Goal: Information Seeking & Learning: Learn about a topic

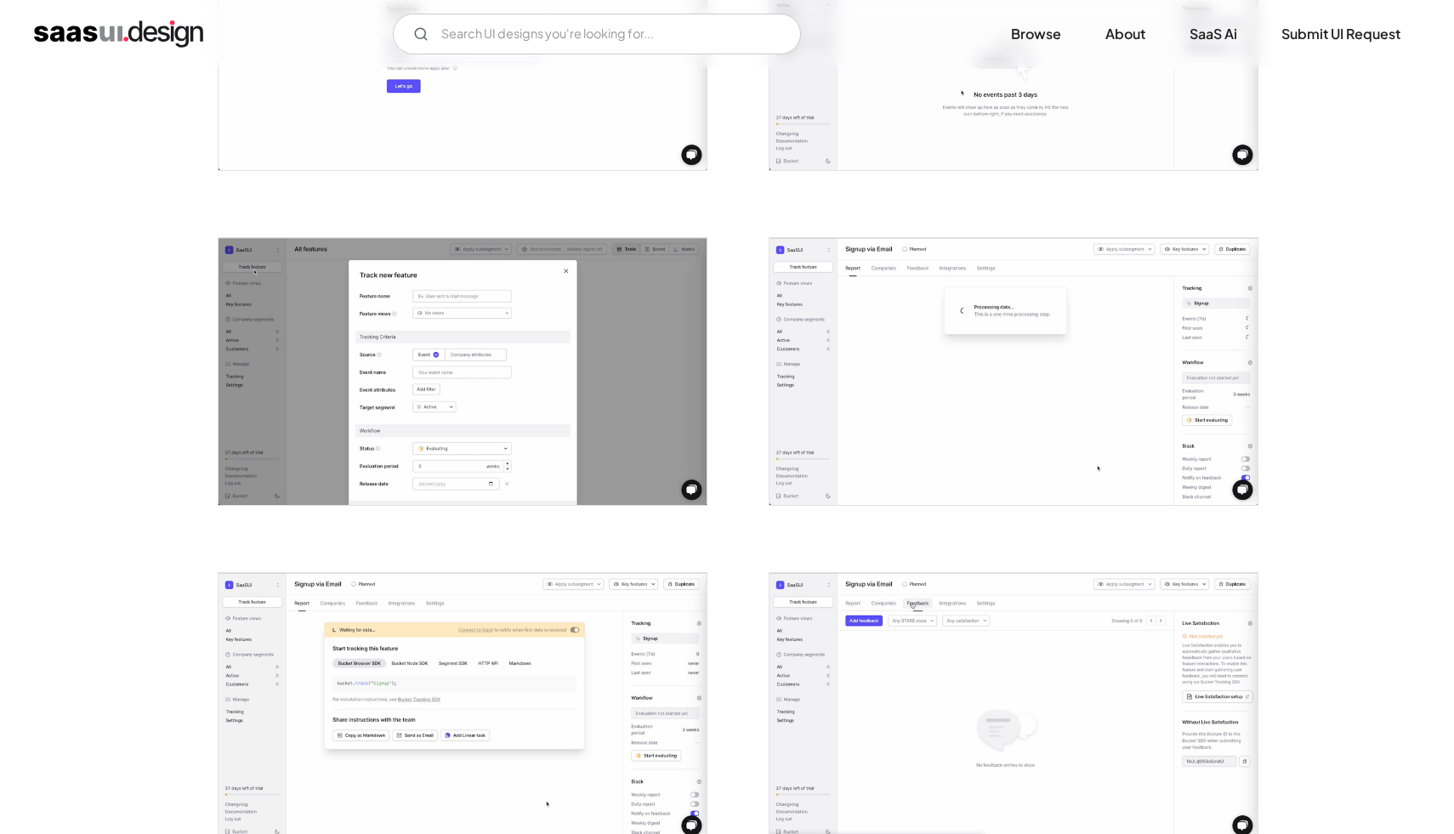
scroll to position [778, 0]
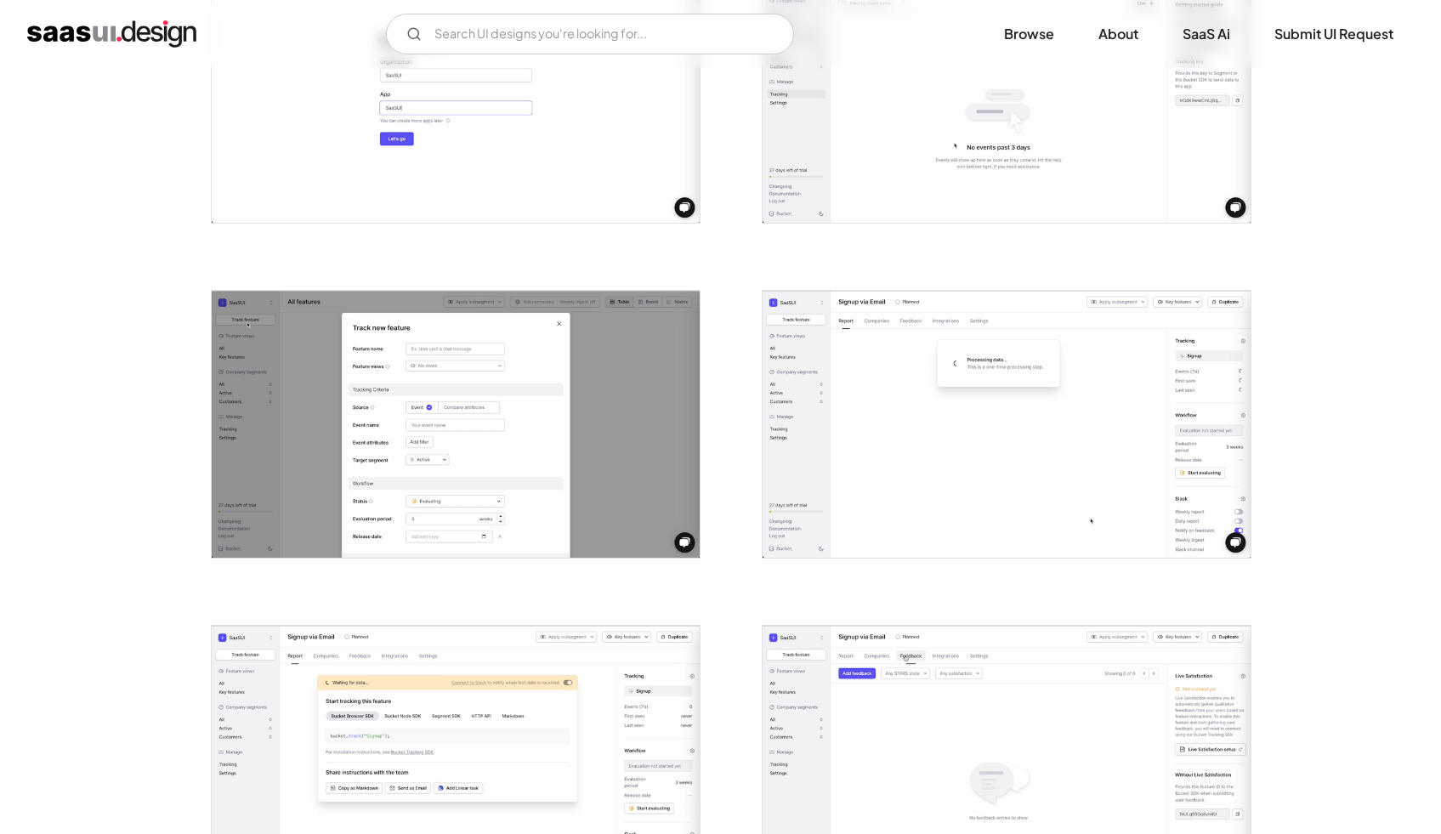
click at [1007, 148] on img "open lightbox" at bounding box center [1007, 89] width 488 height 267
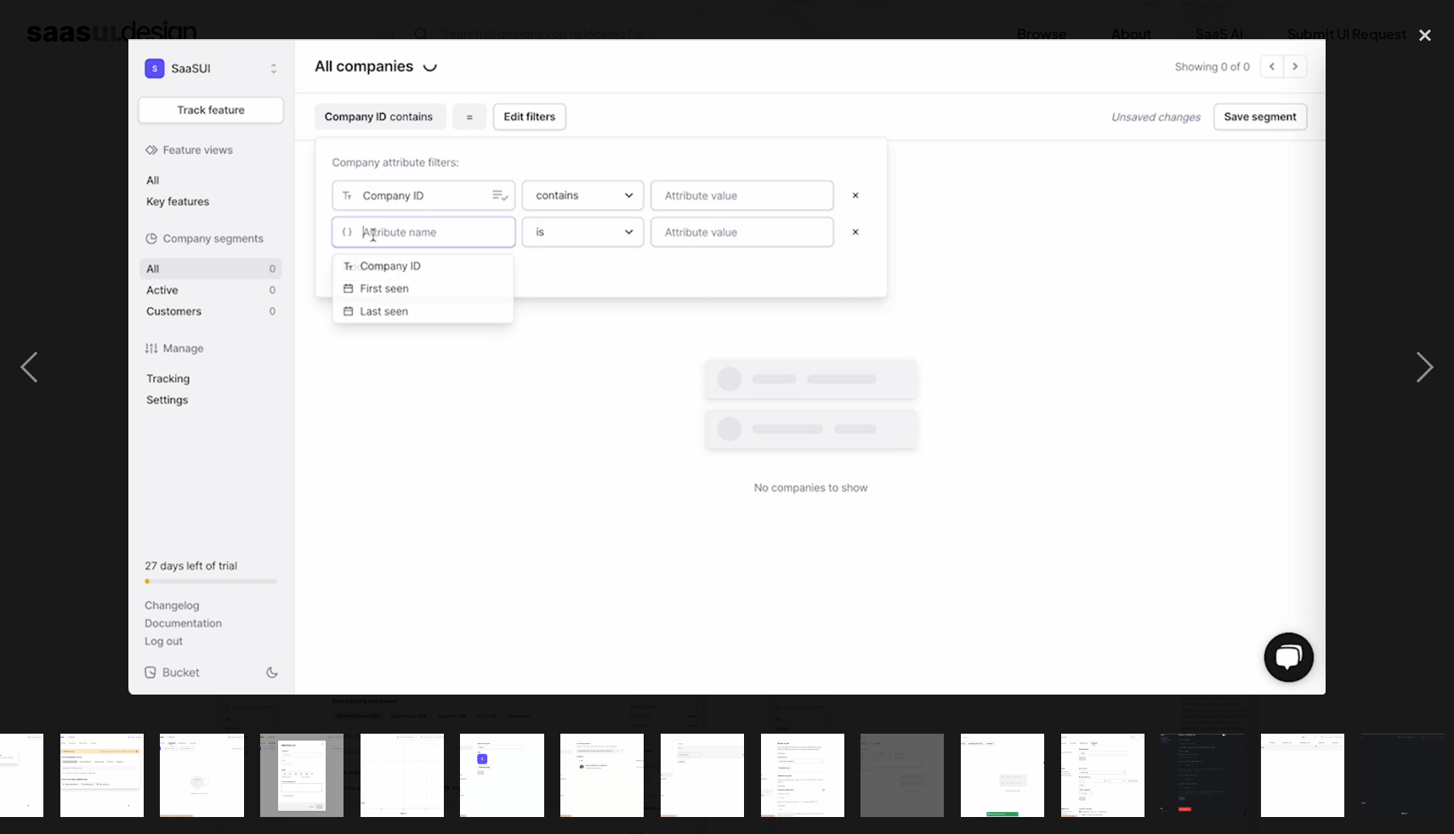
scroll to position [0, 564]
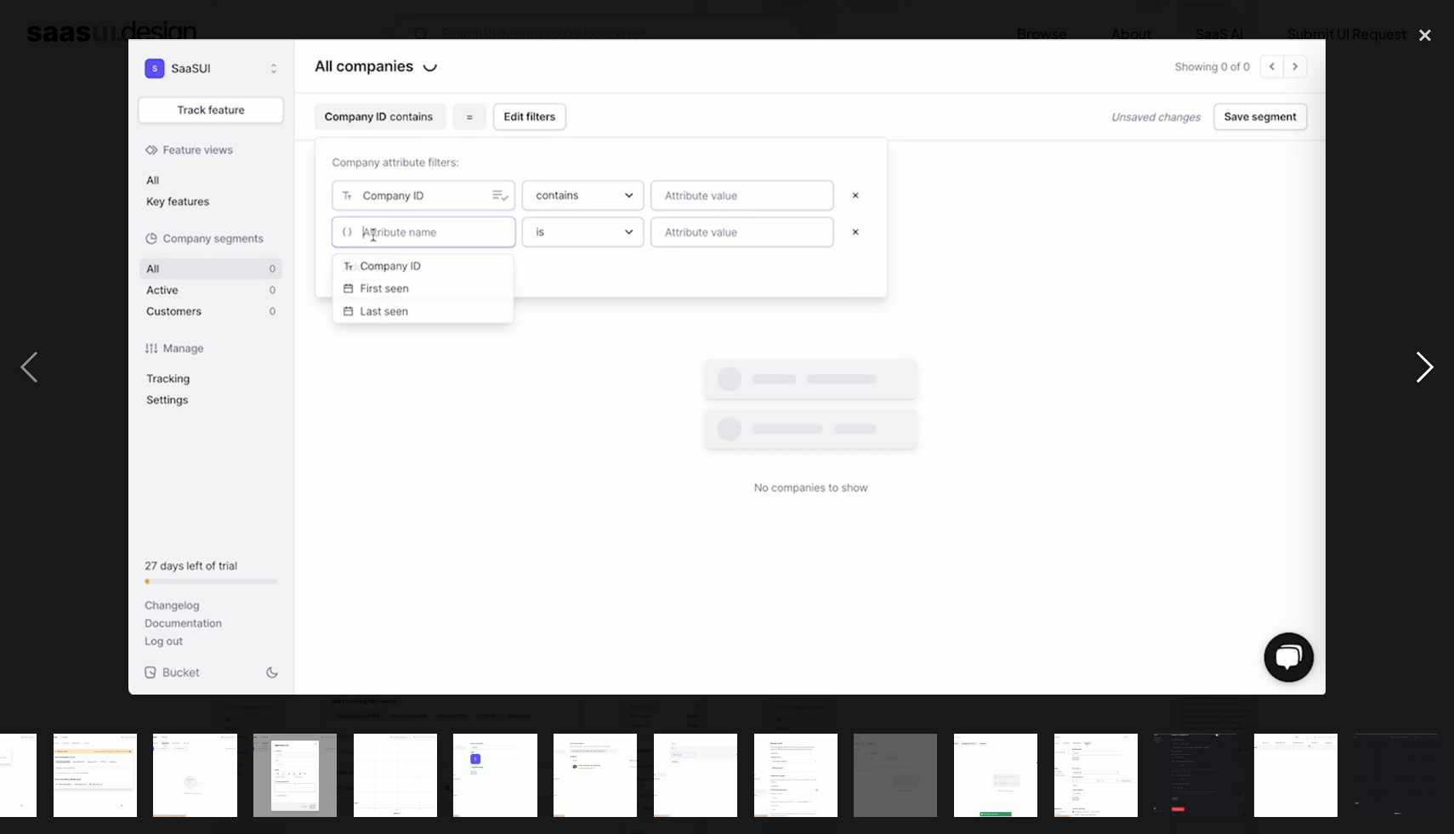
click at [1433, 364] on div "next image" at bounding box center [1425, 367] width 58 height 701
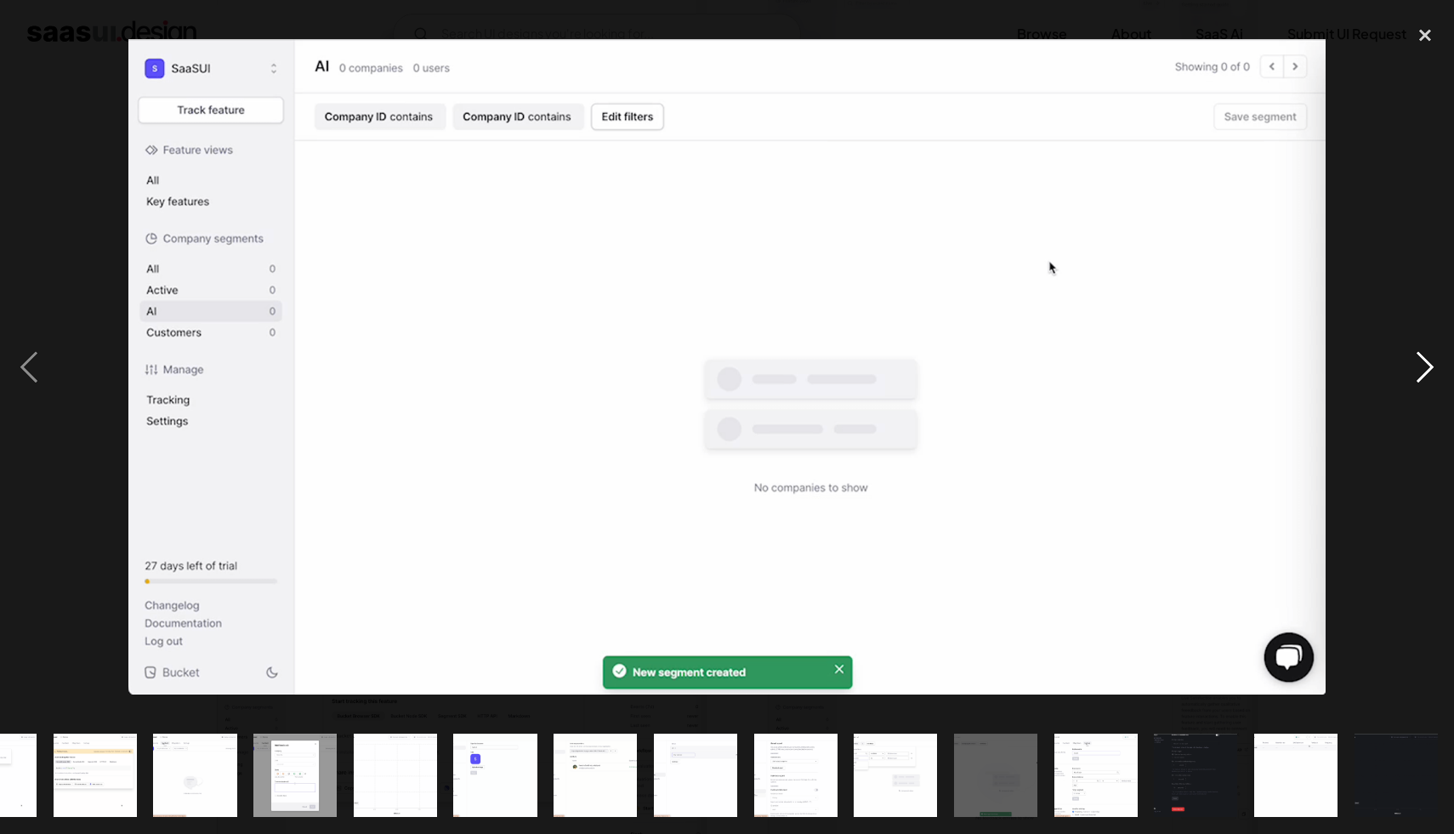
click at [1433, 364] on div "next image" at bounding box center [1425, 367] width 58 height 701
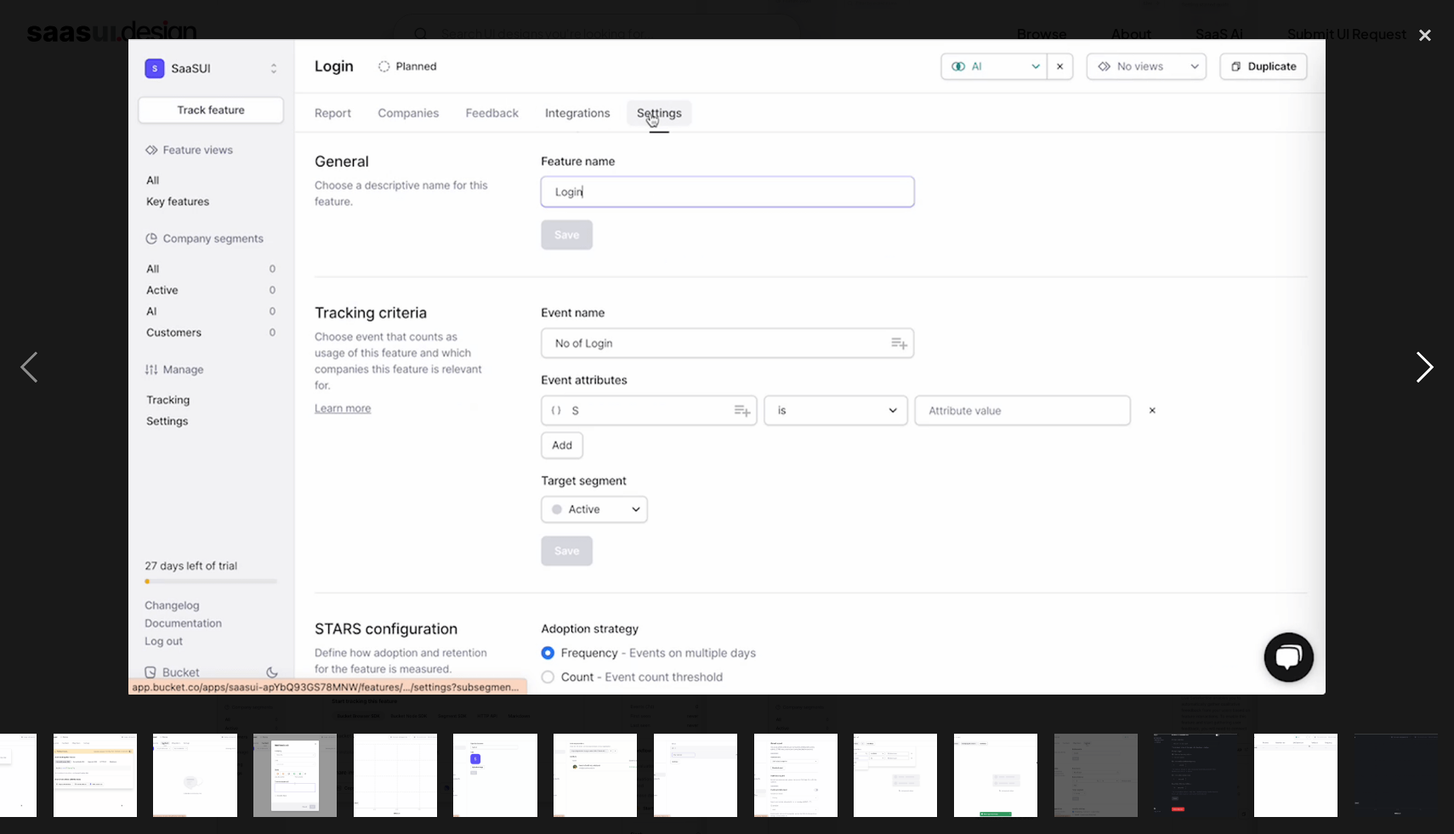
click at [1433, 364] on div "next image" at bounding box center [1425, 367] width 58 height 701
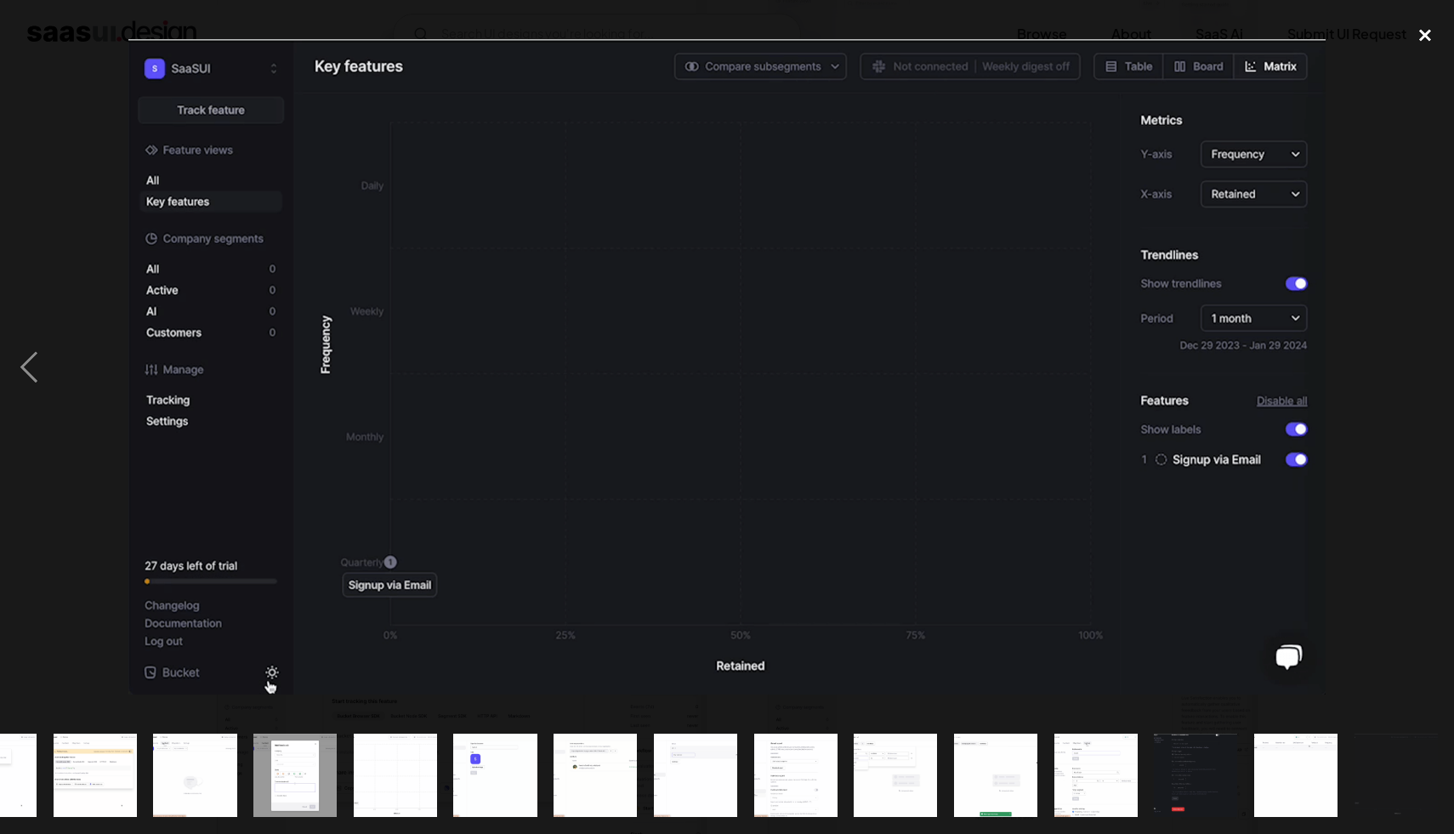
click at [1424, 34] on div "close lightbox" at bounding box center [1425, 35] width 58 height 37
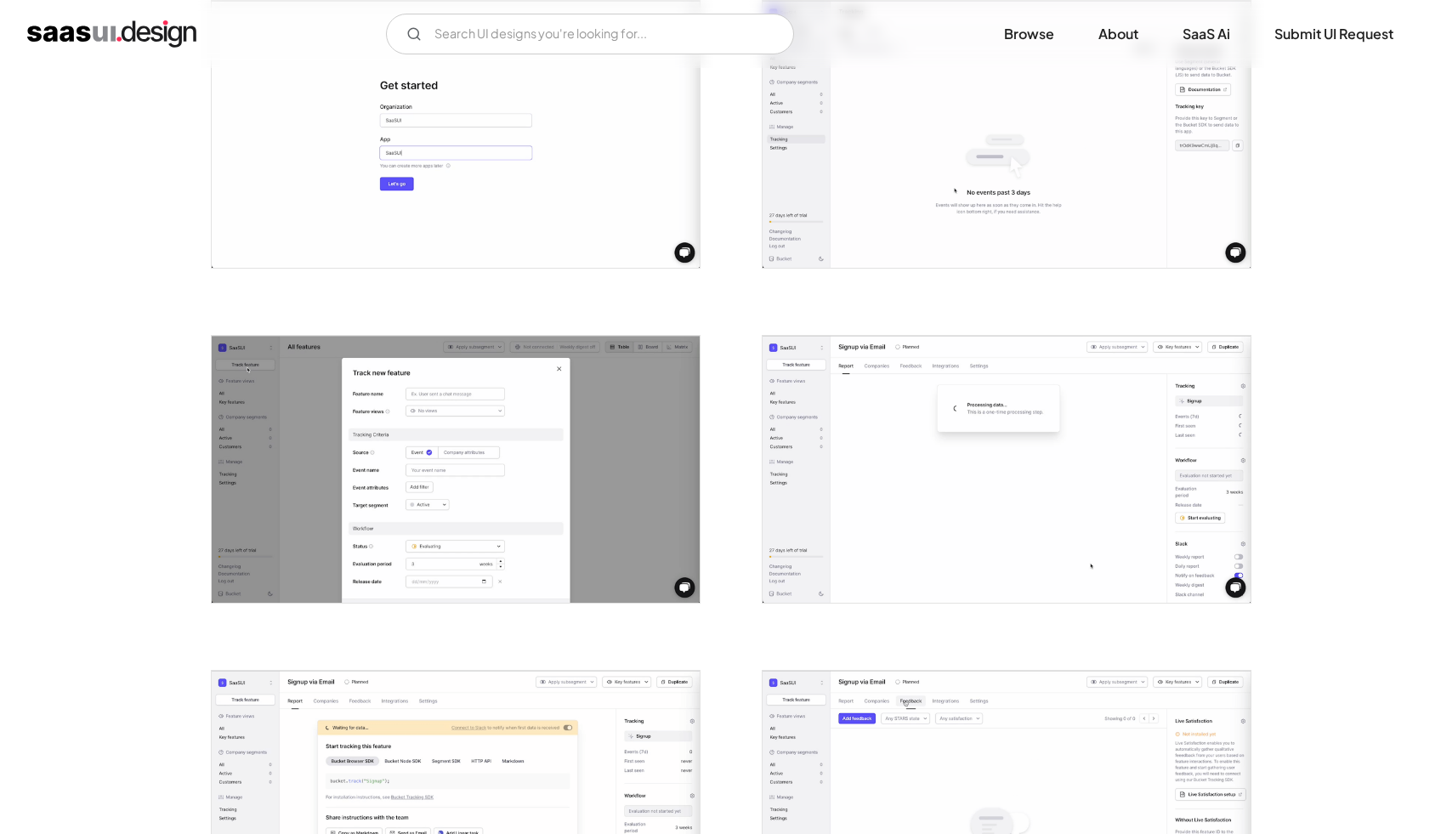
scroll to position [932, 0]
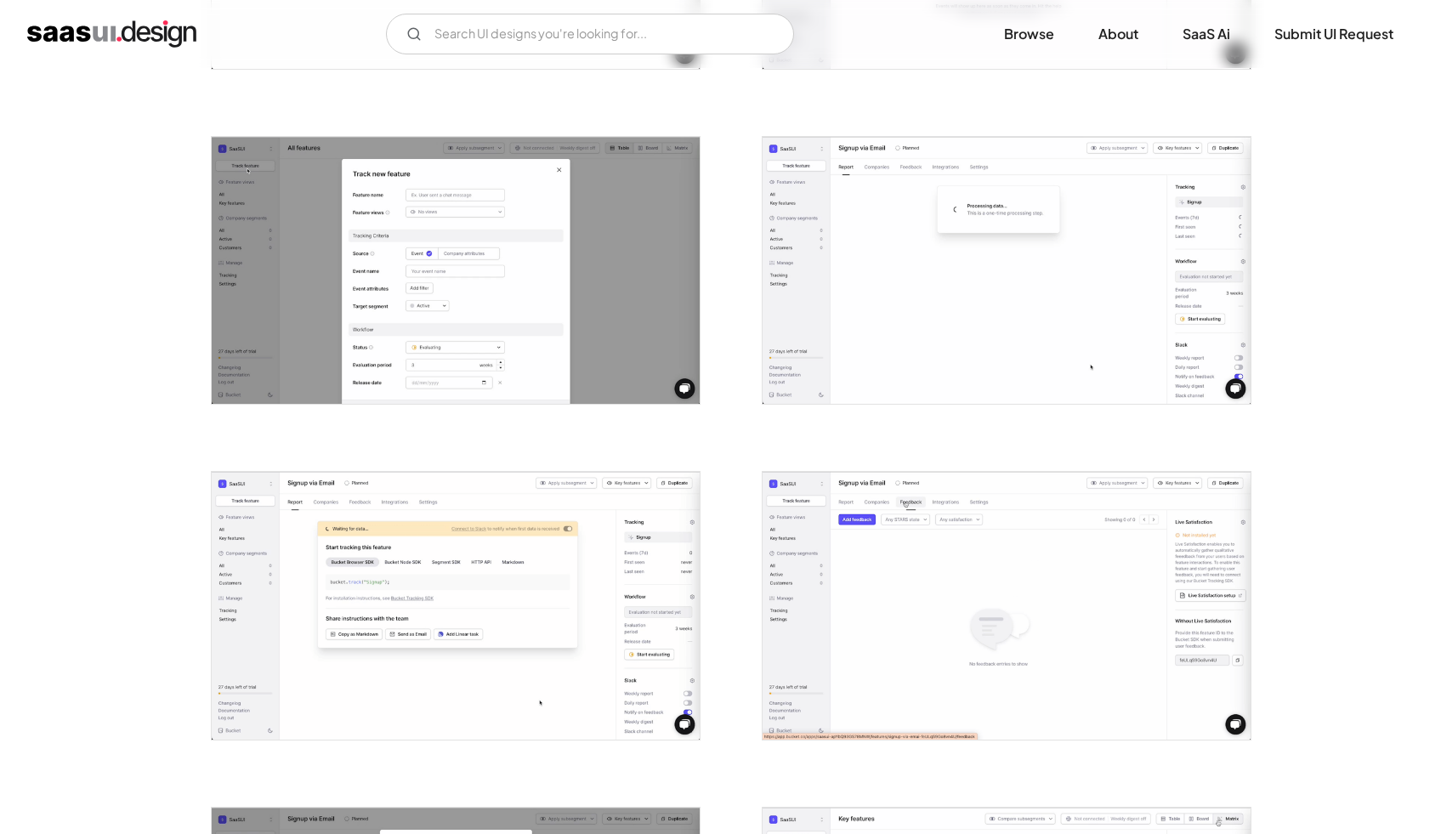
click at [476, 611] on img "open lightbox" at bounding box center [456, 605] width 488 height 267
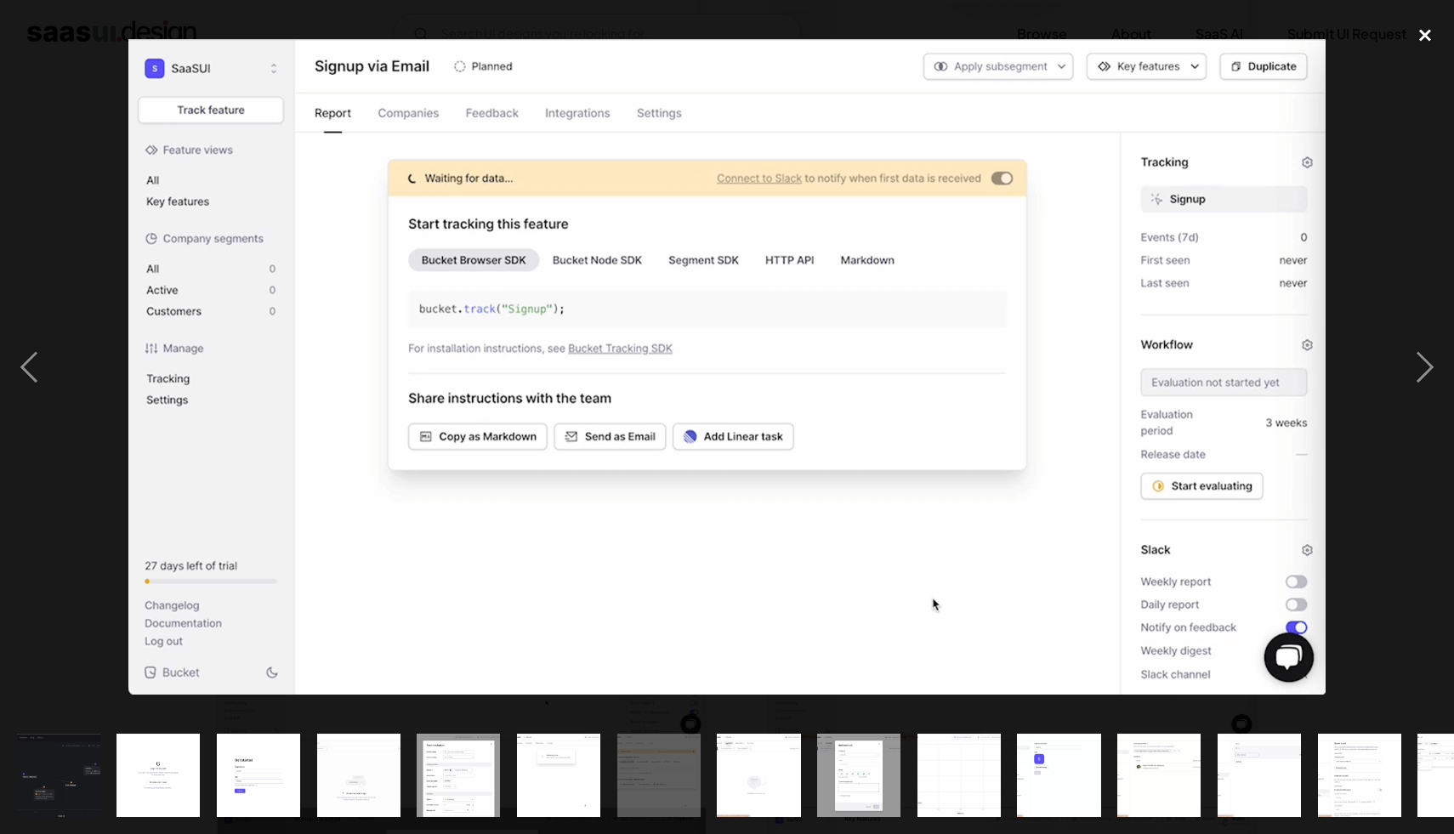
click at [1428, 36] on div "close lightbox" at bounding box center [1425, 35] width 58 height 37
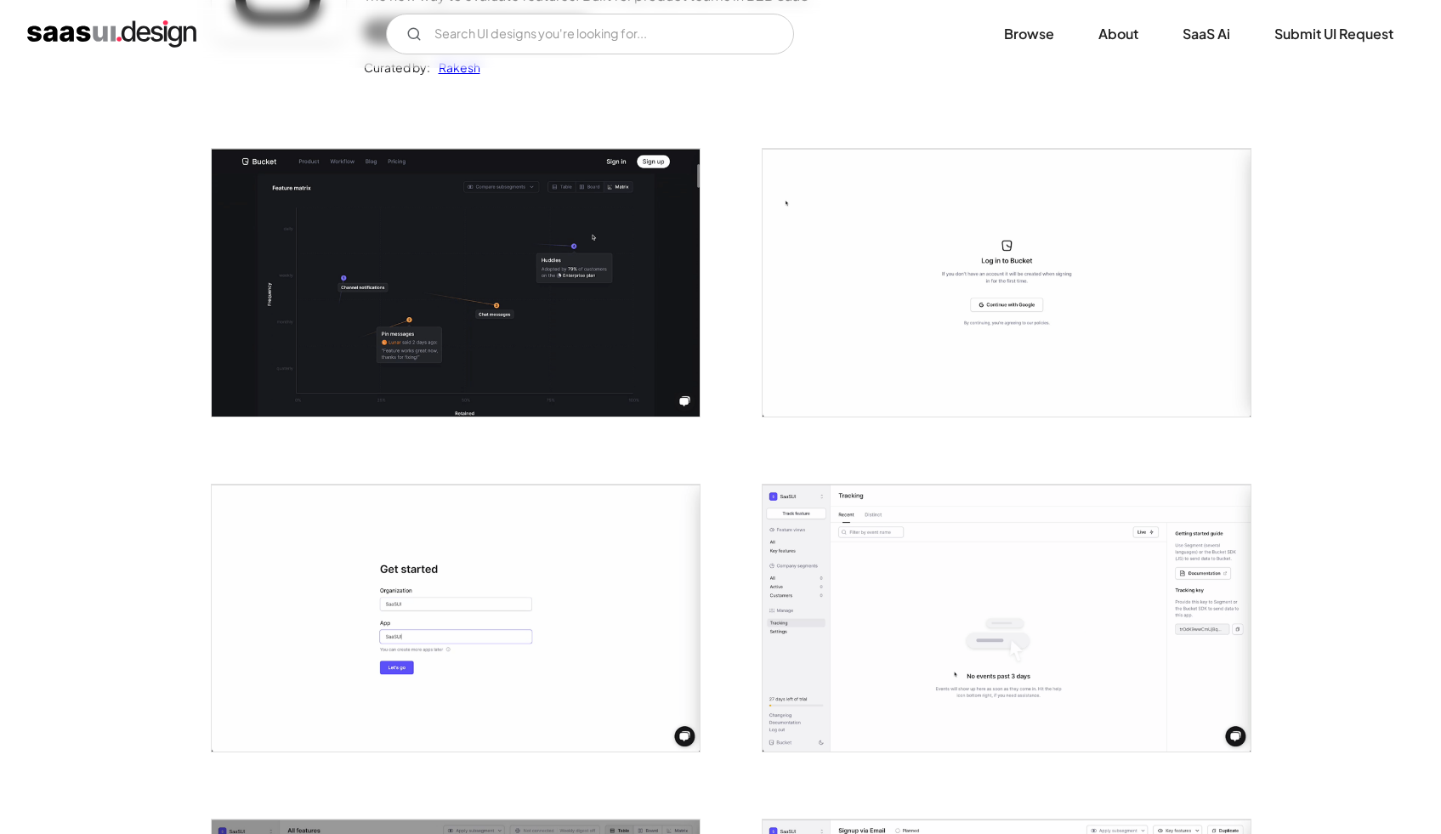
scroll to position [404, 0]
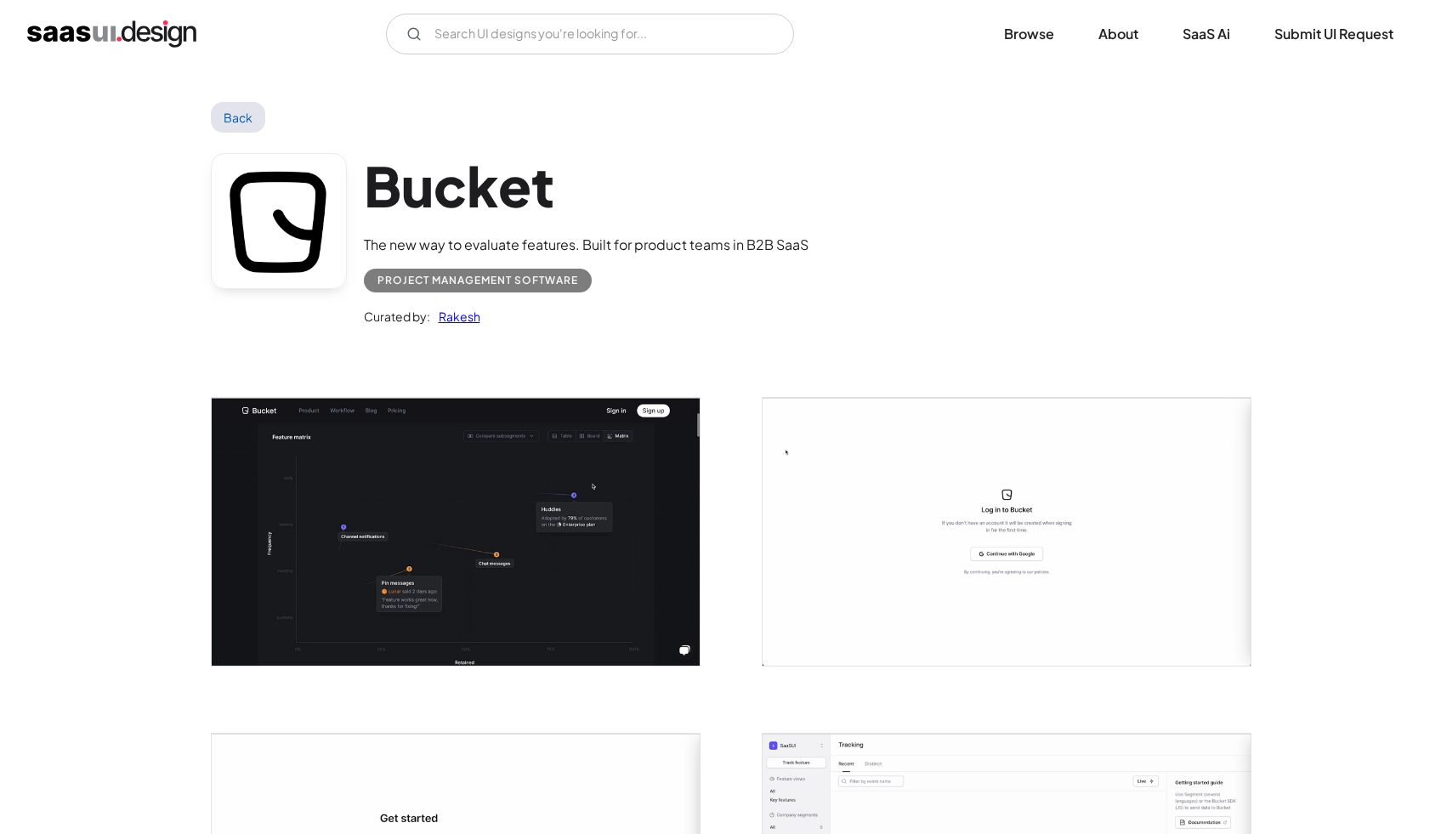
scroll to position [932, 0]
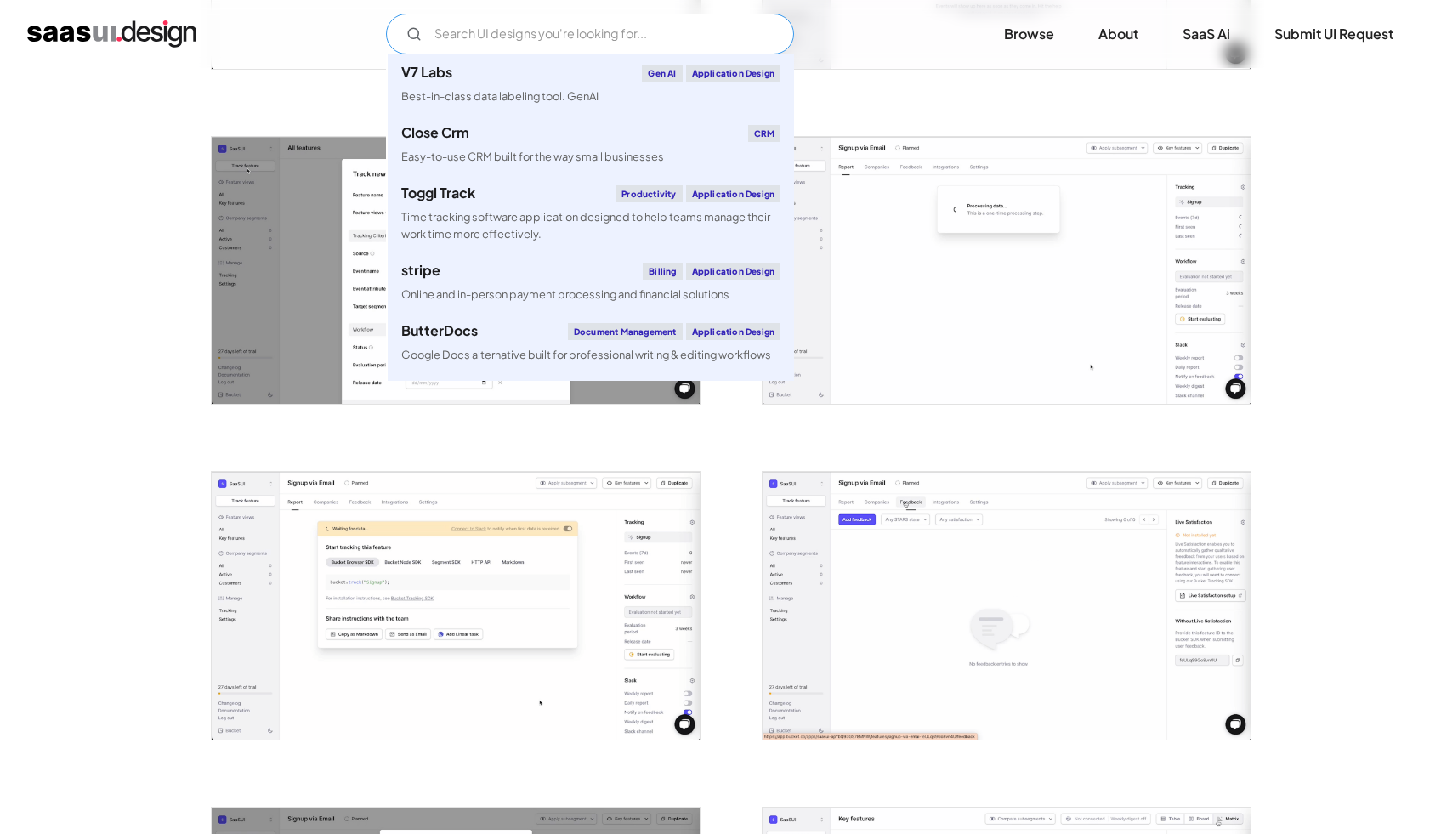
click at [503, 36] on input "Email Form" at bounding box center [590, 34] width 408 height 41
paste input "Glide"
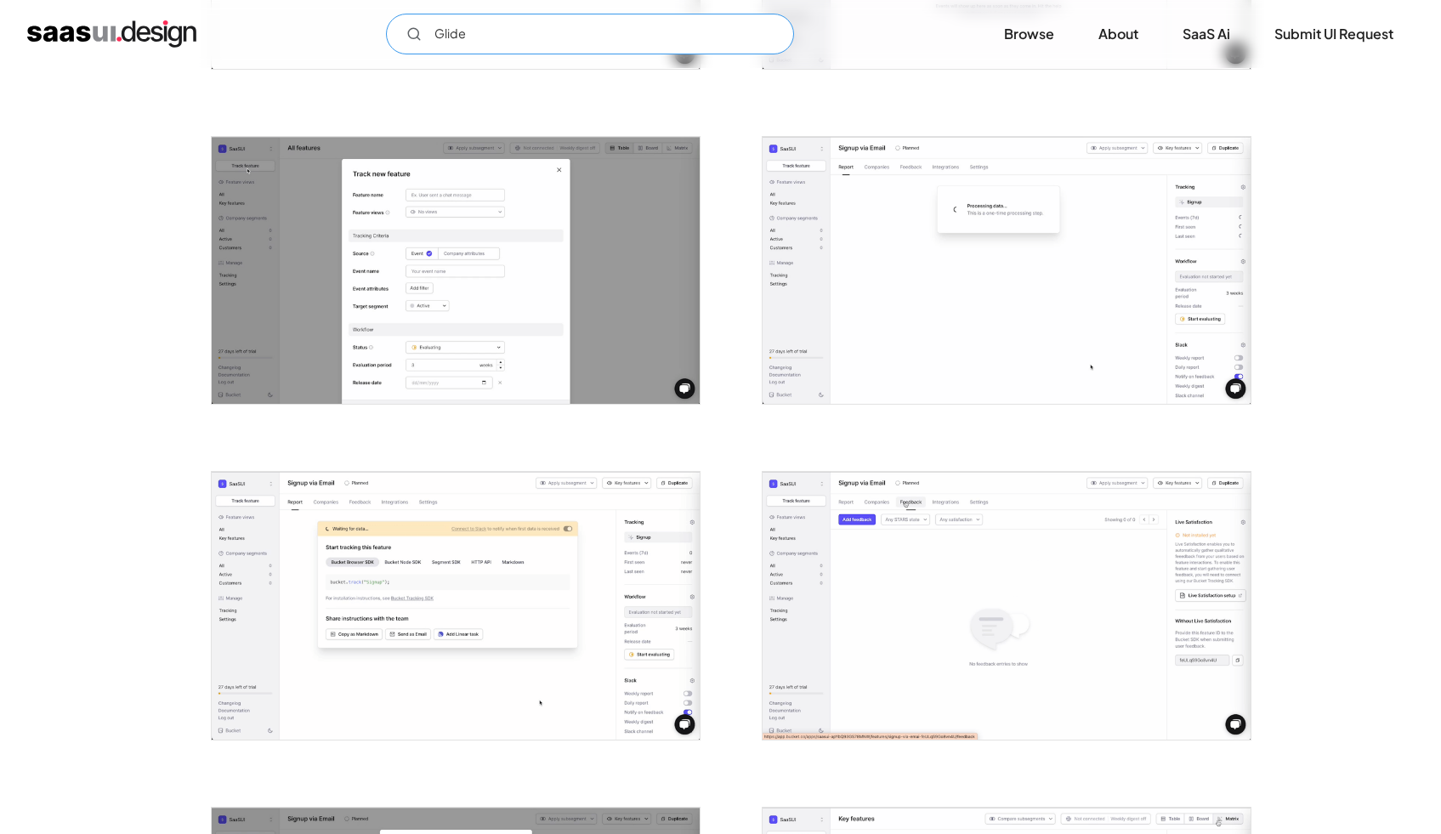
drag, startPoint x: 470, startPoint y: 33, endPoint x: 407, endPoint y: 34, distance: 62.9
click at [407, 34] on div "Glide" at bounding box center [590, 34] width 408 height 41
paste input "[PERSON_NAME]"
type input "[PERSON_NAME]"
click at [137, 26] on img "home" at bounding box center [111, 33] width 169 height 27
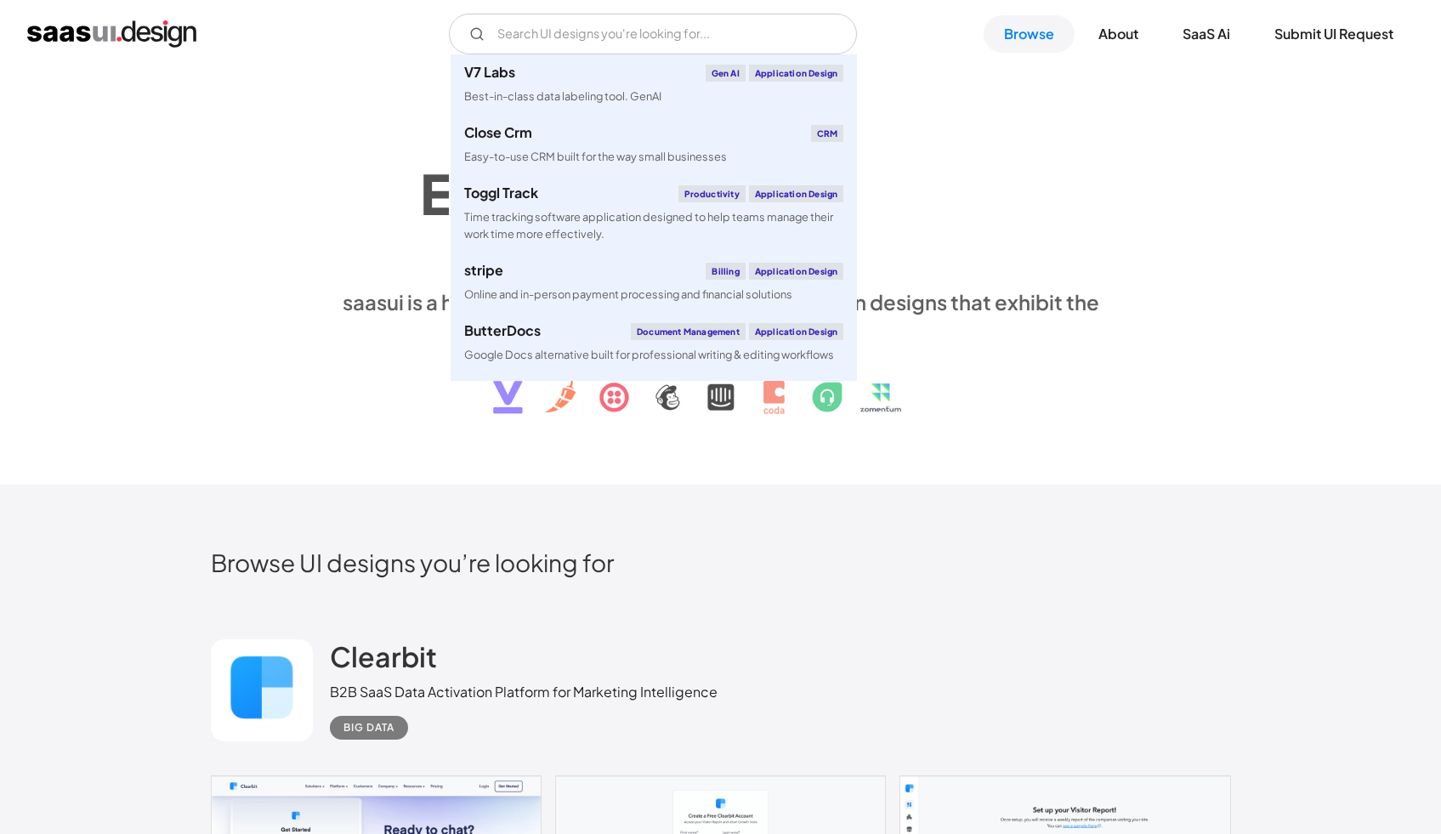
click at [552, 29] on input "Email Form" at bounding box center [653, 34] width 408 height 41
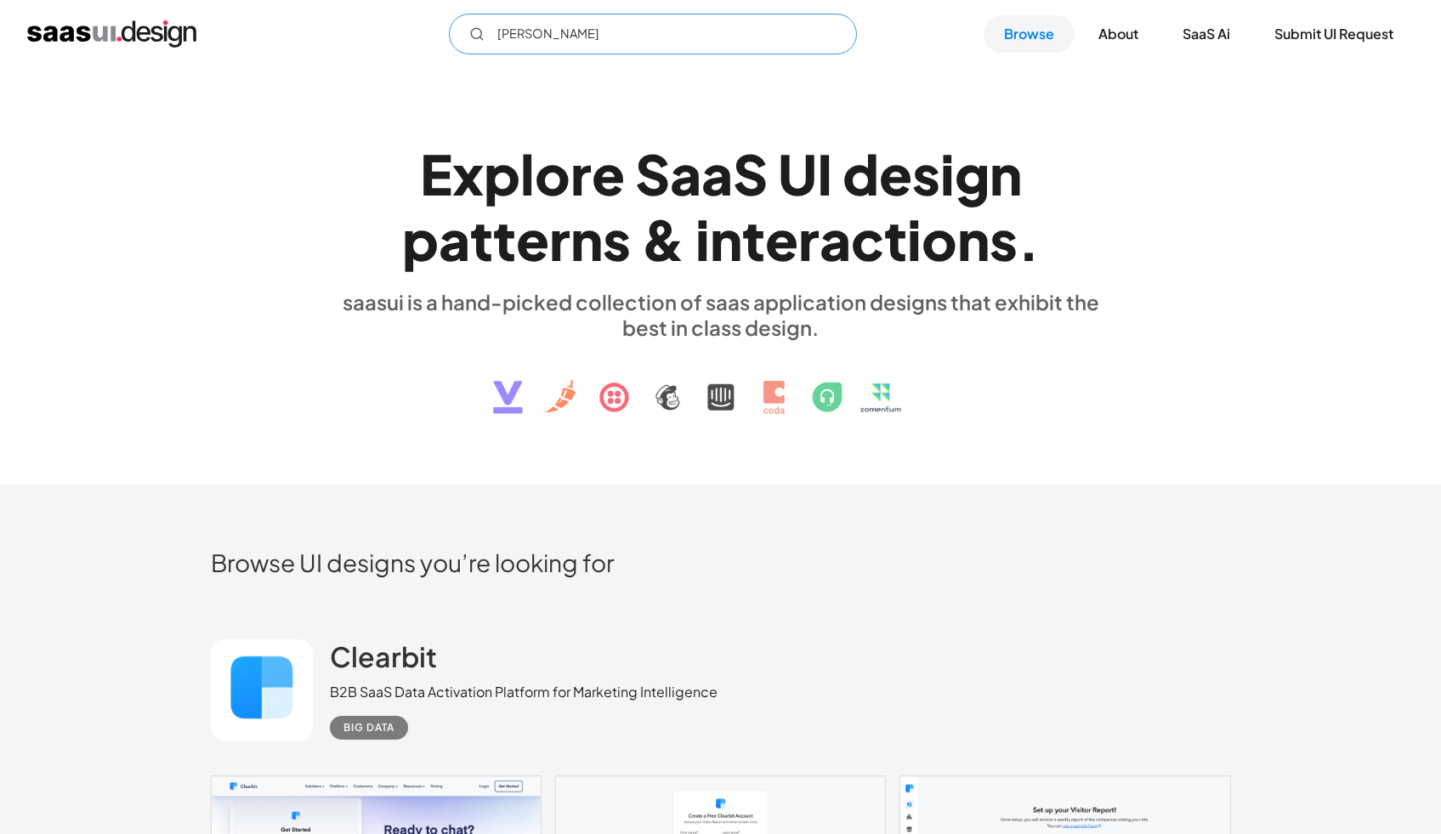
drag, startPoint x: 627, startPoint y: 34, endPoint x: 475, endPoint y: 43, distance: 151.6
click at [475, 43] on input "Lemon Squeezy" at bounding box center [653, 34] width 408 height 41
click at [630, 35] on input "Lemon Squeezy" at bounding box center [653, 34] width 408 height 41
paste input "Cardinal"
drag, startPoint x: 520, startPoint y: 38, endPoint x: 473, endPoint y: 43, distance: 47.8
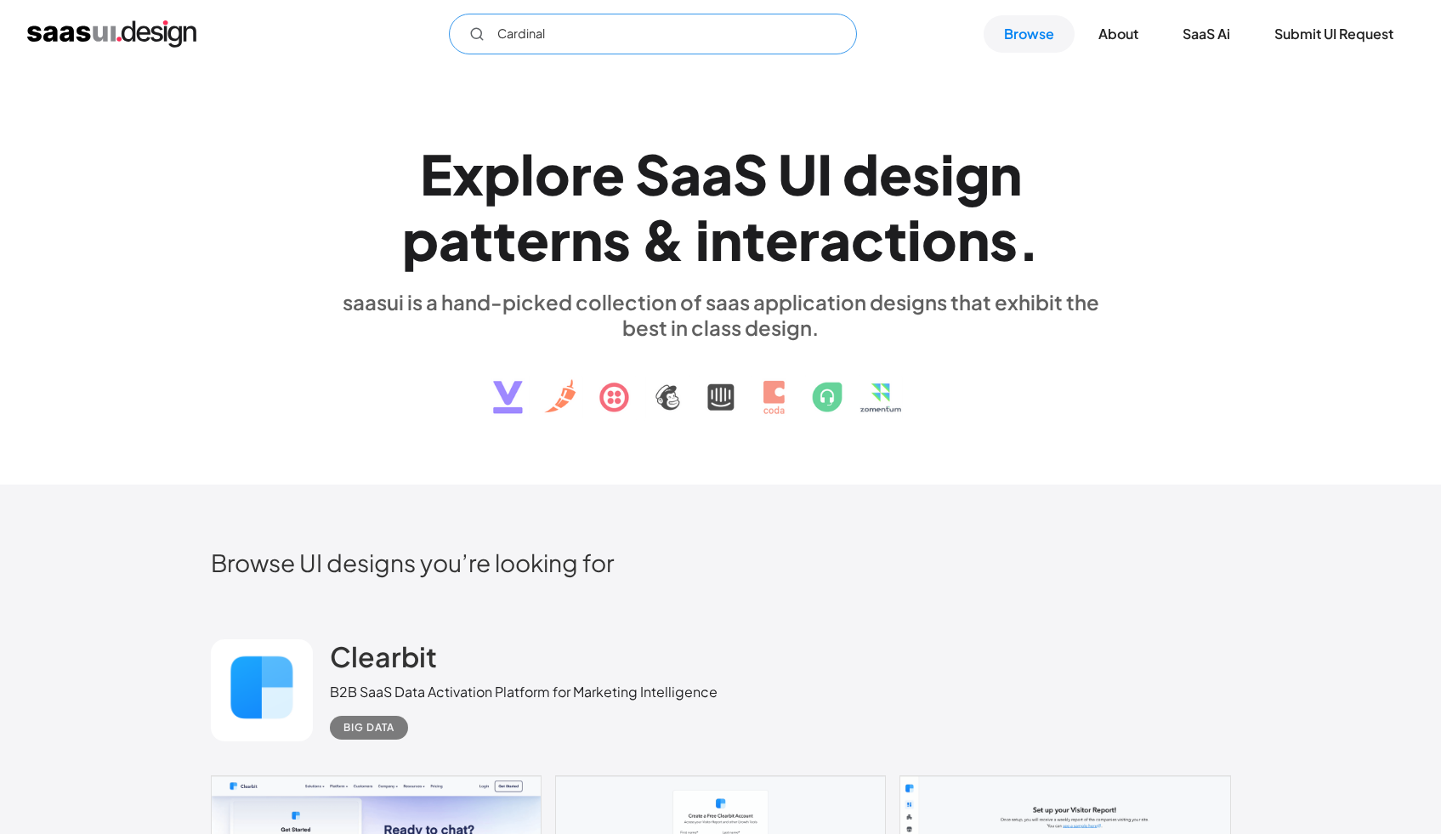
click at [472, 43] on input "Cardinal" at bounding box center [653, 34] width 408 height 41
paste input "Supabase"
drag, startPoint x: 560, startPoint y: 36, endPoint x: 474, endPoint y: 43, distance: 86.2
click at [474, 43] on input "Supabase" at bounding box center [653, 34] width 408 height 41
click at [534, 32] on input "Supabase" at bounding box center [653, 34] width 408 height 41
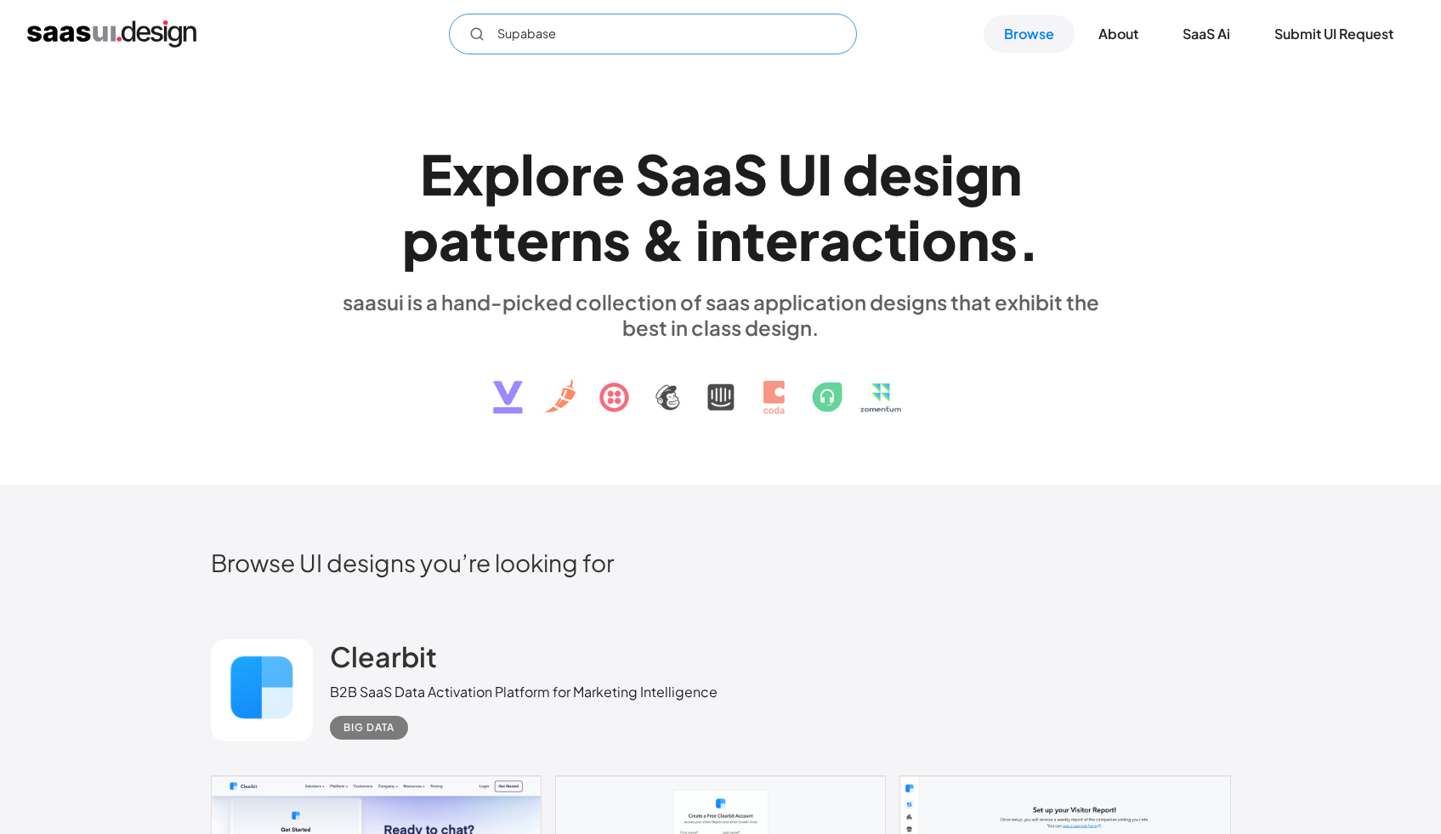
drag, startPoint x: 604, startPoint y: 38, endPoint x: 489, endPoint y: 41, distance: 114.8
click at [489, 41] on input "Supabase" at bounding box center [653, 34] width 408 height 41
paste input "Linktre"
drag, startPoint x: 554, startPoint y: 33, endPoint x: 466, endPoint y: 37, distance: 88.5
click at [466, 37] on input "Linktree" at bounding box center [653, 34] width 408 height 41
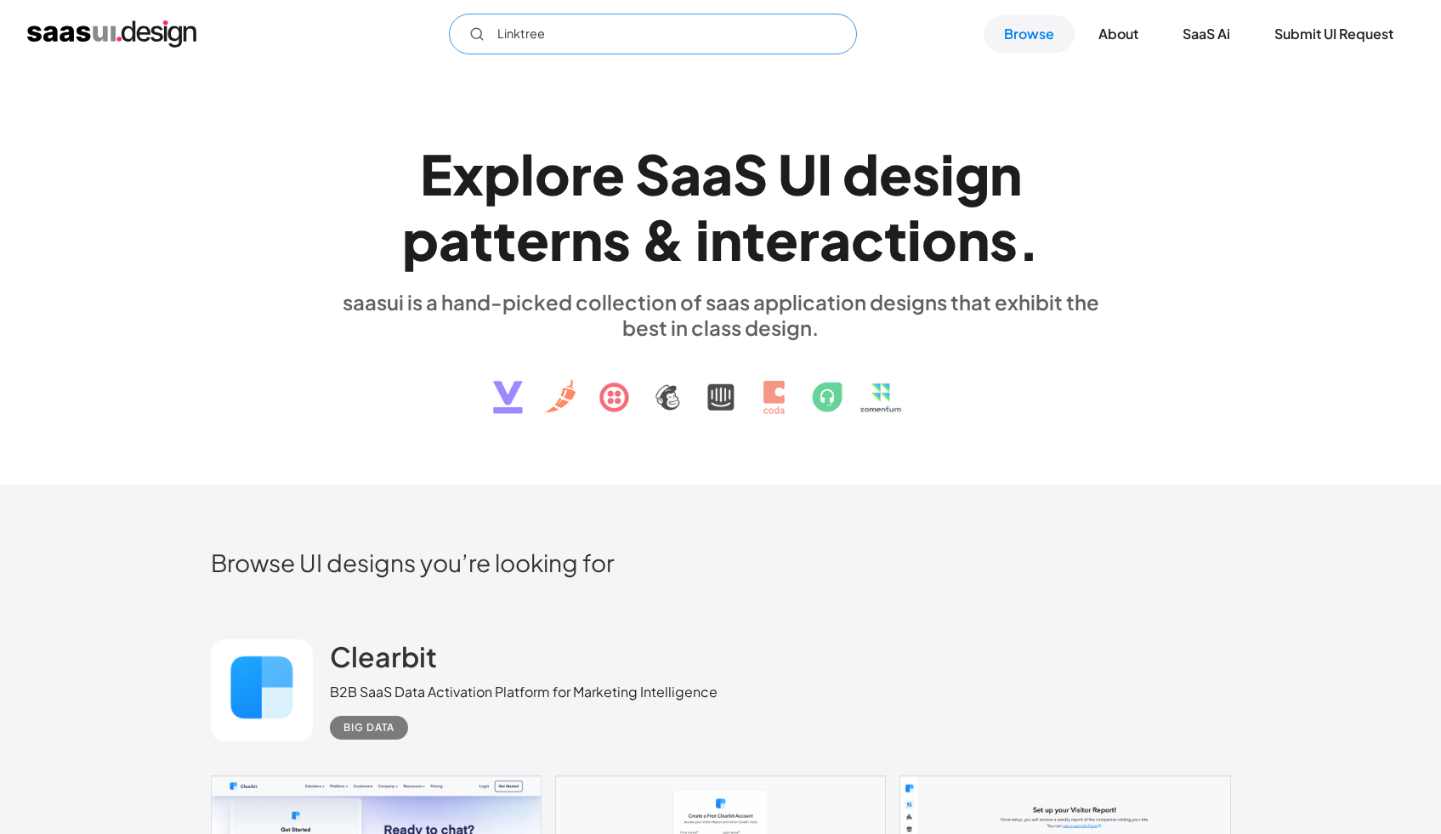
paste input "Assembl"
click at [391, 64] on div "Assemble Not found ! Thank you! Your submission has been received! Oops! Someth…" at bounding box center [720, 34] width 1441 height 68
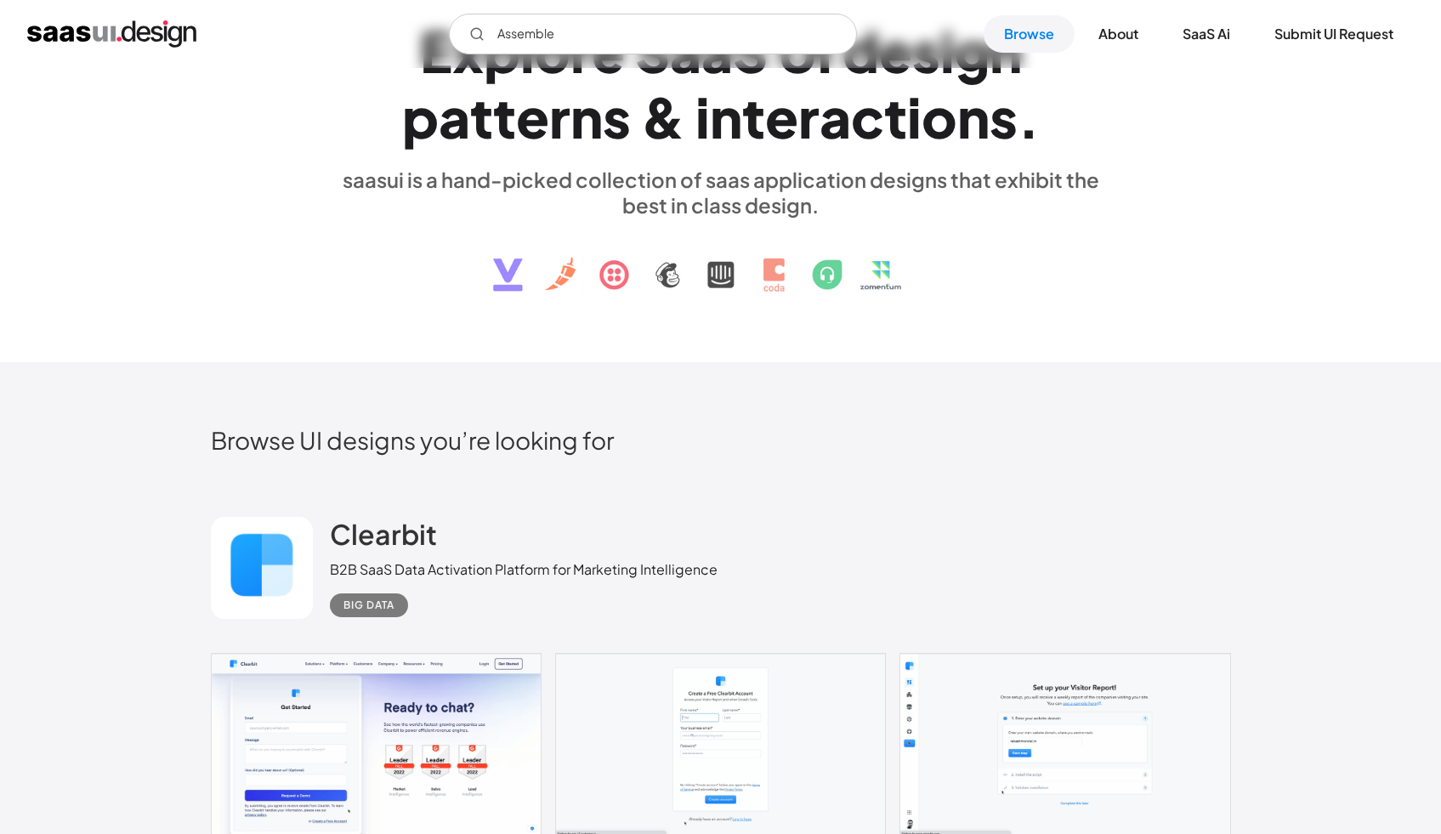
scroll to position [389, 0]
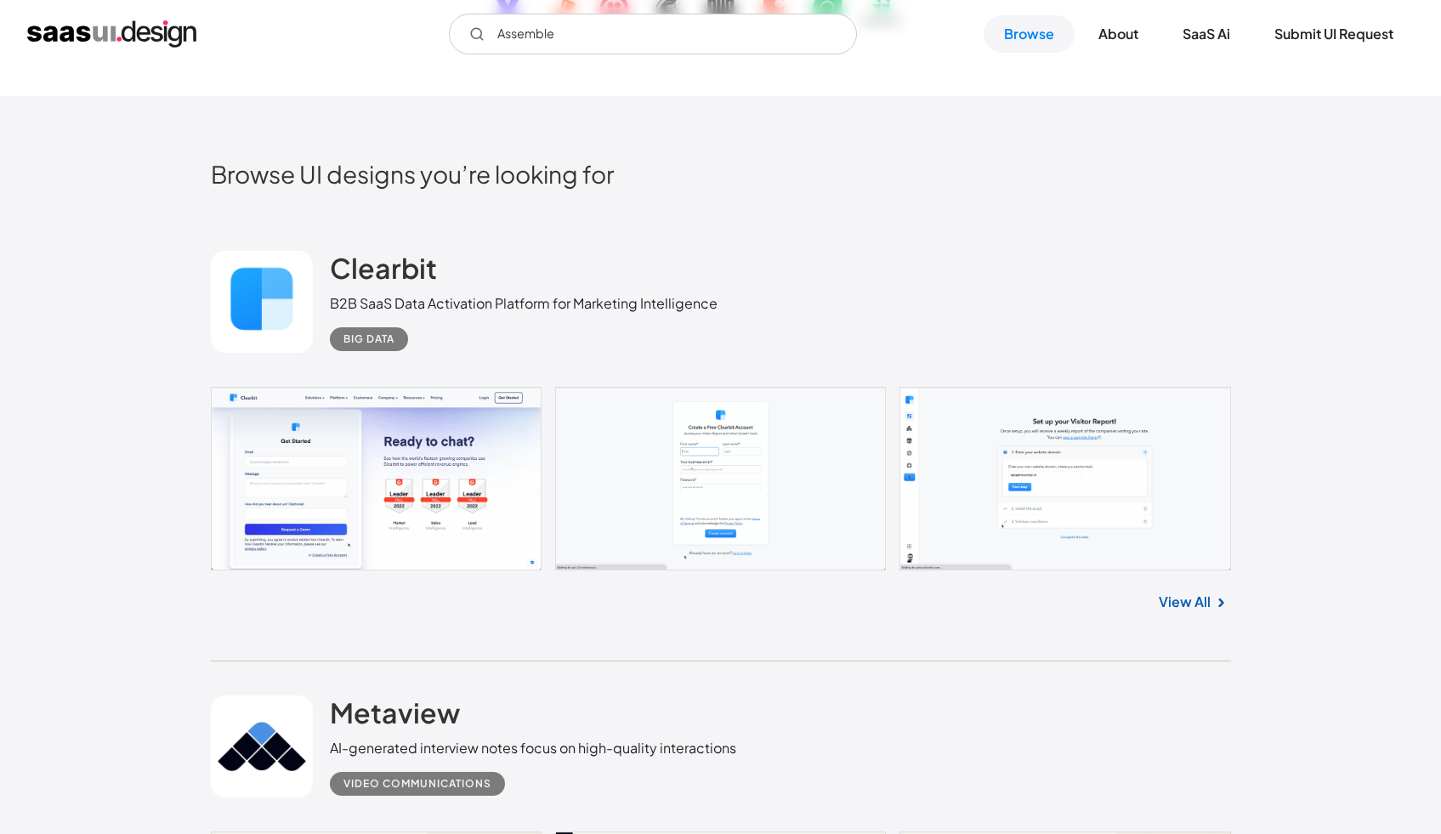
click at [632, 218] on div "Clearbit B2B SaaS Data Activation Platform for Marketing Intelligence Big Data" at bounding box center [721, 302] width 1020 height 170
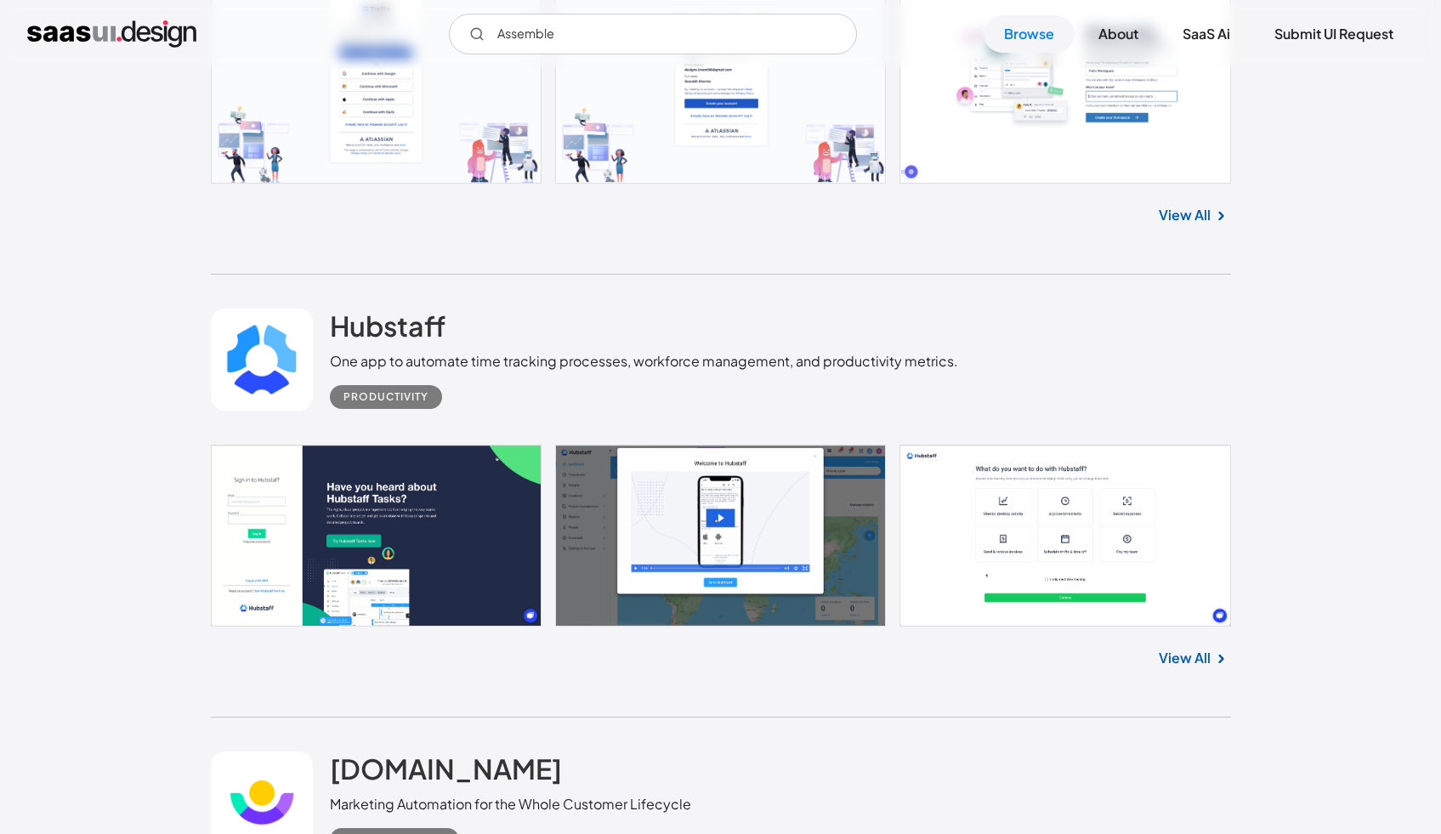
scroll to position [4391, 0]
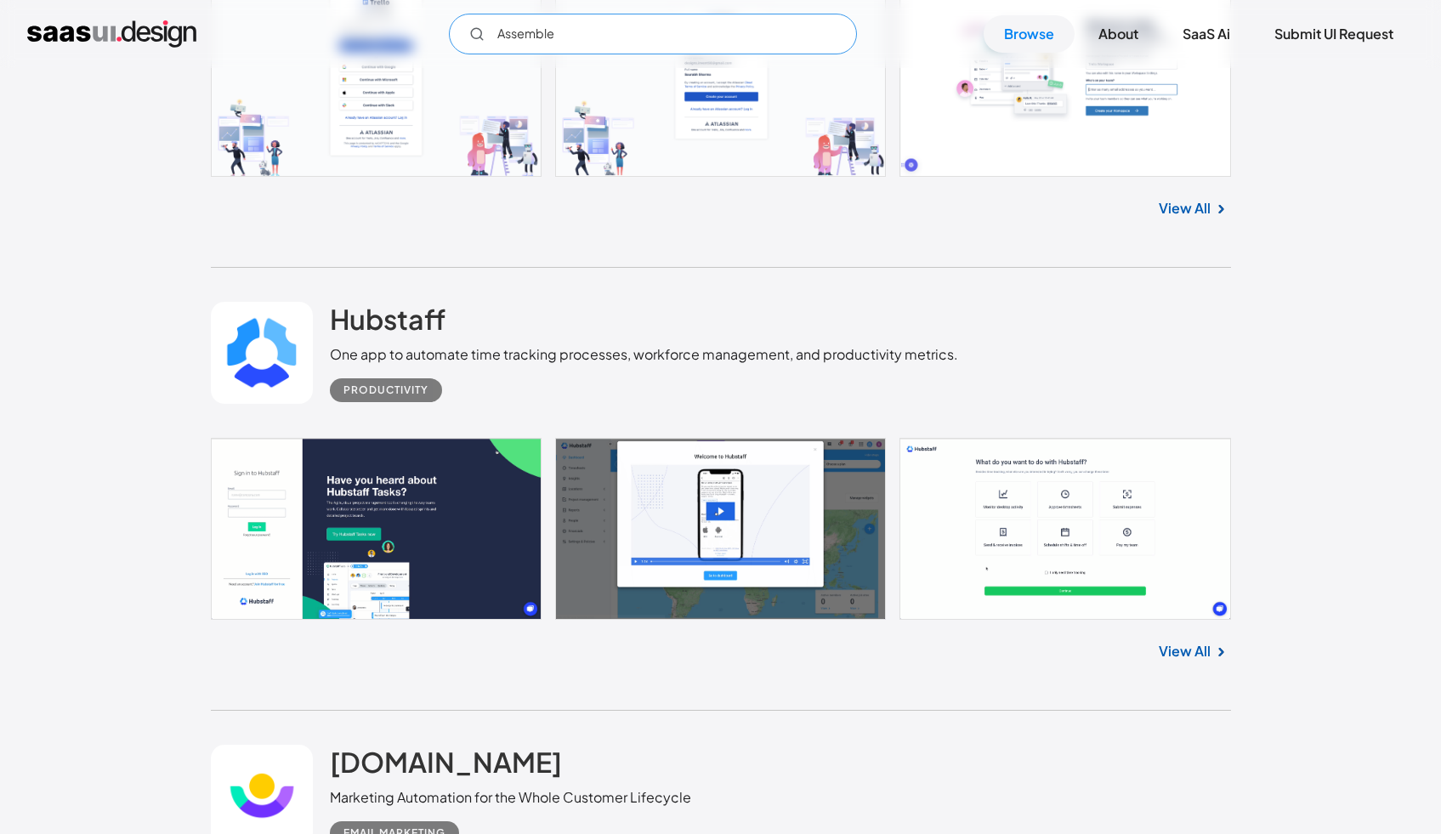
click at [644, 46] on input "Assemble" at bounding box center [653, 34] width 408 height 41
click at [638, 38] on input "Assemble" at bounding box center [653, 34] width 408 height 41
type input "A"
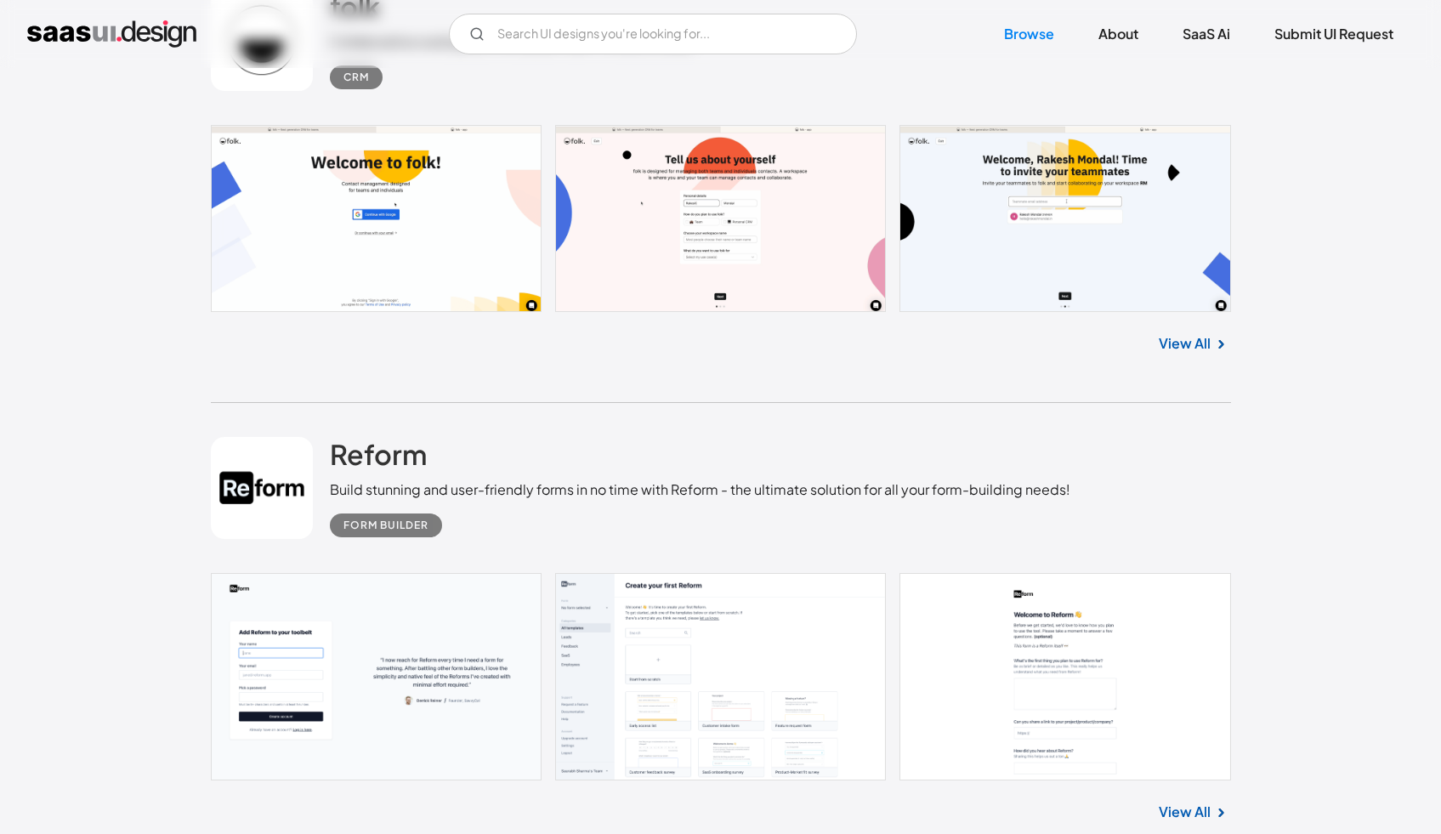
scroll to position [5879, 0]
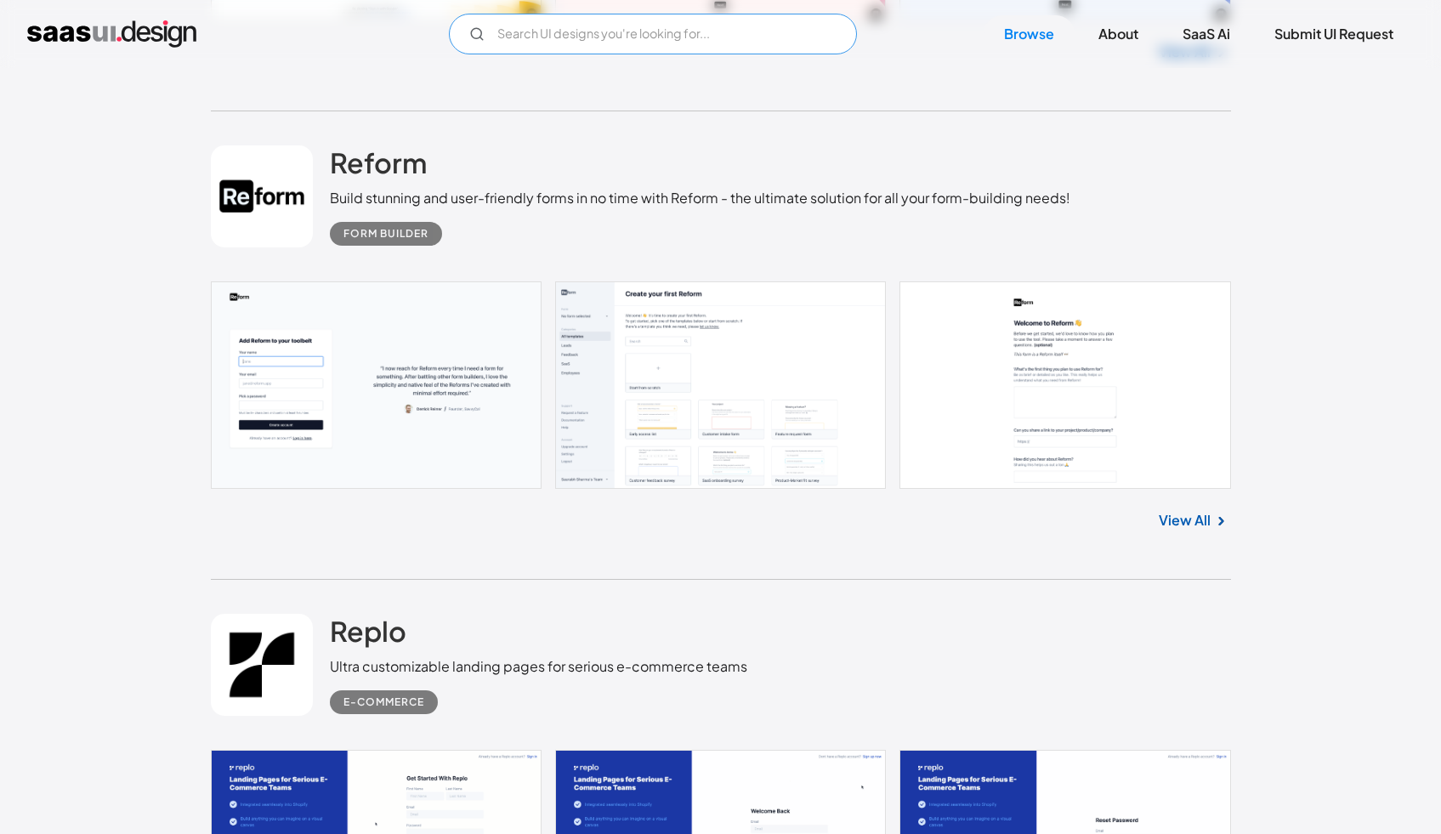
click at [661, 34] on input "Email Form" at bounding box center [653, 34] width 408 height 41
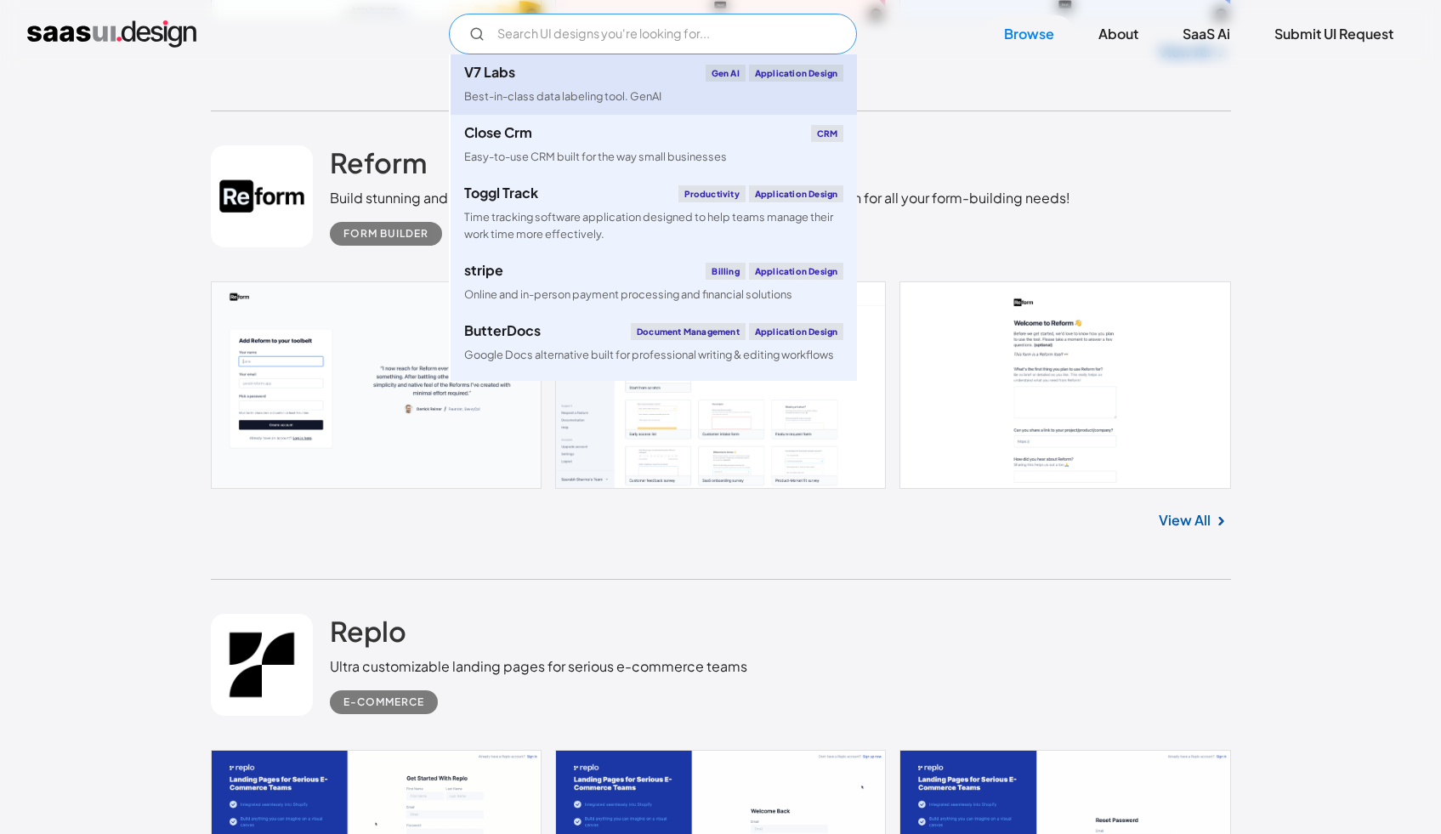
click at [660, 92] on div "Best-in-class data labeling tool. GenAI" at bounding box center [562, 96] width 197 height 16
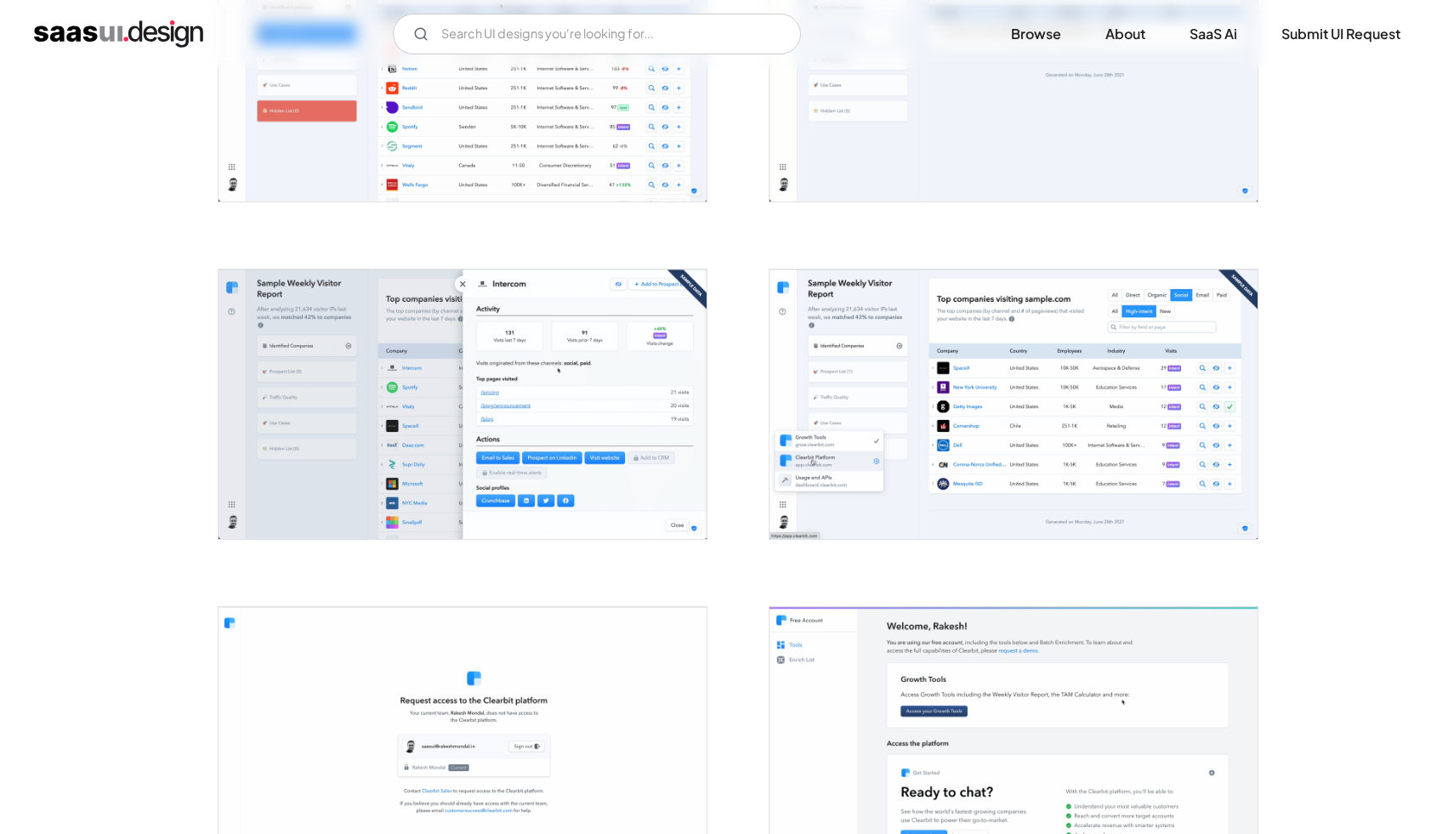
scroll to position [1145, 0]
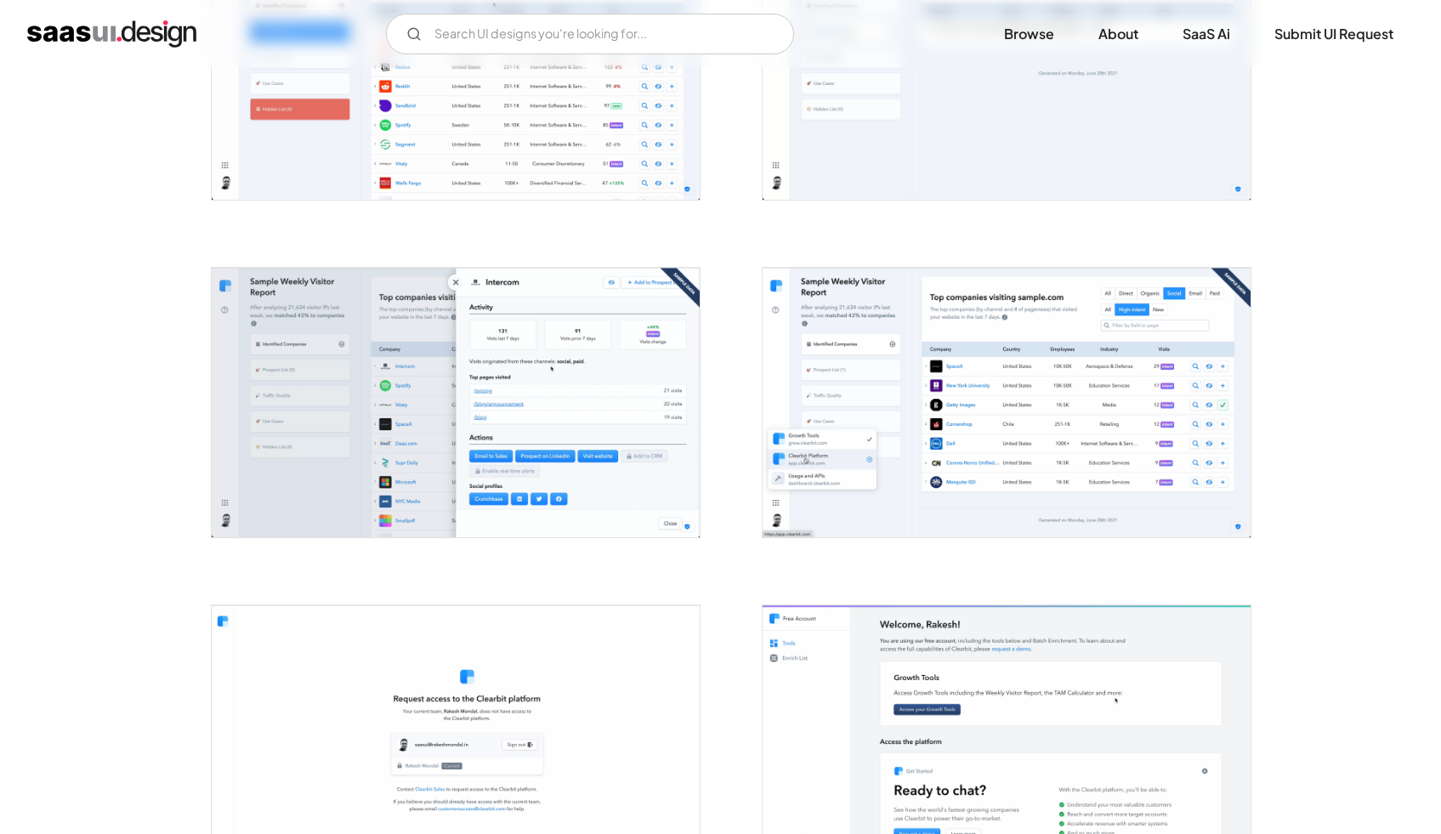
click at [628, 417] on img "open lightbox" at bounding box center [456, 403] width 488 height 270
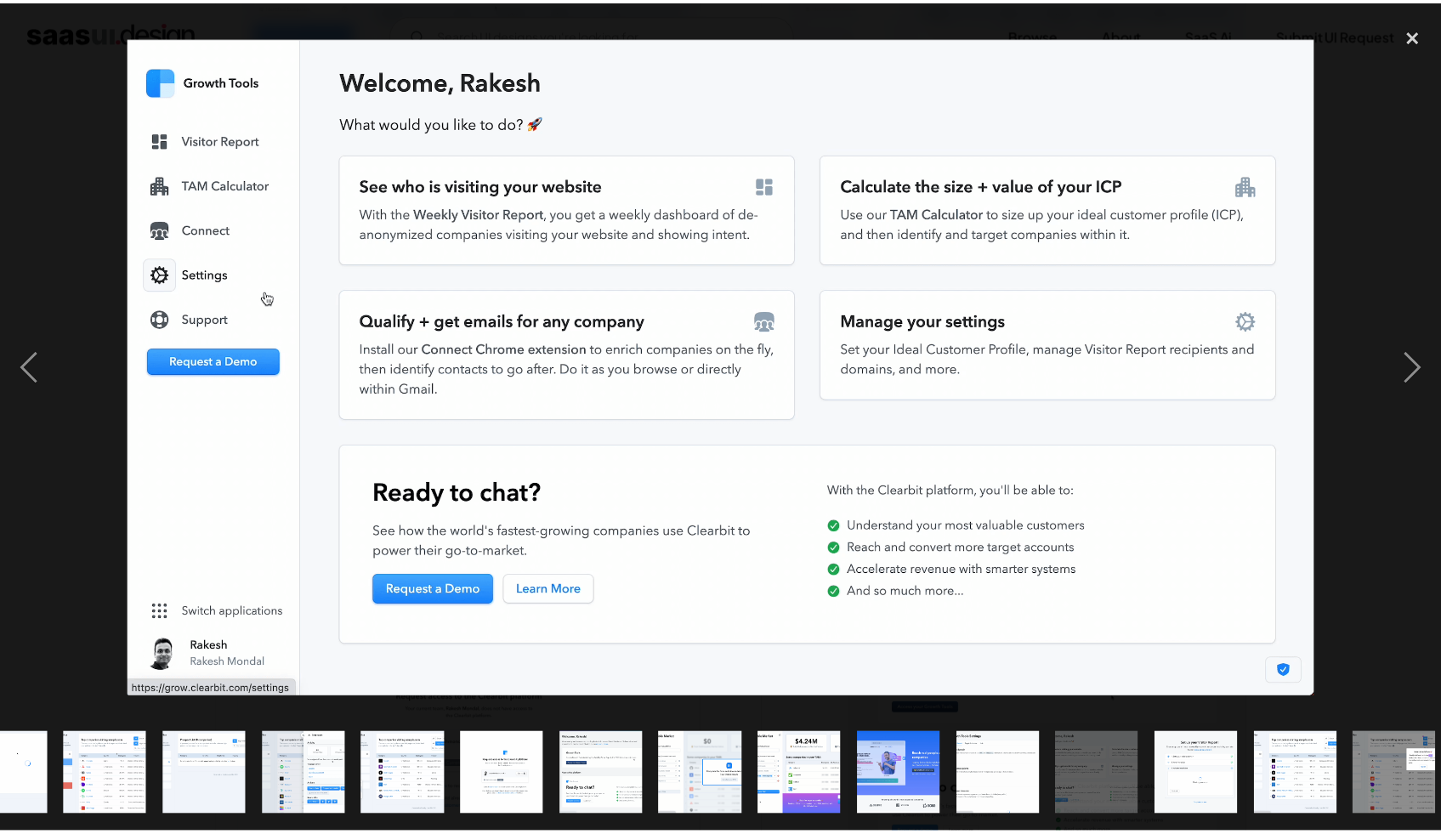
scroll to position [0, 364]
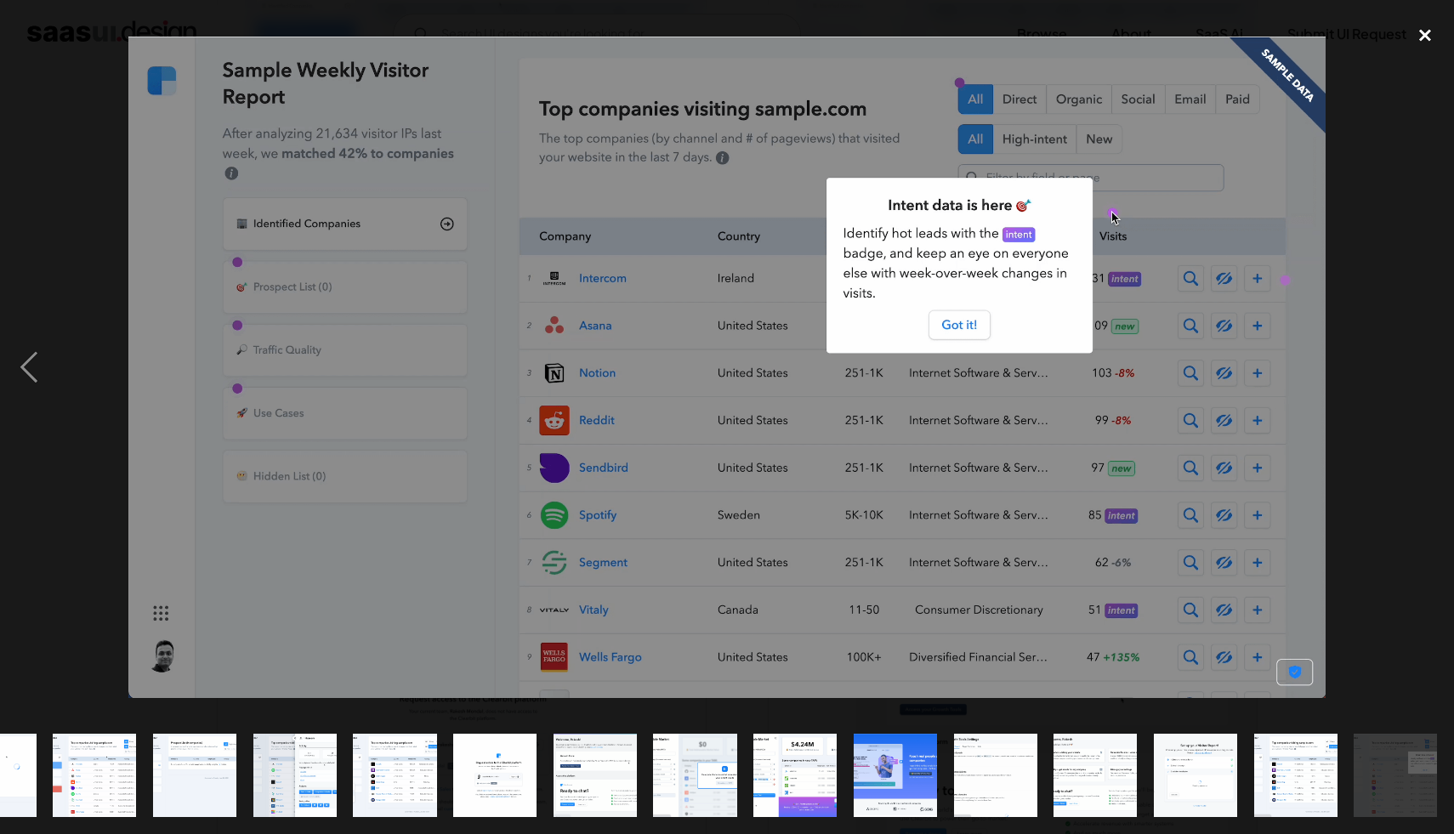
click at [1436, 43] on div "close lightbox" at bounding box center [1425, 35] width 58 height 37
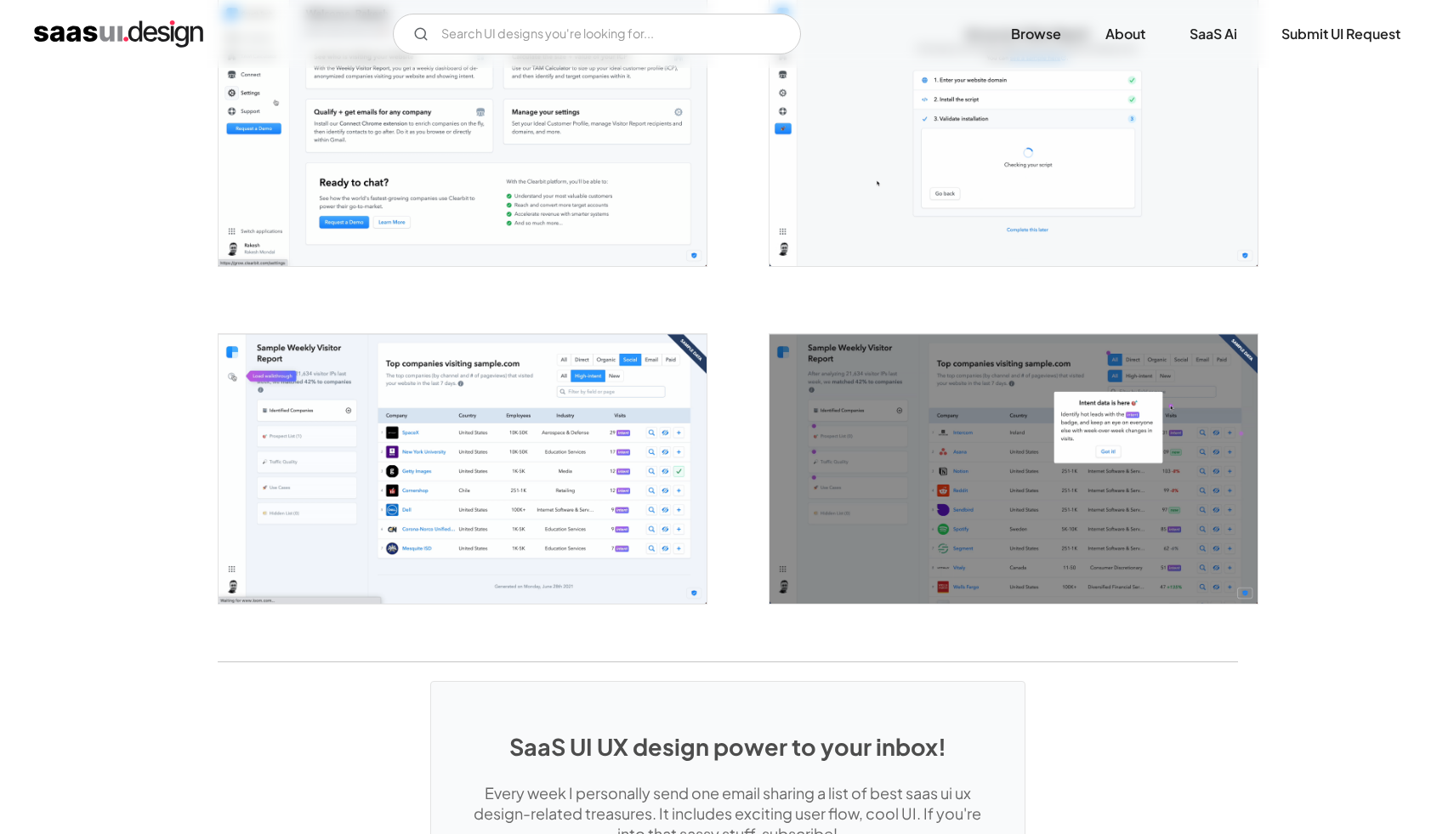
scroll to position [2956, 0]
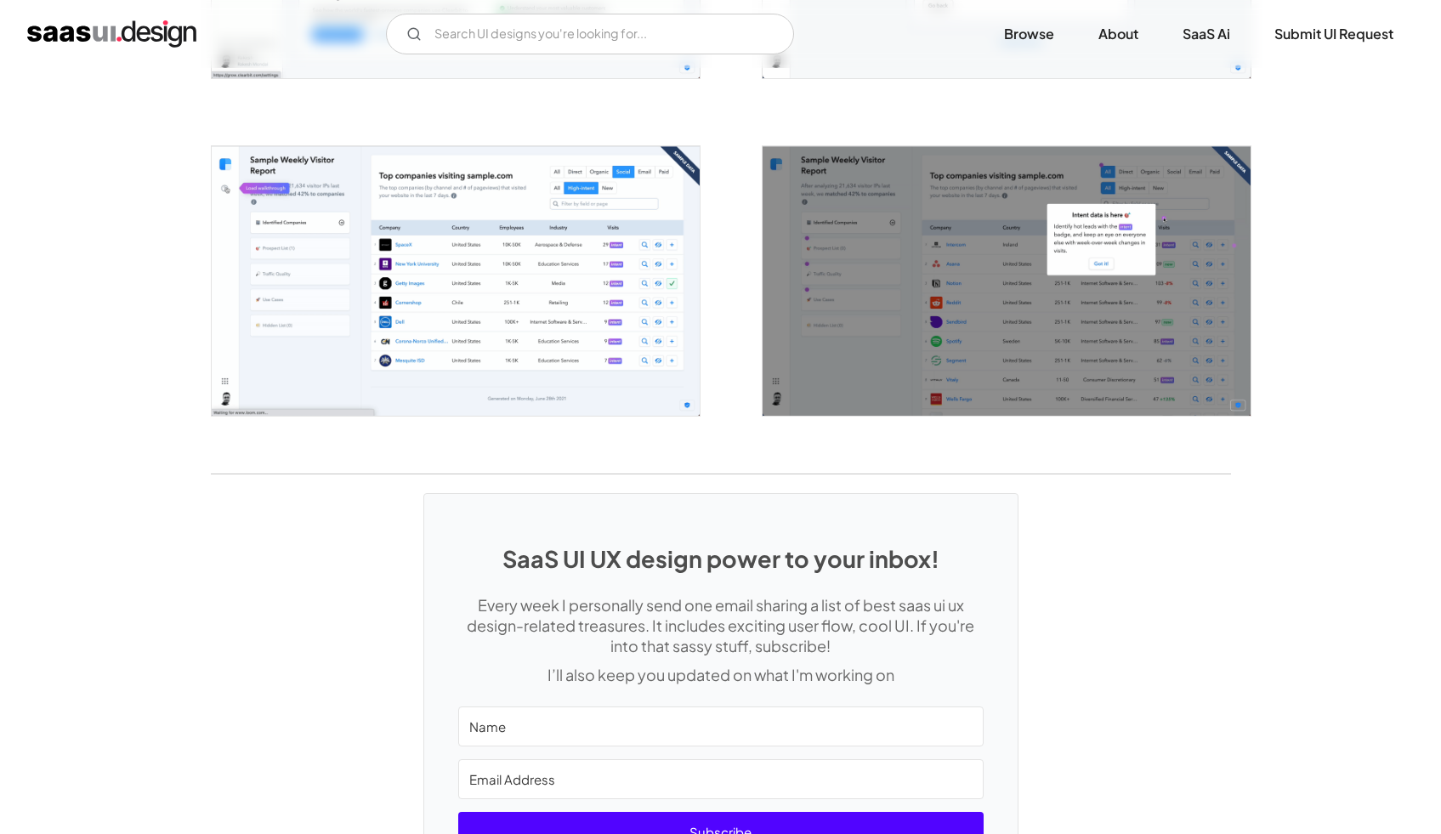
click at [1019, 287] on img "open lightbox" at bounding box center [1007, 281] width 488 height 270
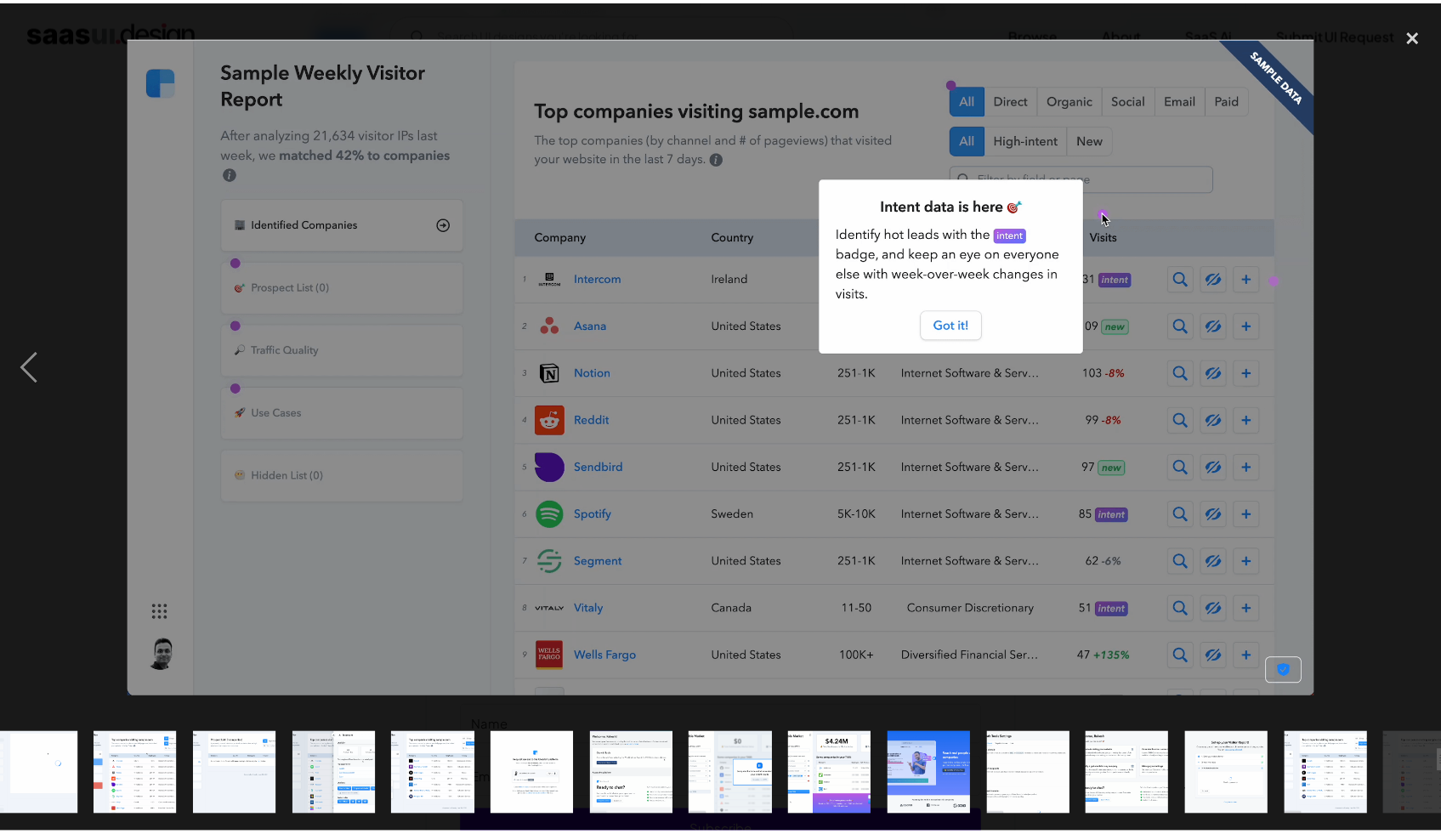
scroll to position [0, 364]
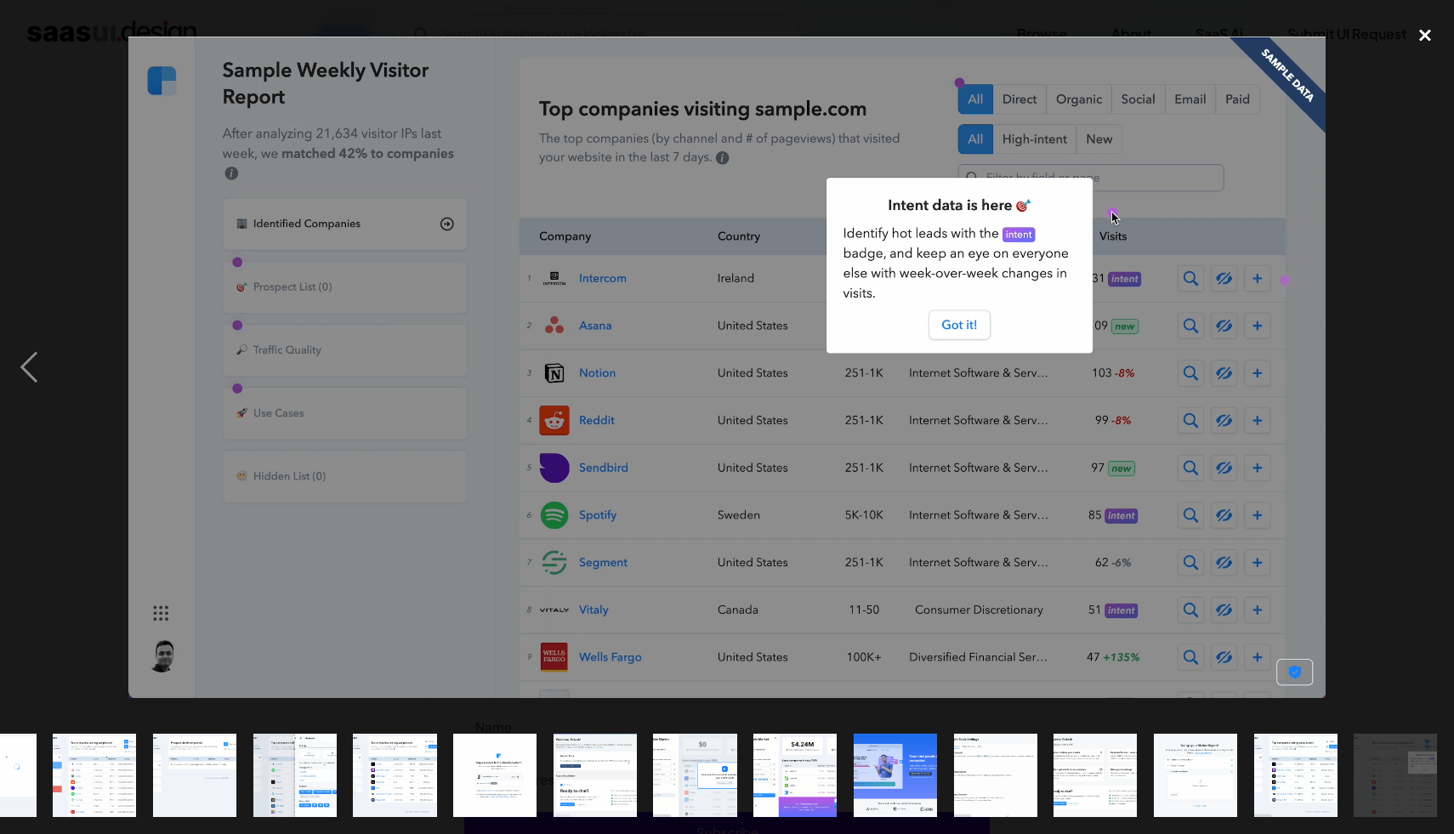
click at [1418, 36] on div "close lightbox" at bounding box center [1425, 35] width 58 height 37
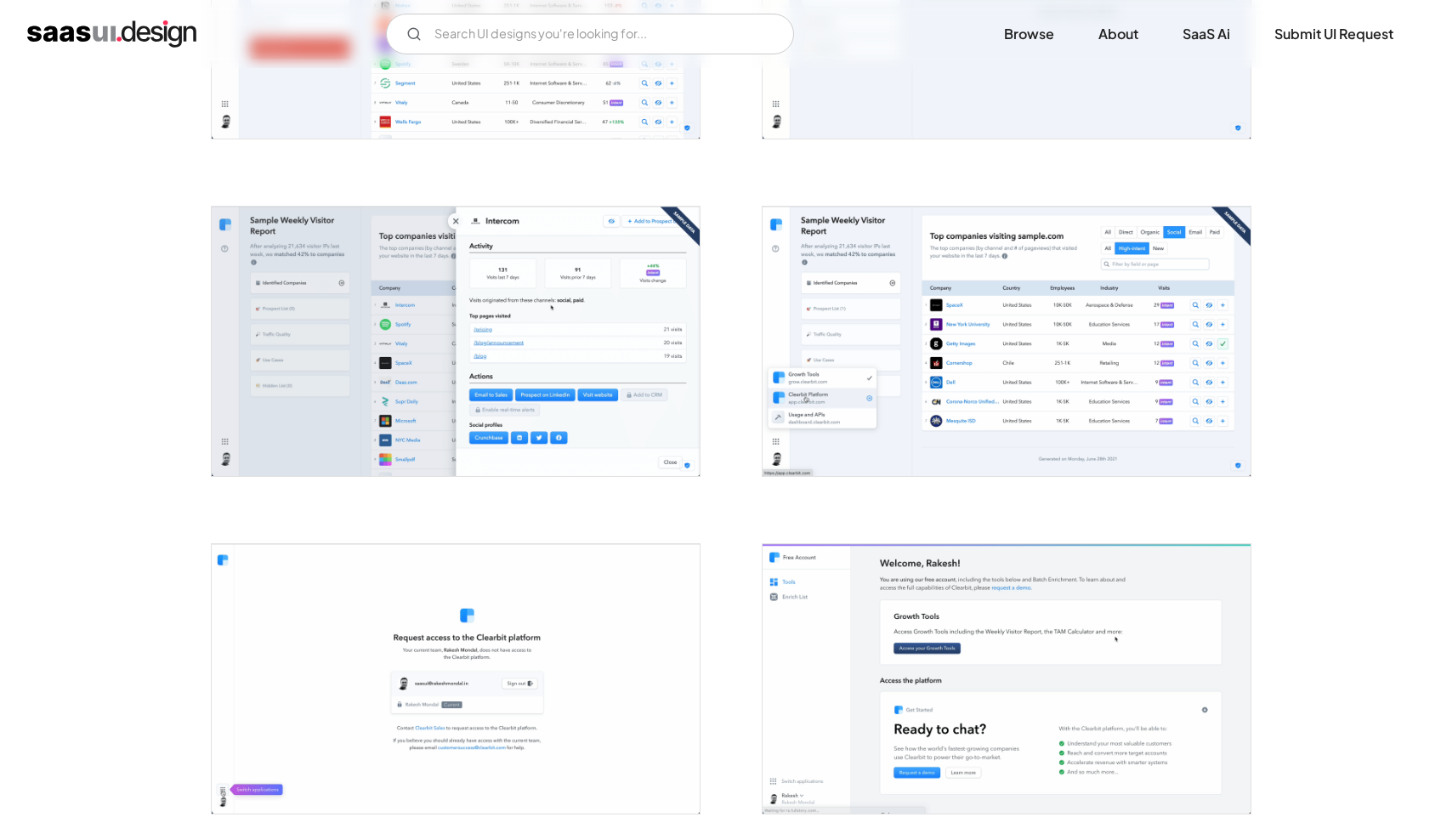
scroll to position [1205, 0]
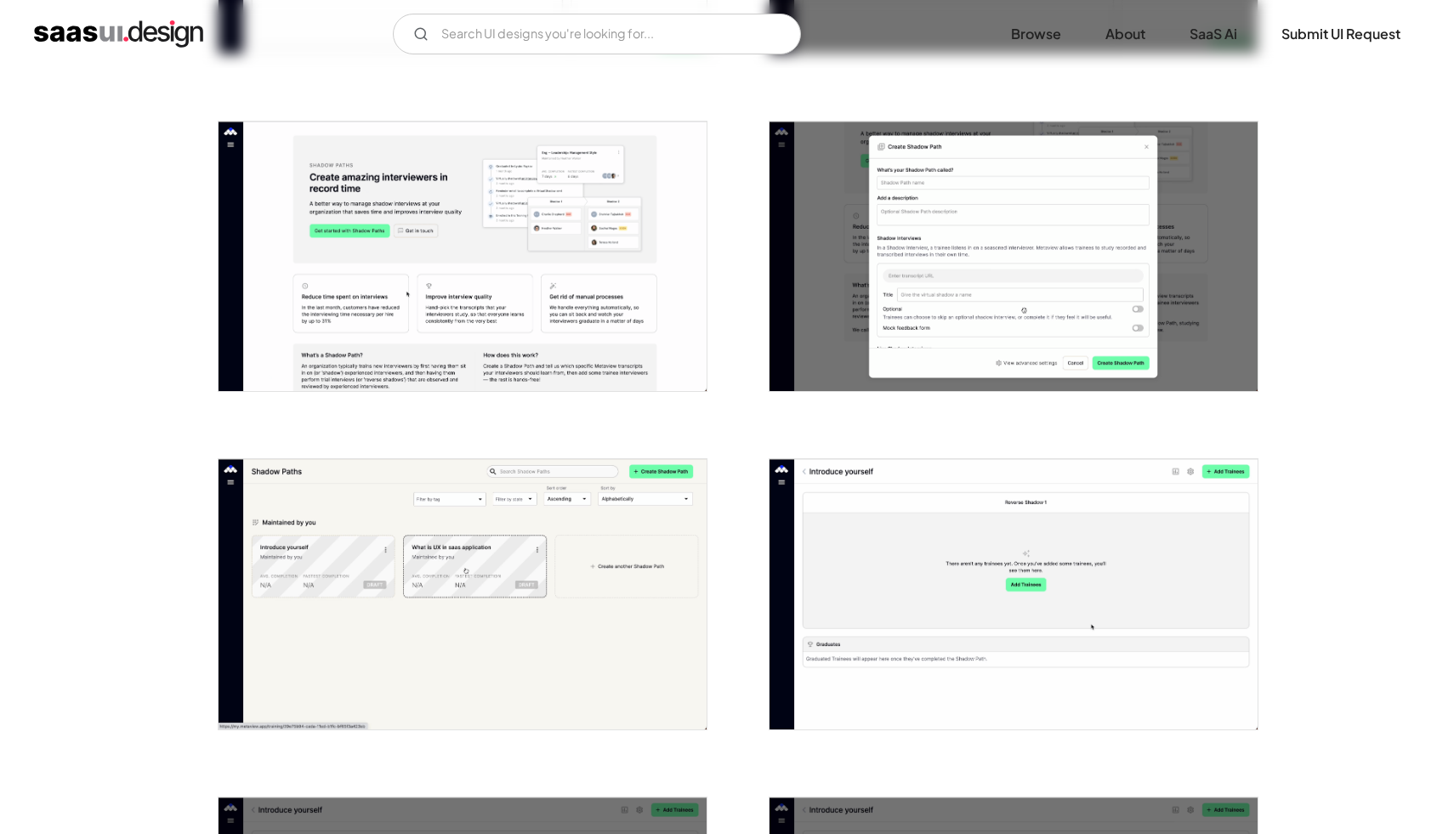
scroll to position [1975, 0]
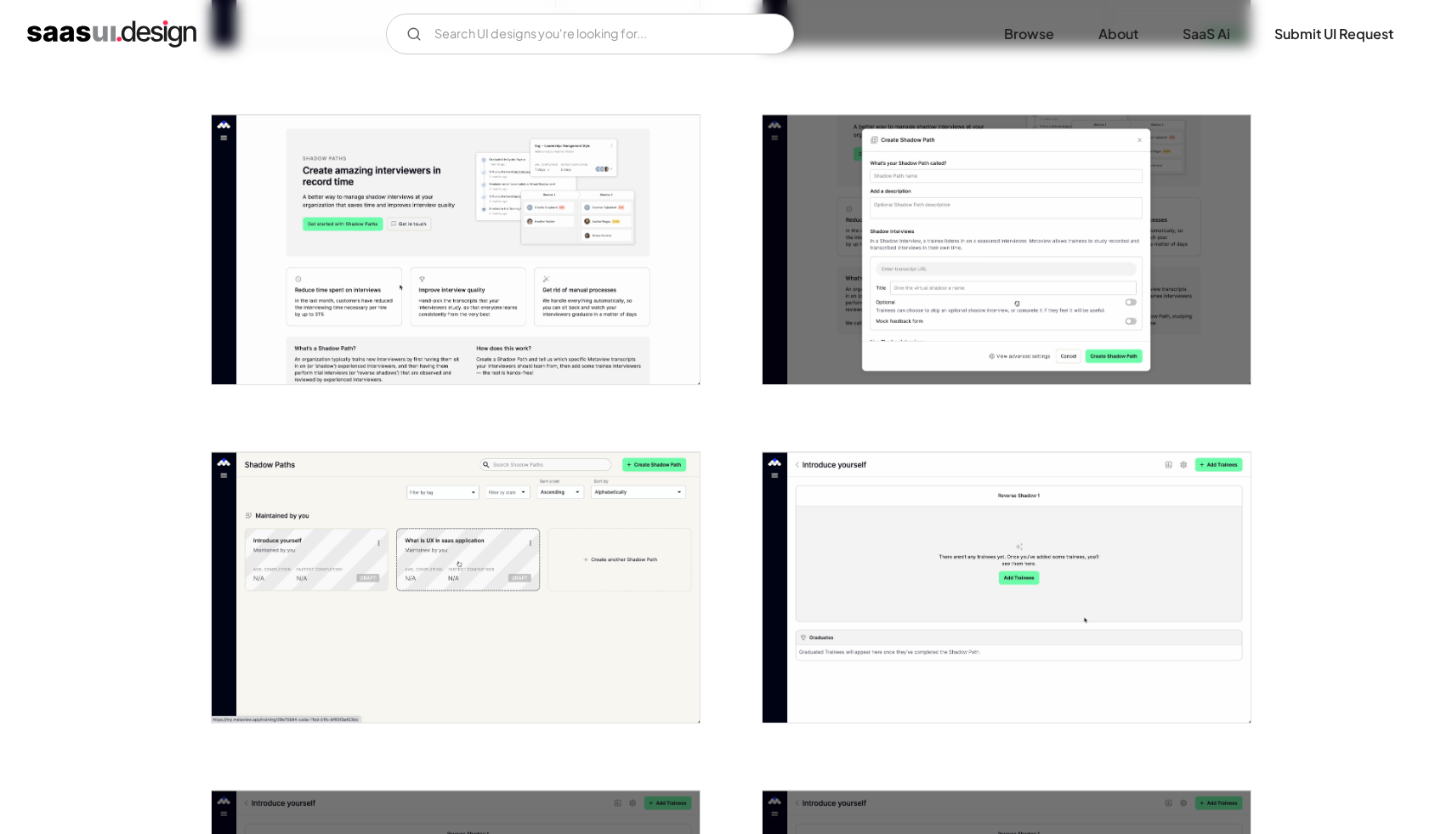
click at [1093, 241] on img "open lightbox" at bounding box center [1007, 250] width 488 height 270
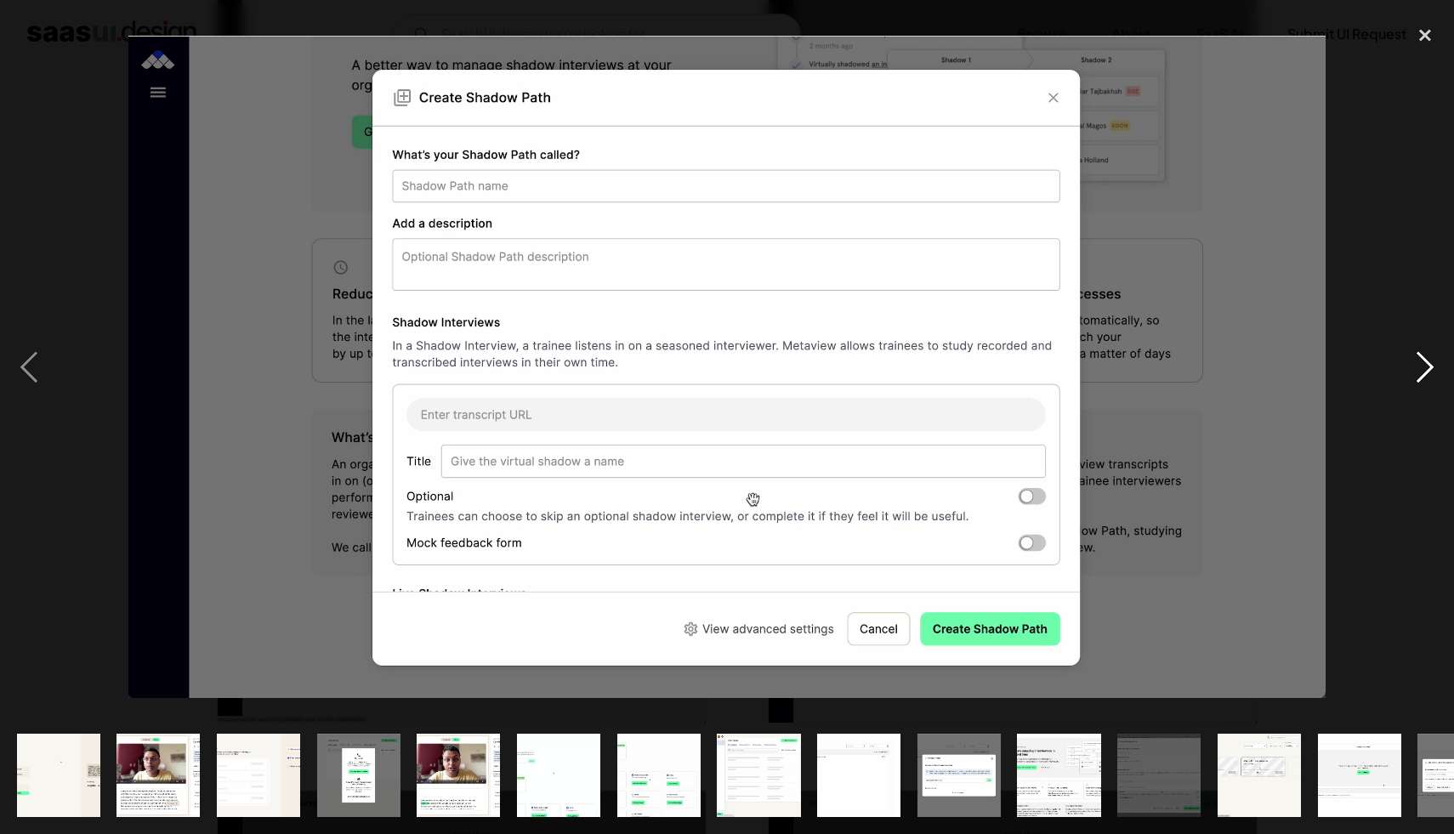
click at [1427, 362] on div "next image" at bounding box center [1425, 367] width 58 height 701
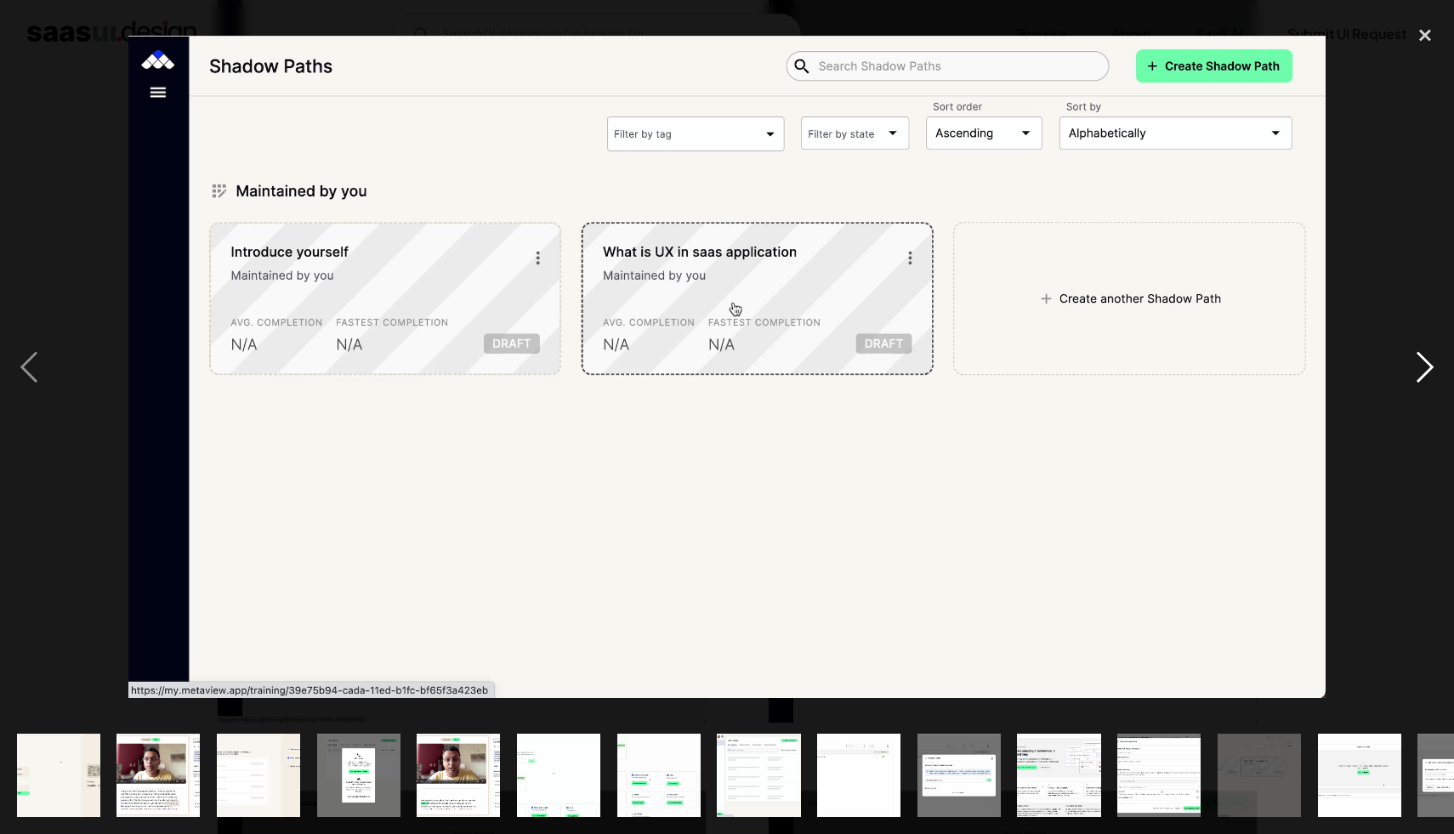
click at [1427, 362] on div "next image" at bounding box center [1425, 367] width 58 height 701
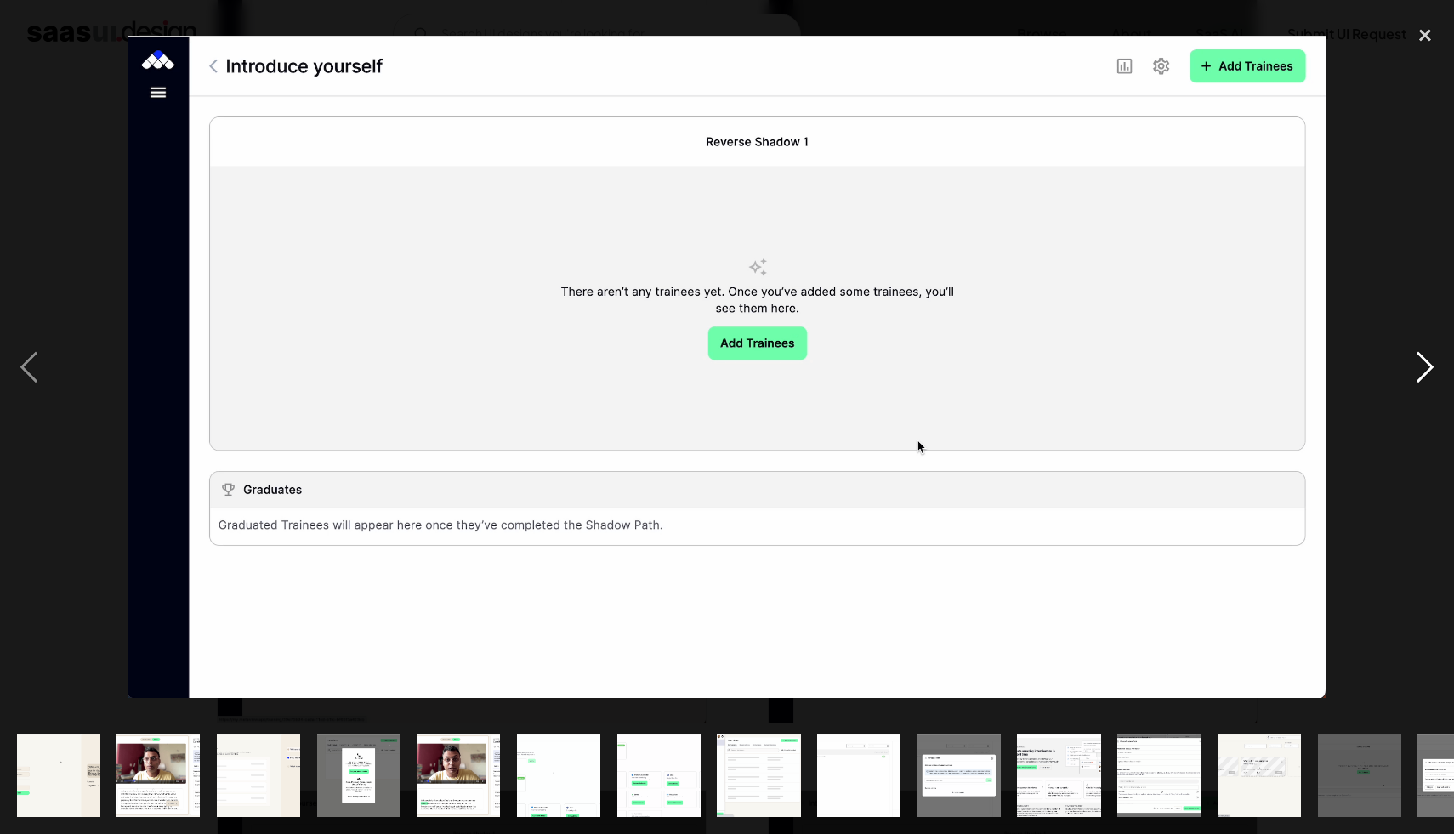
click at [1427, 362] on div "next image" at bounding box center [1425, 367] width 58 height 701
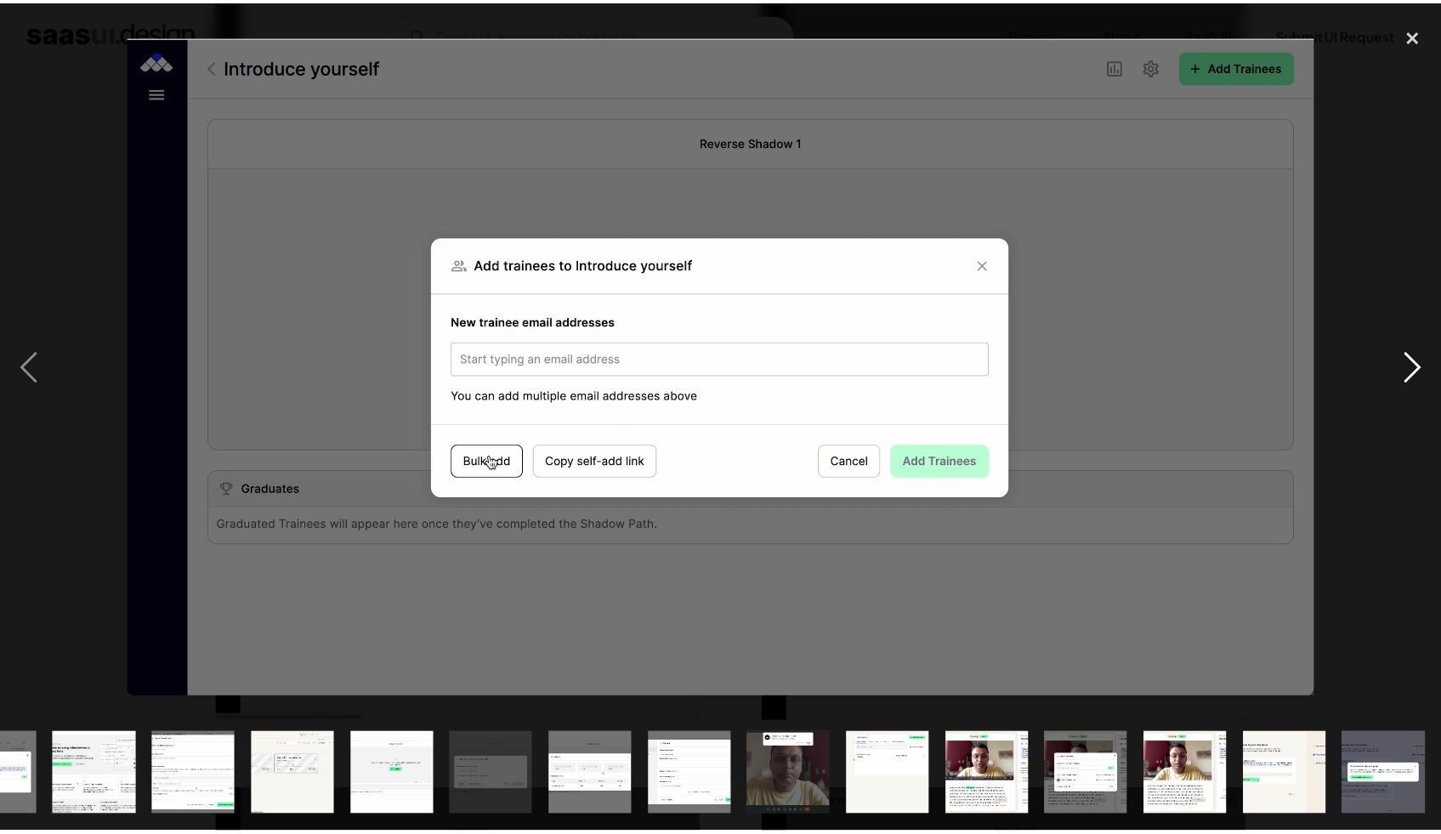
scroll to position [0, 964]
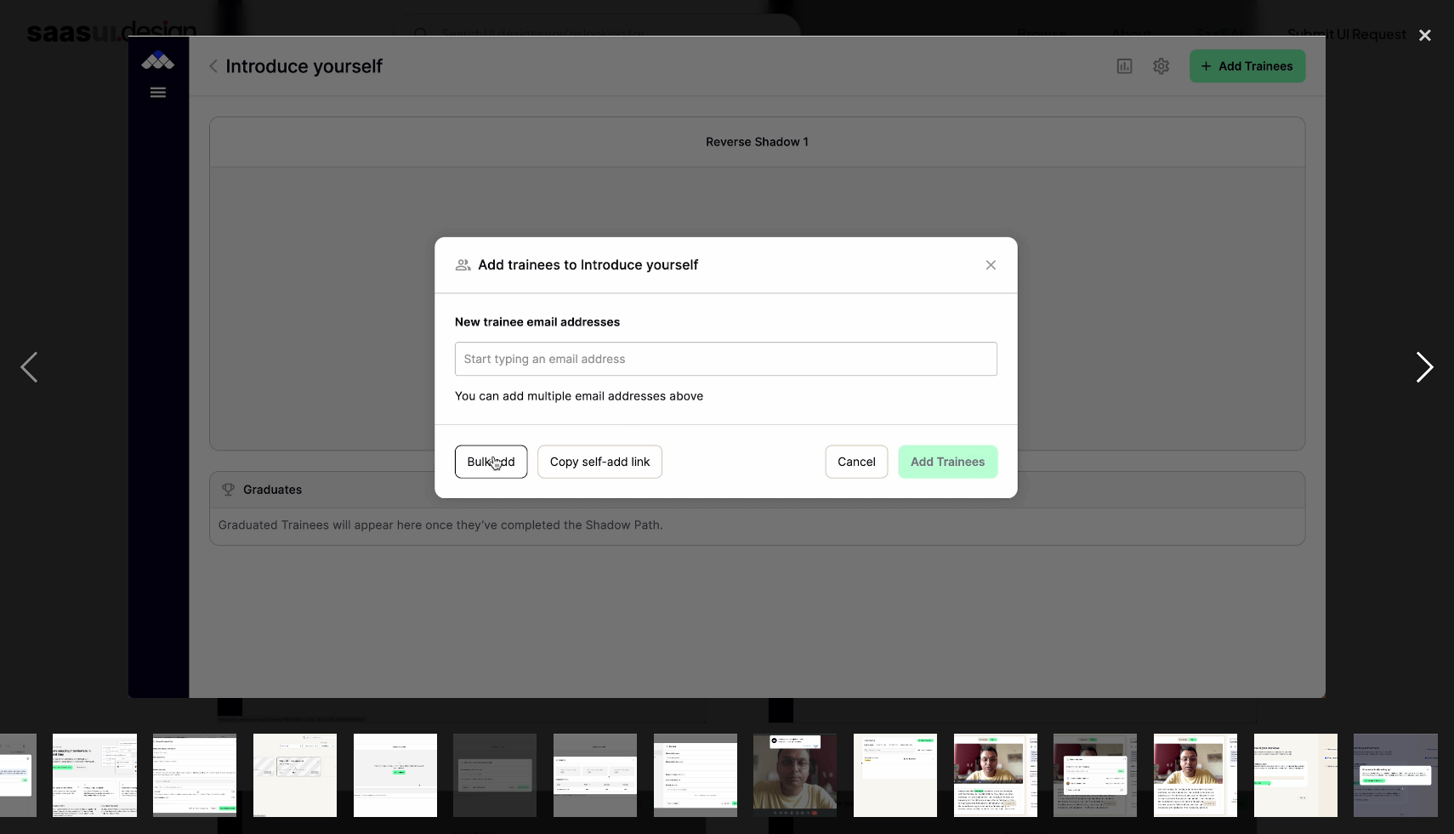
click at [1427, 362] on div "next image" at bounding box center [1425, 367] width 58 height 701
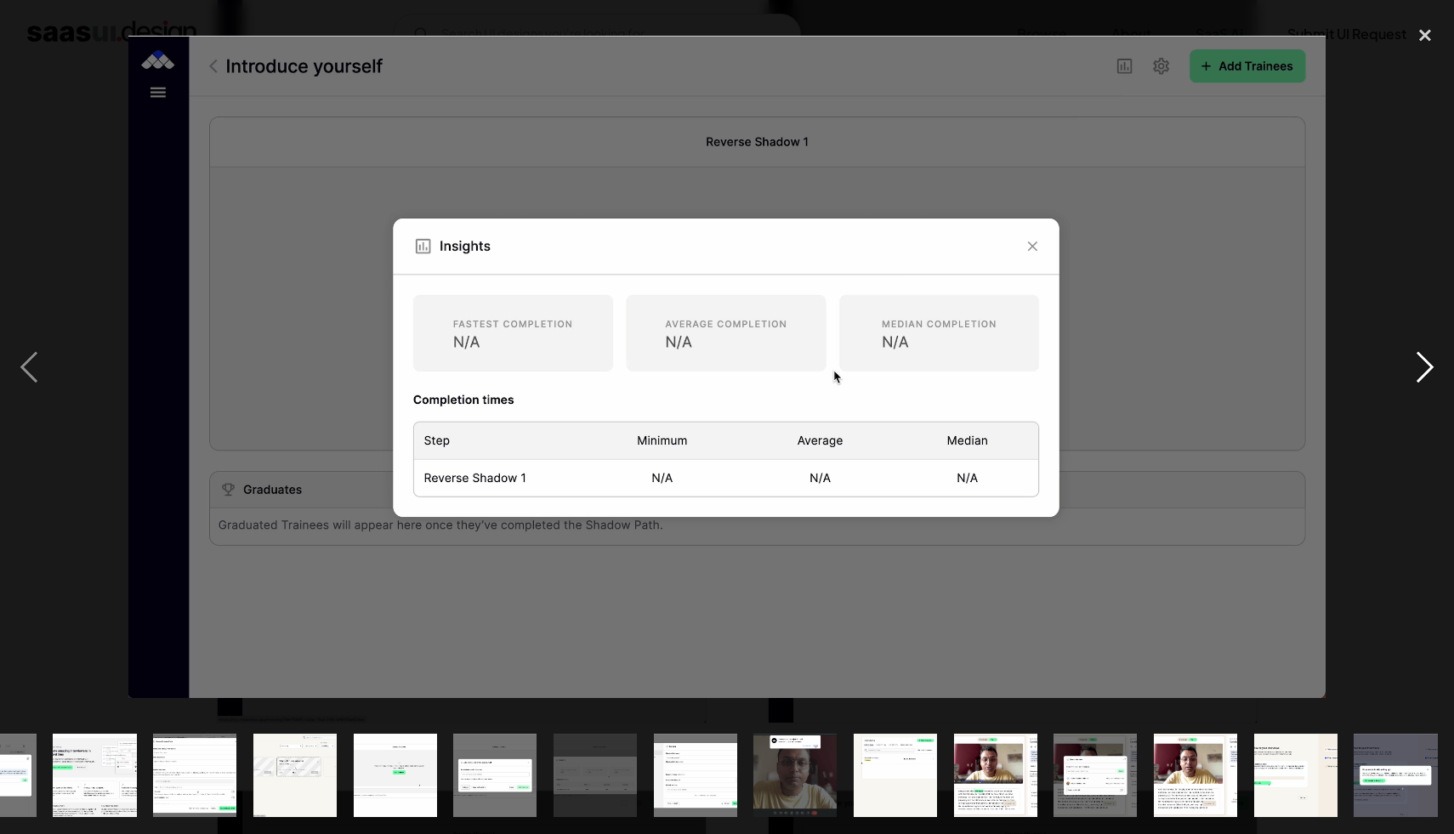
click at [1427, 362] on div "next image" at bounding box center [1425, 367] width 58 height 701
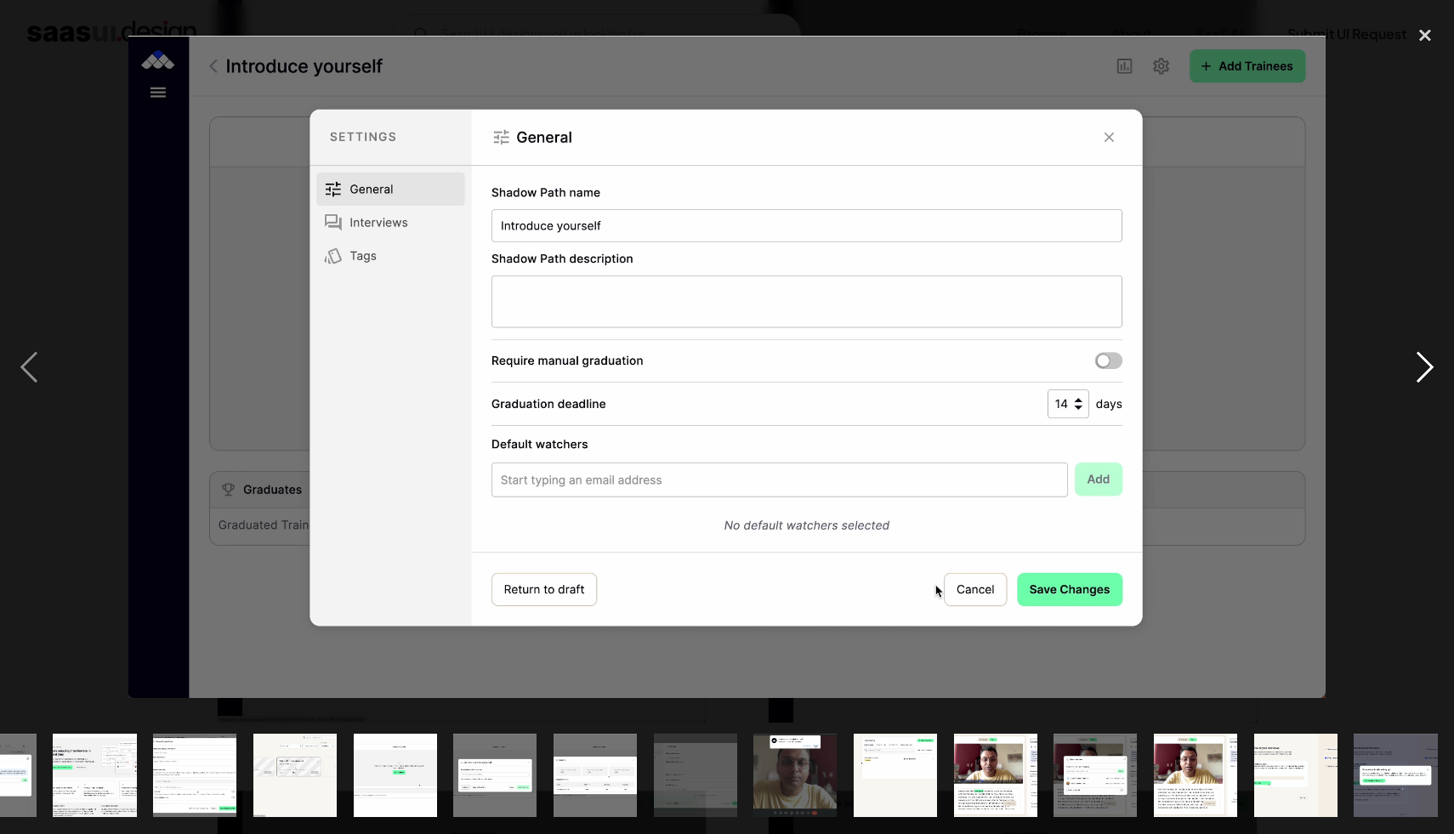
click at [1424, 367] on div "next image" at bounding box center [1425, 367] width 58 height 701
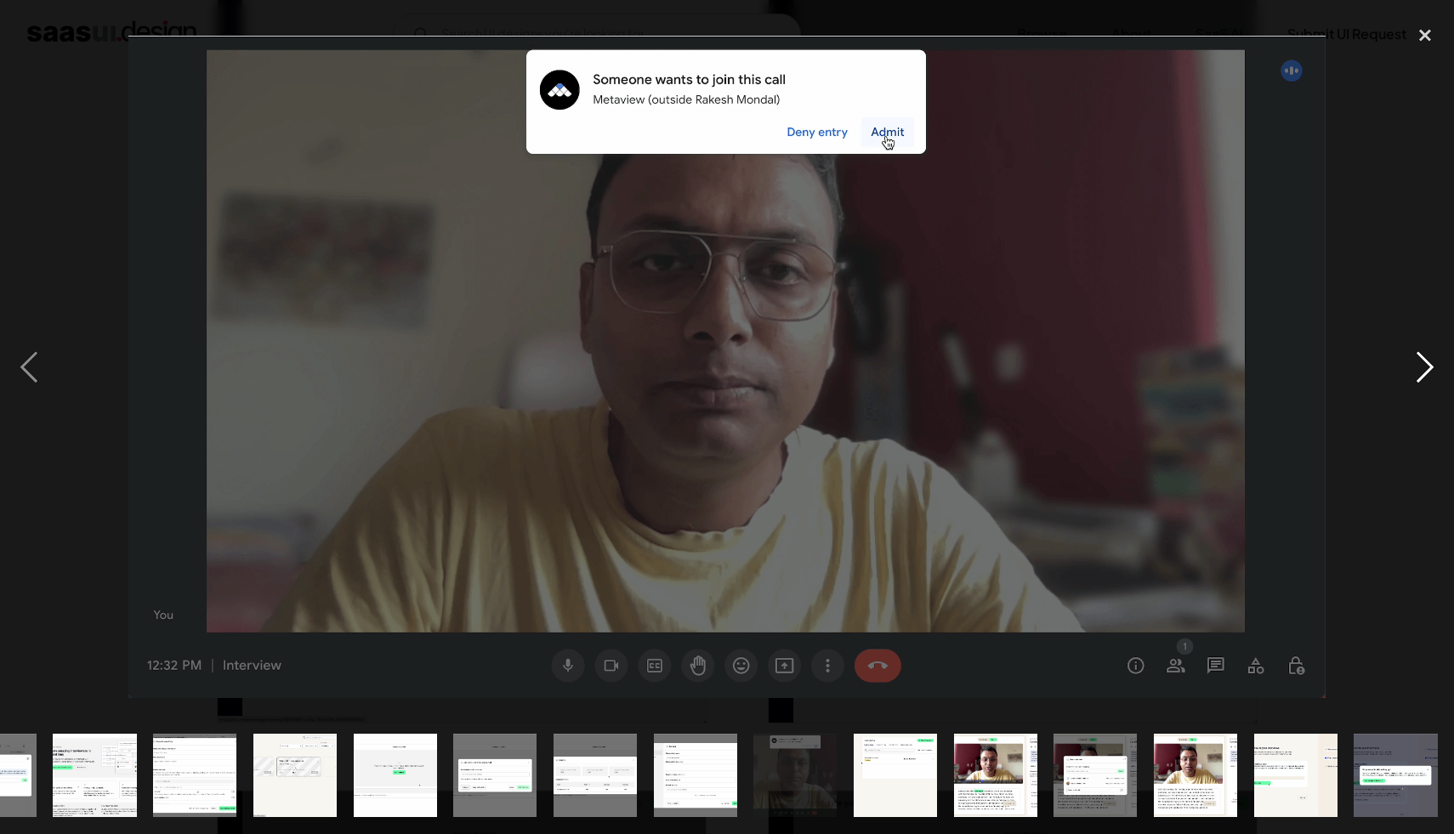
click at [1423, 367] on div "next image" at bounding box center [1425, 367] width 58 height 701
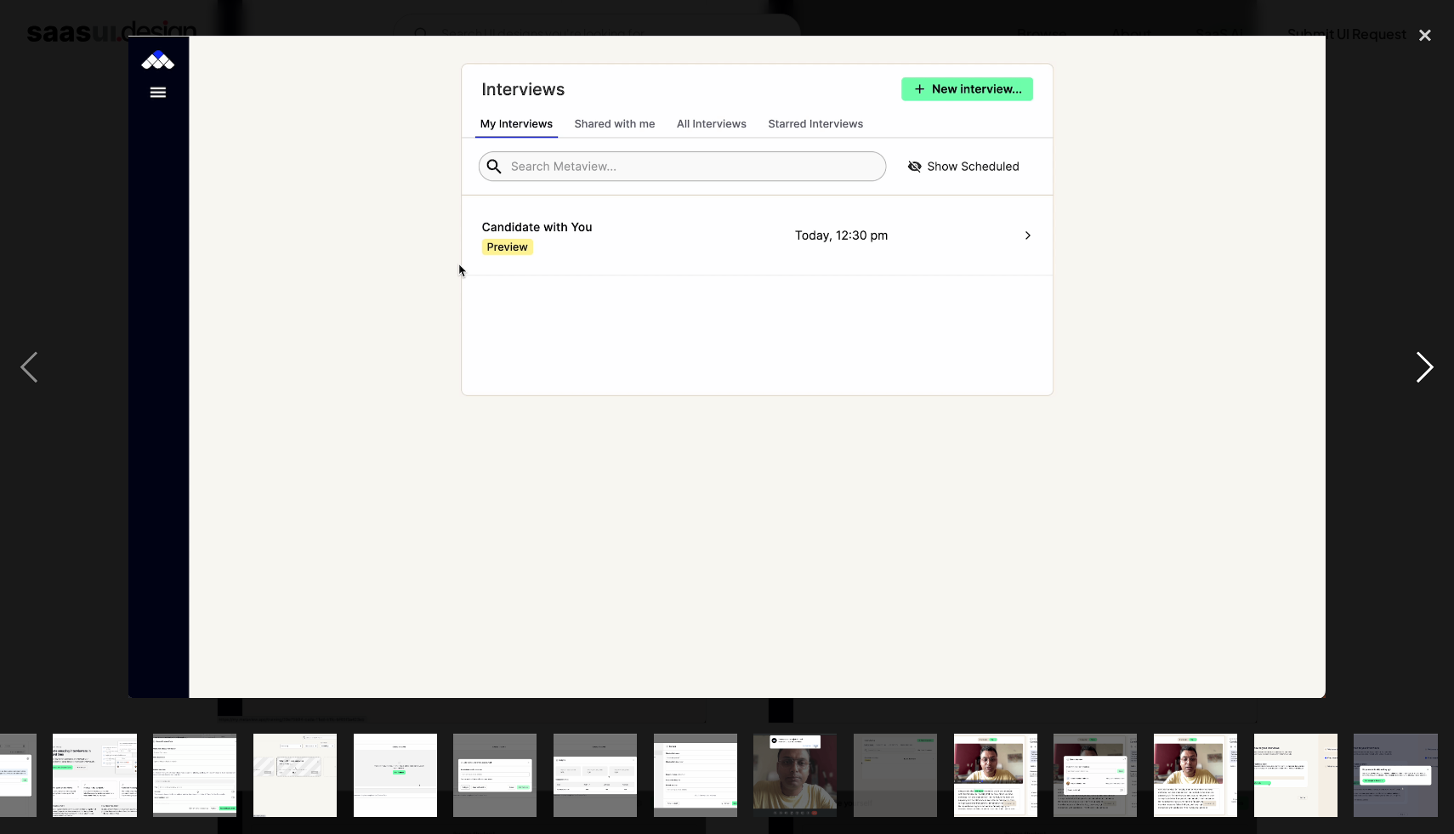
click at [1423, 367] on div "next image" at bounding box center [1425, 367] width 58 height 701
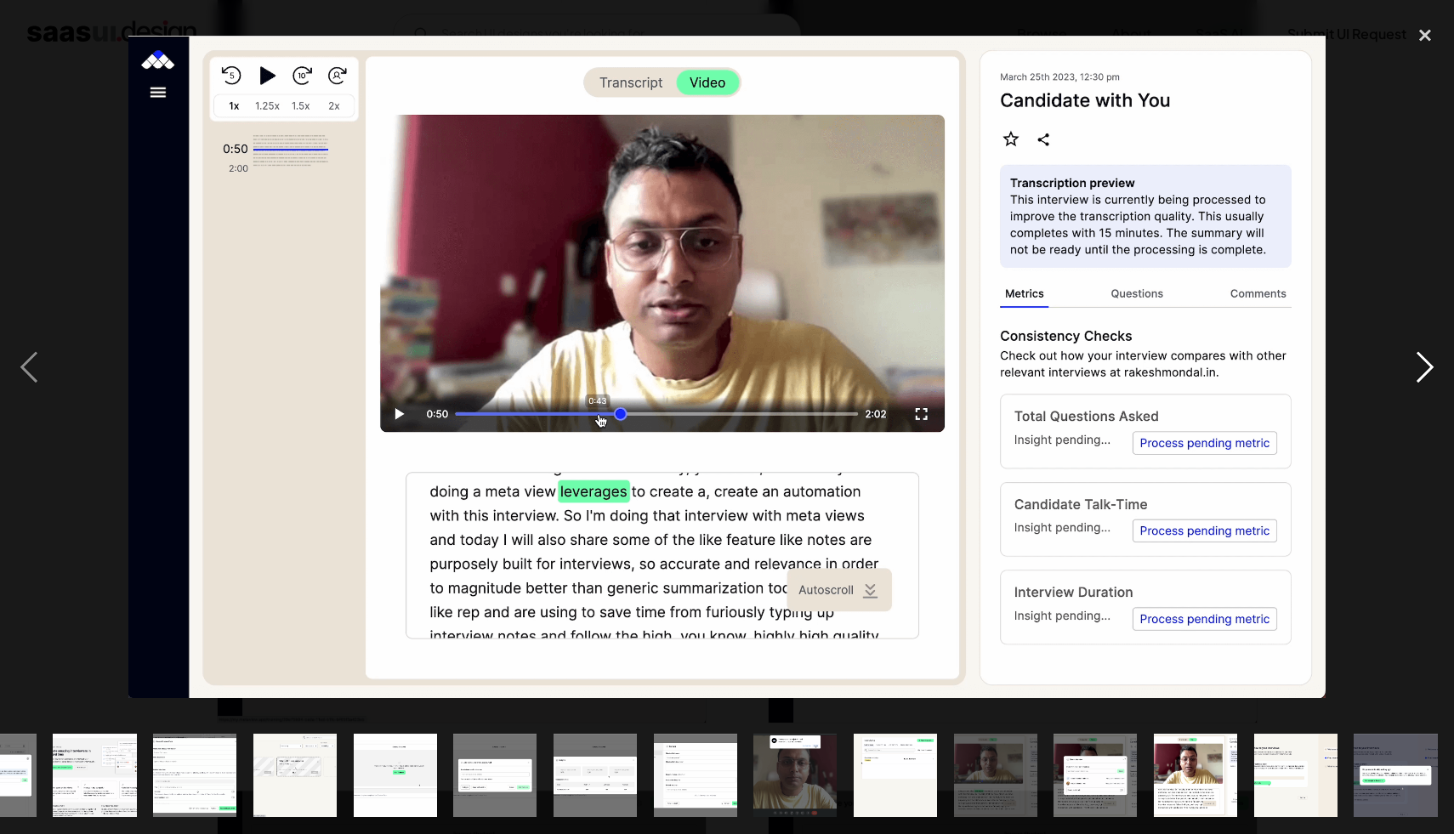
click at [1423, 367] on div "next image" at bounding box center [1425, 367] width 58 height 701
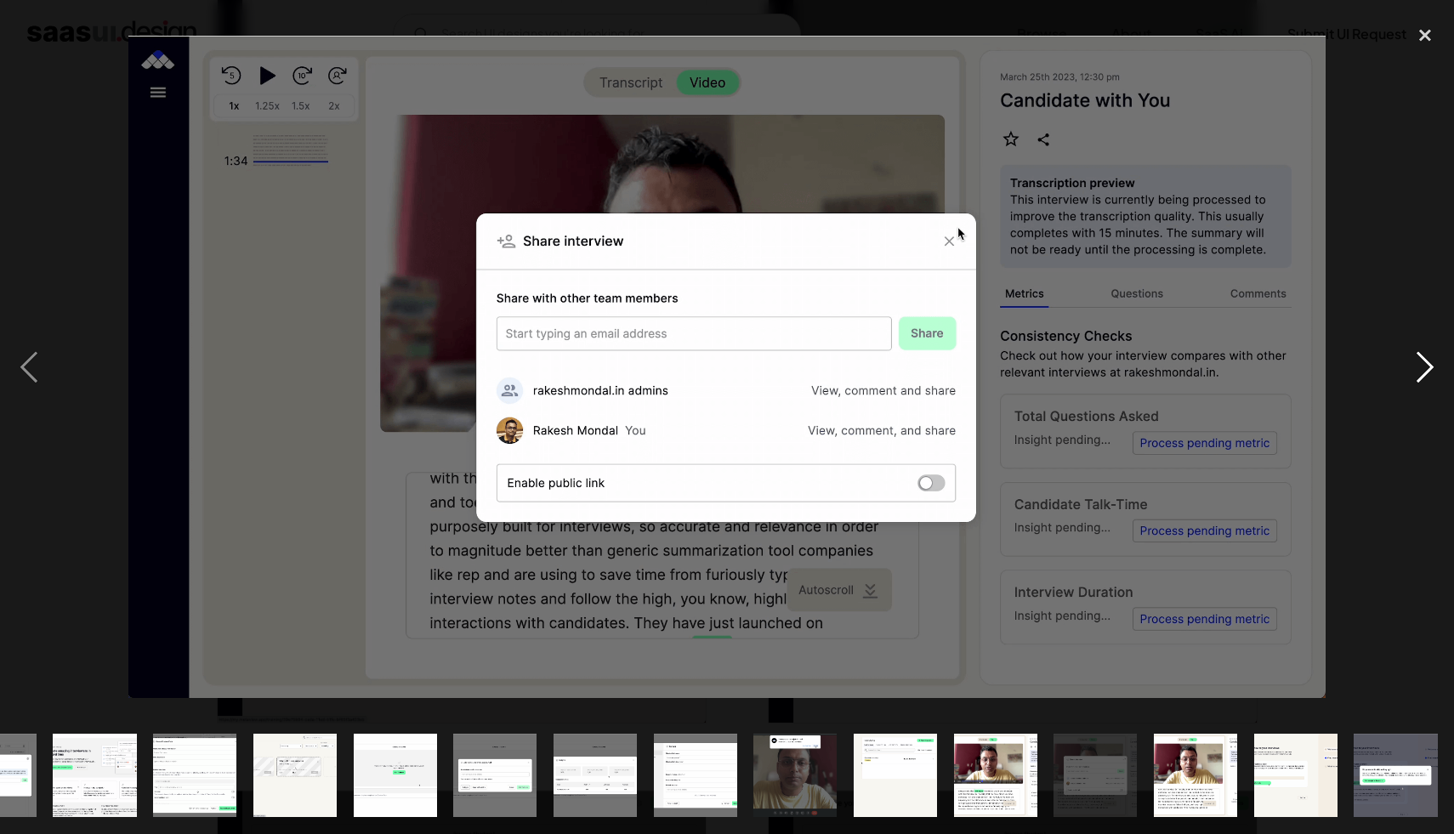
click at [1423, 367] on div "next image" at bounding box center [1425, 367] width 58 height 701
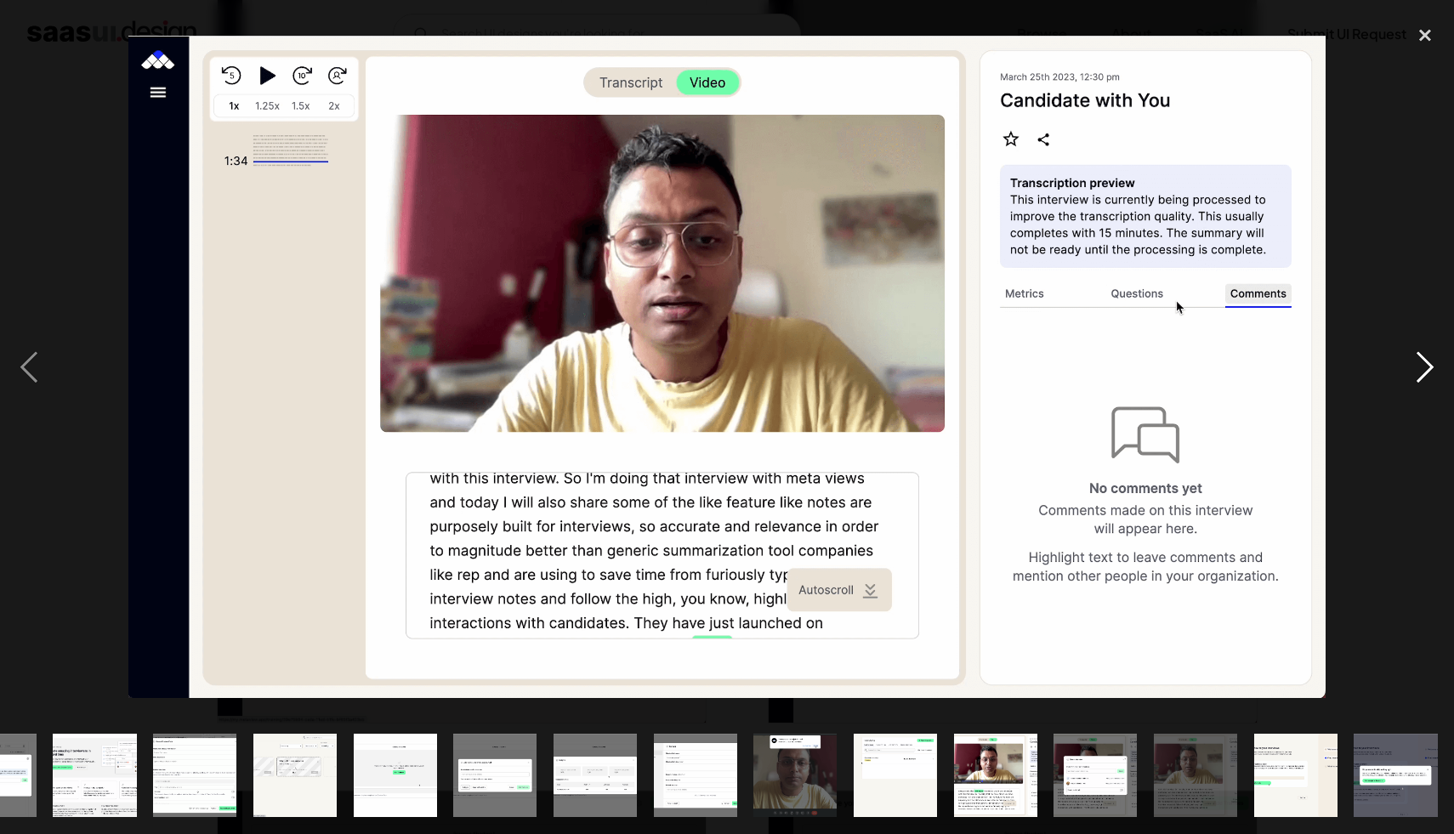
click at [1423, 367] on div "next image" at bounding box center [1425, 367] width 58 height 701
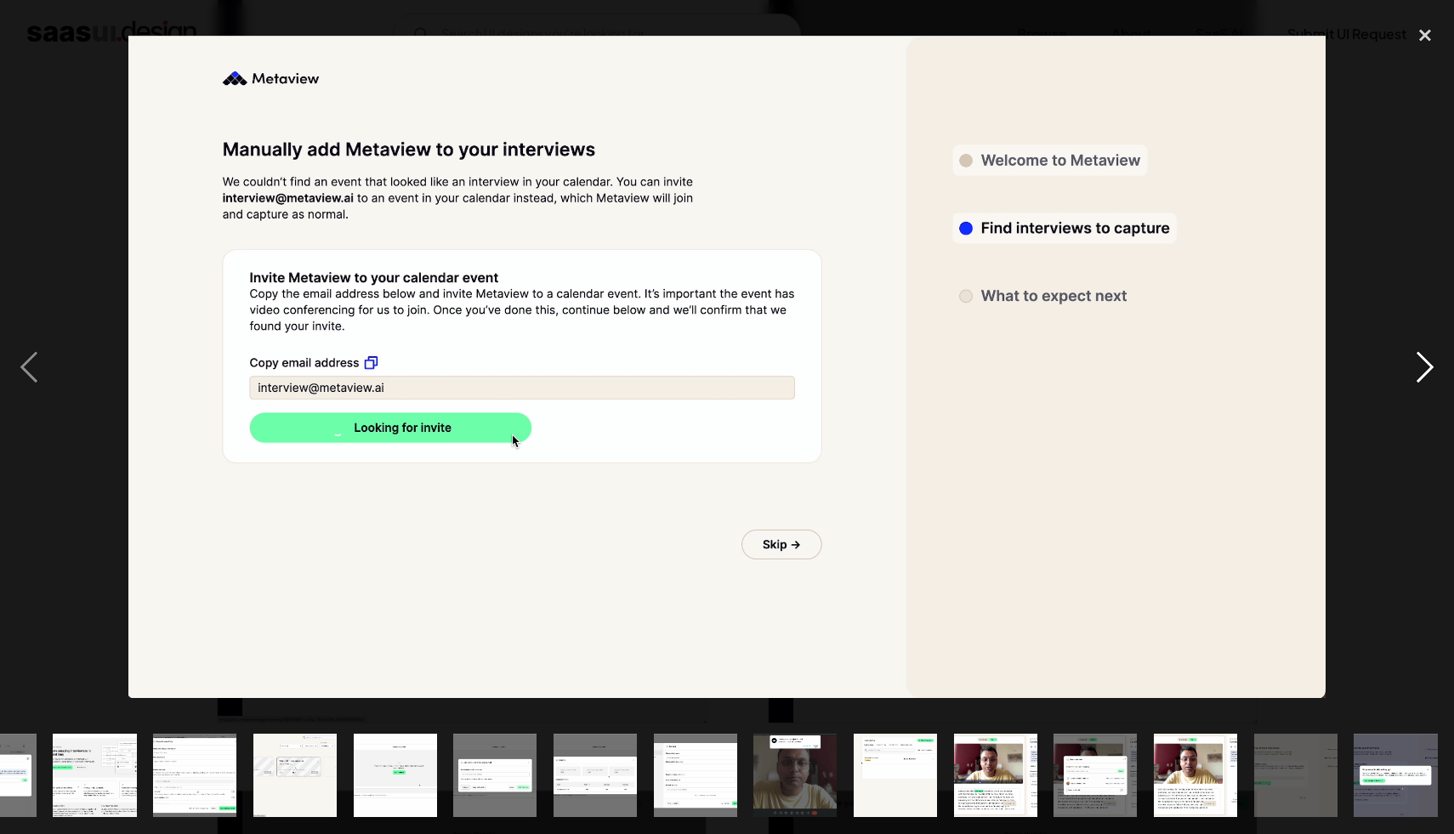
click at [1423, 367] on div "next image" at bounding box center [1425, 367] width 58 height 701
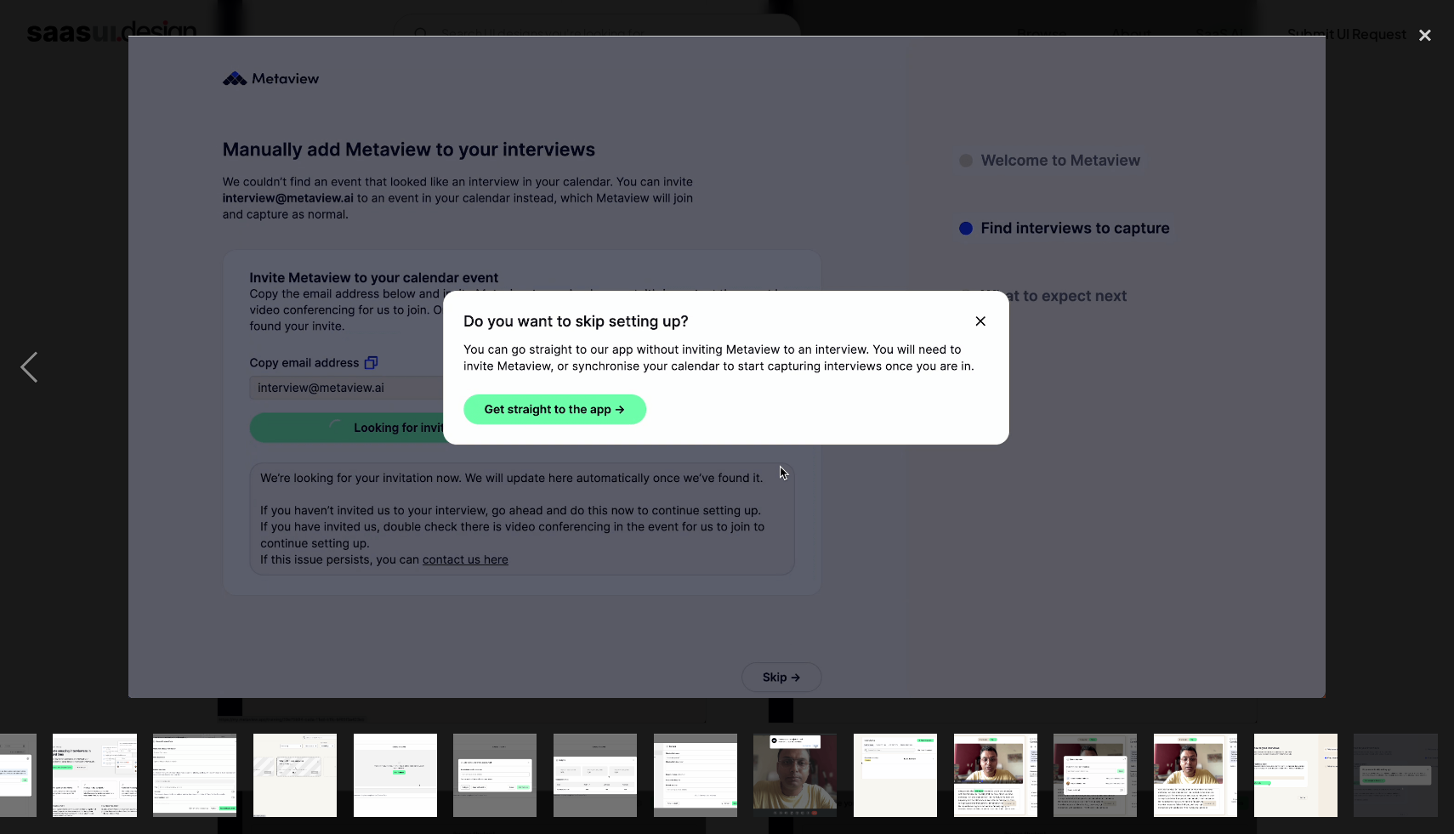
click at [1423, 367] on div "next image" at bounding box center [1425, 367] width 58 height 701
click at [1418, 31] on div "close lightbox" at bounding box center [1425, 35] width 58 height 37
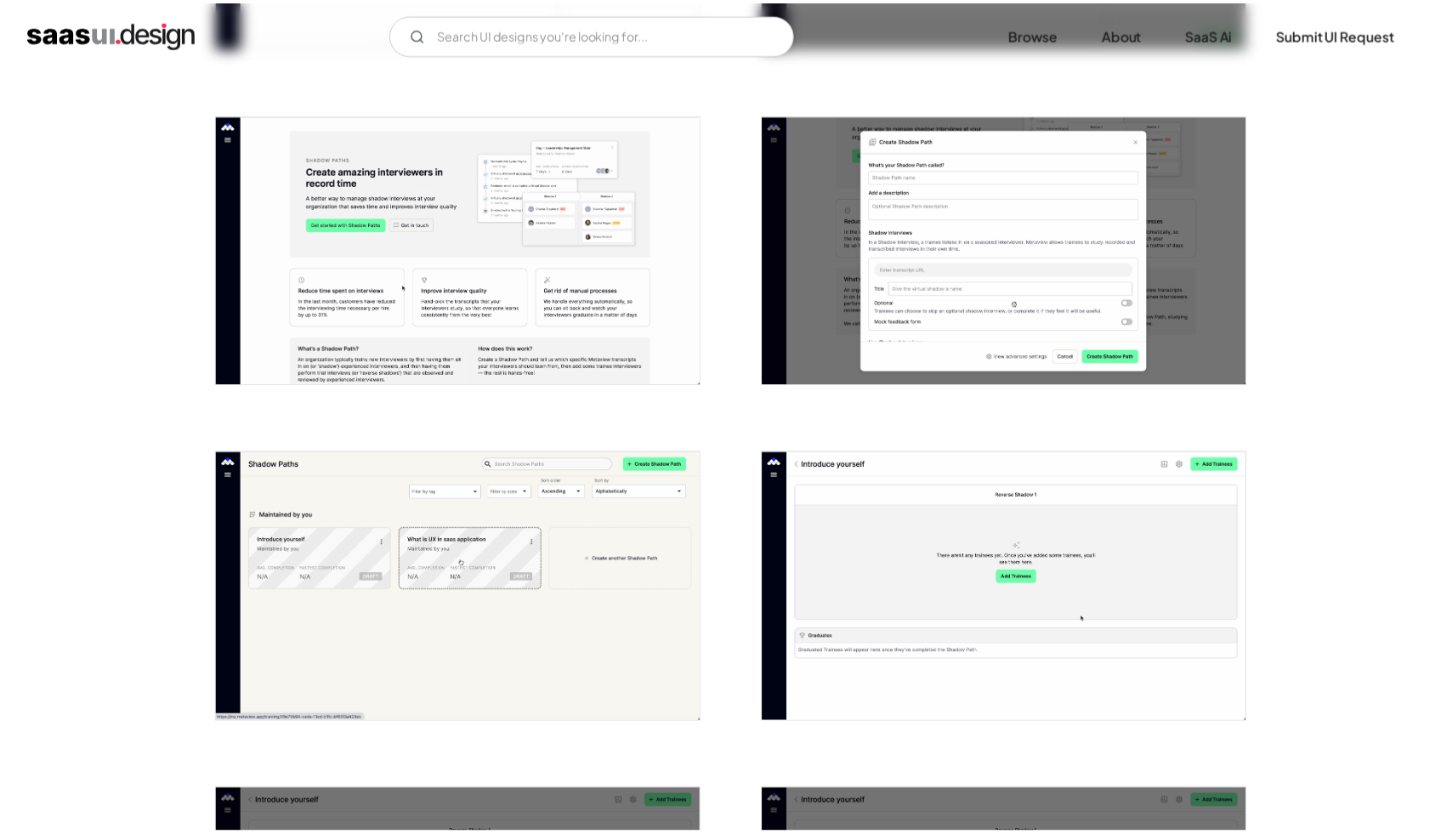
scroll to position [0, 0]
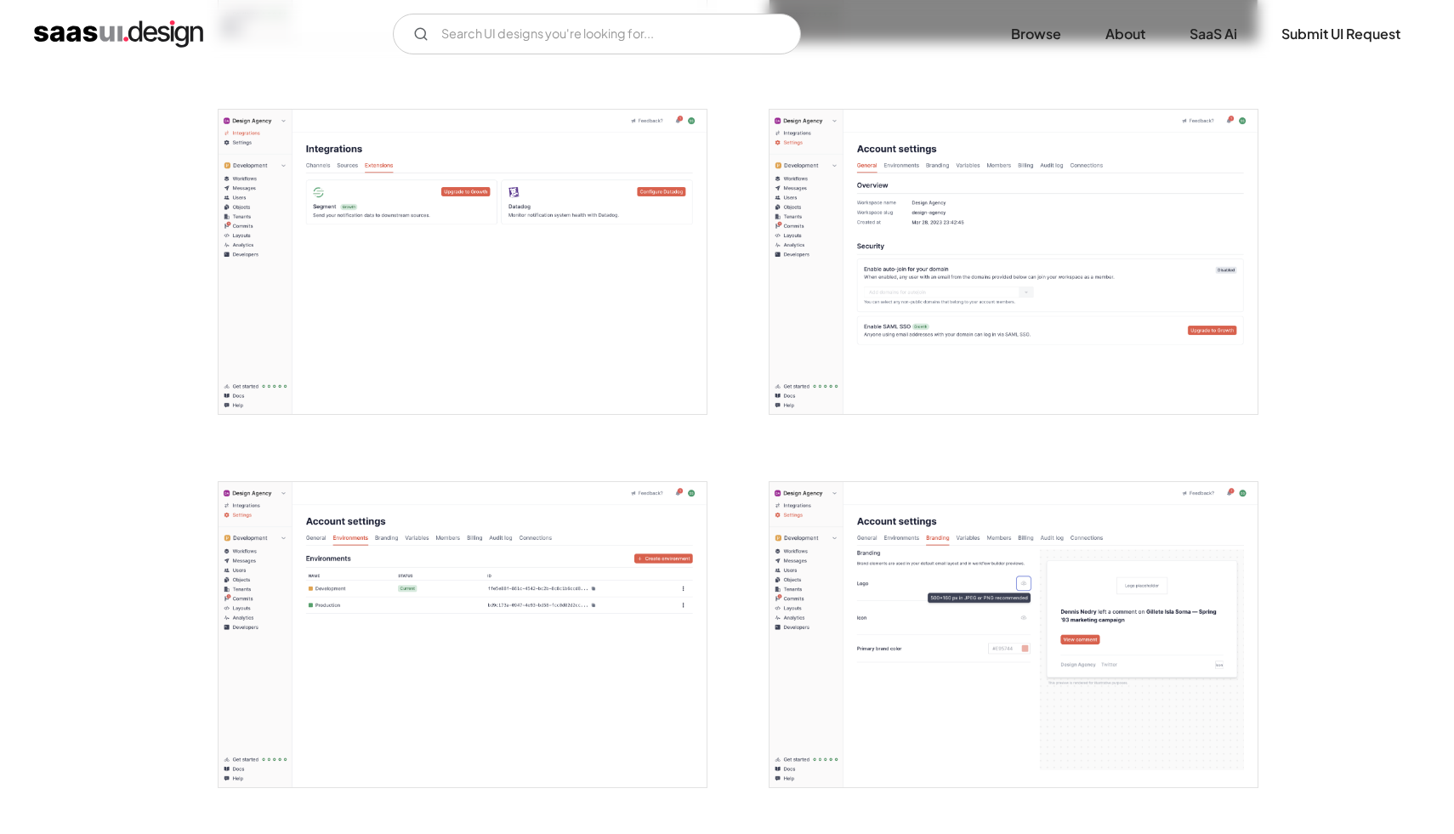
scroll to position [1796, 0]
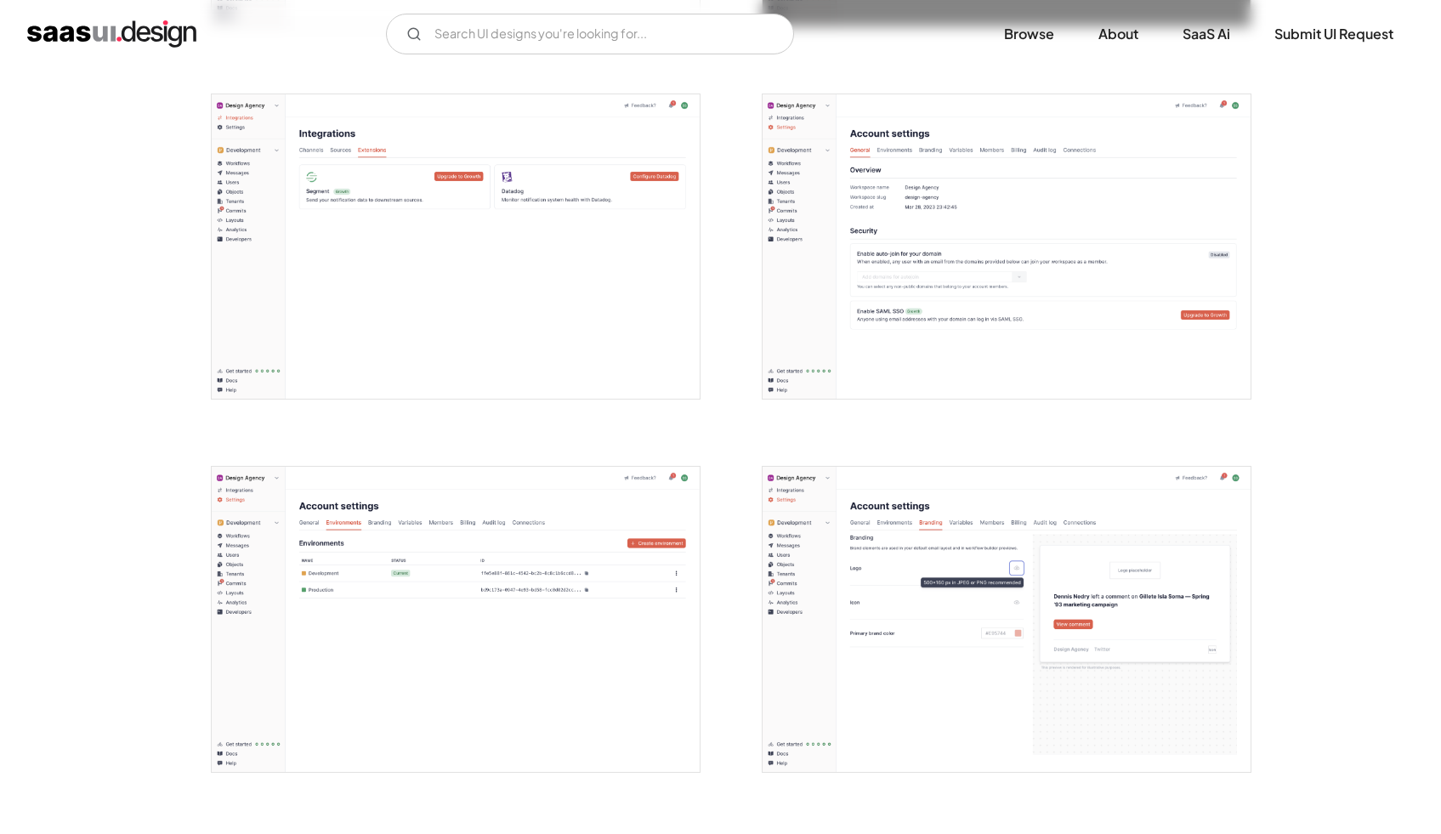
click at [990, 240] on img "open lightbox" at bounding box center [1007, 246] width 488 height 305
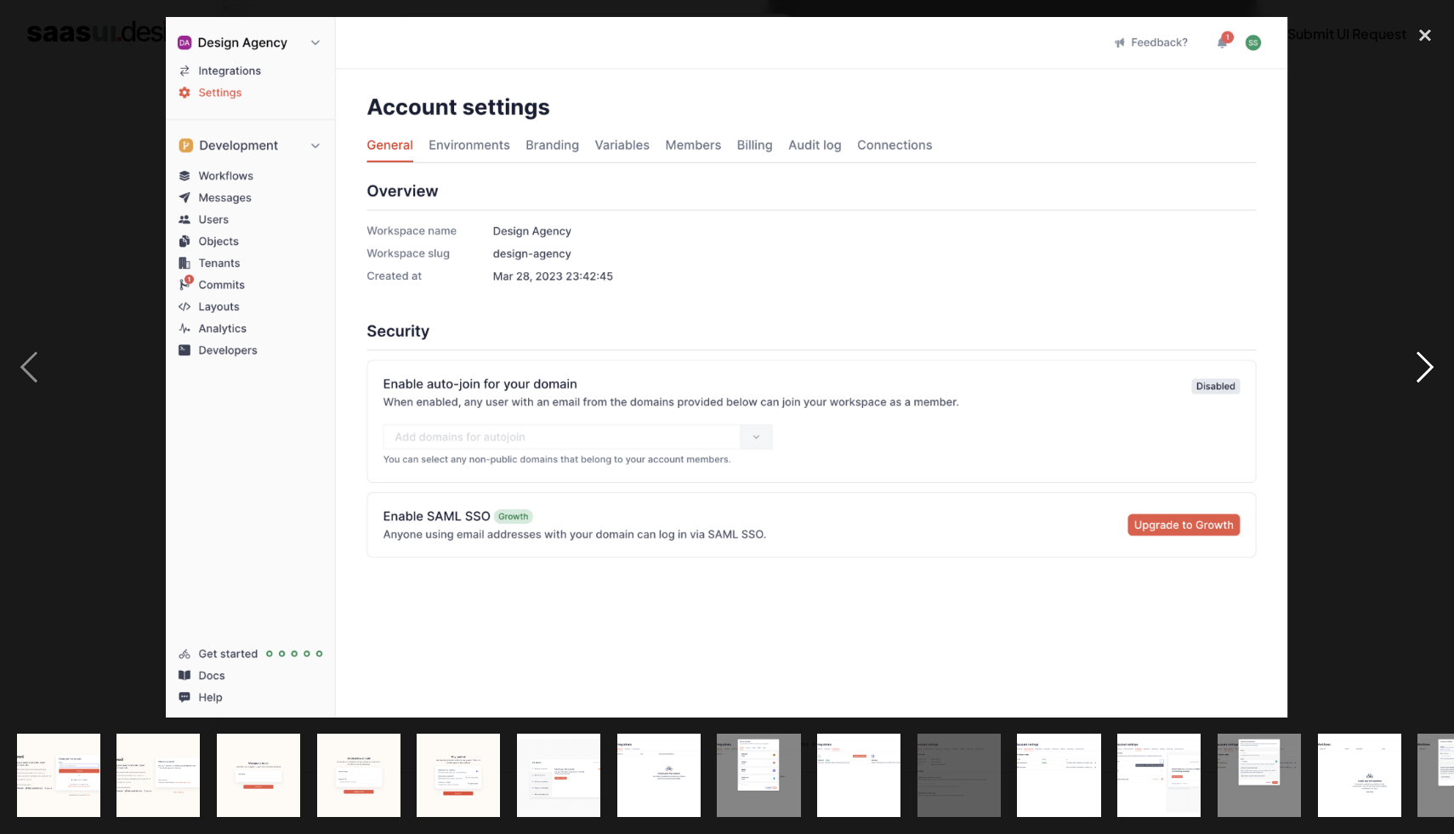
click at [1401, 376] on div "next image" at bounding box center [1425, 367] width 58 height 701
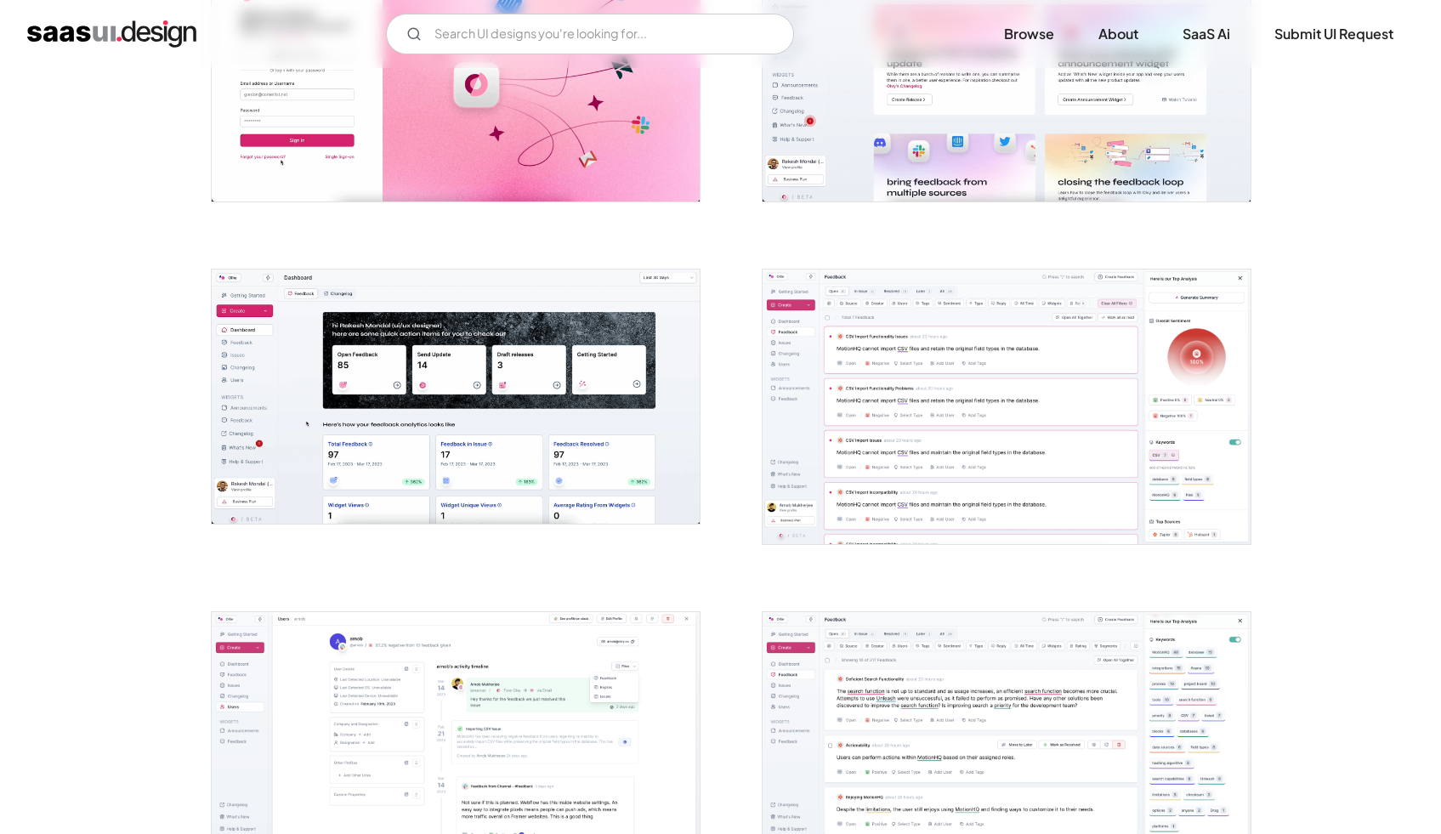
scroll to position [1120, 0]
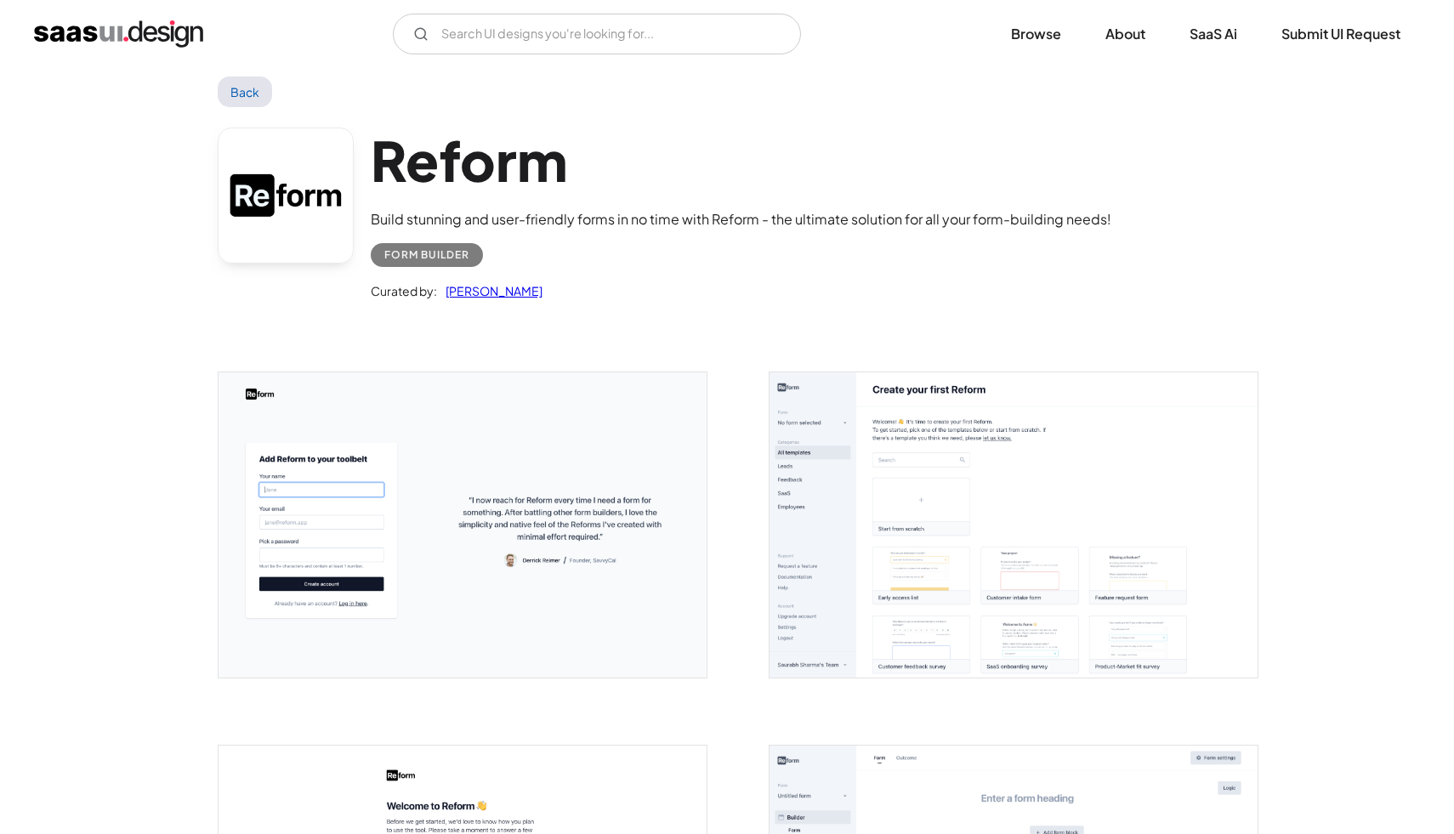
scroll to position [149, 0]
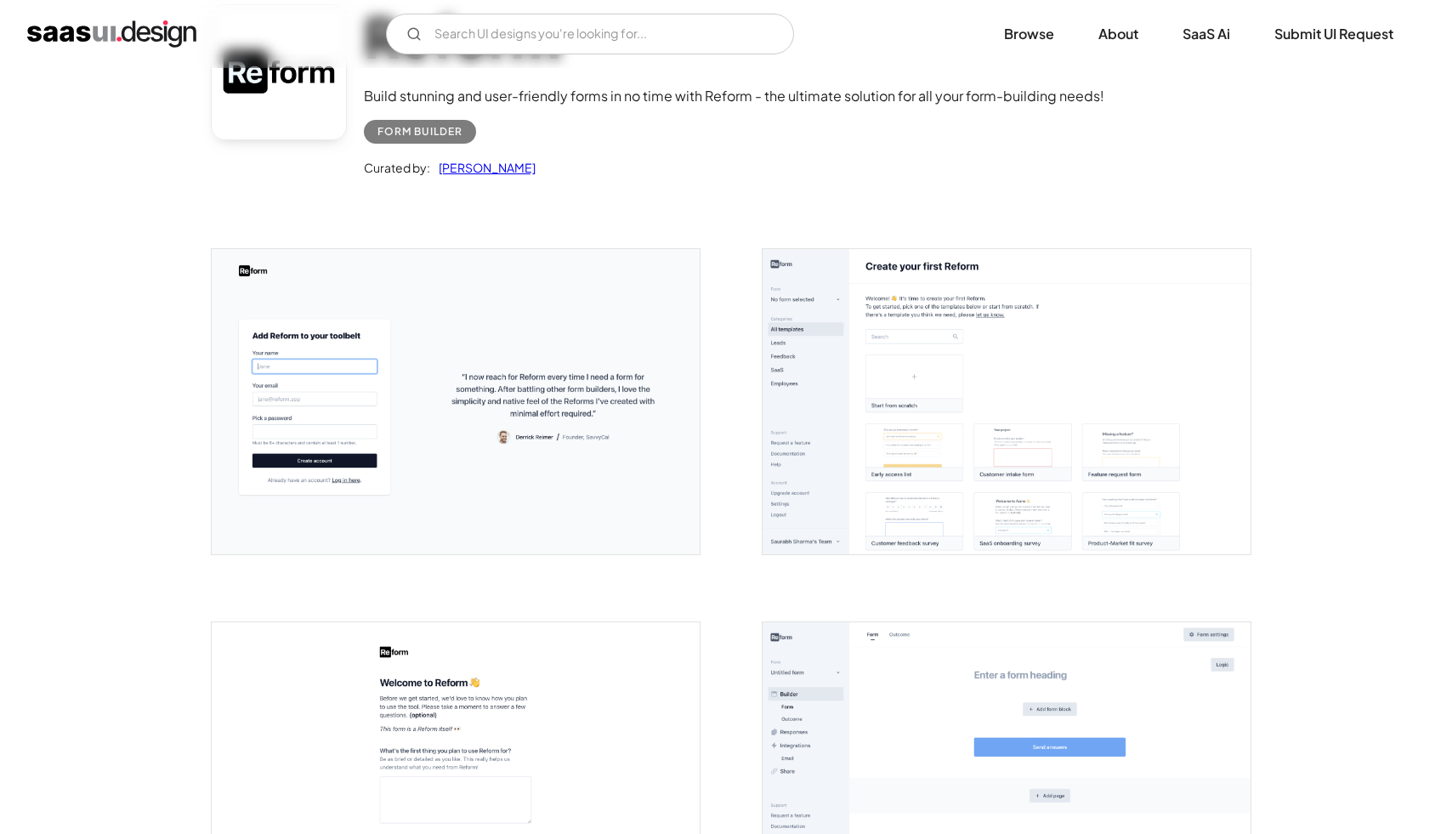
click at [952, 384] on img "open lightbox" at bounding box center [1007, 401] width 488 height 305
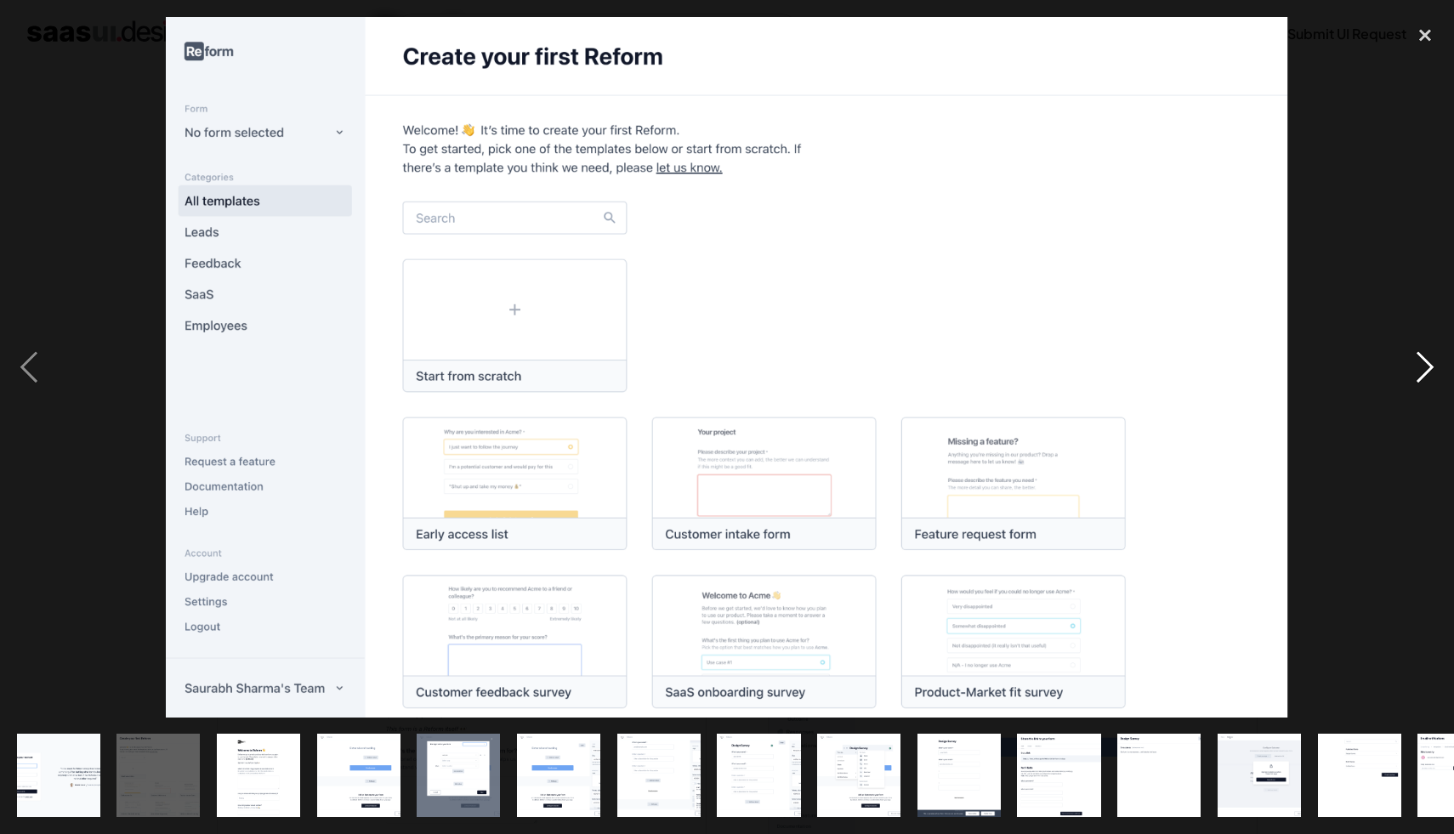
click at [1408, 376] on div "next image" at bounding box center [1425, 367] width 58 height 701
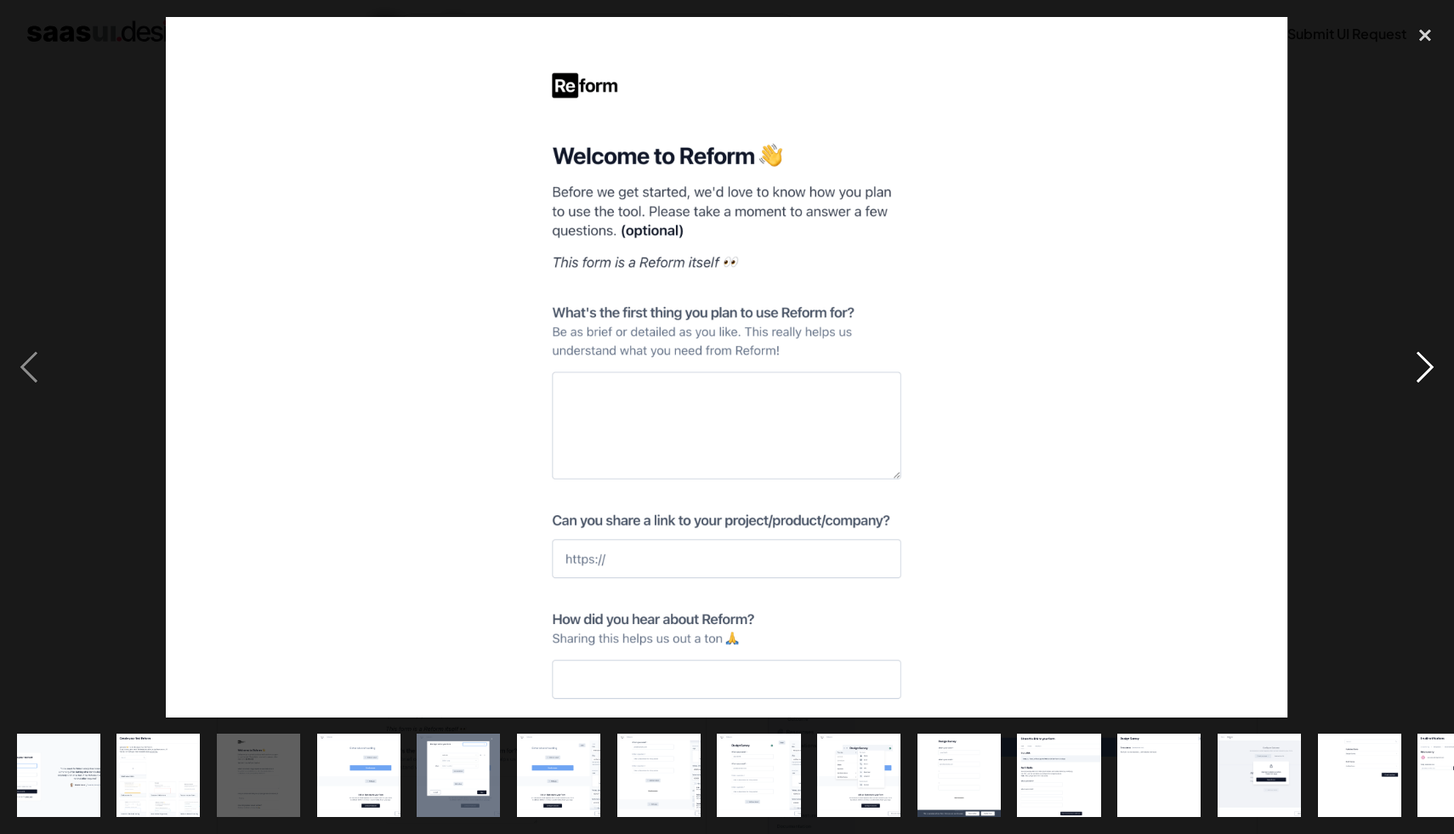
click at [1408, 376] on div "next image" at bounding box center [1425, 367] width 58 height 701
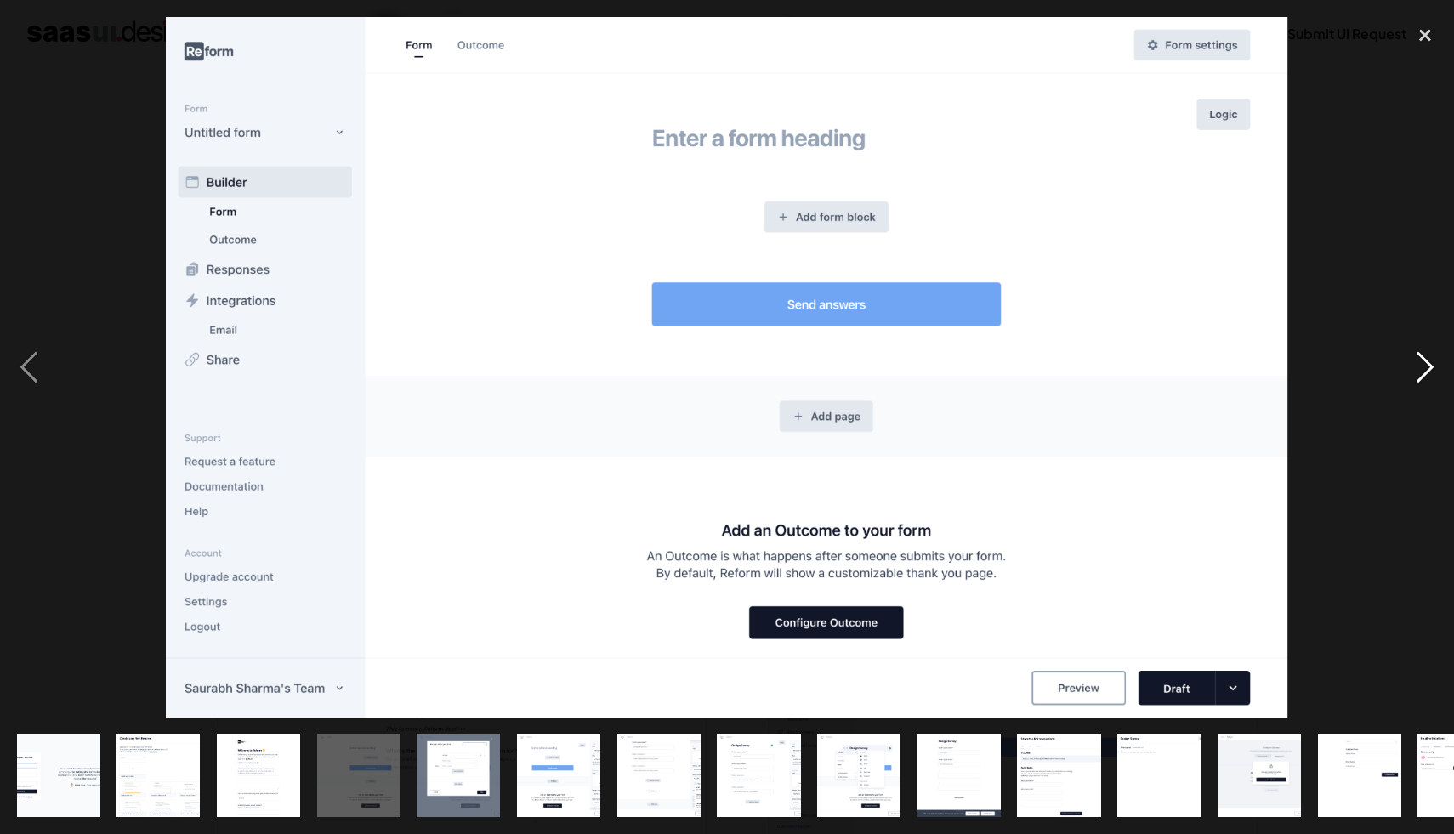
click at [1429, 354] on div "next image" at bounding box center [1425, 367] width 58 height 701
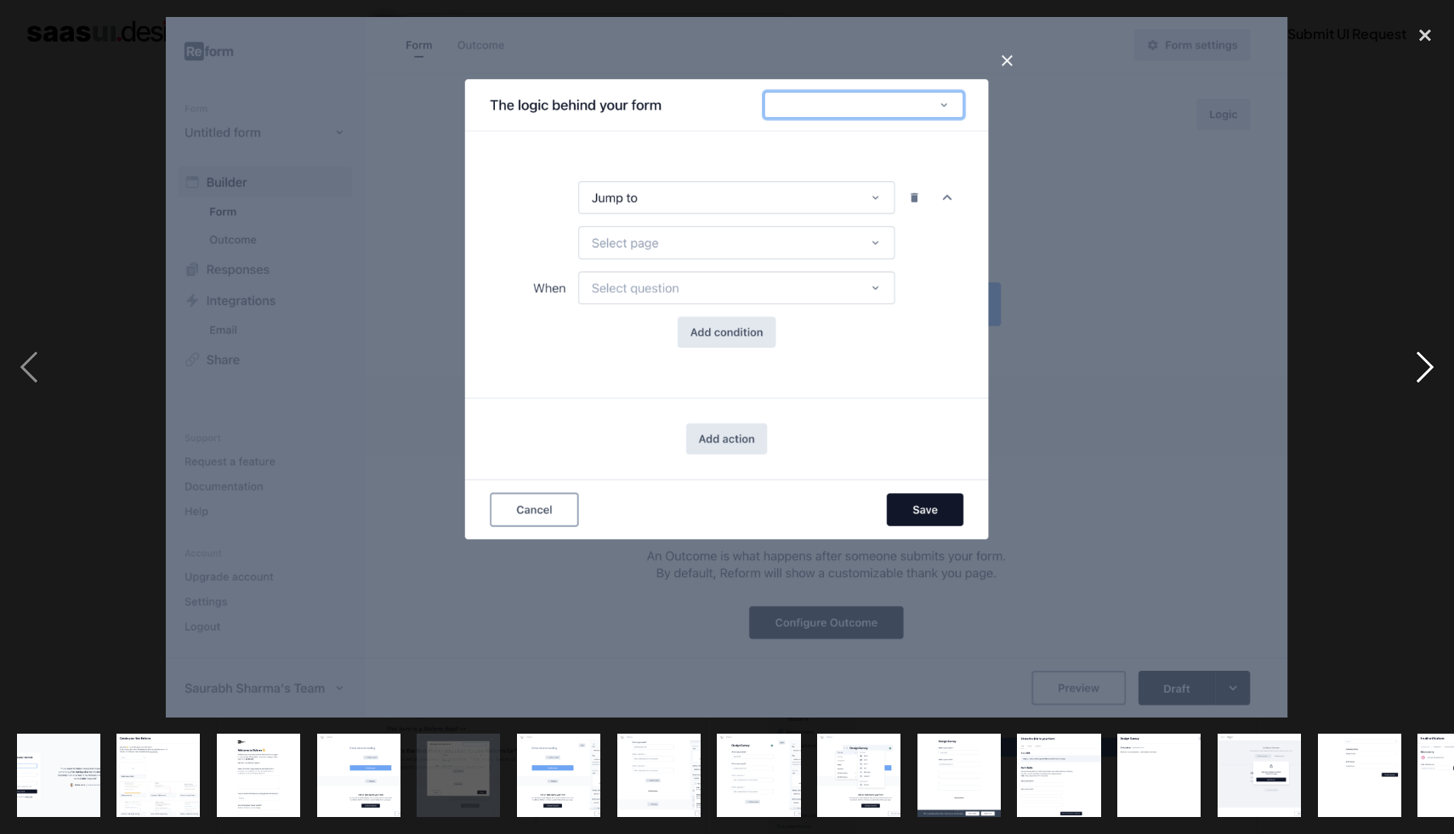
click at [1435, 365] on div "next image" at bounding box center [1425, 367] width 58 height 701
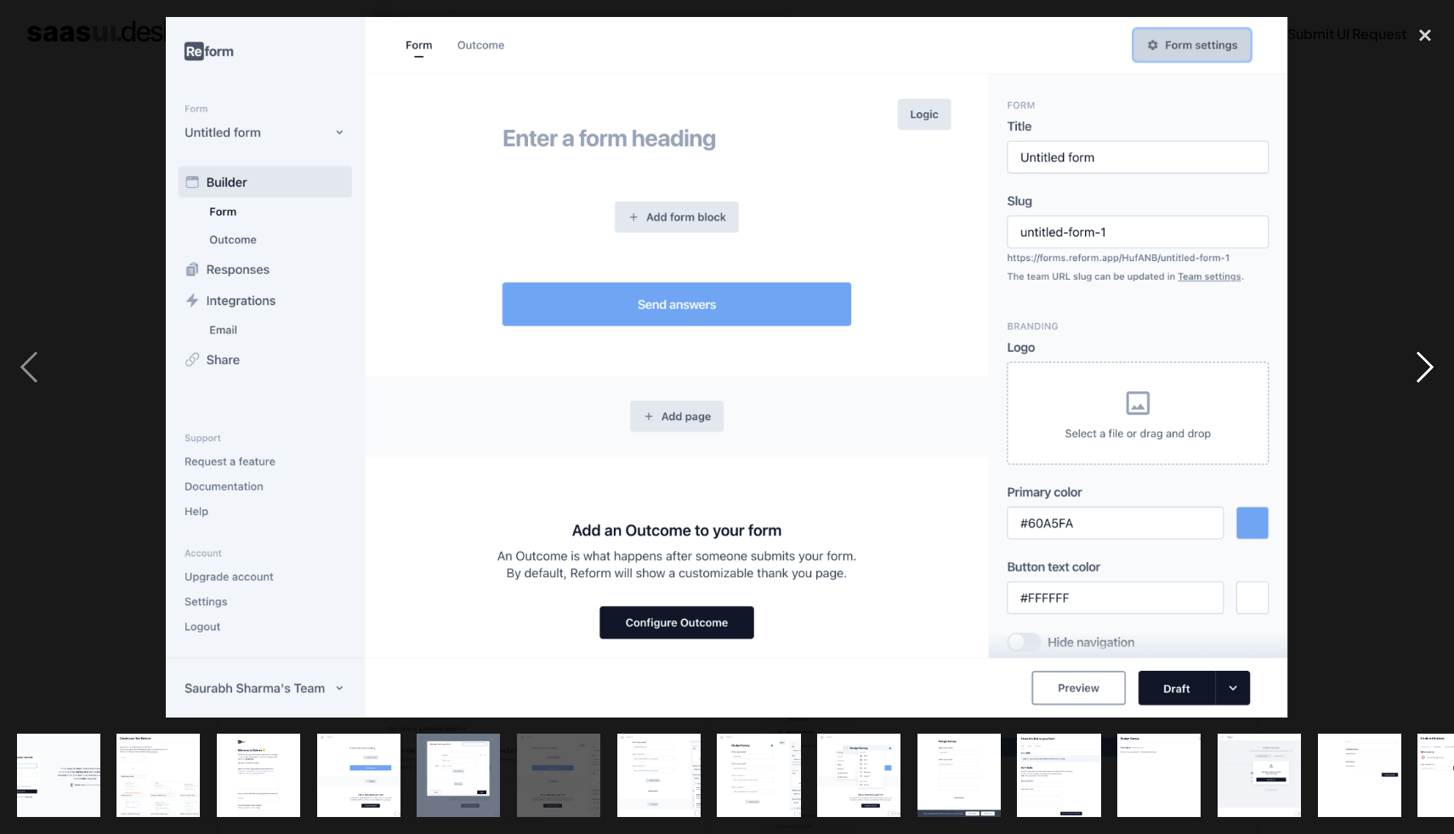
click at [1435, 365] on div "next image" at bounding box center [1425, 367] width 58 height 701
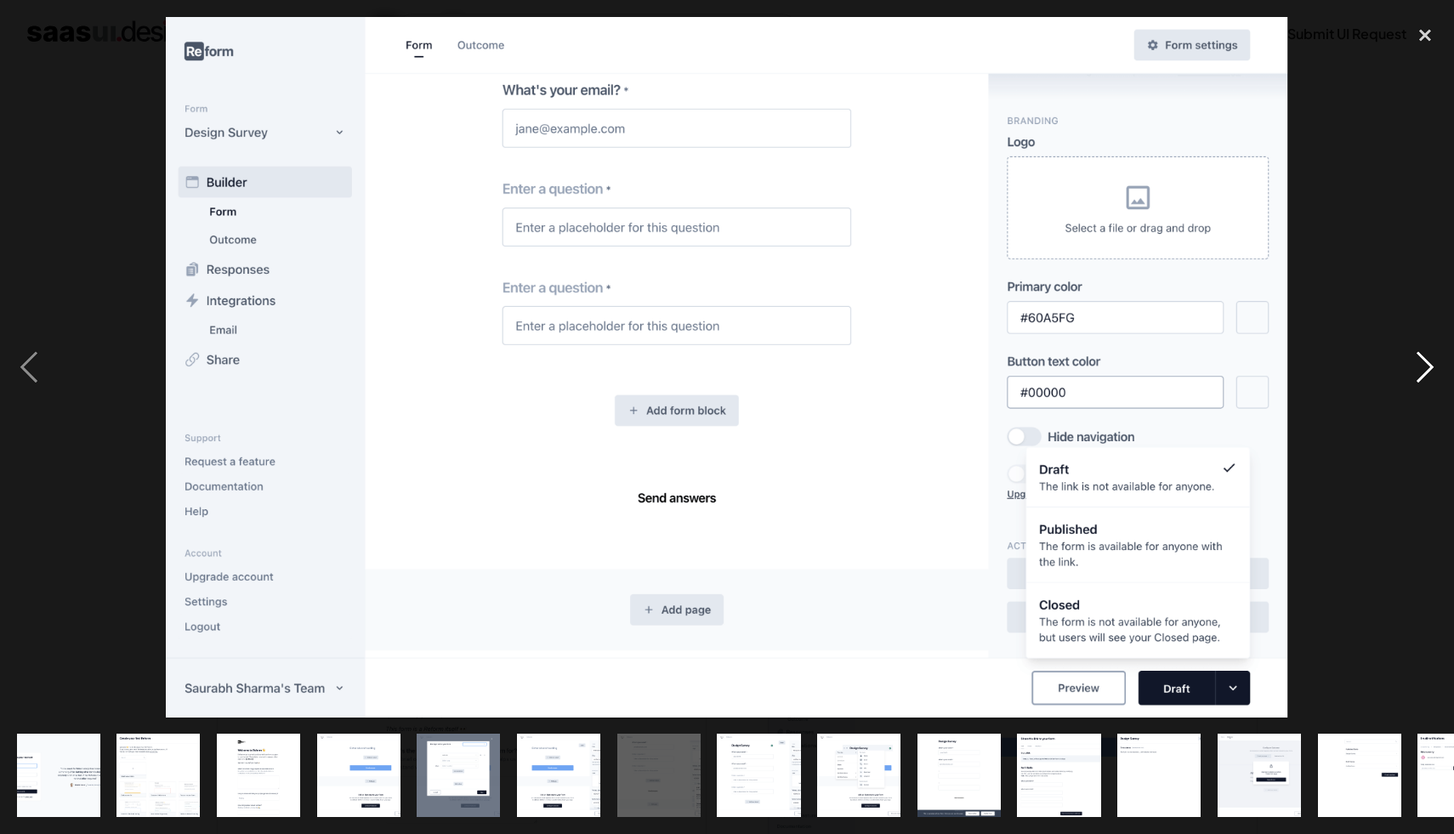
click at [1435, 365] on div "next image" at bounding box center [1425, 367] width 58 height 701
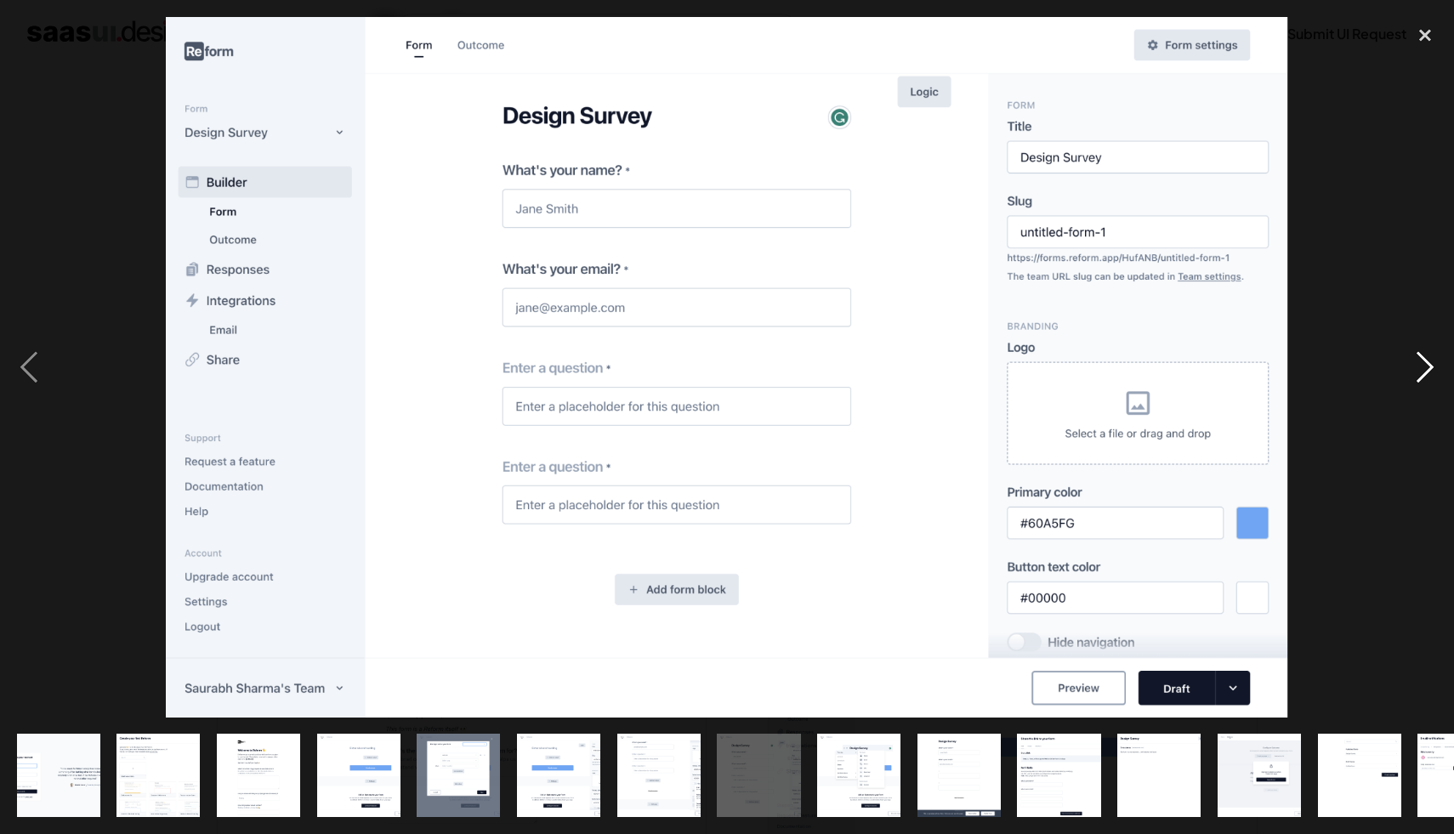
click at [1435, 365] on div "next image" at bounding box center [1425, 367] width 58 height 701
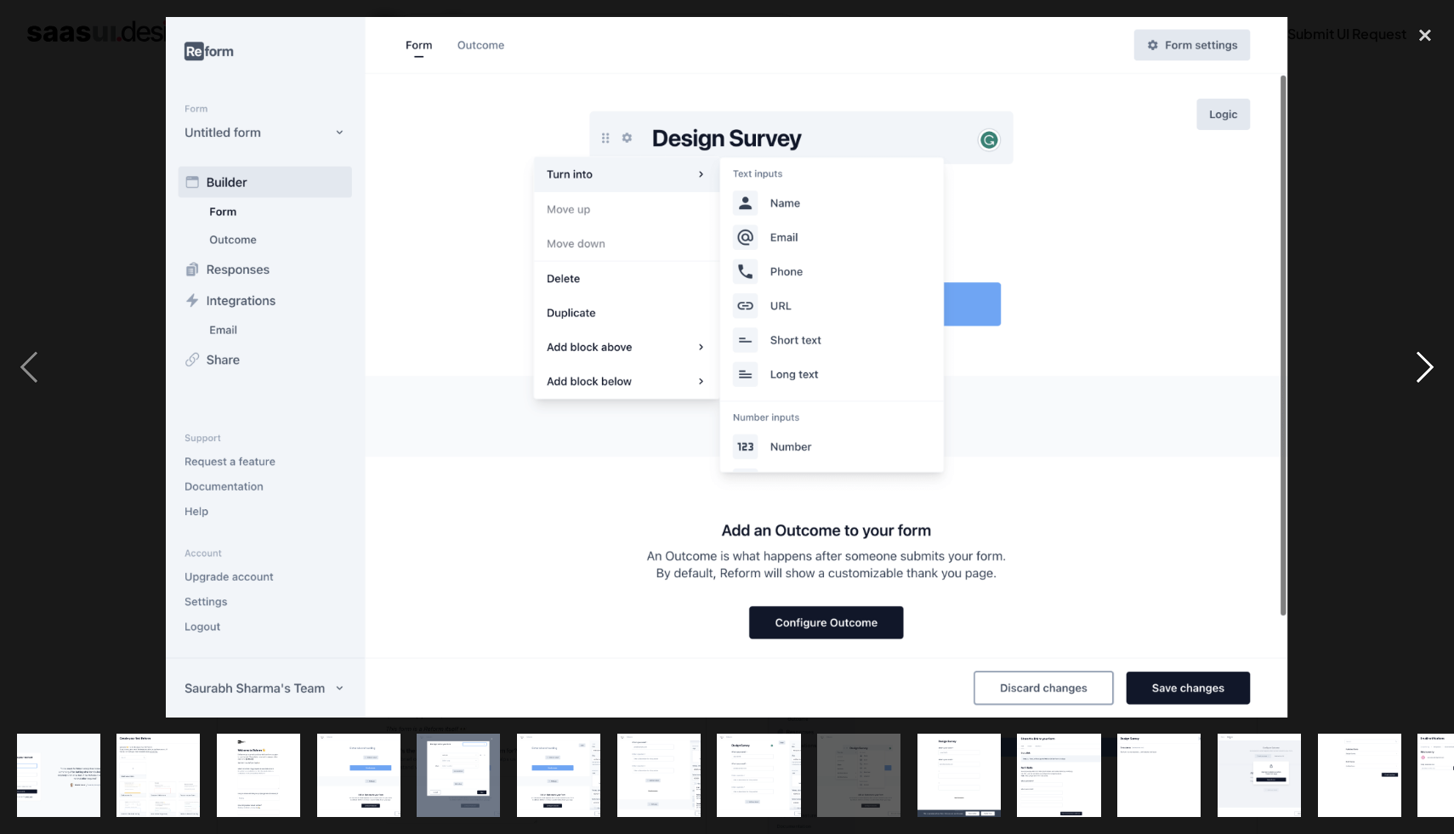
click at [1435, 365] on div "next image" at bounding box center [1425, 367] width 58 height 701
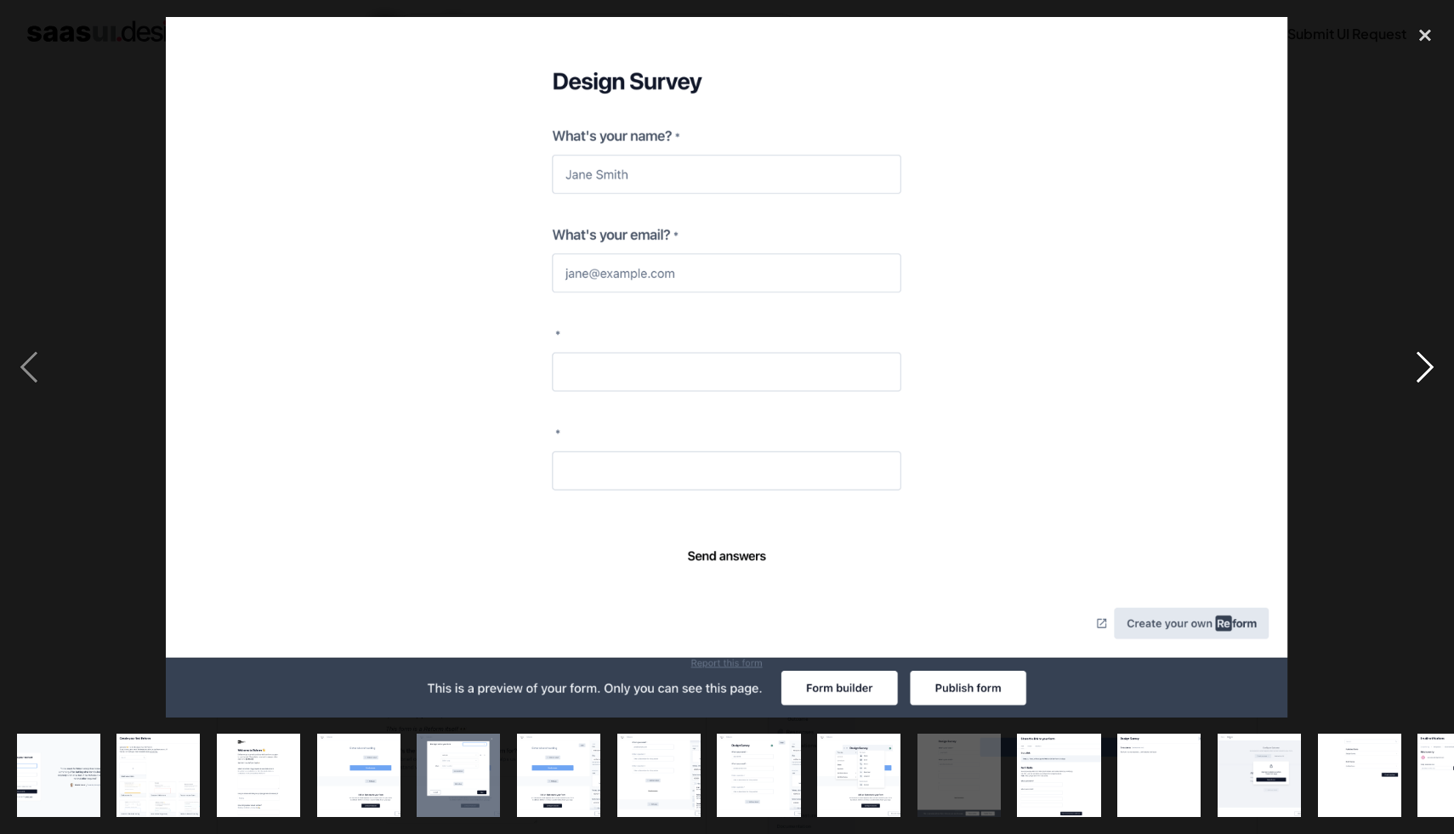
click at [1435, 365] on div "next image" at bounding box center [1425, 367] width 58 height 701
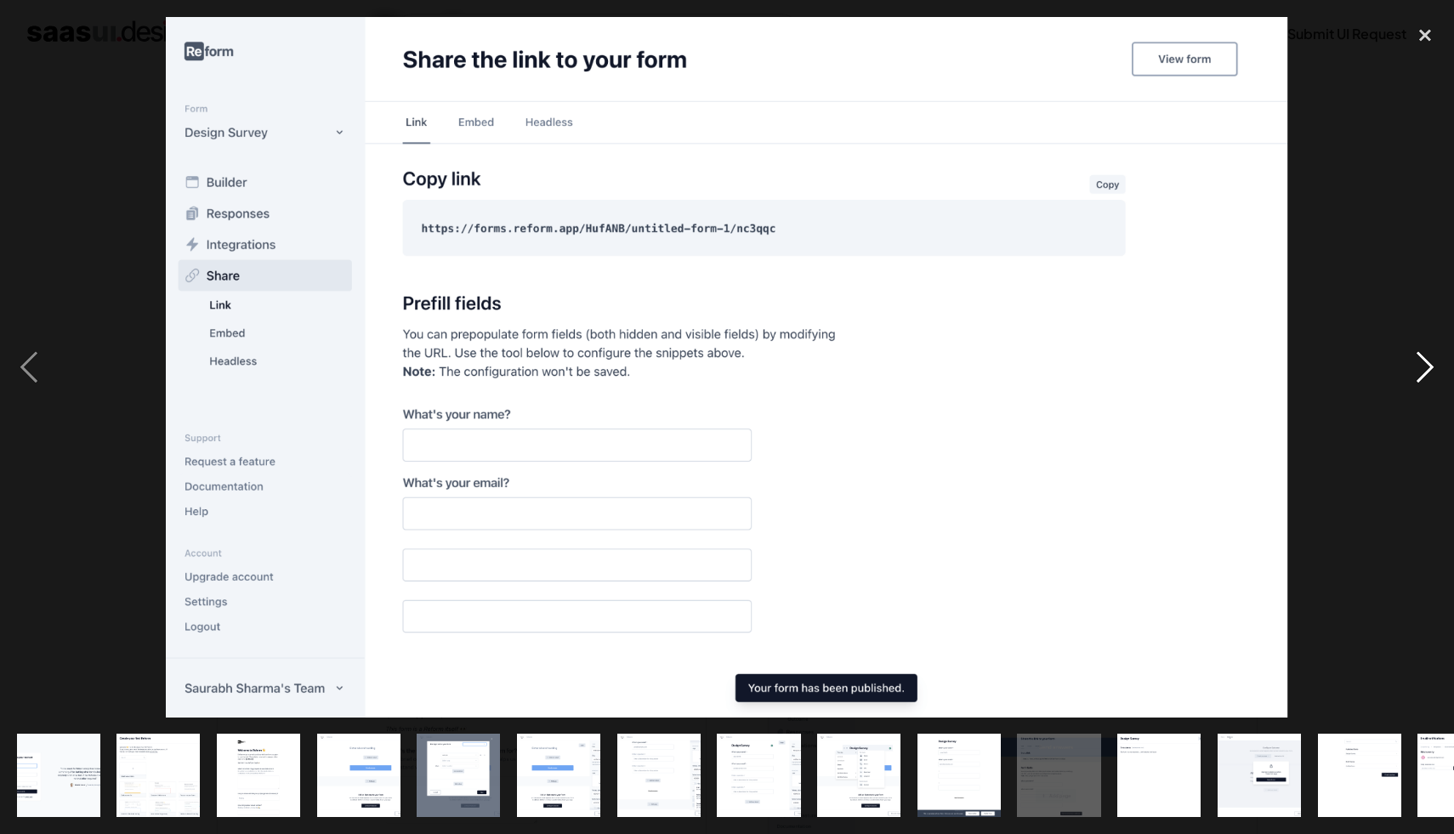
click at [1435, 365] on div "next image" at bounding box center [1425, 367] width 58 height 701
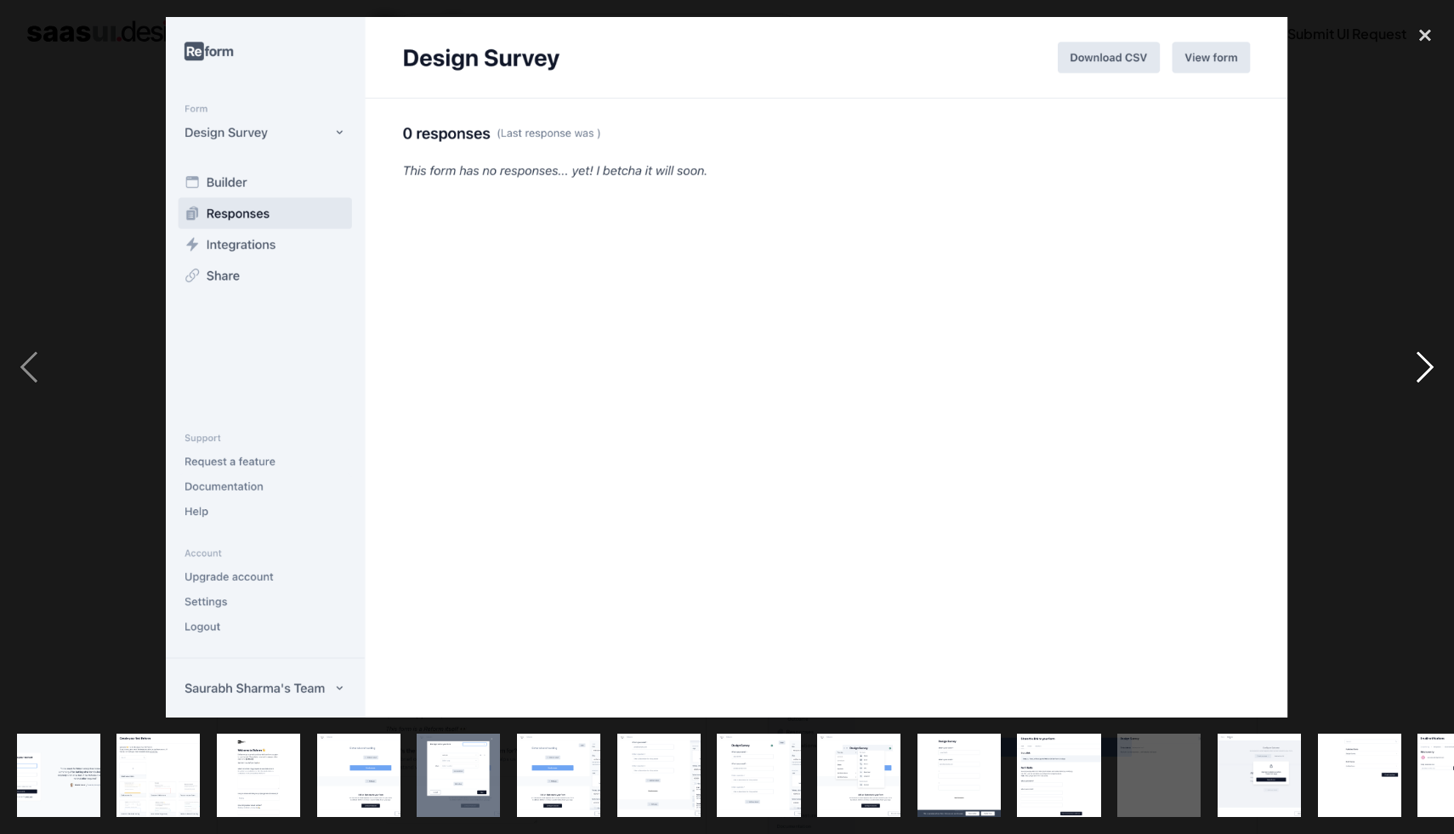
click at [1435, 365] on div "next image" at bounding box center [1425, 367] width 58 height 701
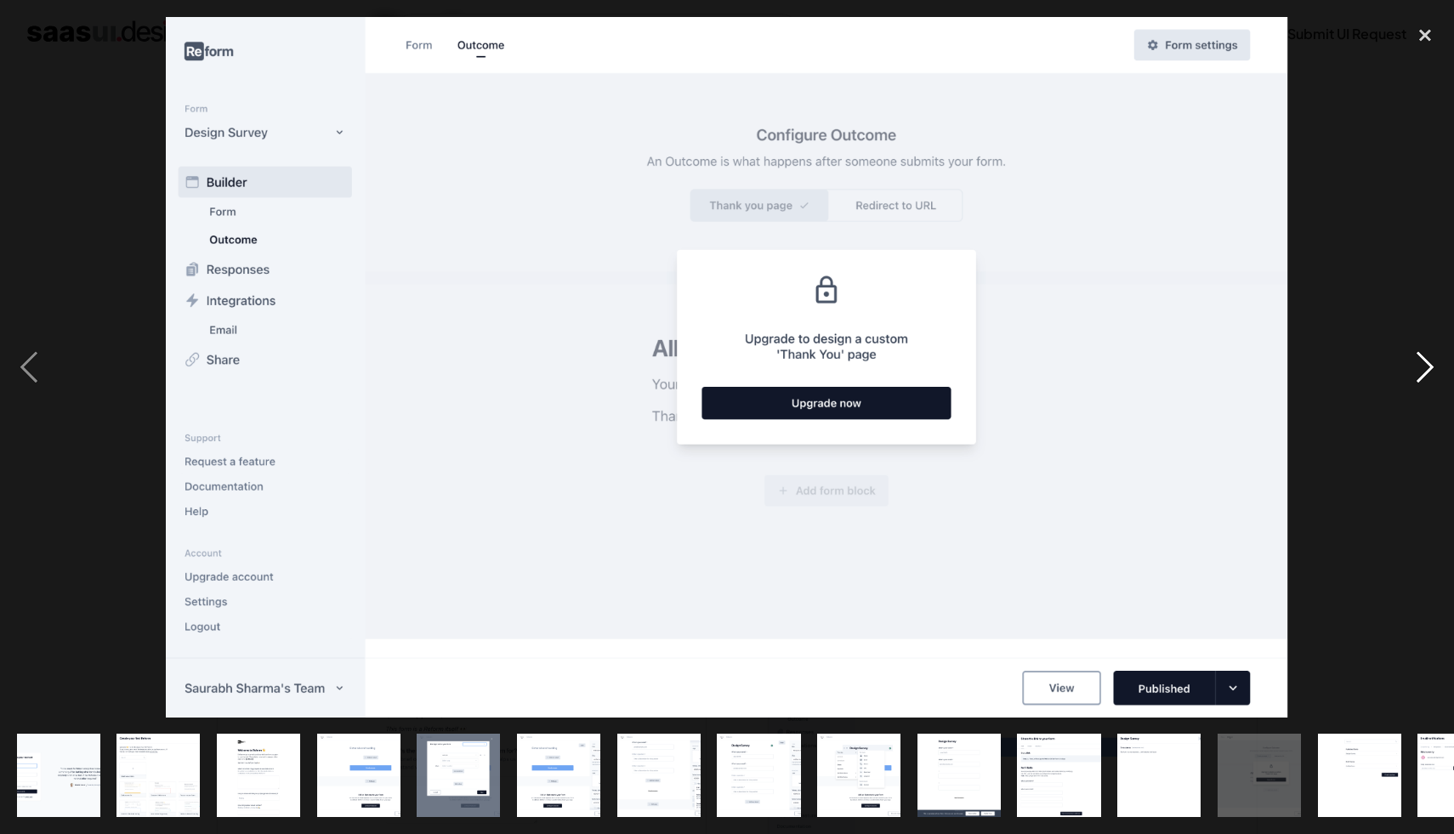
click at [1435, 365] on div "next image" at bounding box center [1425, 367] width 58 height 701
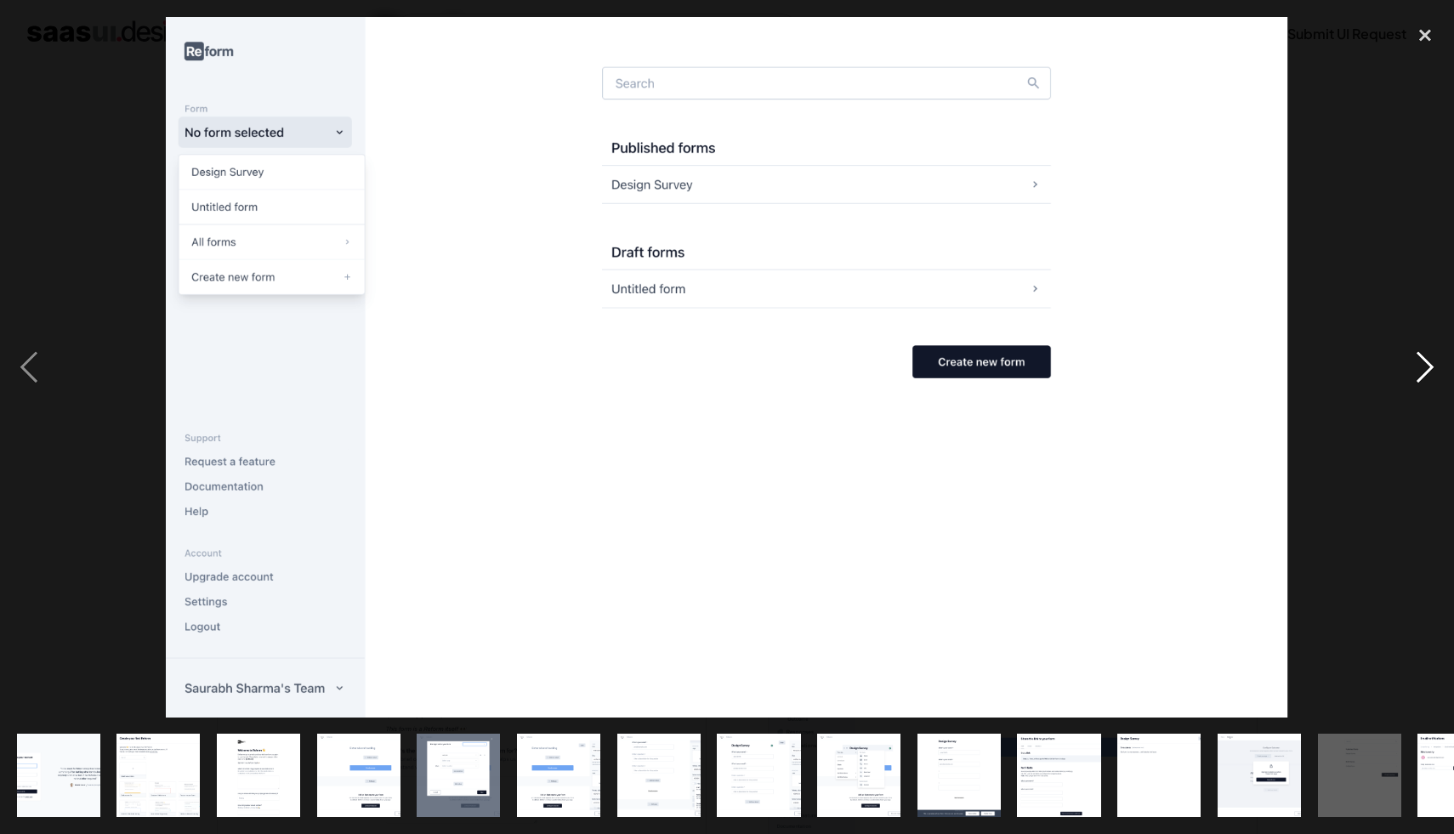
click at [1435, 365] on div "next image" at bounding box center [1425, 367] width 58 height 701
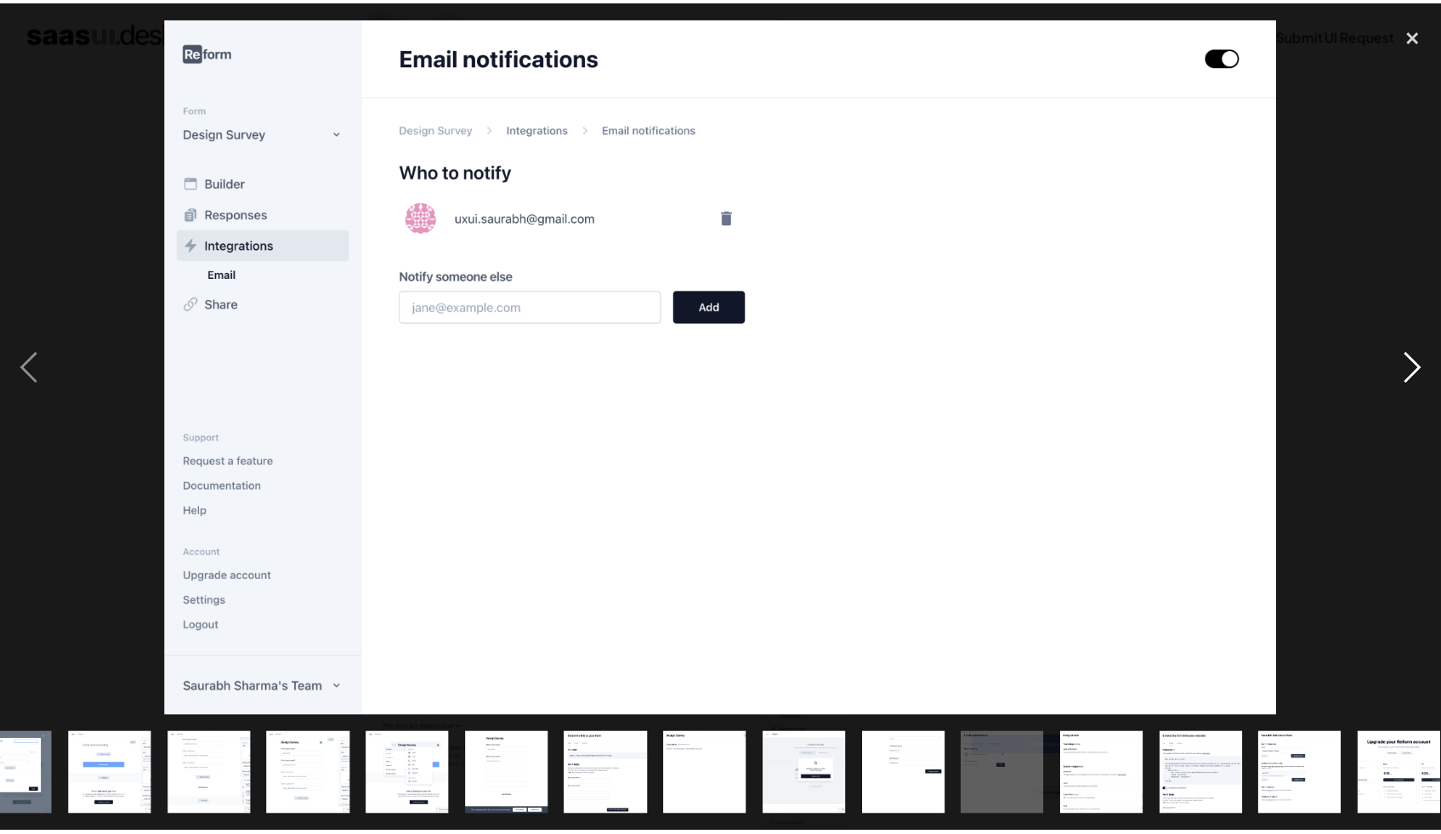
scroll to position [0, 464]
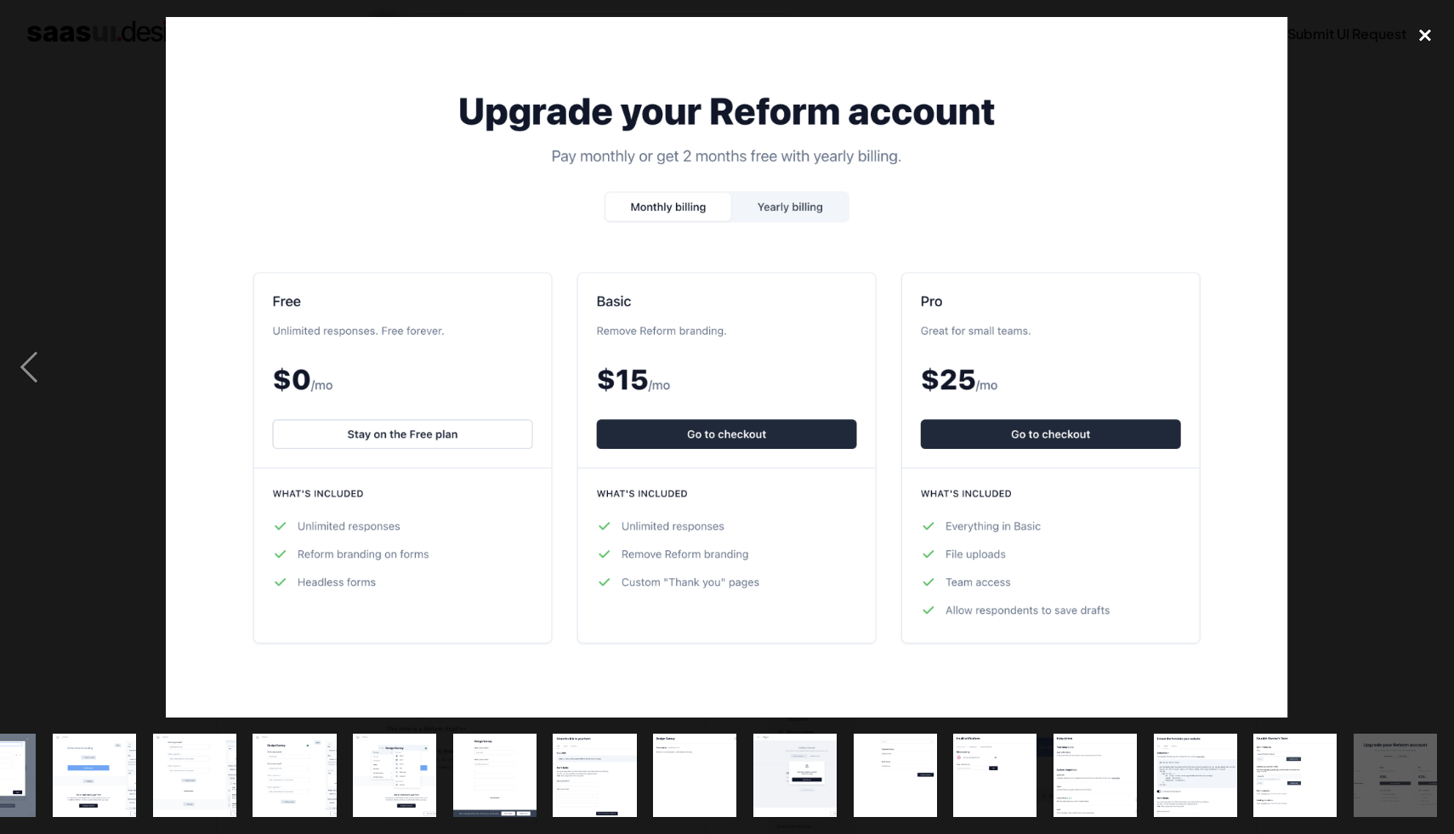
click at [1424, 31] on div "close lightbox" at bounding box center [1425, 35] width 58 height 37
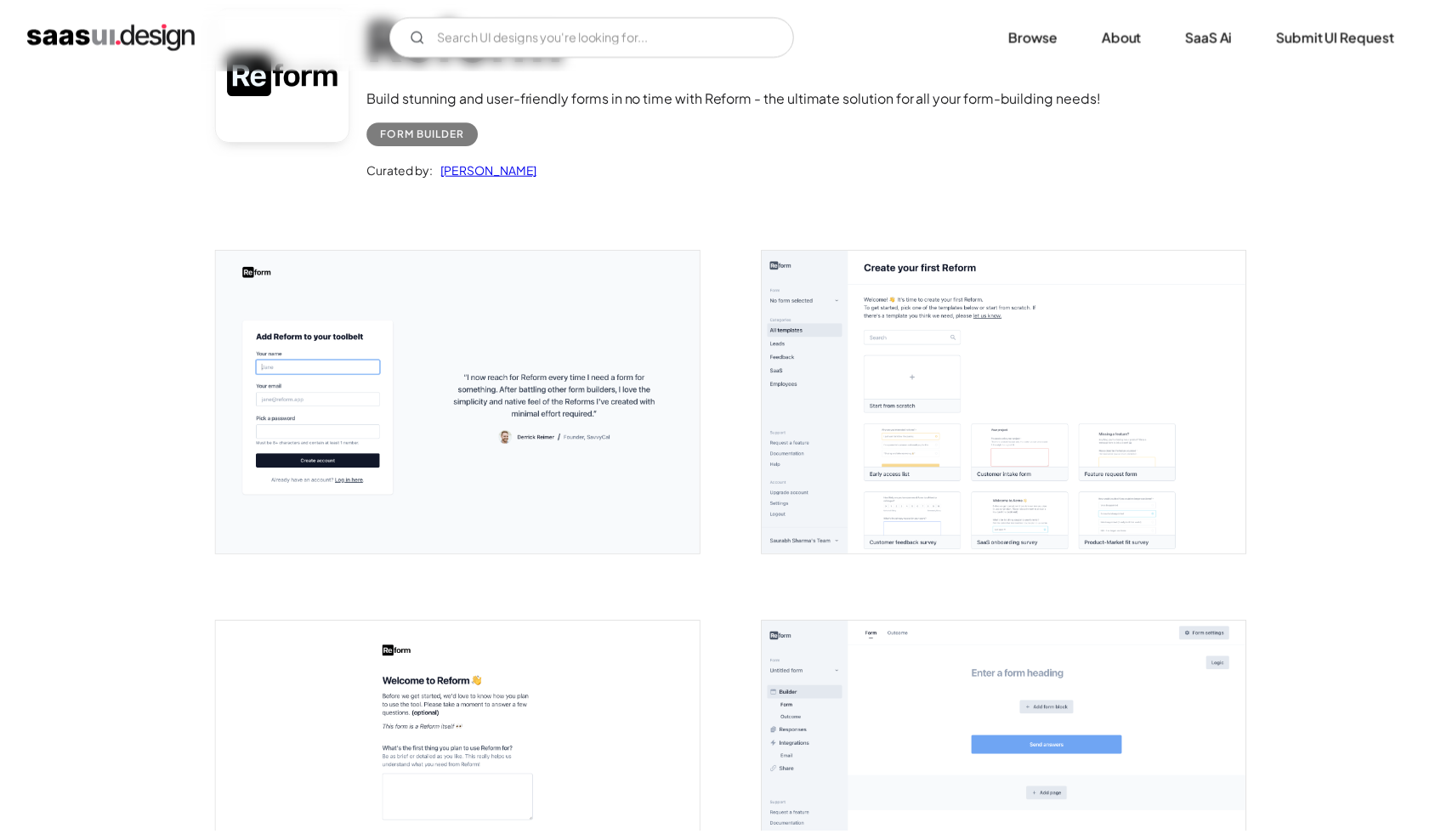
scroll to position [0, 0]
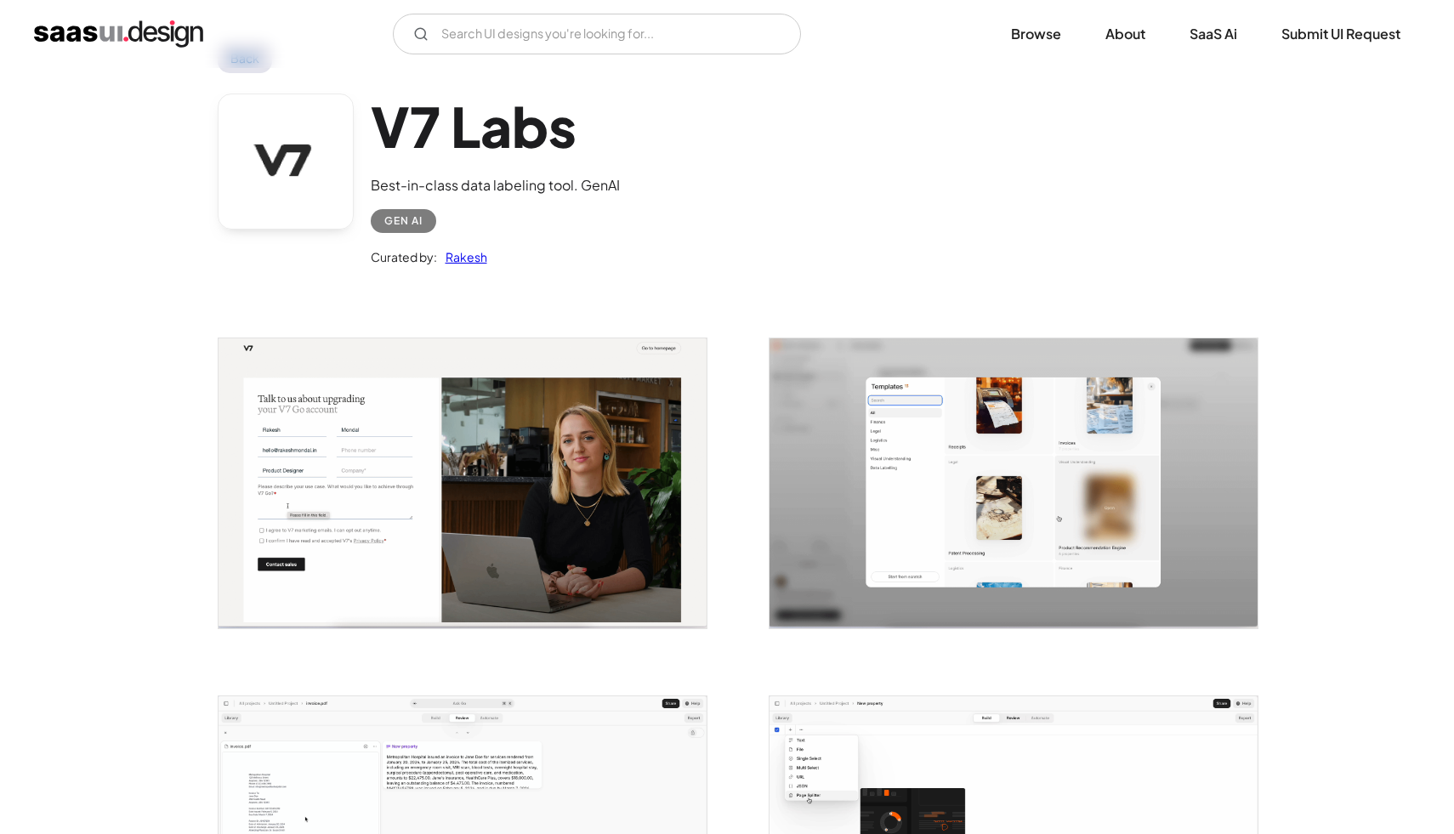
scroll to position [179, 0]
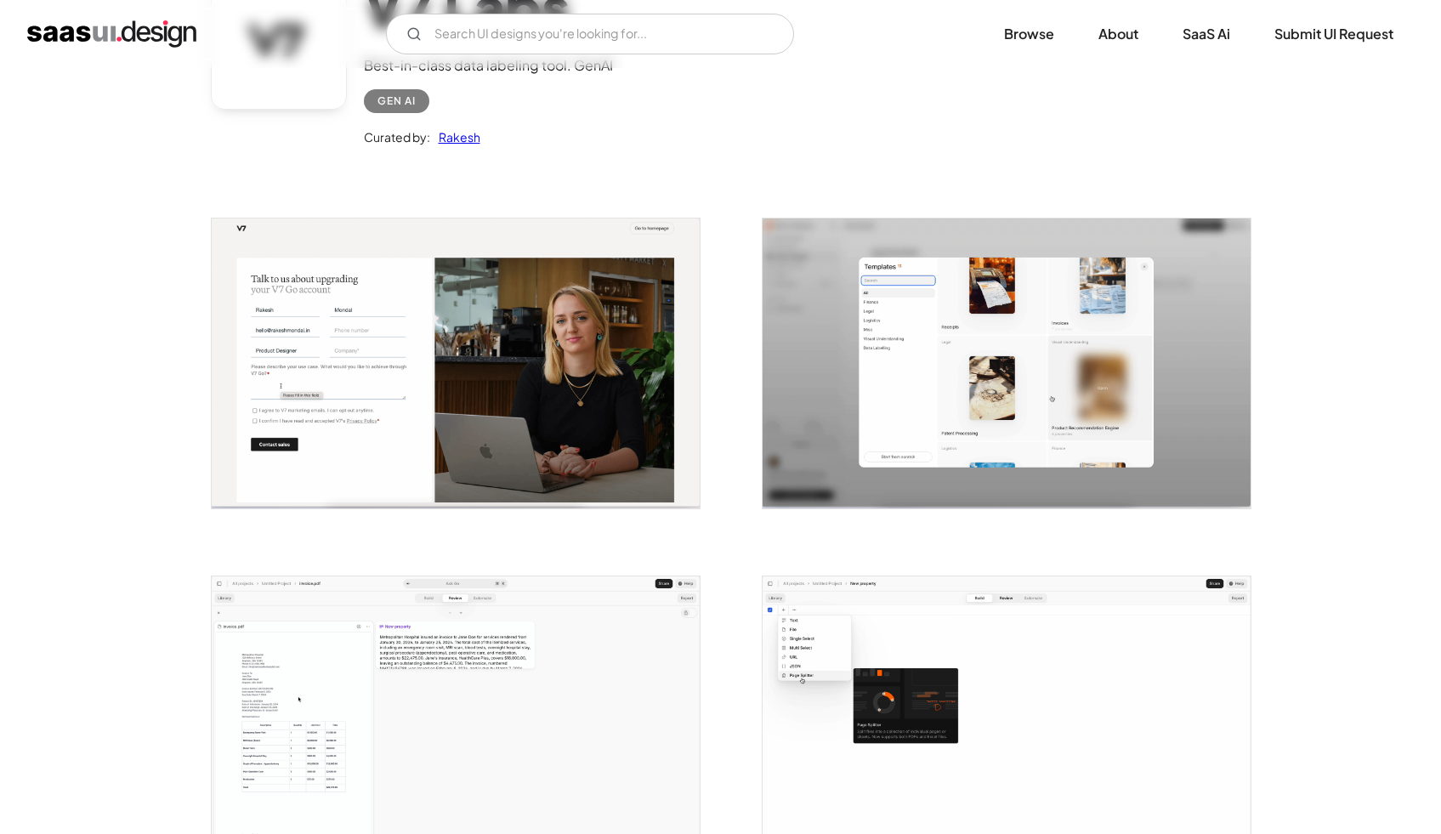
click at [511, 392] on img "open lightbox" at bounding box center [456, 364] width 488 height 290
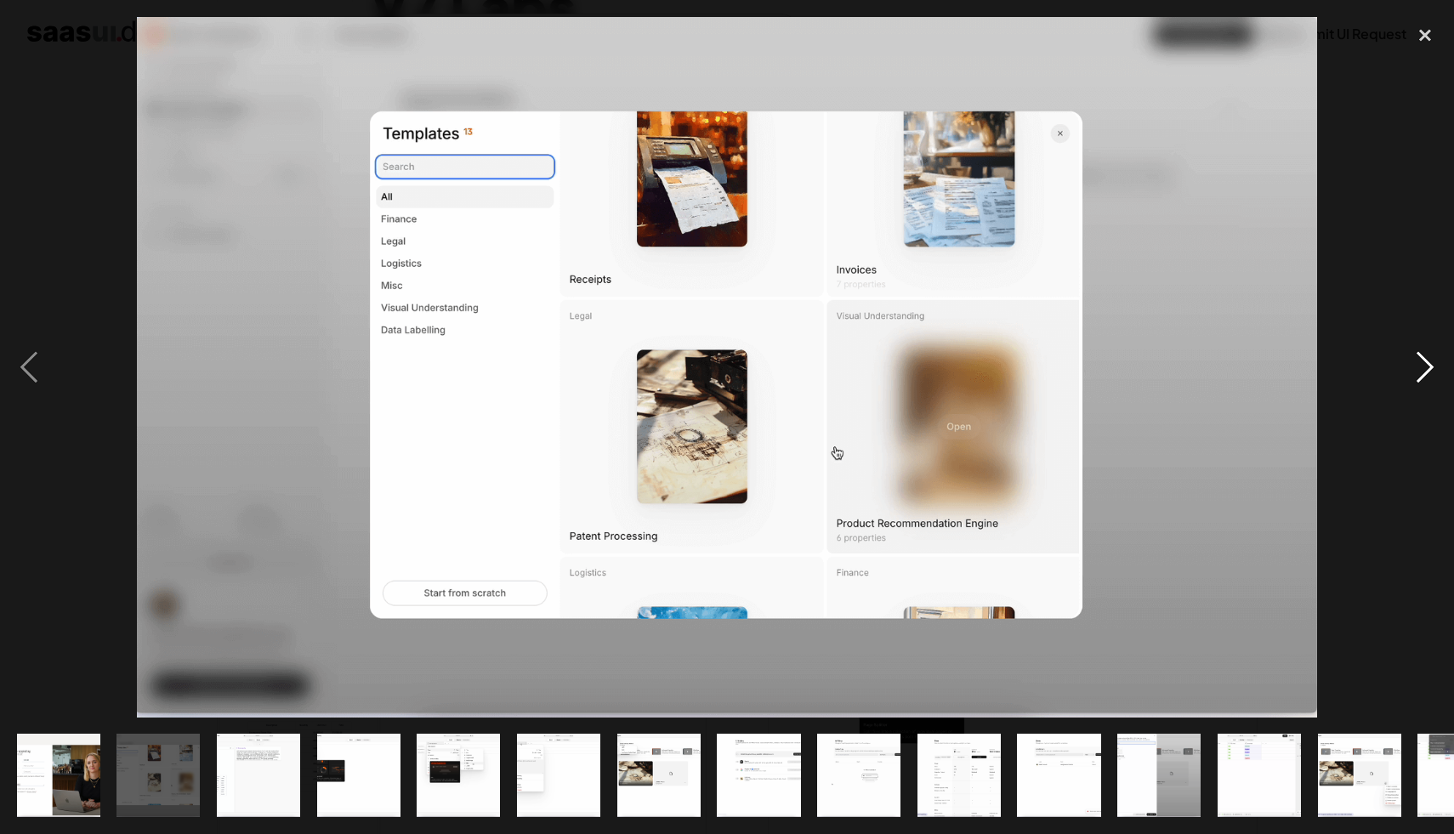
click at [1434, 361] on div "next image" at bounding box center [1425, 367] width 58 height 701
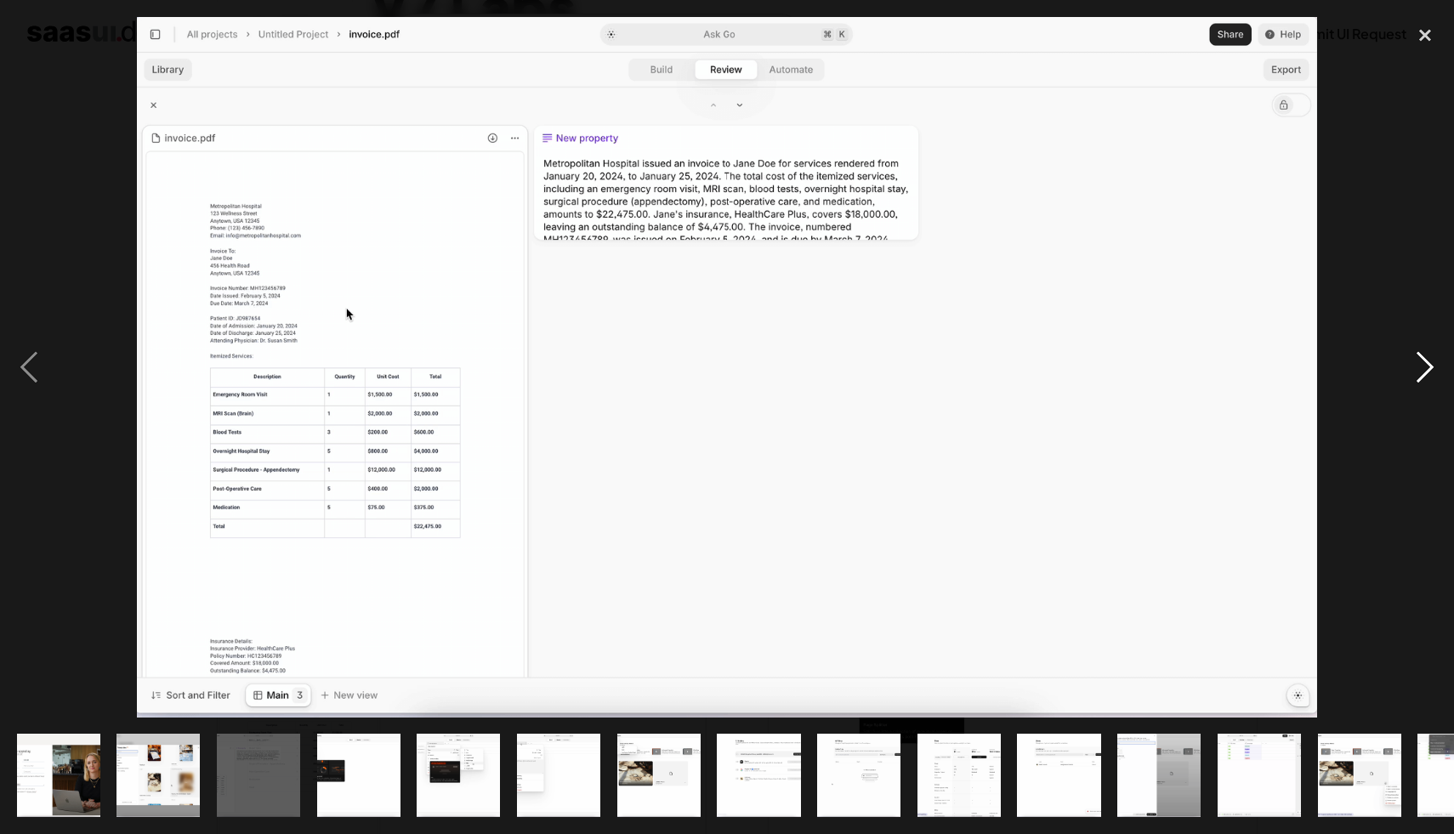
click at [1434, 361] on div "next image" at bounding box center [1425, 367] width 58 height 701
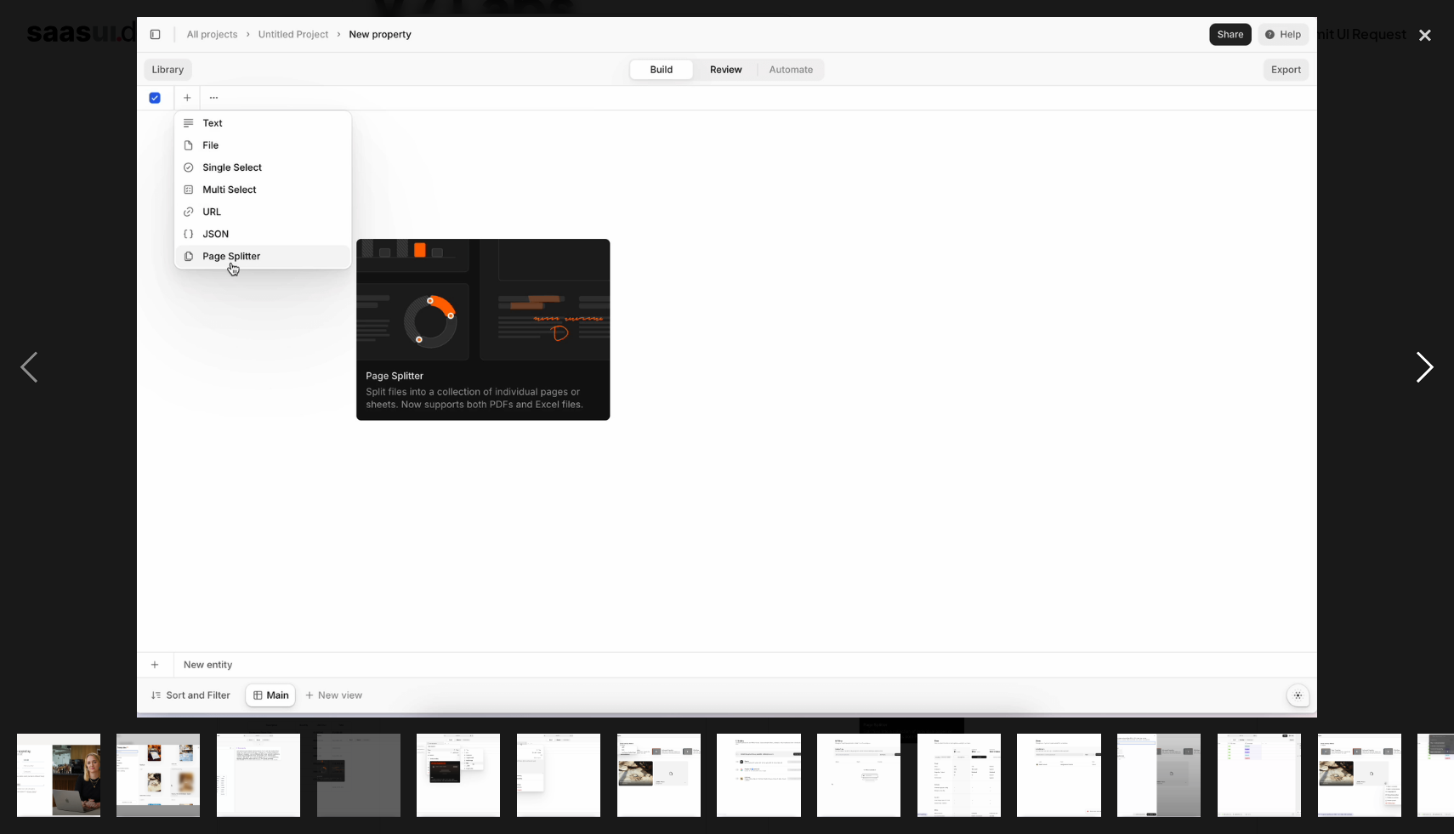
click at [1434, 361] on div "next image" at bounding box center [1425, 367] width 58 height 701
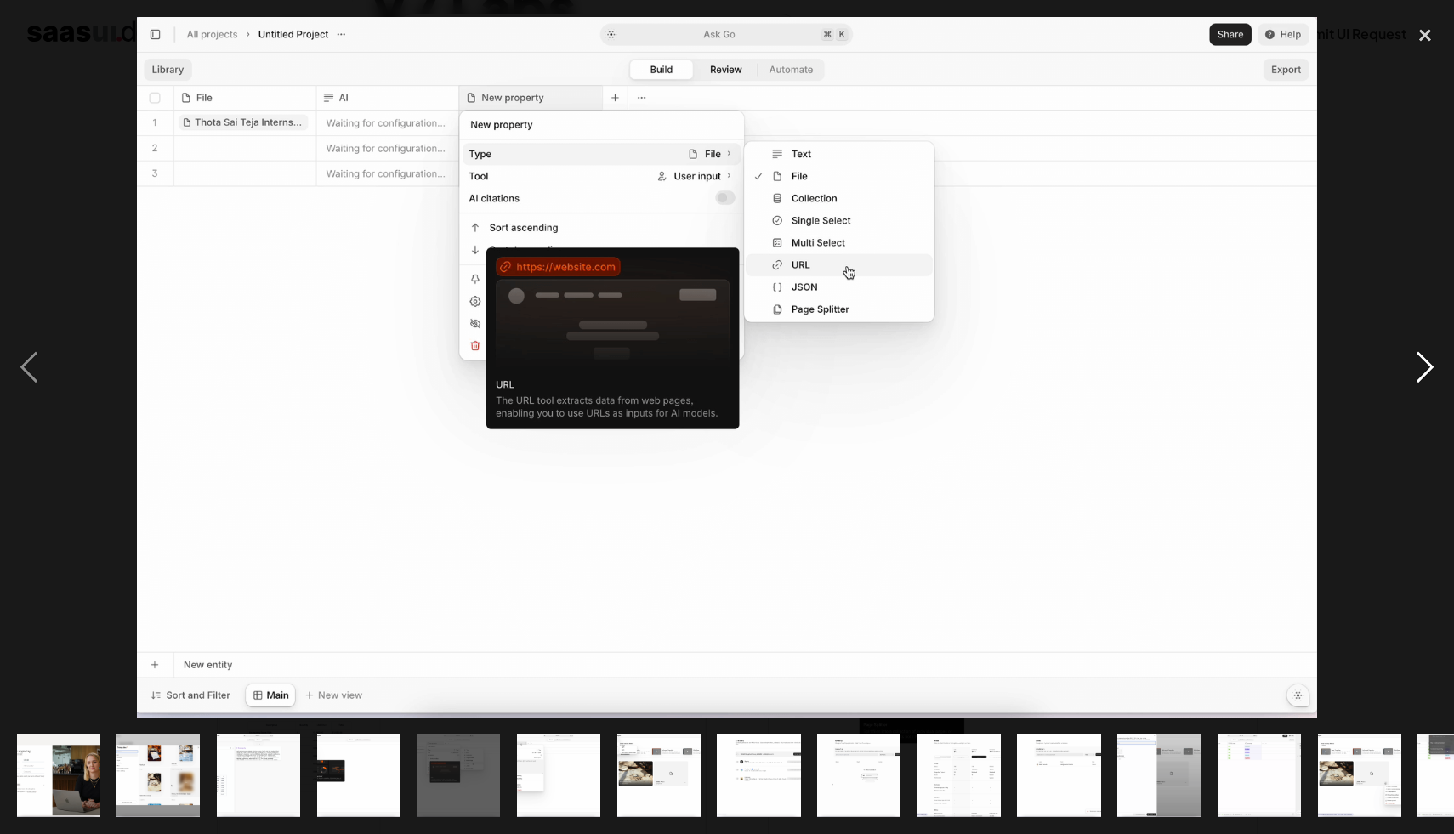
click at [1434, 361] on div "next image" at bounding box center [1425, 367] width 58 height 701
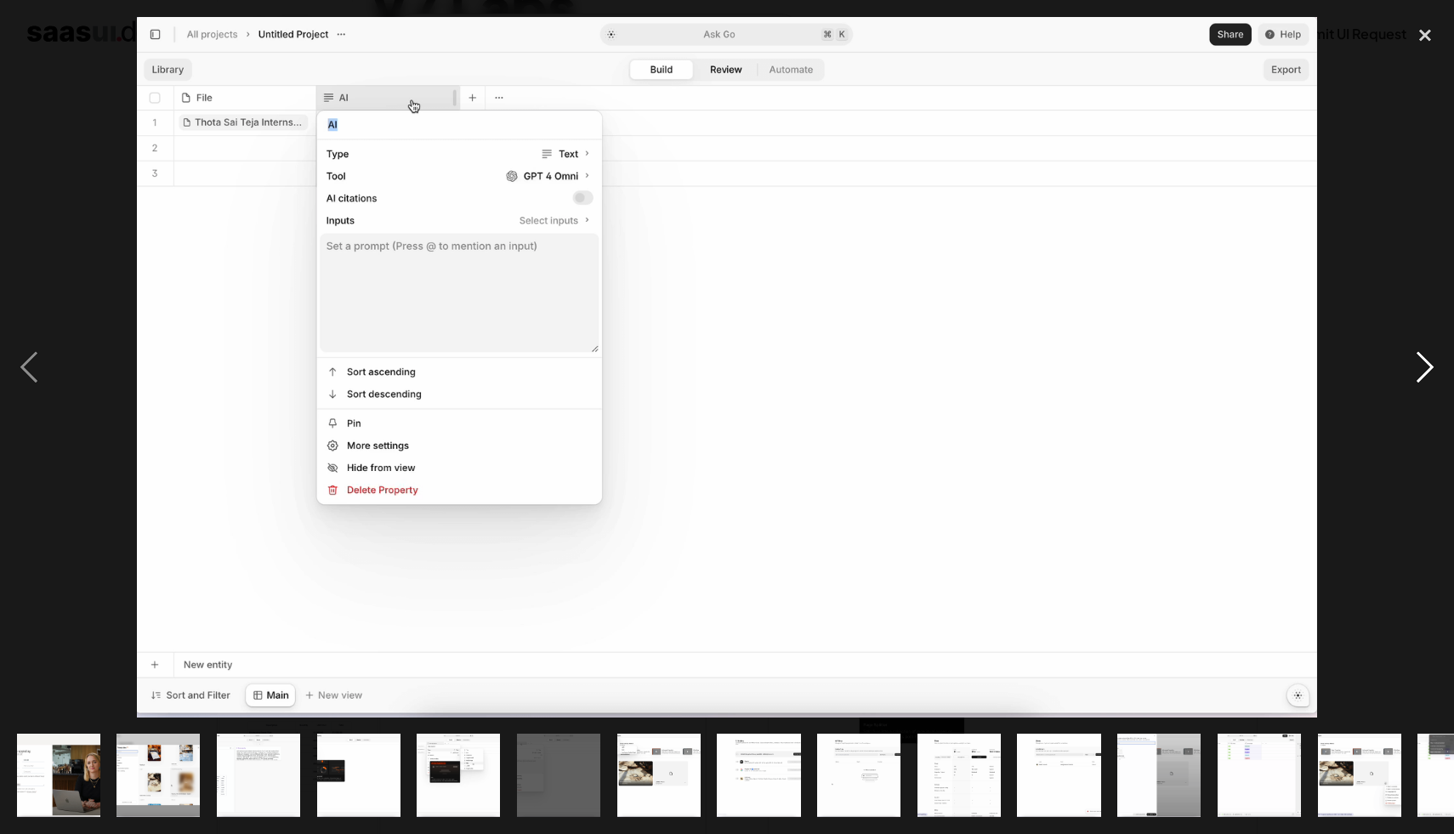
click at [1434, 361] on div "next image" at bounding box center [1425, 367] width 58 height 701
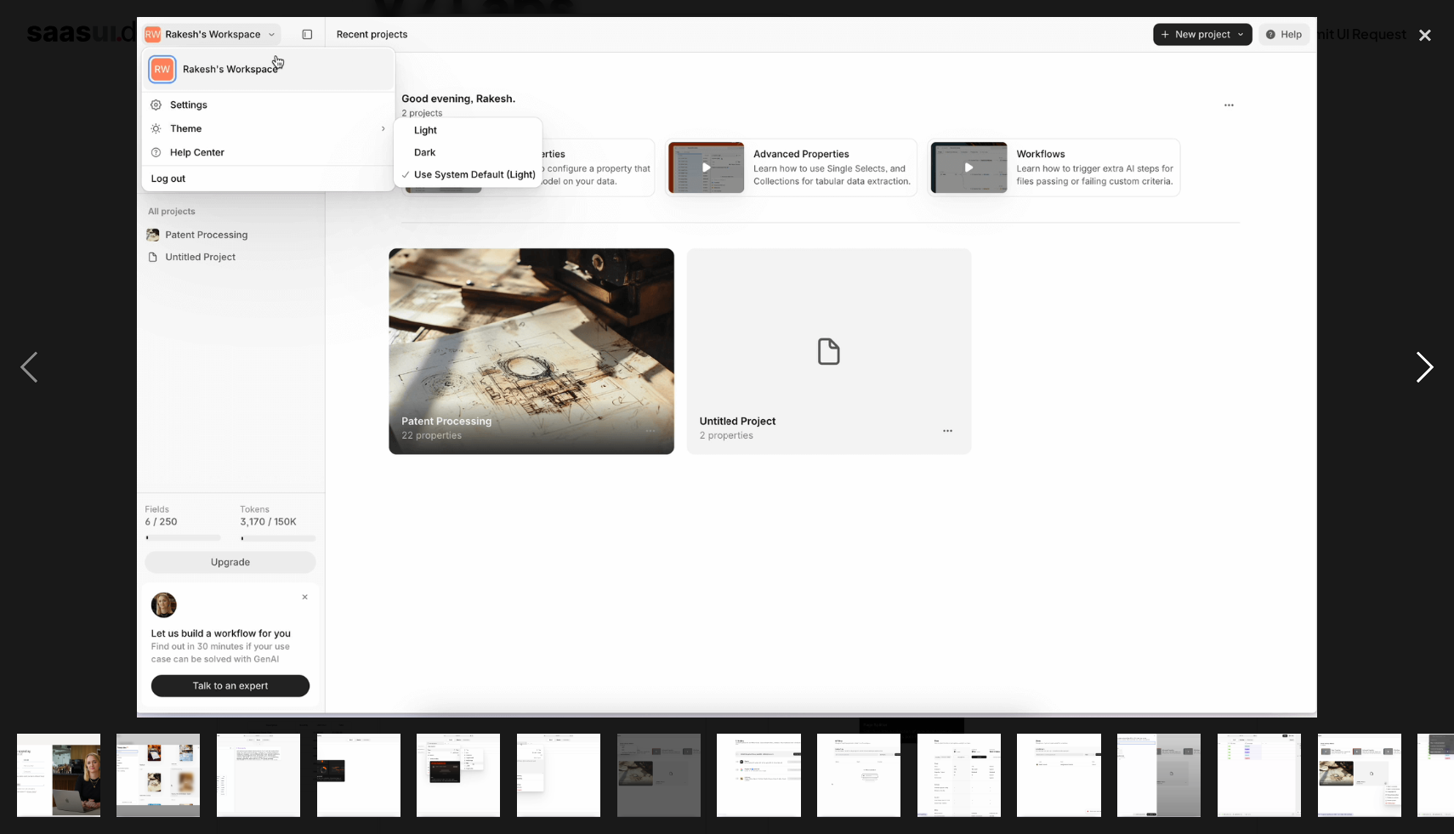
click at [1434, 361] on div "next image" at bounding box center [1425, 367] width 58 height 701
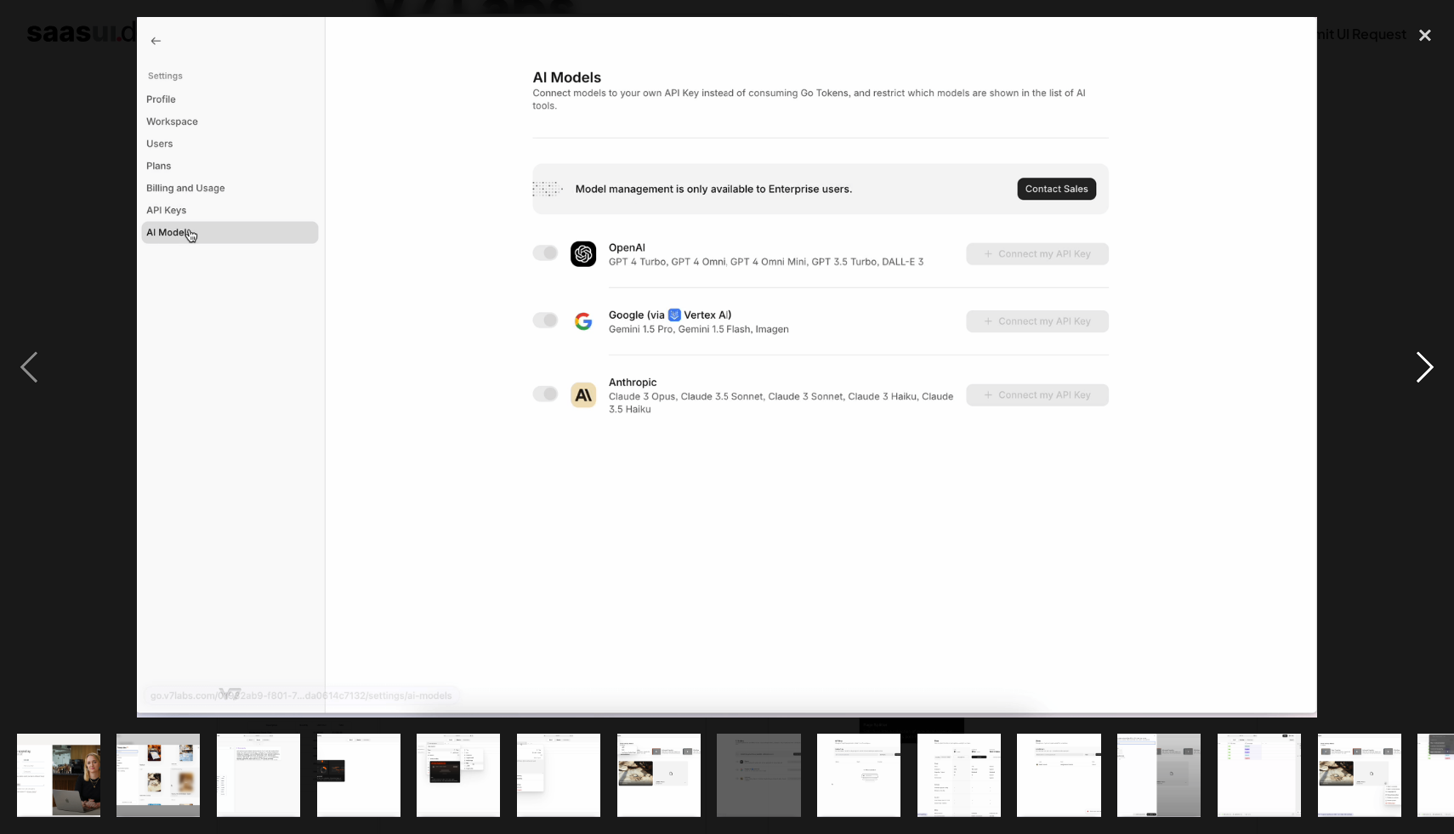
click at [1434, 361] on div "next image" at bounding box center [1425, 367] width 58 height 701
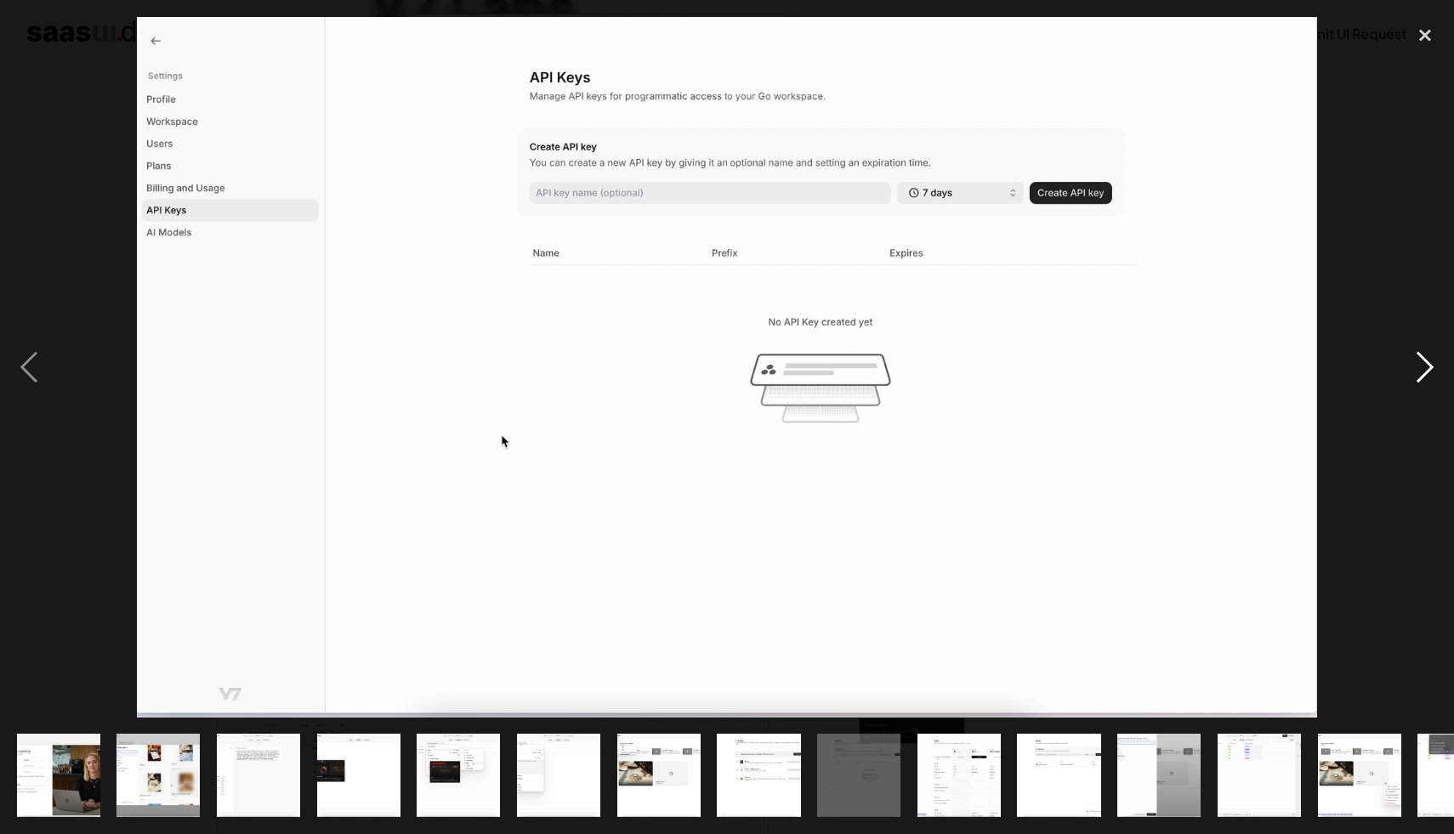
click at [1434, 361] on div "next image" at bounding box center [1425, 367] width 58 height 701
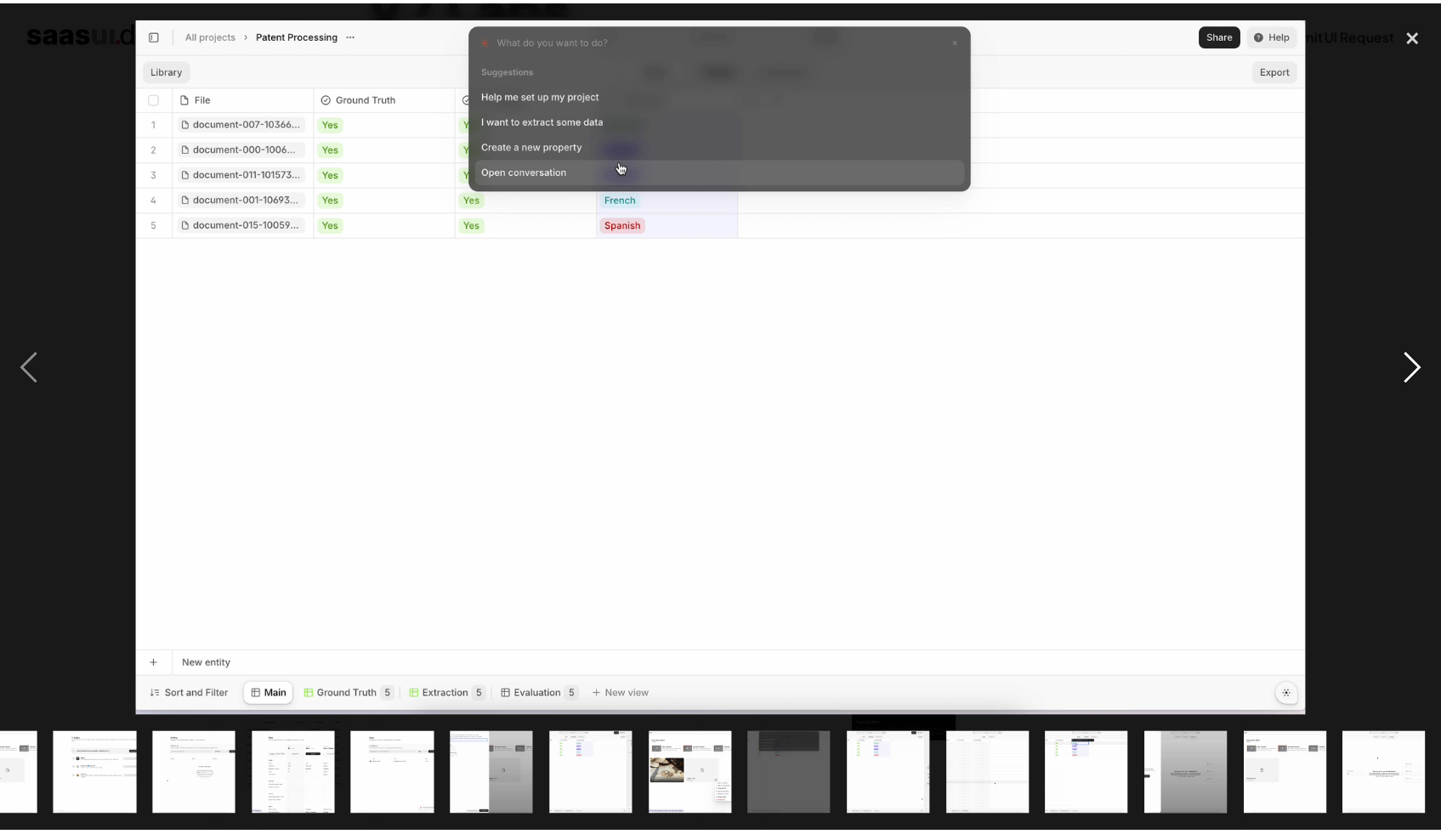
scroll to position [0, 664]
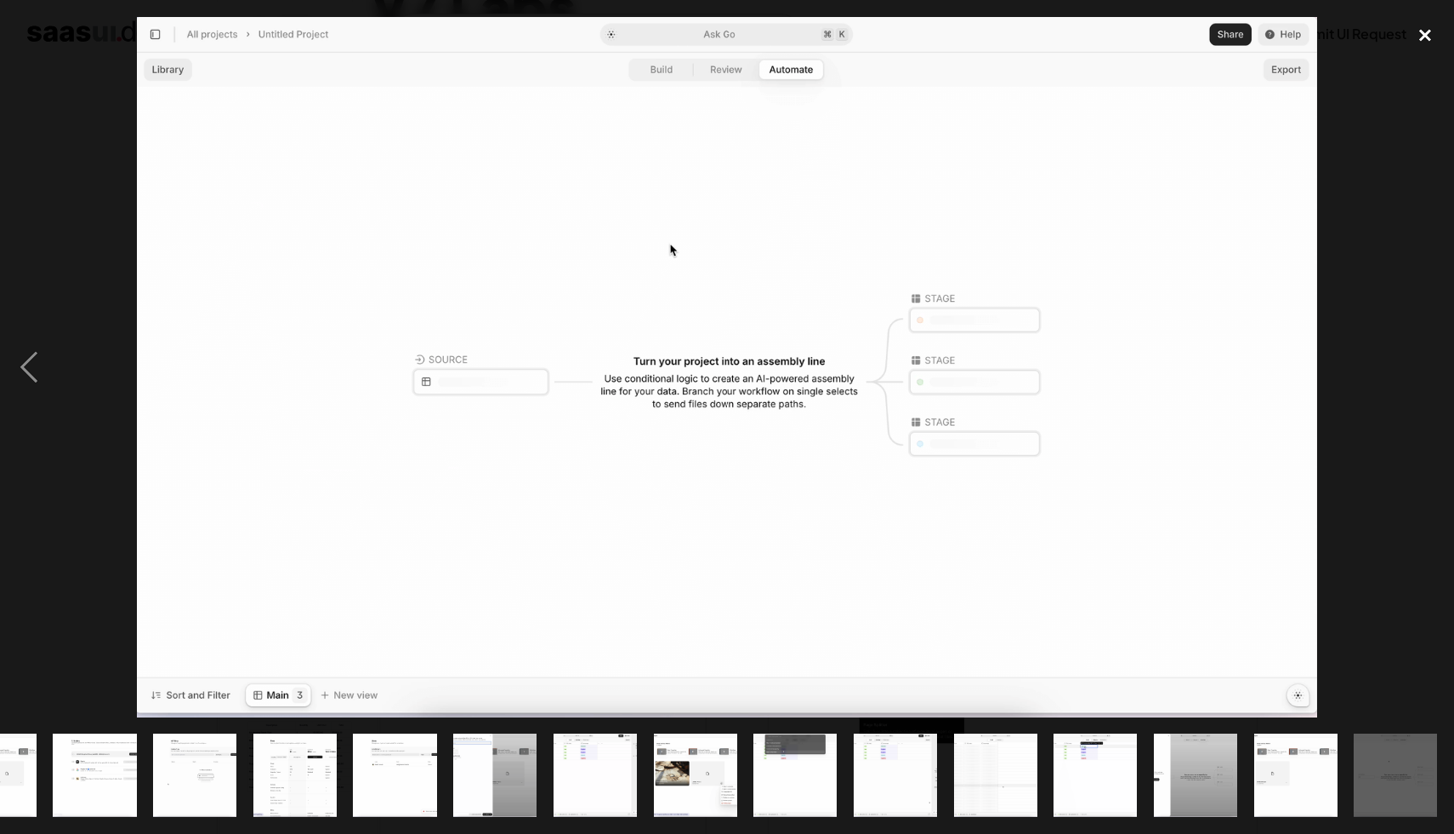
click at [1441, 29] on div "close lightbox" at bounding box center [1425, 35] width 58 height 37
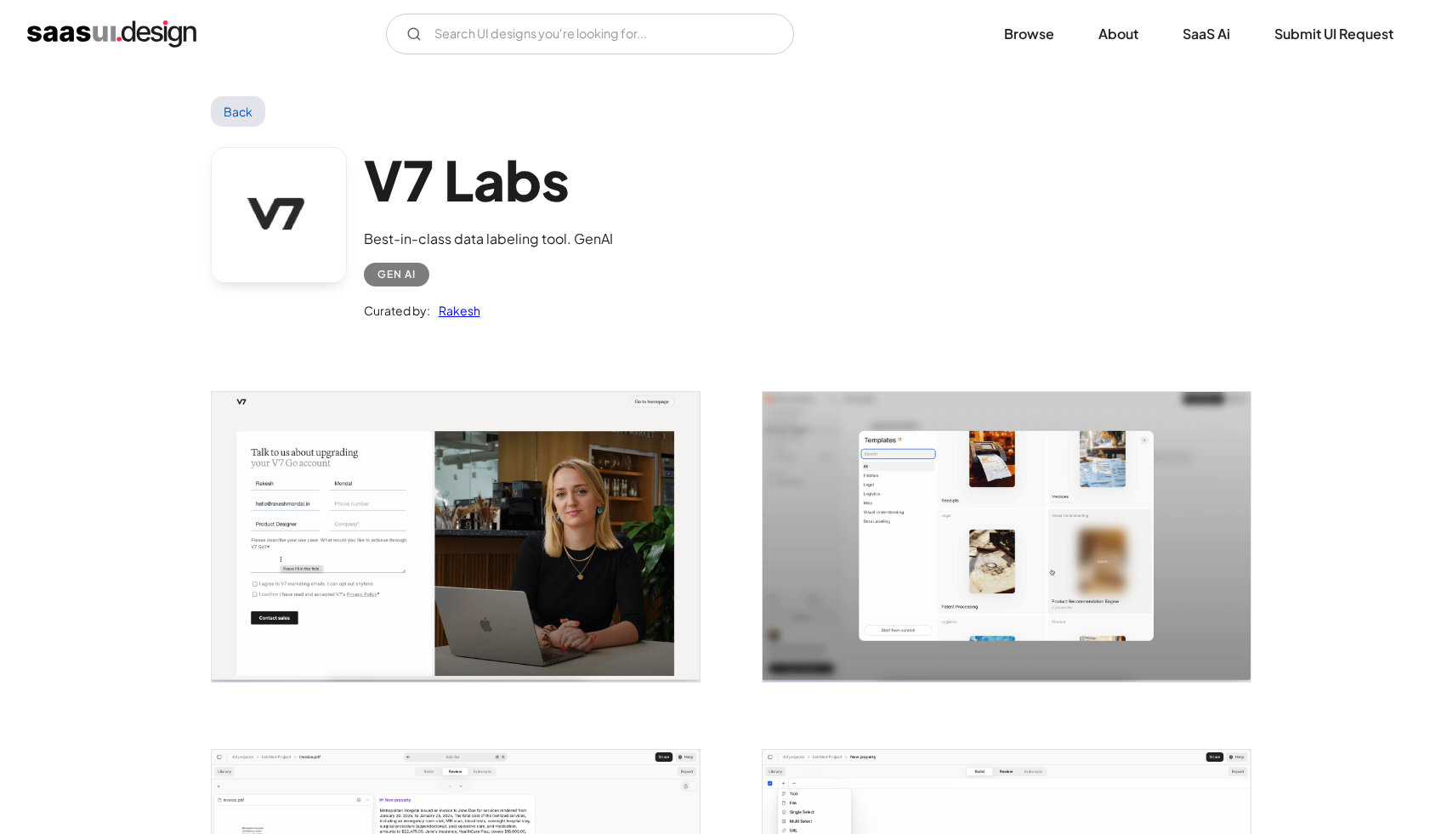
scroll to position [0, 0]
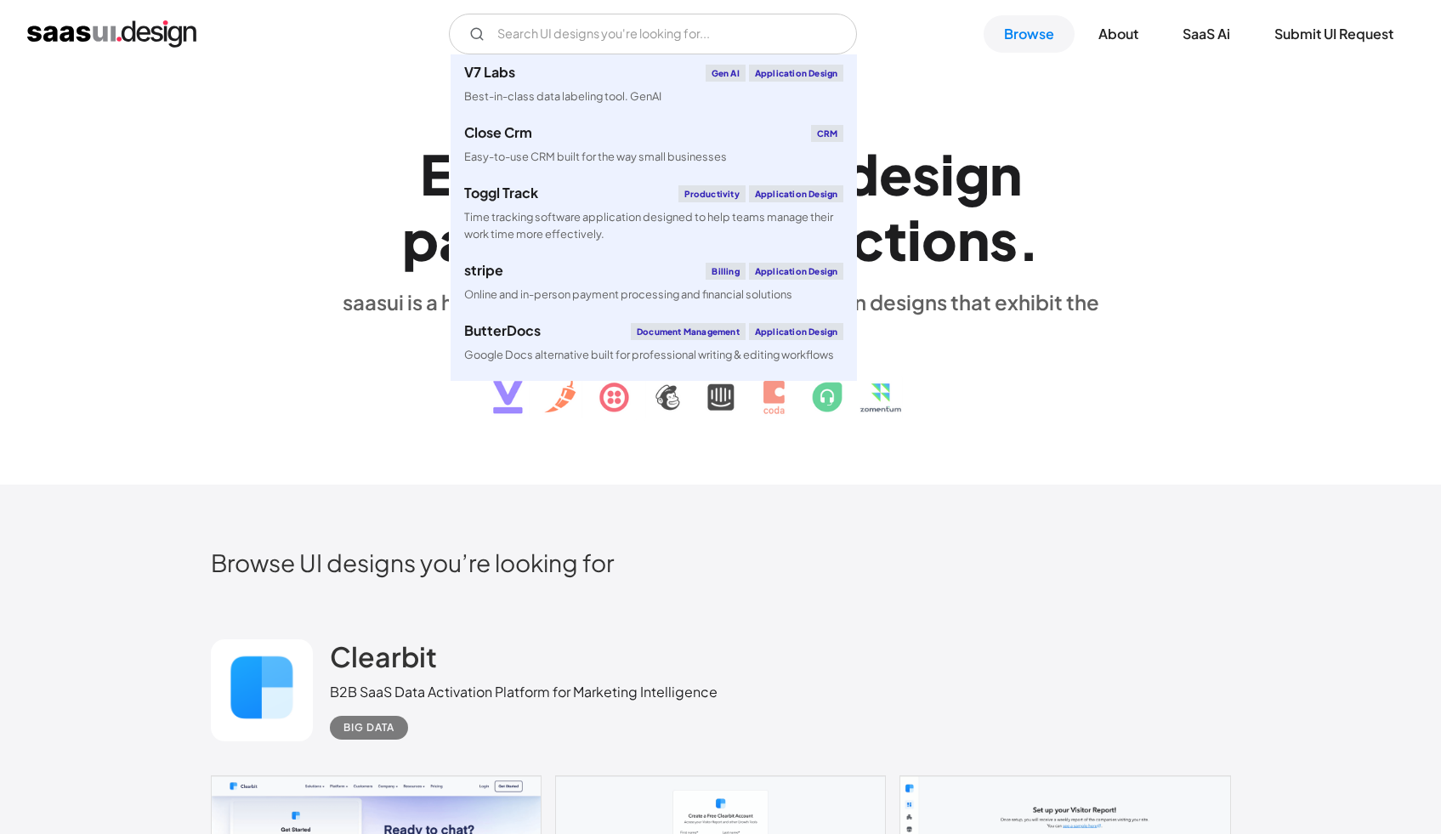
scroll to position [5879, 0]
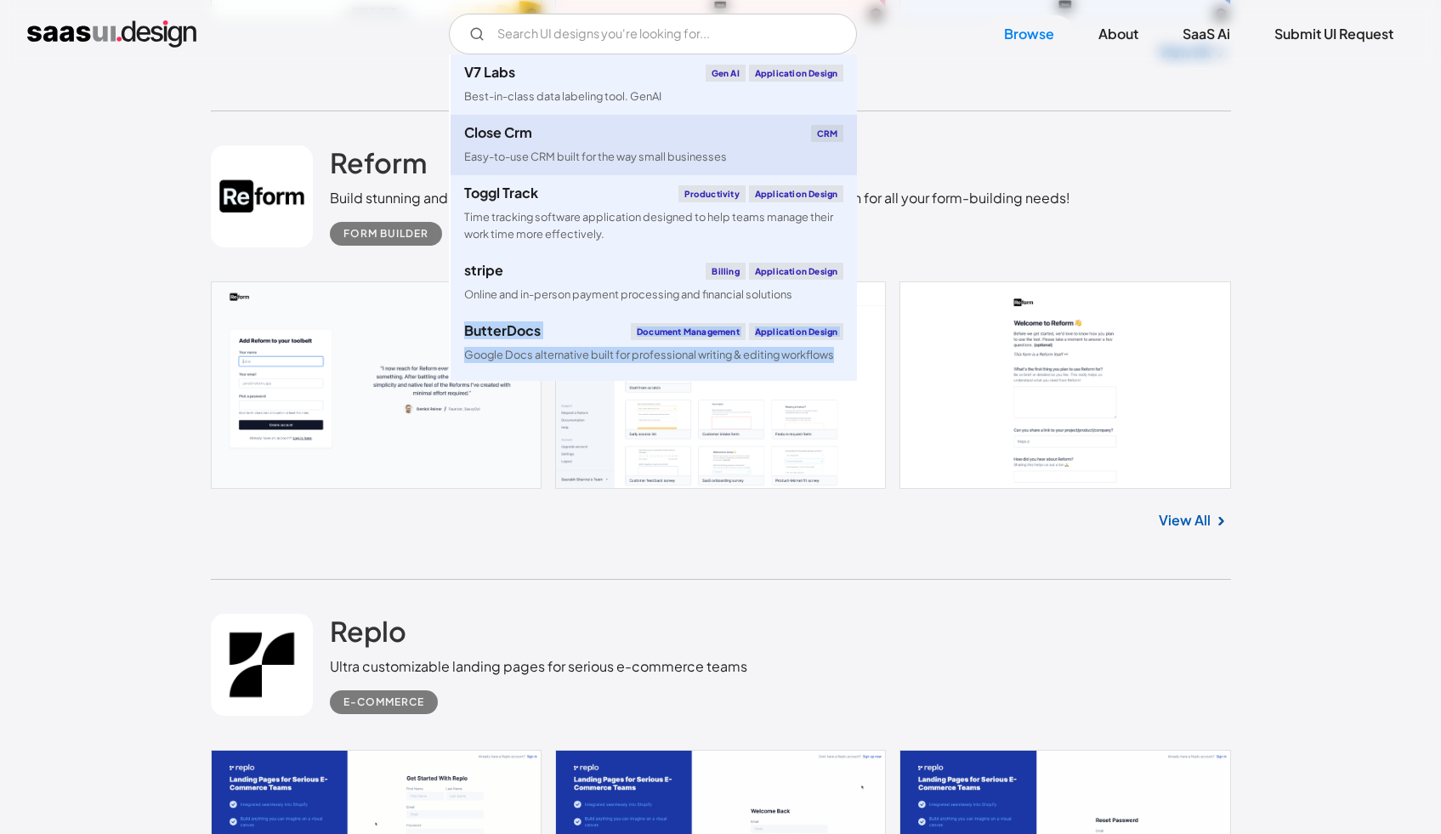
click at [530, 156] on div "Easy-to-use CRM built for the way small businesses" at bounding box center [595, 157] width 263 height 16
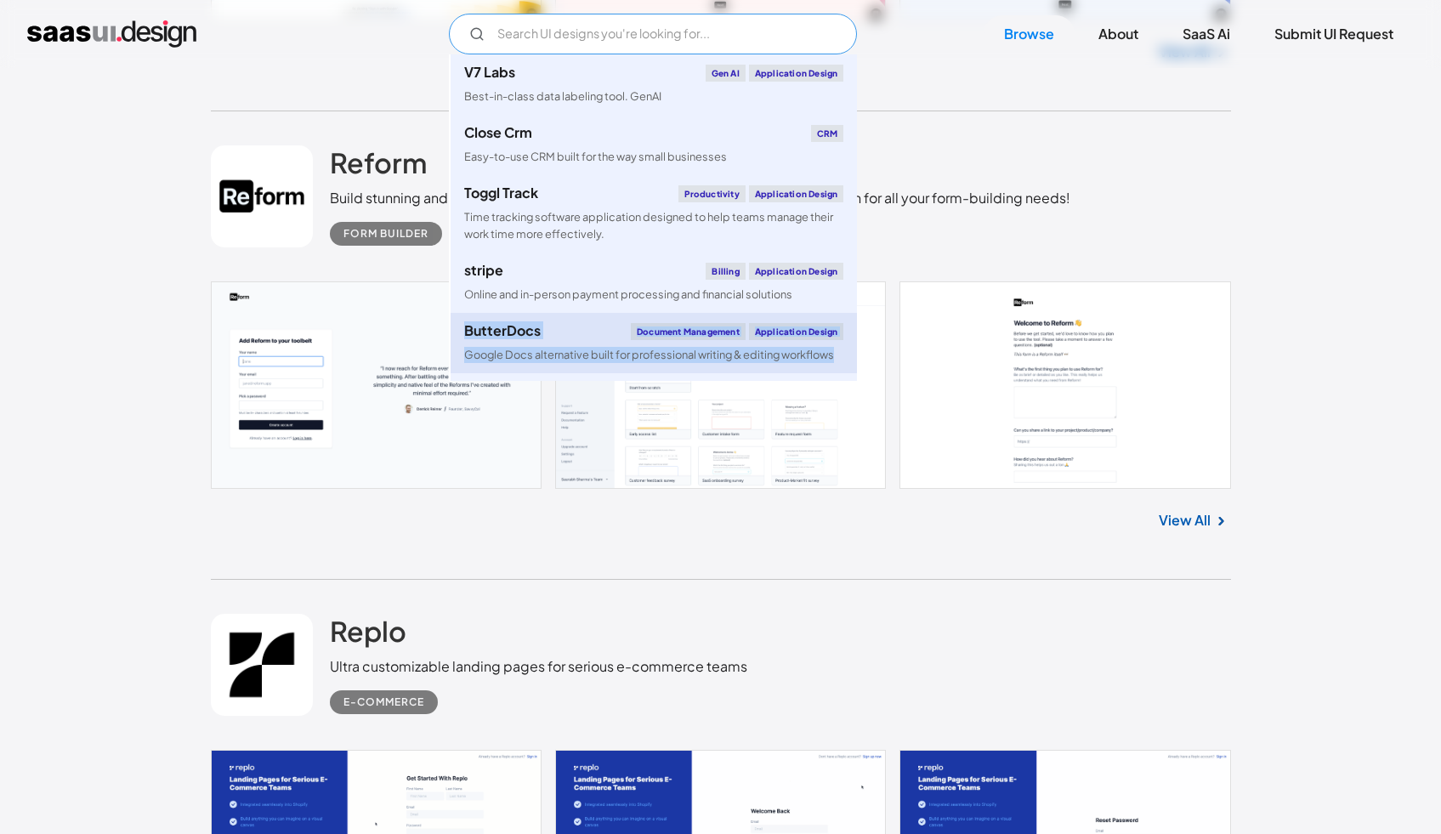
click at [558, 337] on div "ButterDocs Document Management Application Design" at bounding box center [653, 331] width 379 height 17
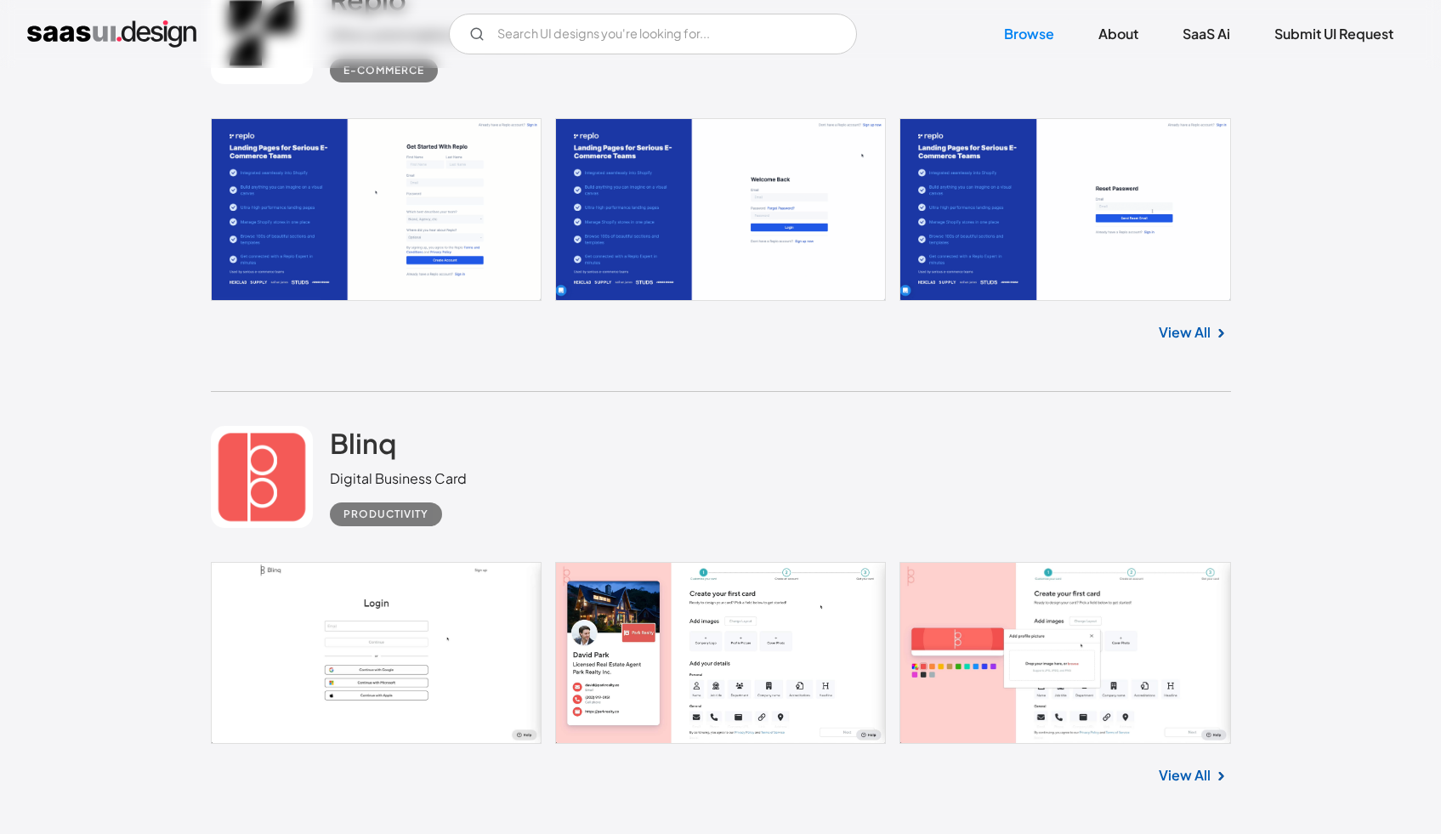
scroll to position [6707, 0]
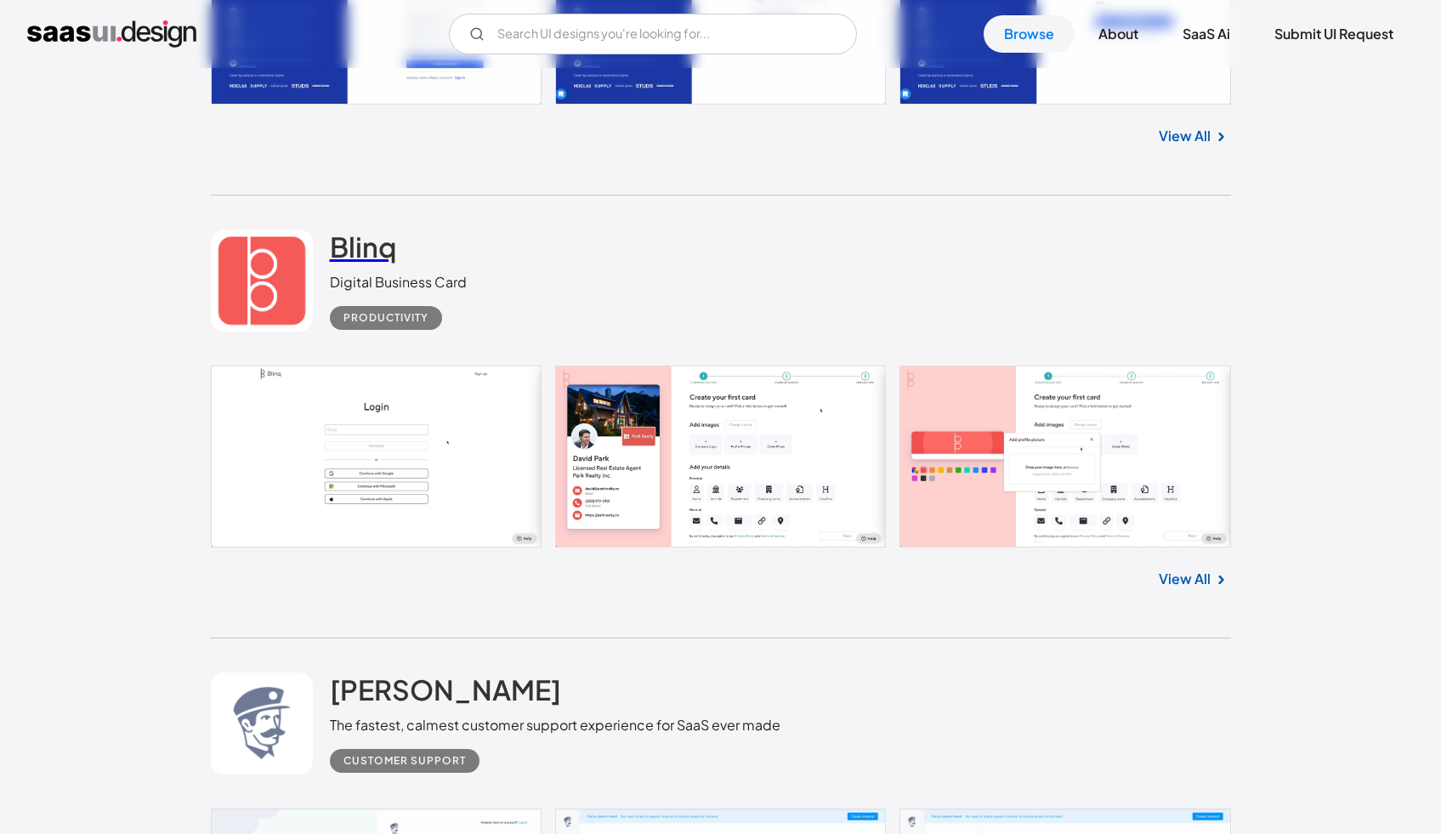
click at [376, 260] on h2 "Blinq" at bounding box center [363, 247] width 66 height 34
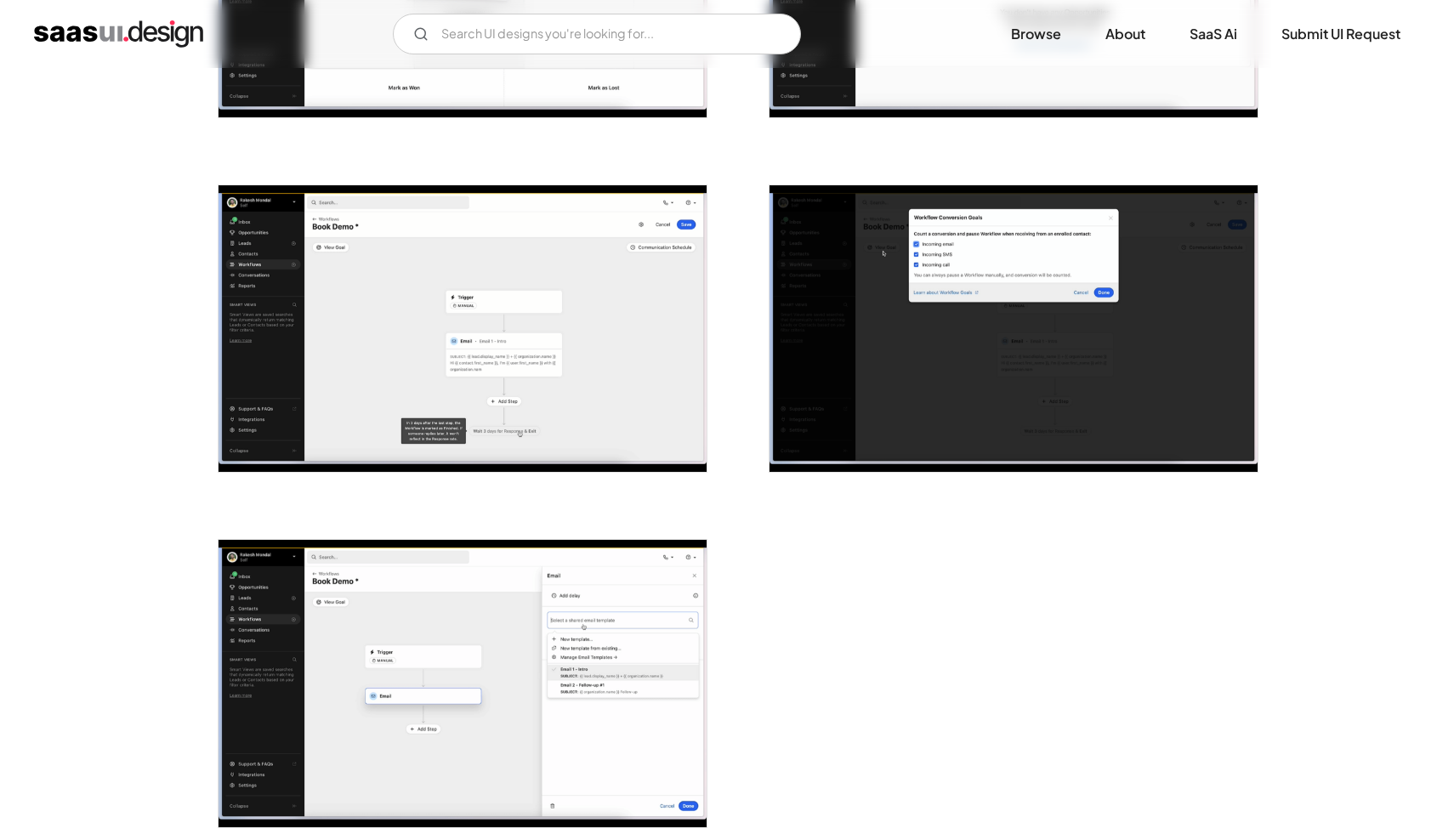
scroll to position [3763, 0]
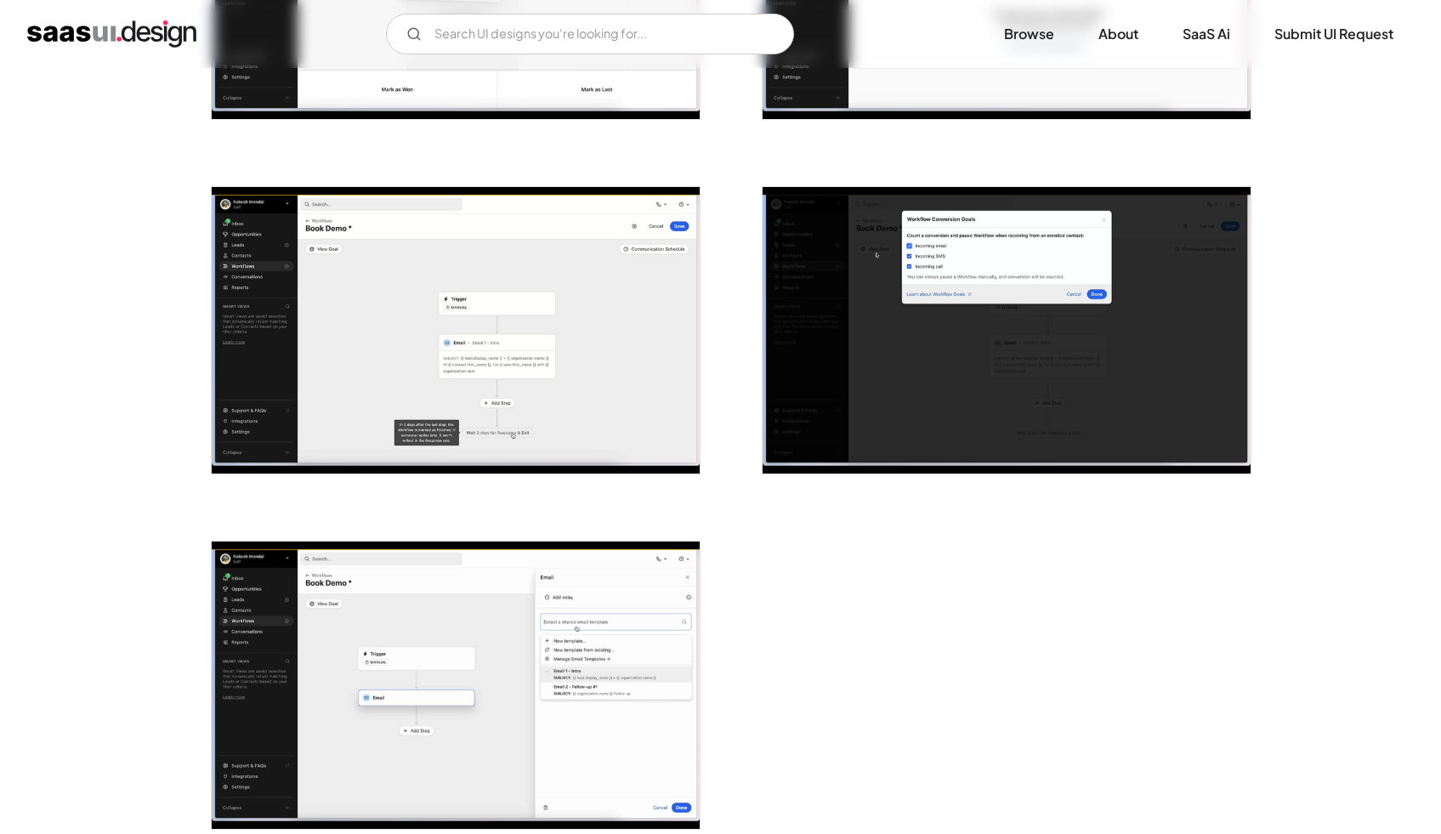
click at [604, 351] on img "open lightbox" at bounding box center [456, 330] width 488 height 287
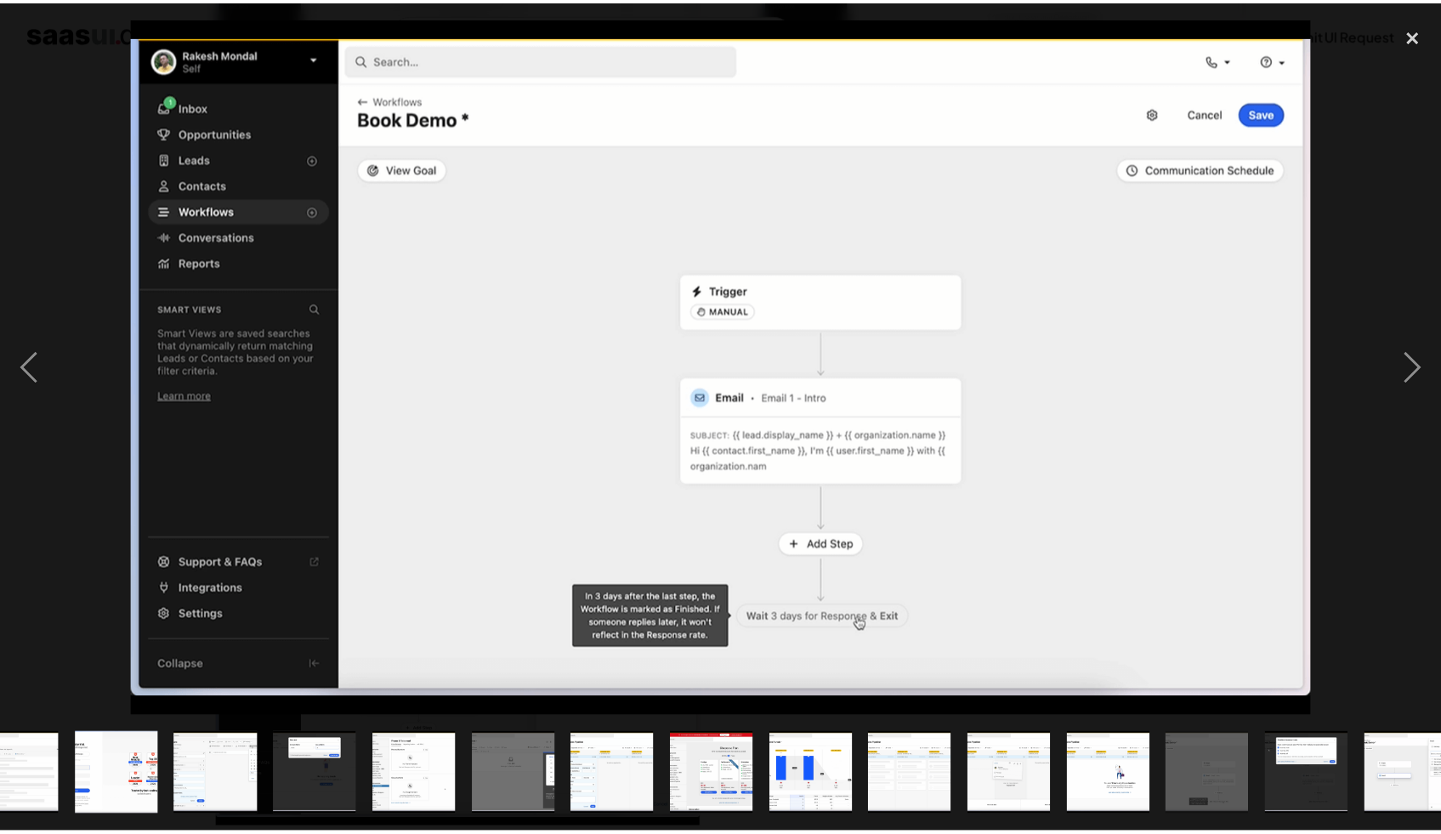
scroll to position [0, 865]
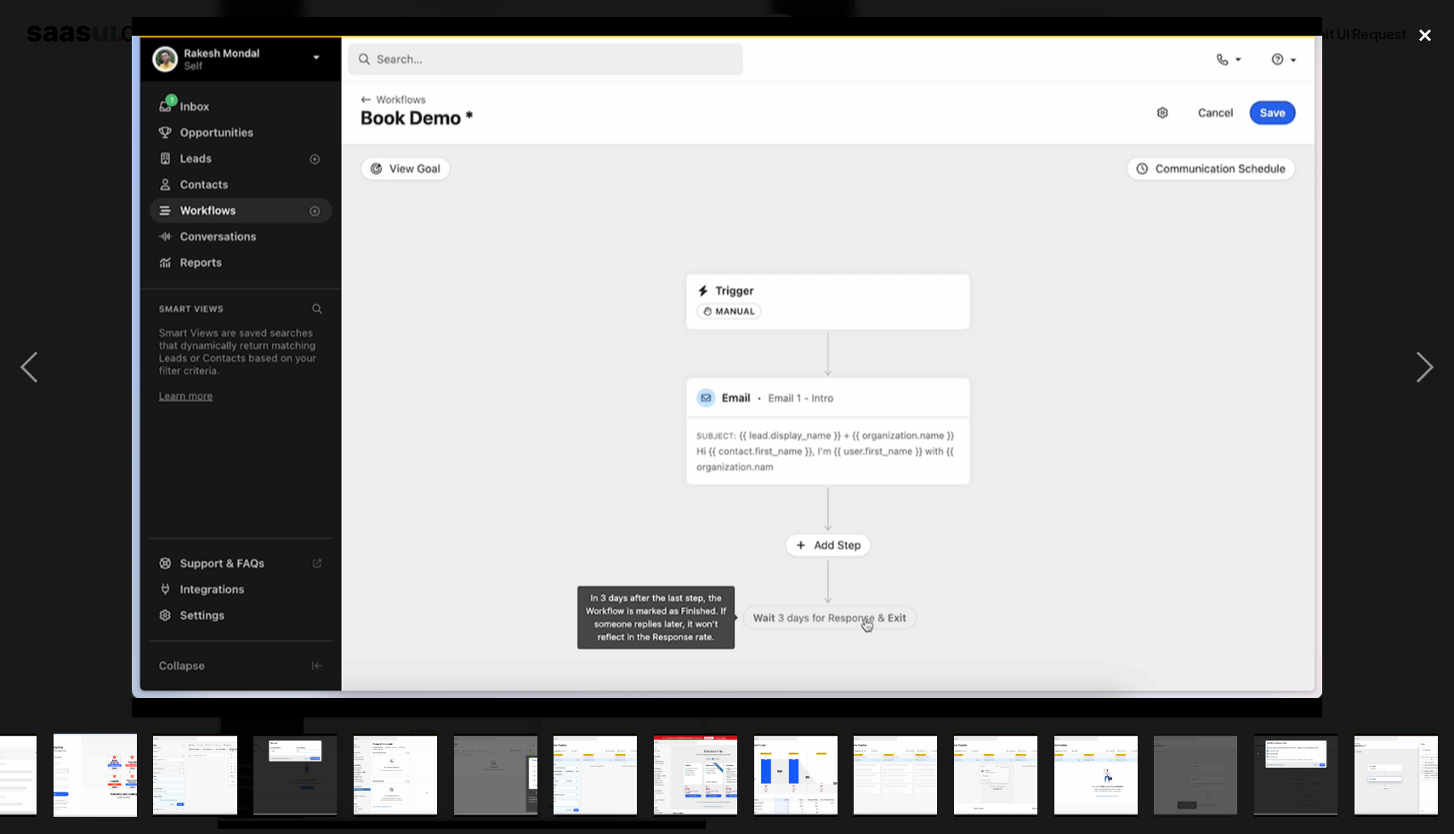
click at [1424, 39] on div "close lightbox" at bounding box center [1425, 35] width 58 height 37
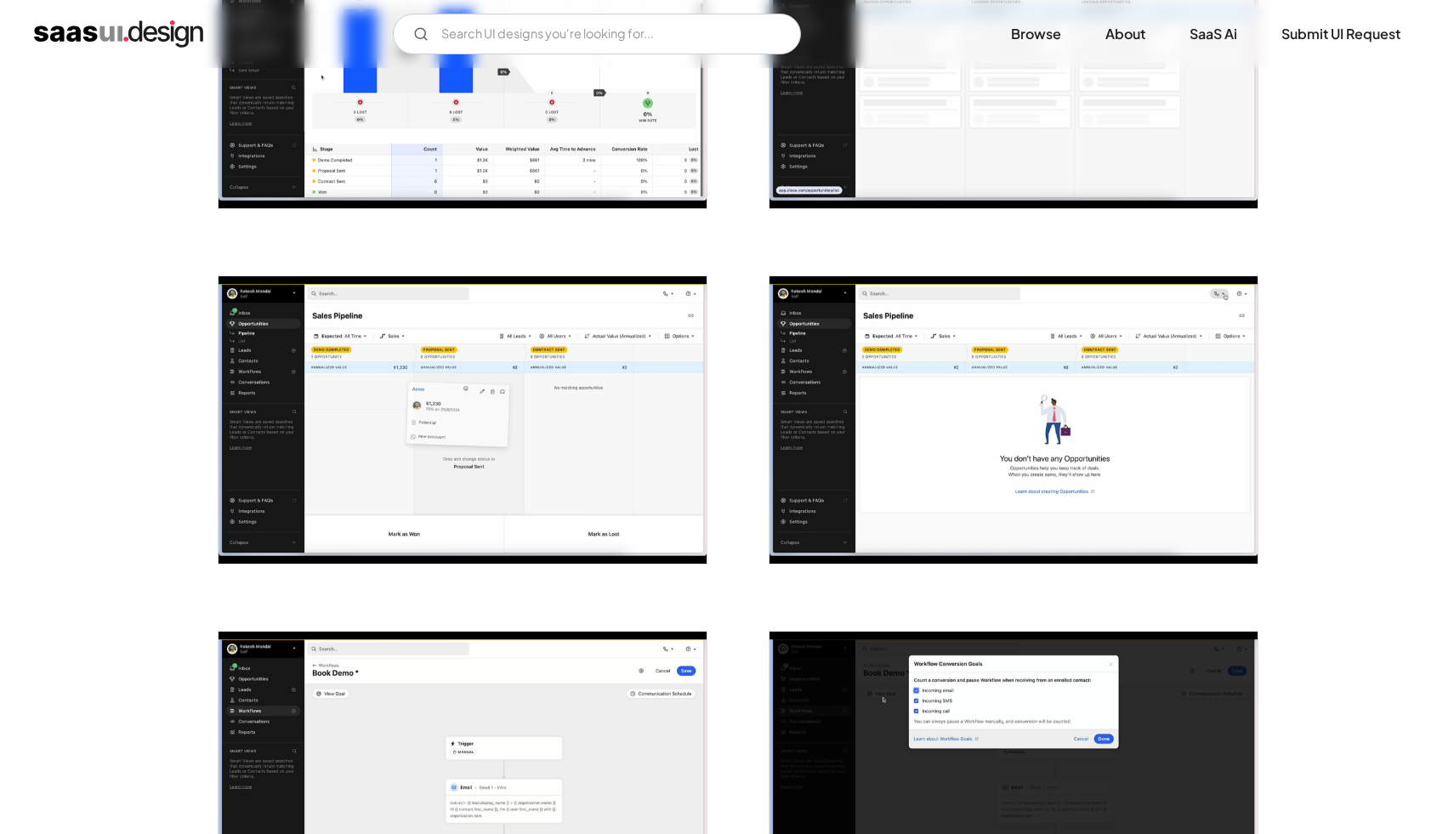
scroll to position [3281, 0]
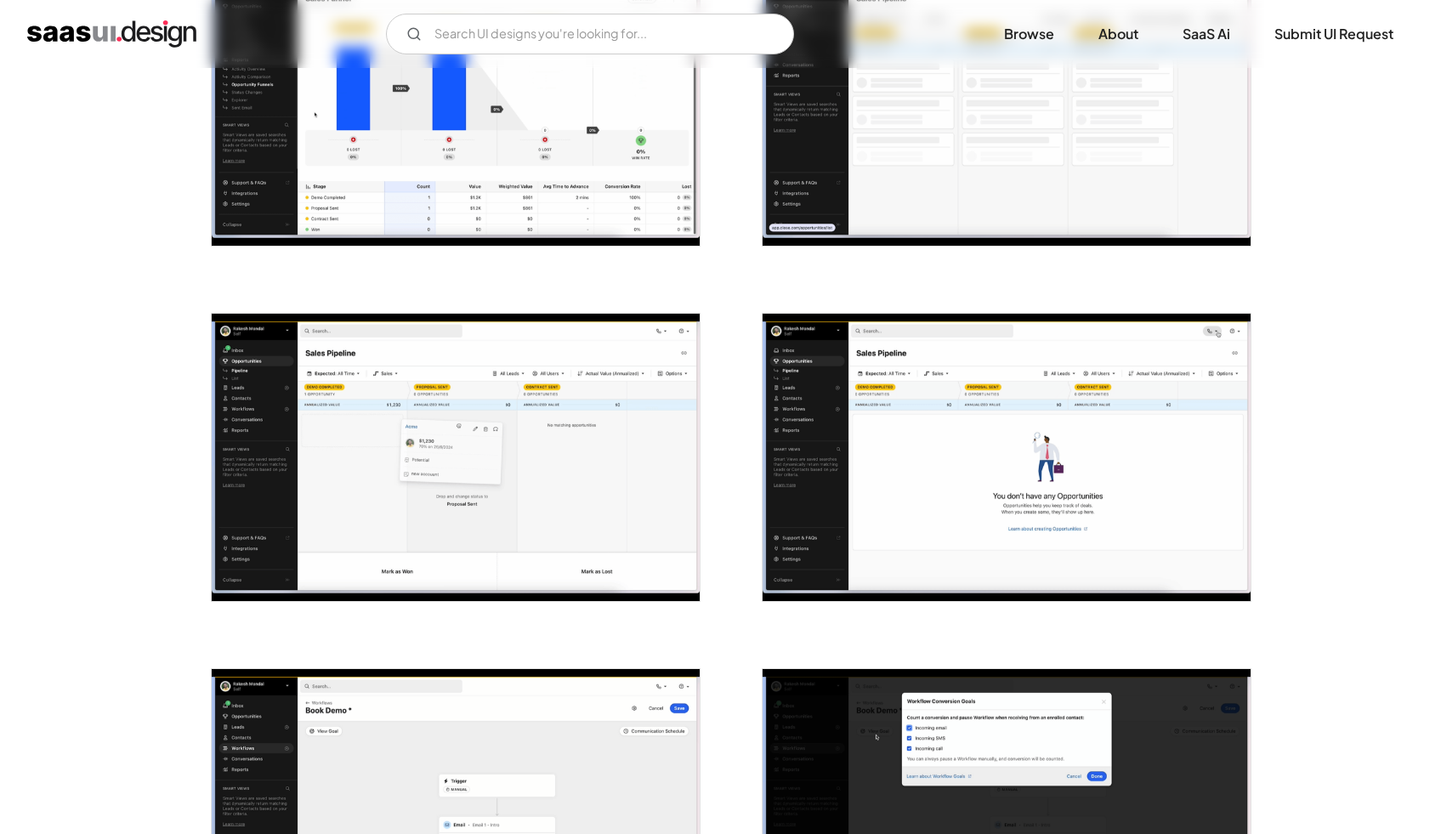
click at [600, 400] on img "open lightbox" at bounding box center [456, 457] width 488 height 287
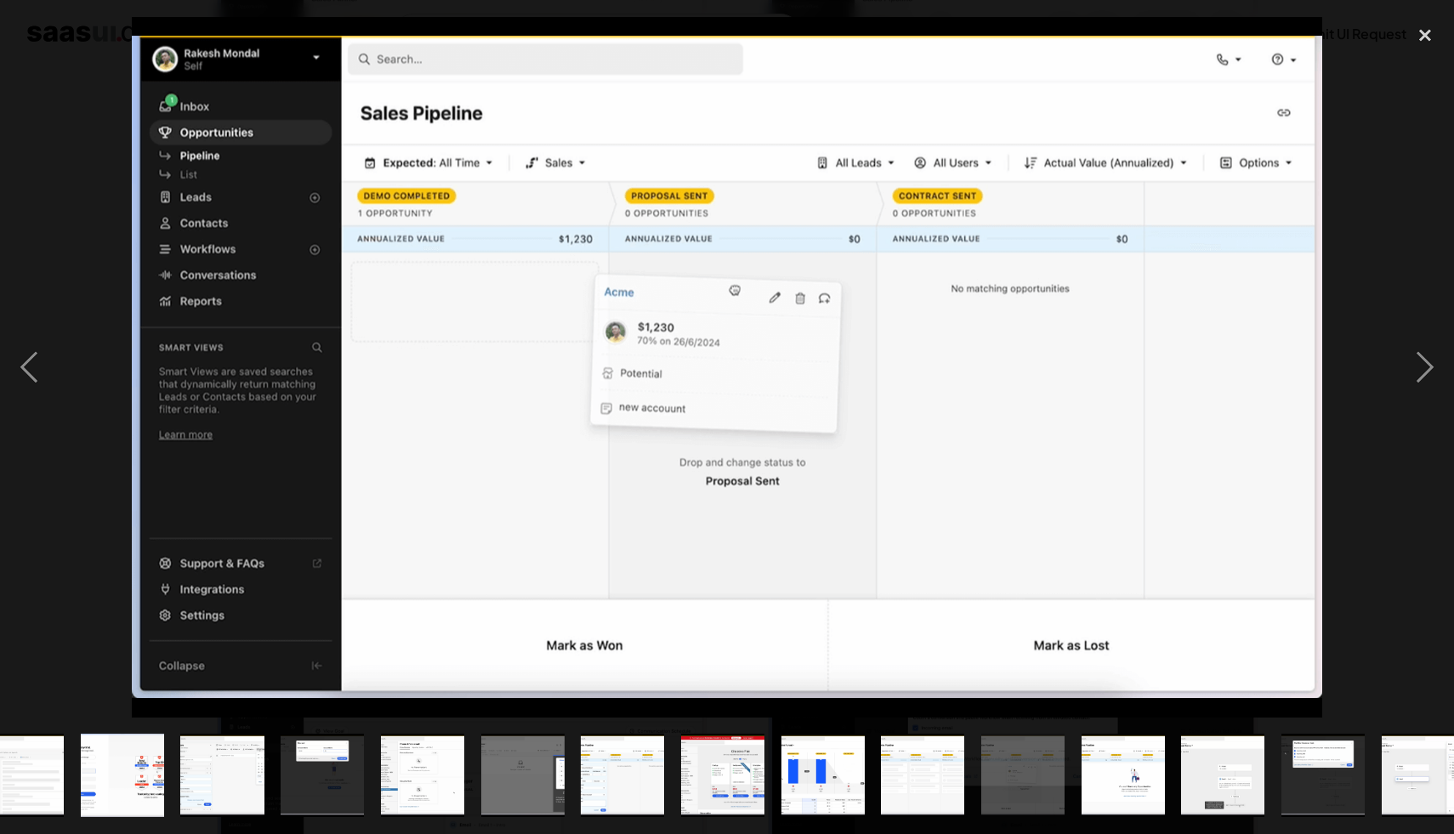
scroll to position [0, 865]
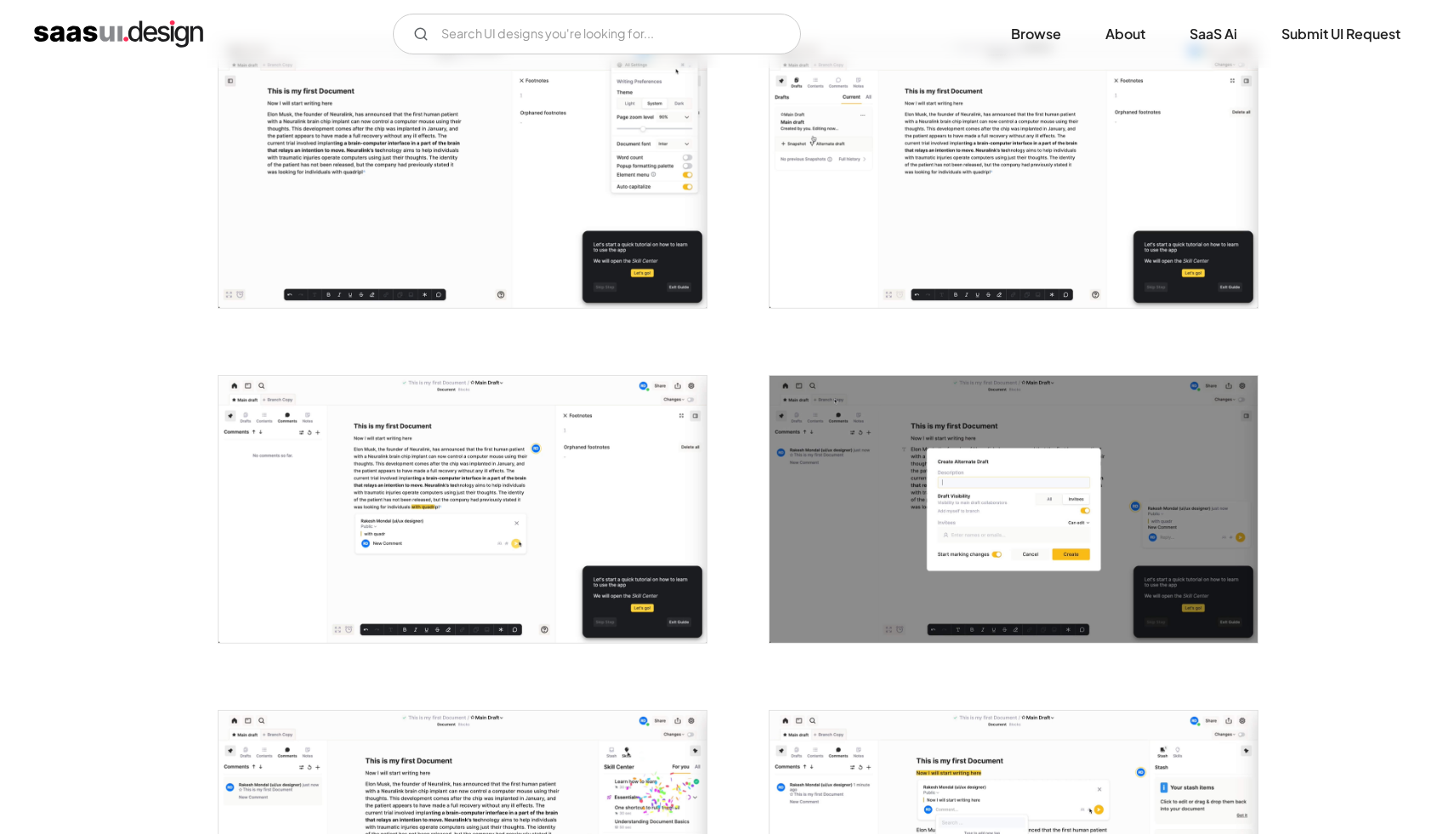
scroll to position [1026, 0]
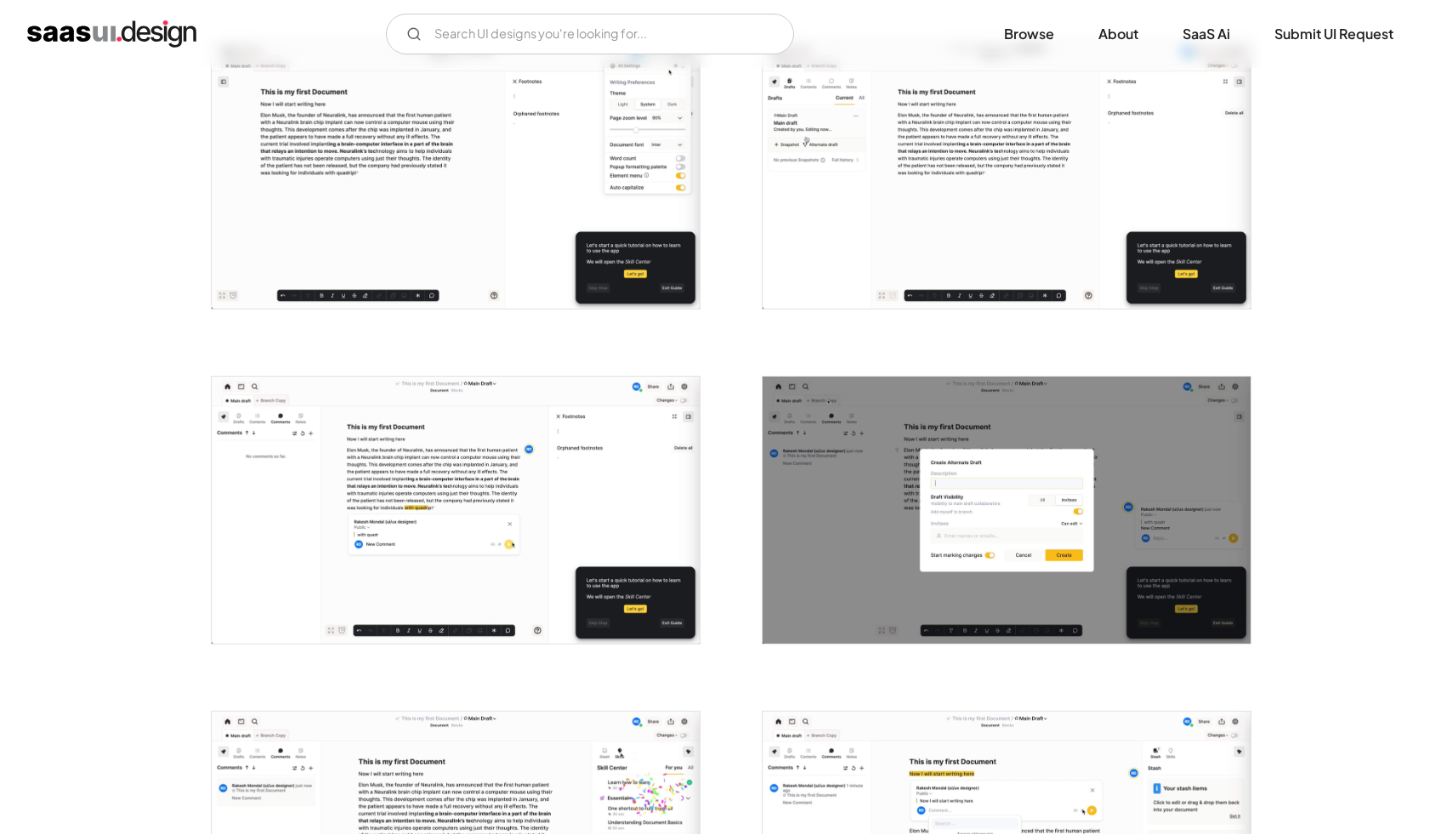
click at [628, 207] on img "open lightbox" at bounding box center [456, 175] width 488 height 267
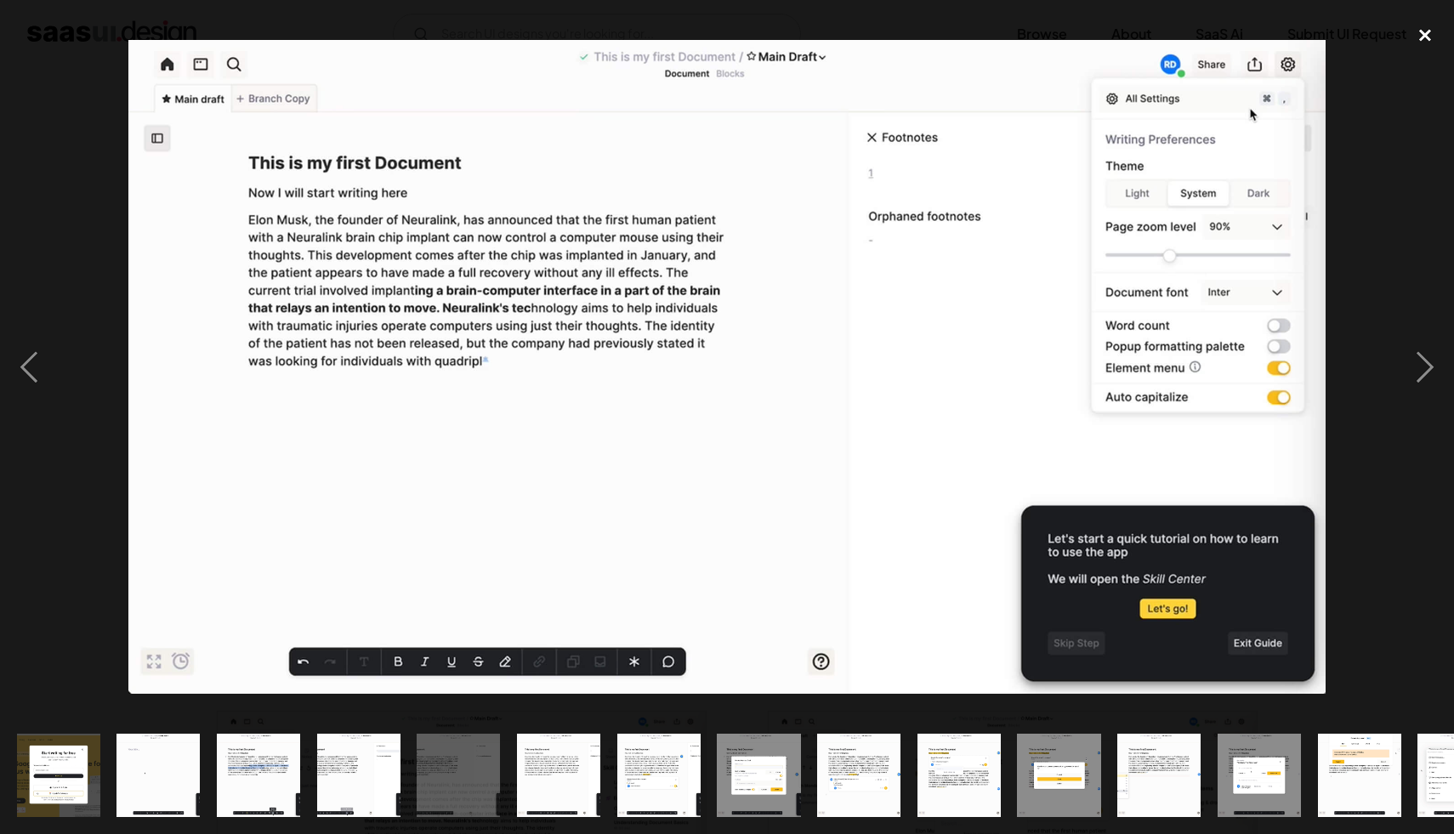
click at [1429, 42] on div "close lightbox" at bounding box center [1425, 35] width 58 height 37
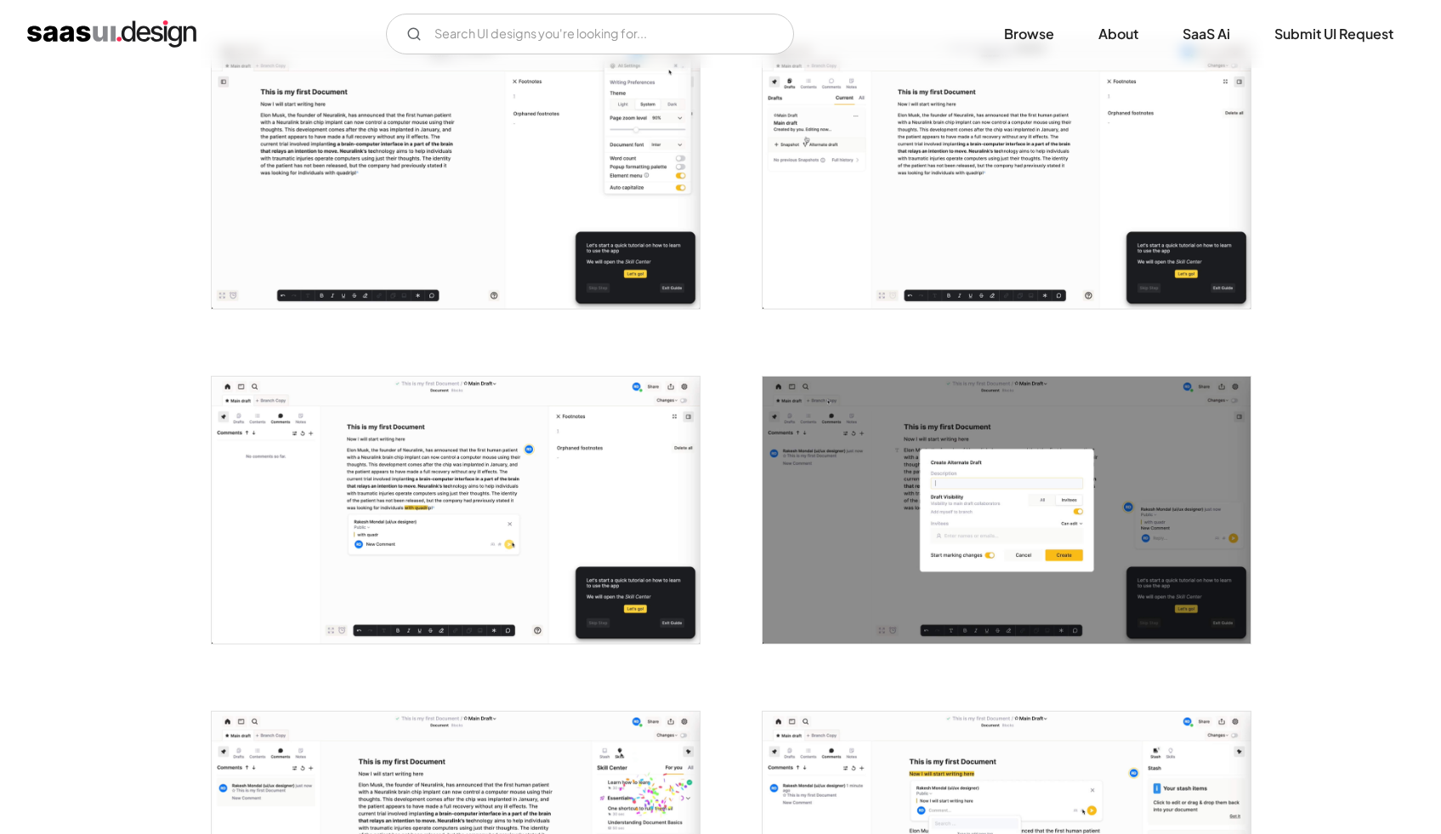
click at [626, 205] on img "open lightbox" at bounding box center [456, 175] width 488 height 267
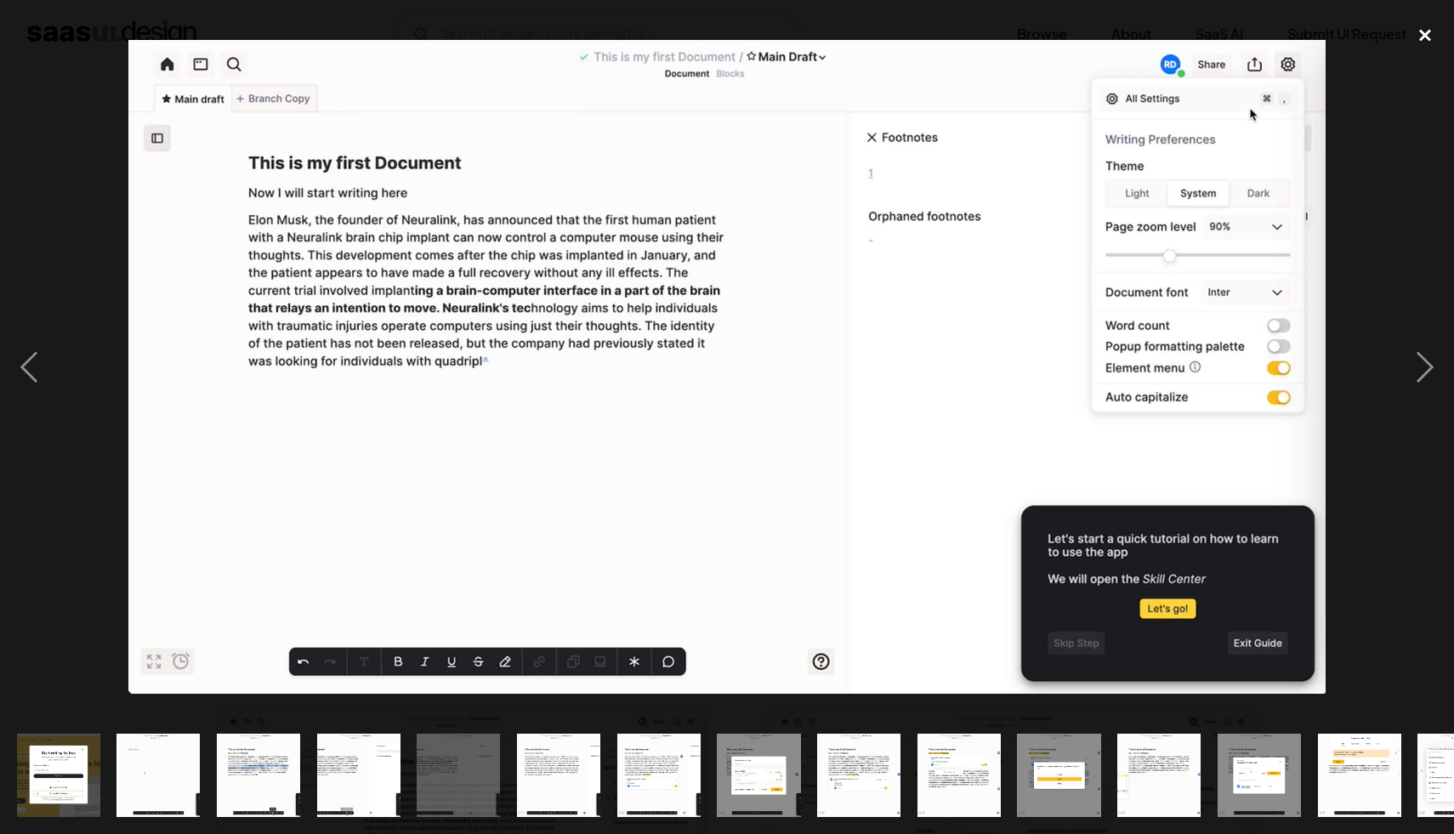
click at [1428, 33] on div "close lightbox" at bounding box center [1425, 35] width 58 height 37
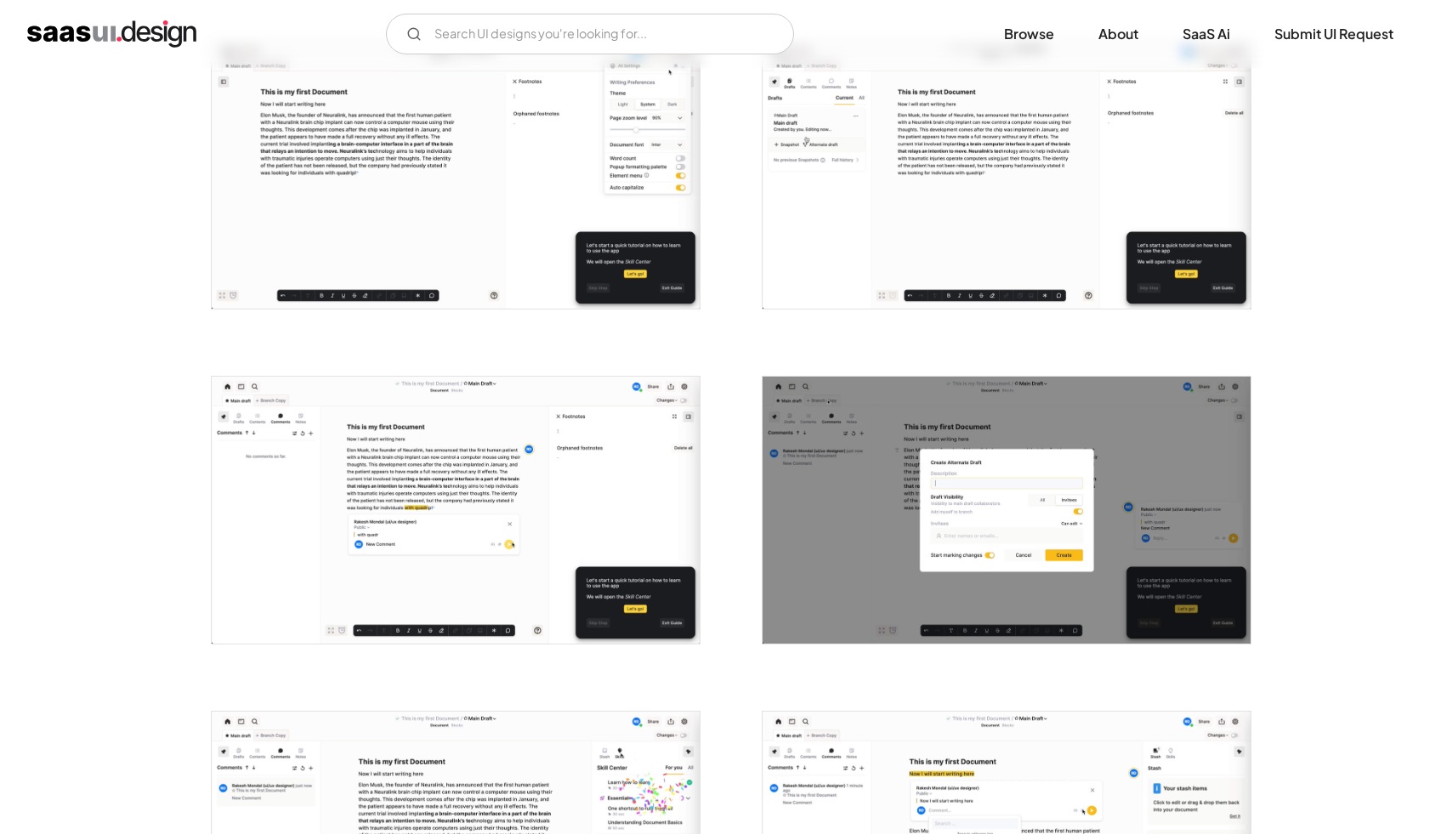
click at [554, 522] on img "open lightbox" at bounding box center [456, 510] width 488 height 267
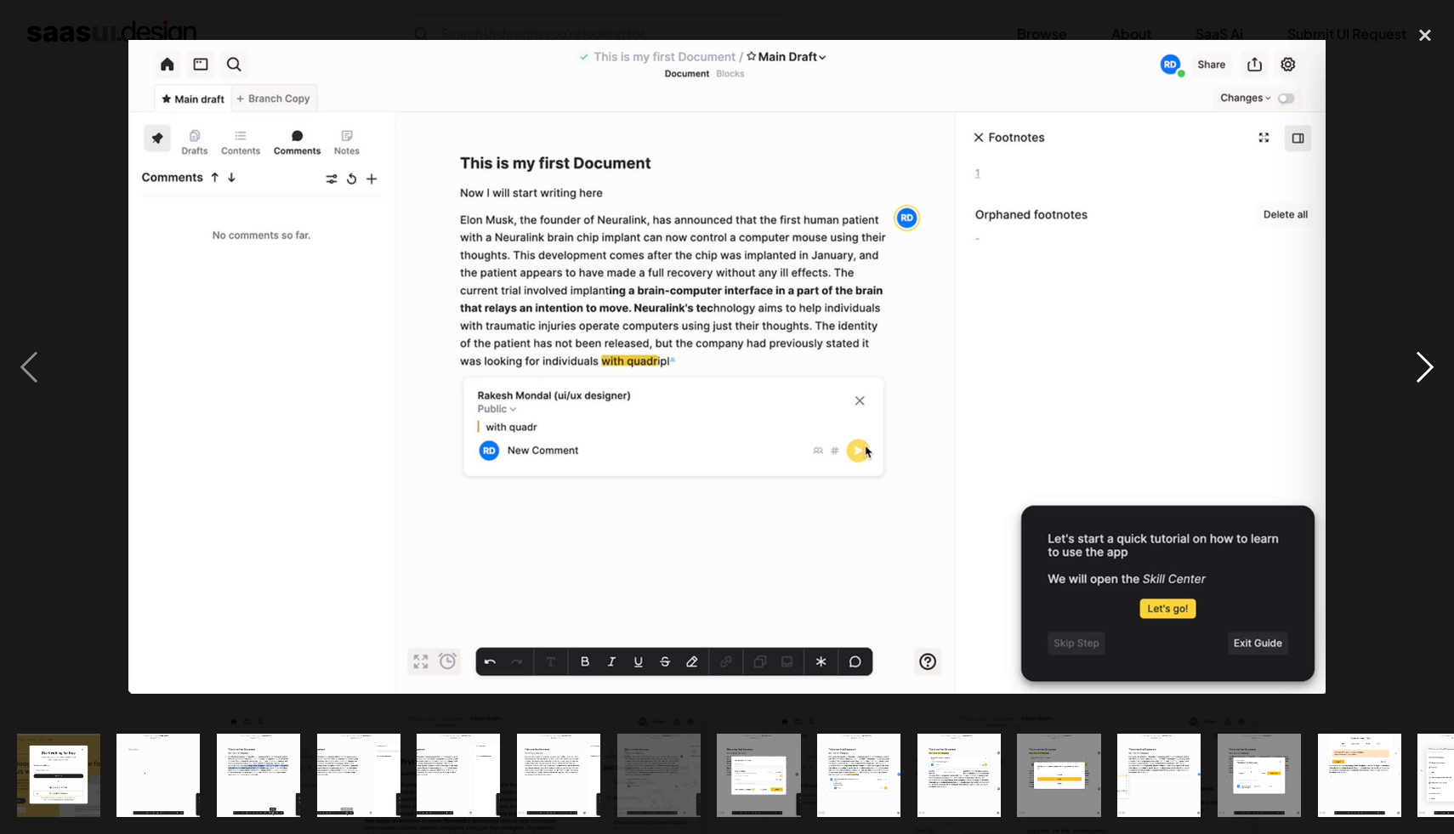
click at [1425, 374] on div "next image" at bounding box center [1425, 367] width 58 height 701
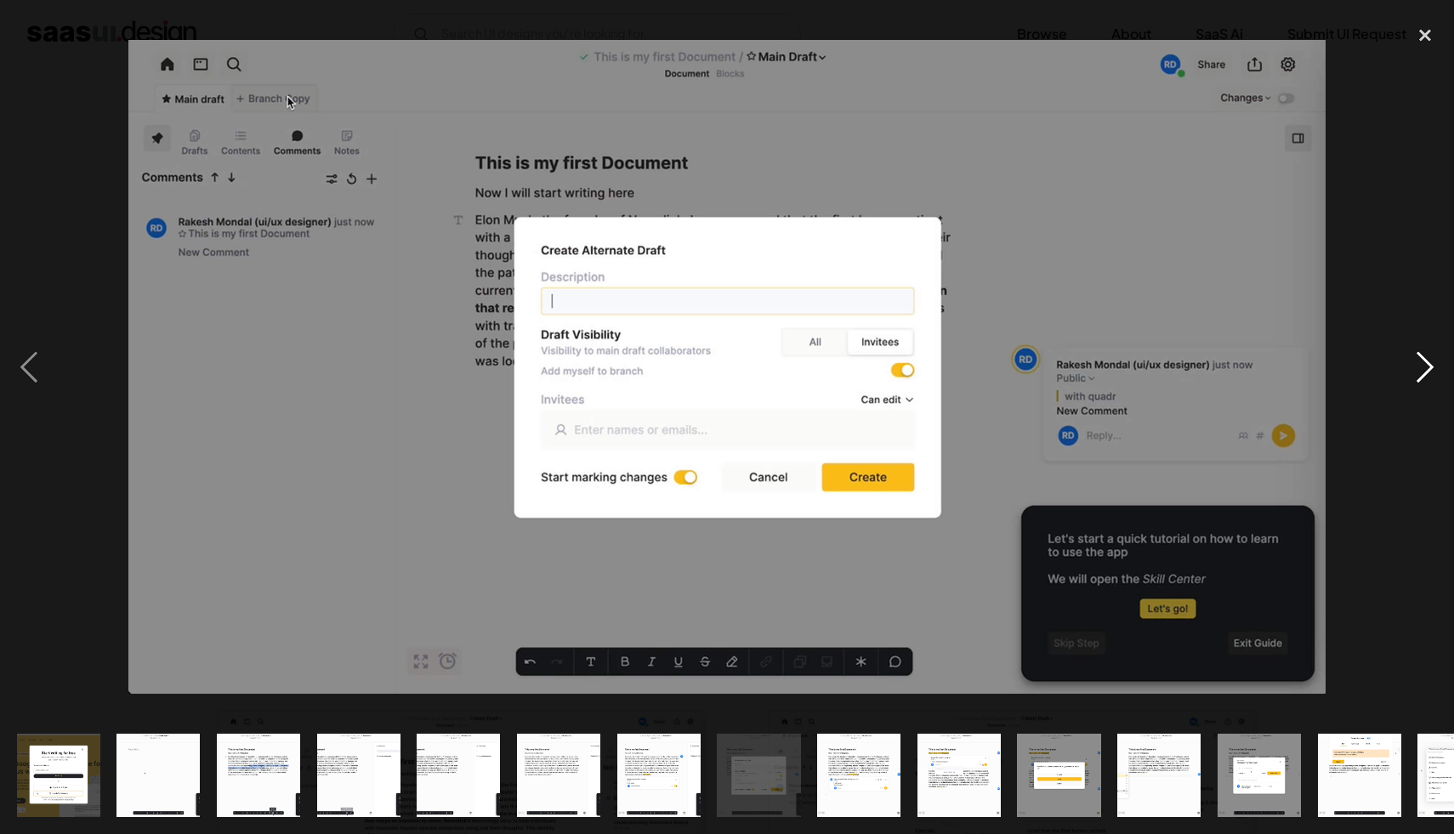
click at [1416, 312] on div "next image" at bounding box center [1425, 367] width 58 height 701
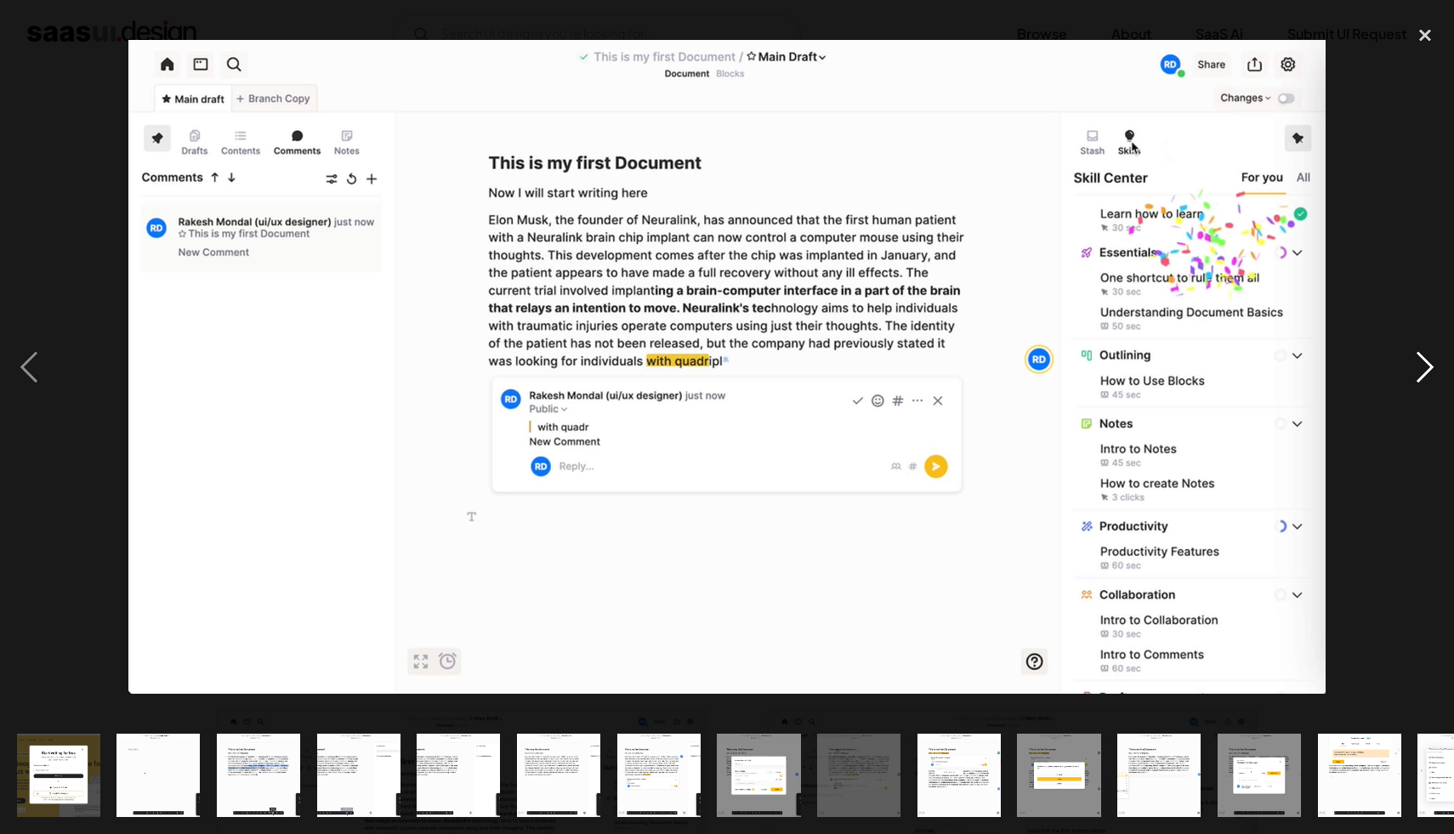
click at [1416, 312] on div "next image" at bounding box center [1425, 367] width 58 height 701
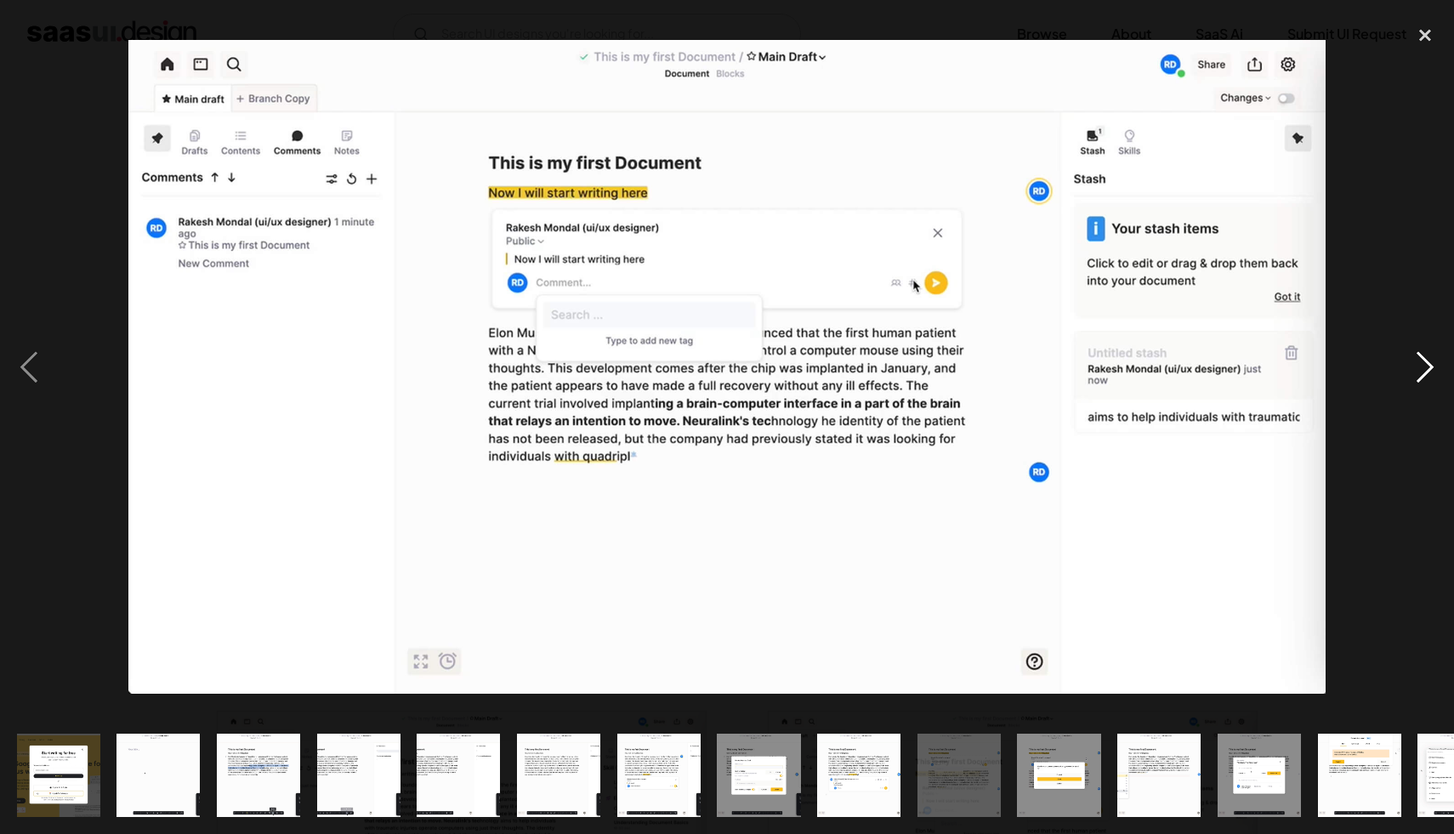
click at [1416, 312] on div "next image" at bounding box center [1425, 367] width 58 height 701
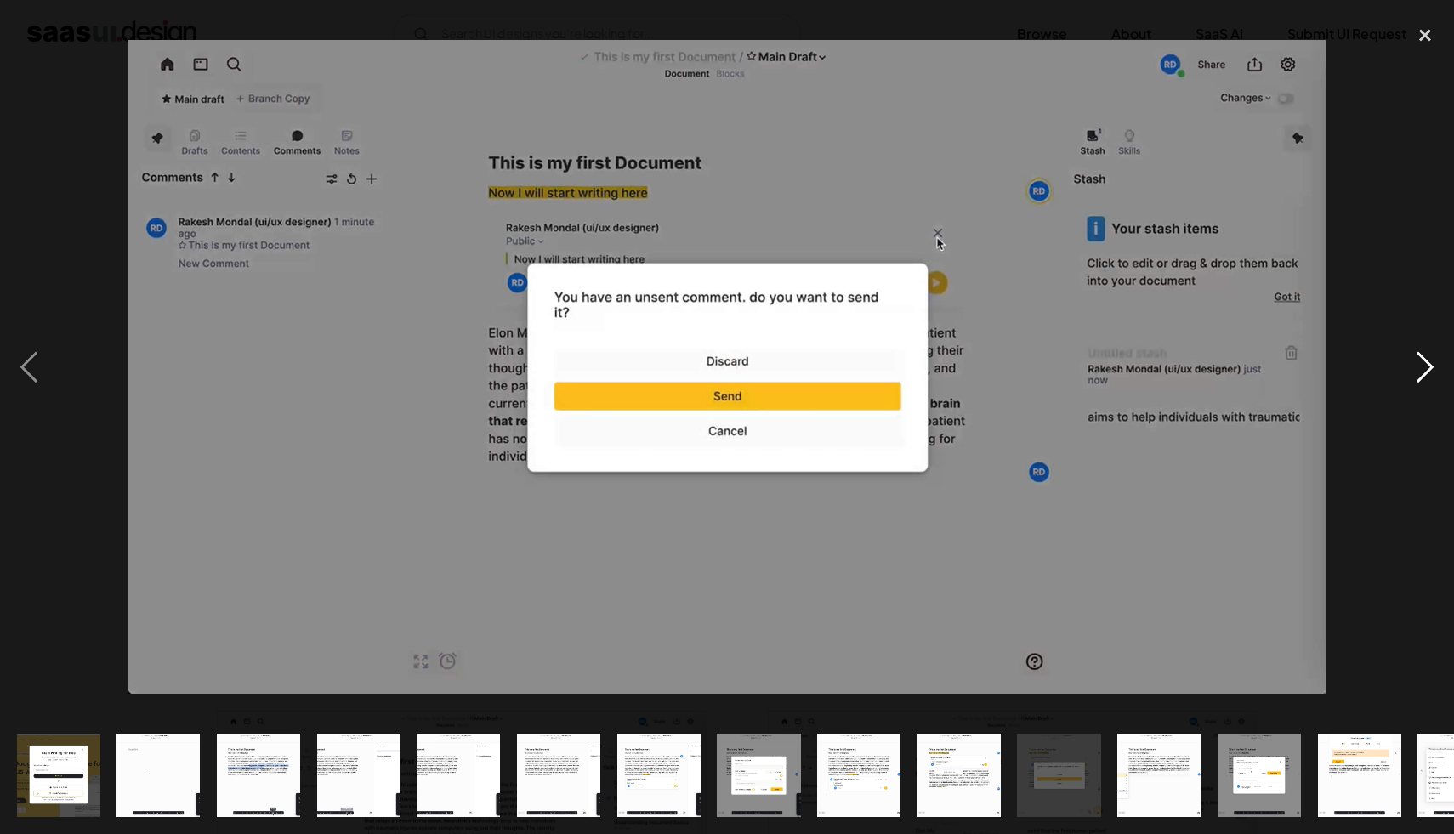
click at [1416, 312] on div "next image" at bounding box center [1425, 367] width 58 height 701
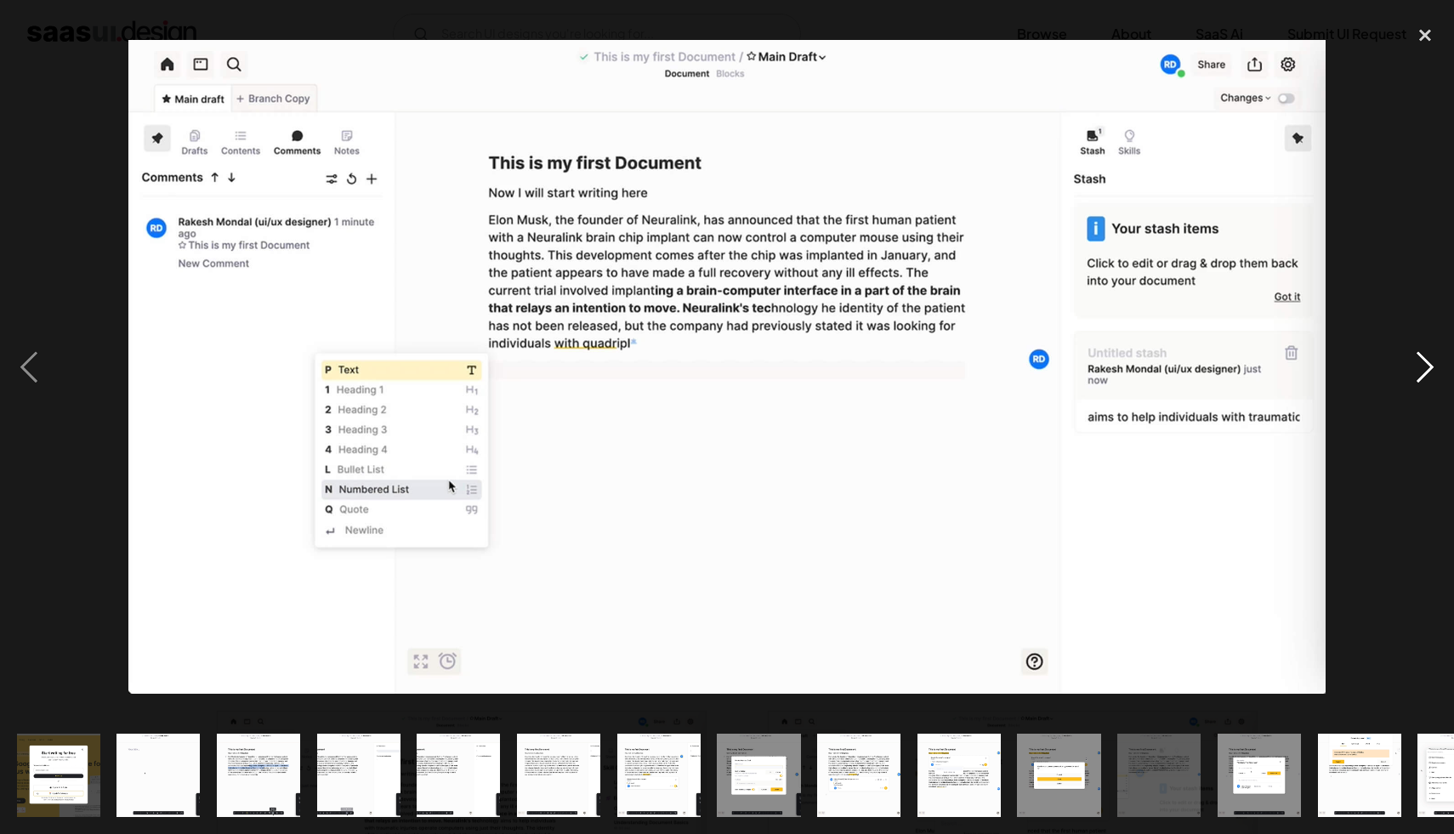
click at [1416, 312] on div "next image" at bounding box center [1425, 367] width 58 height 701
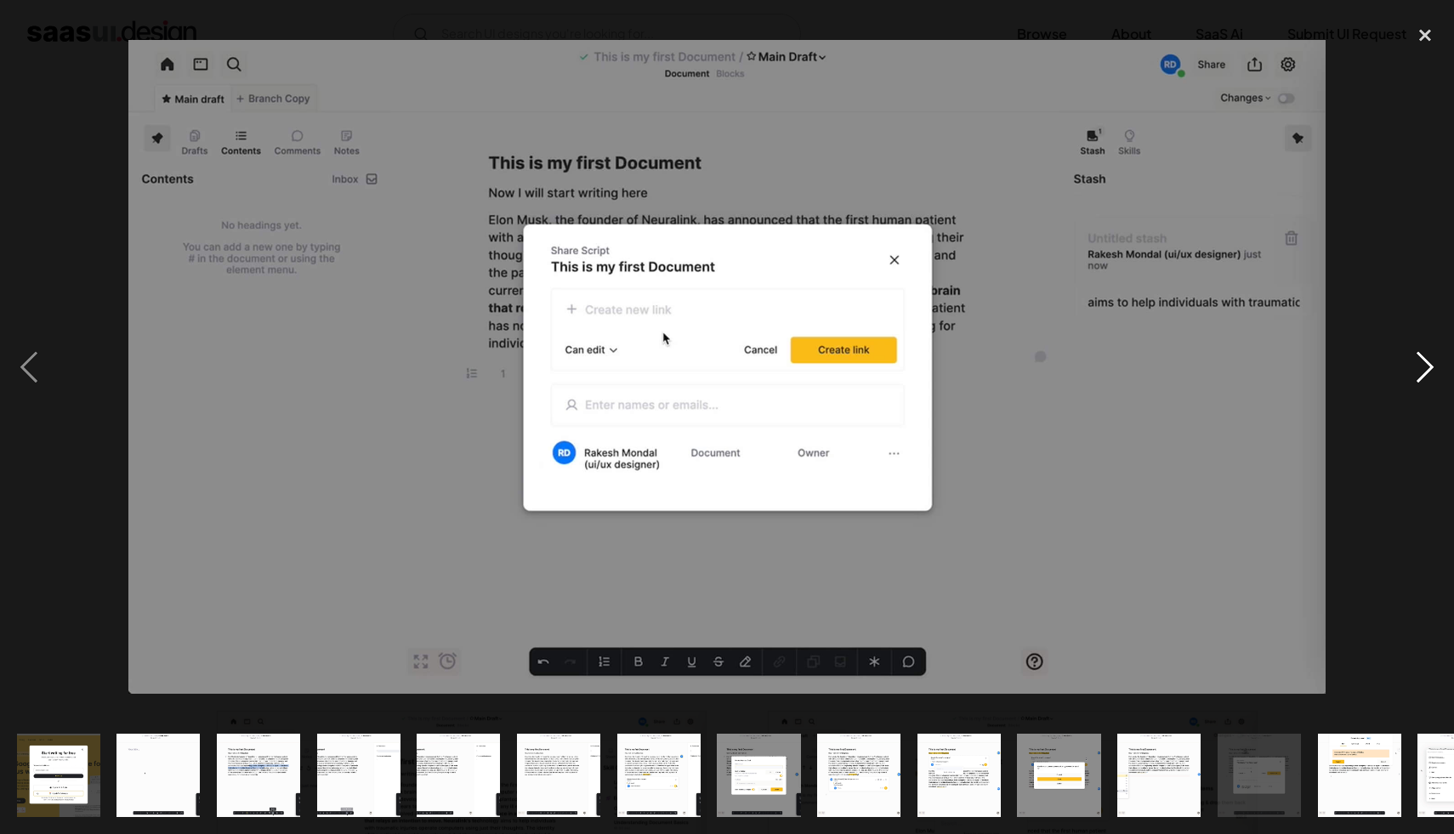
click at [1416, 312] on div "next image" at bounding box center [1425, 367] width 58 height 701
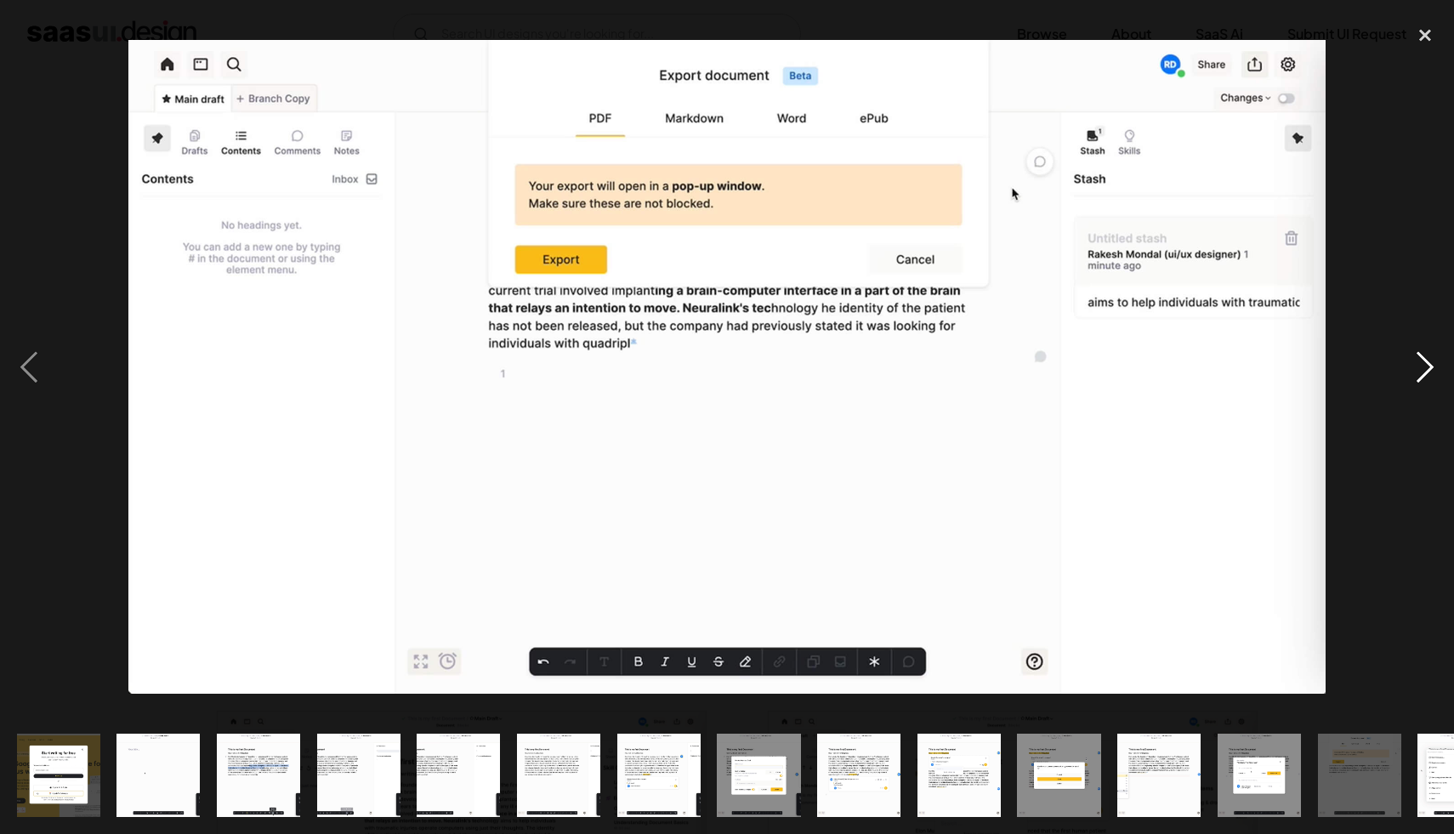
click at [1416, 312] on div "next image" at bounding box center [1425, 367] width 58 height 701
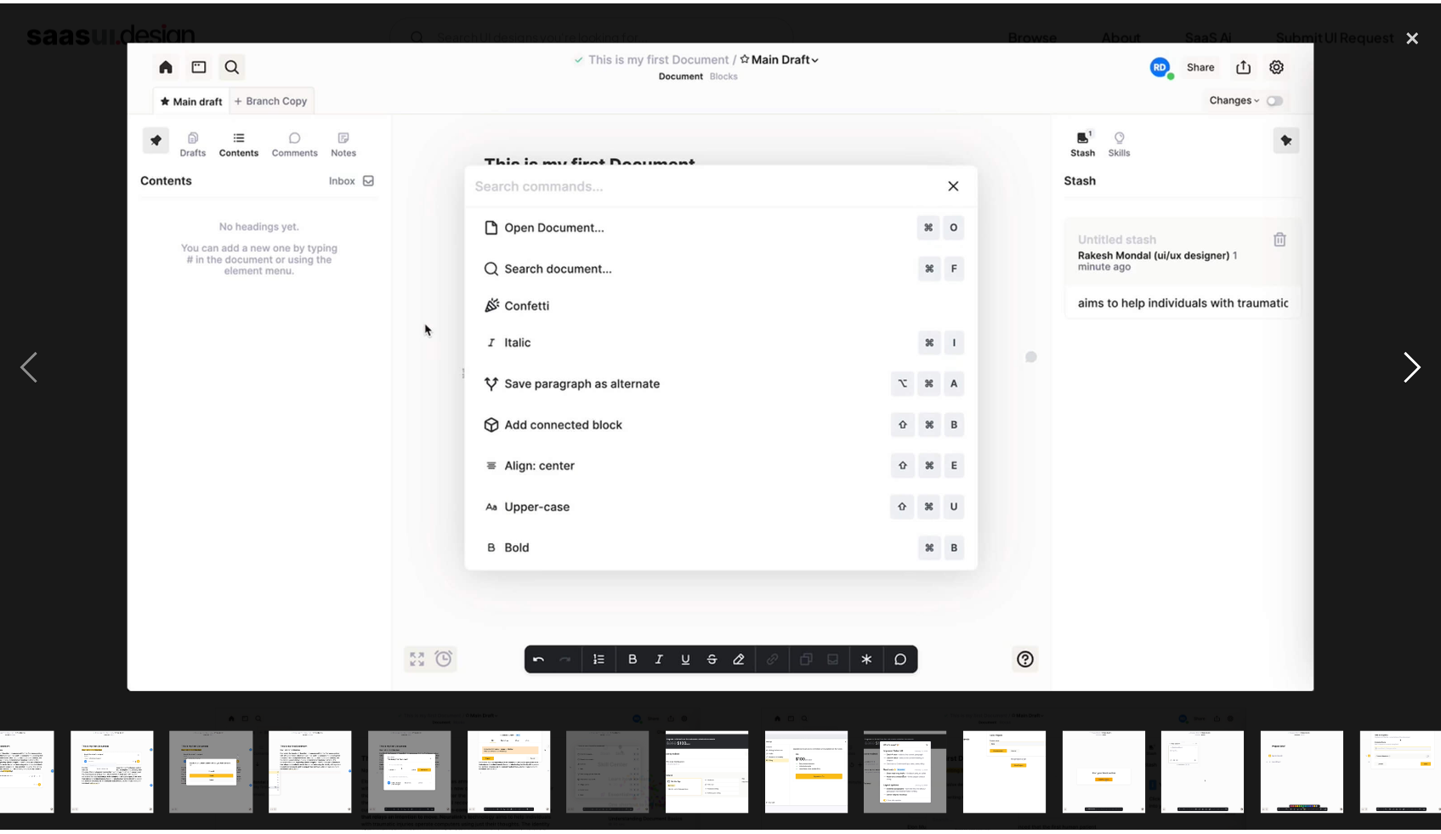
scroll to position [0, 865]
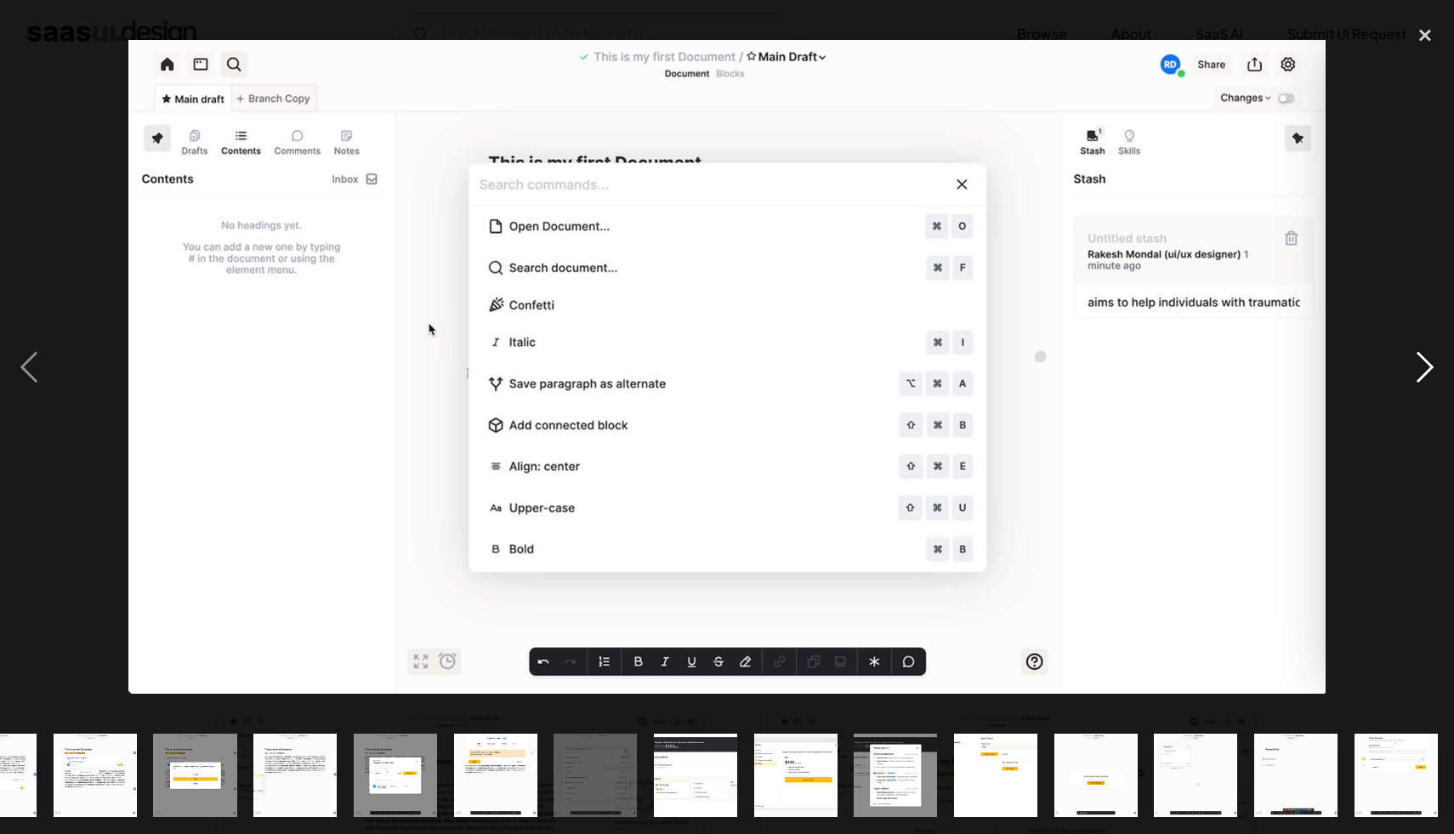
click at [1416, 312] on div "next image" at bounding box center [1425, 367] width 58 height 701
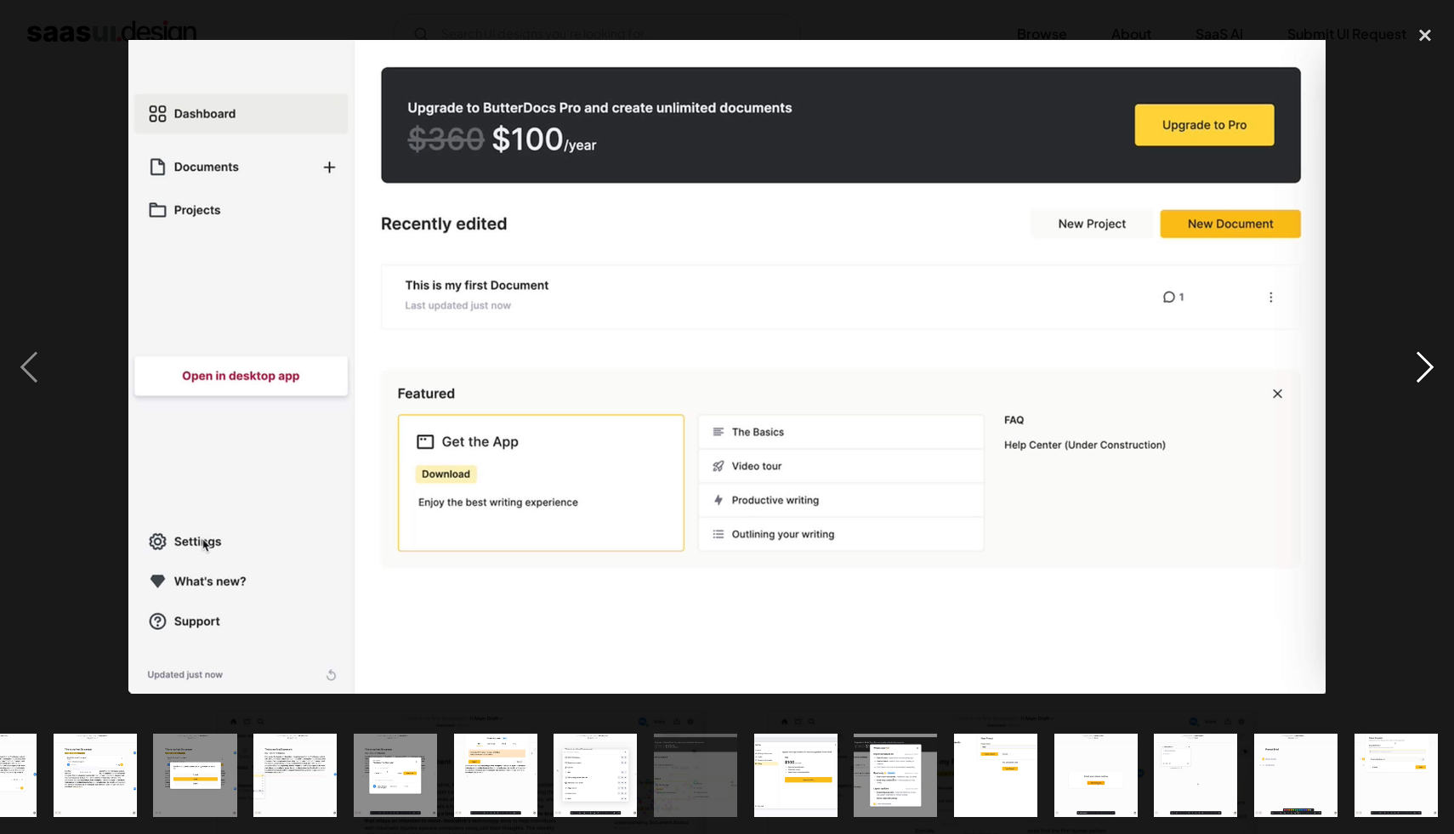
click at [1416, 312] on div "next image" at bounding box center [1425, 367] width 58 height 701
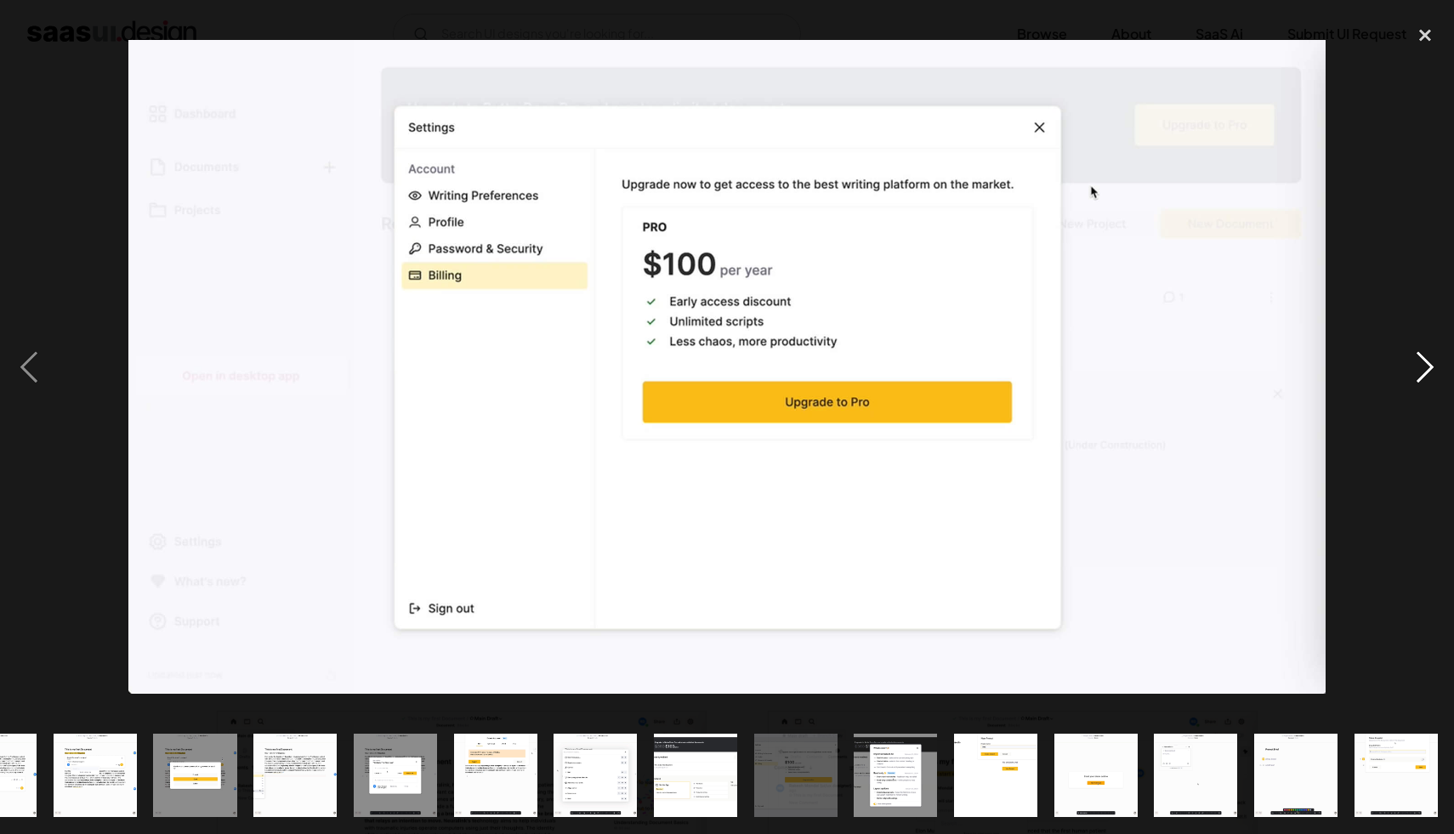
click at [1416, 312] on div "next image" at bounding box center [1425, 367] width 58 height 701
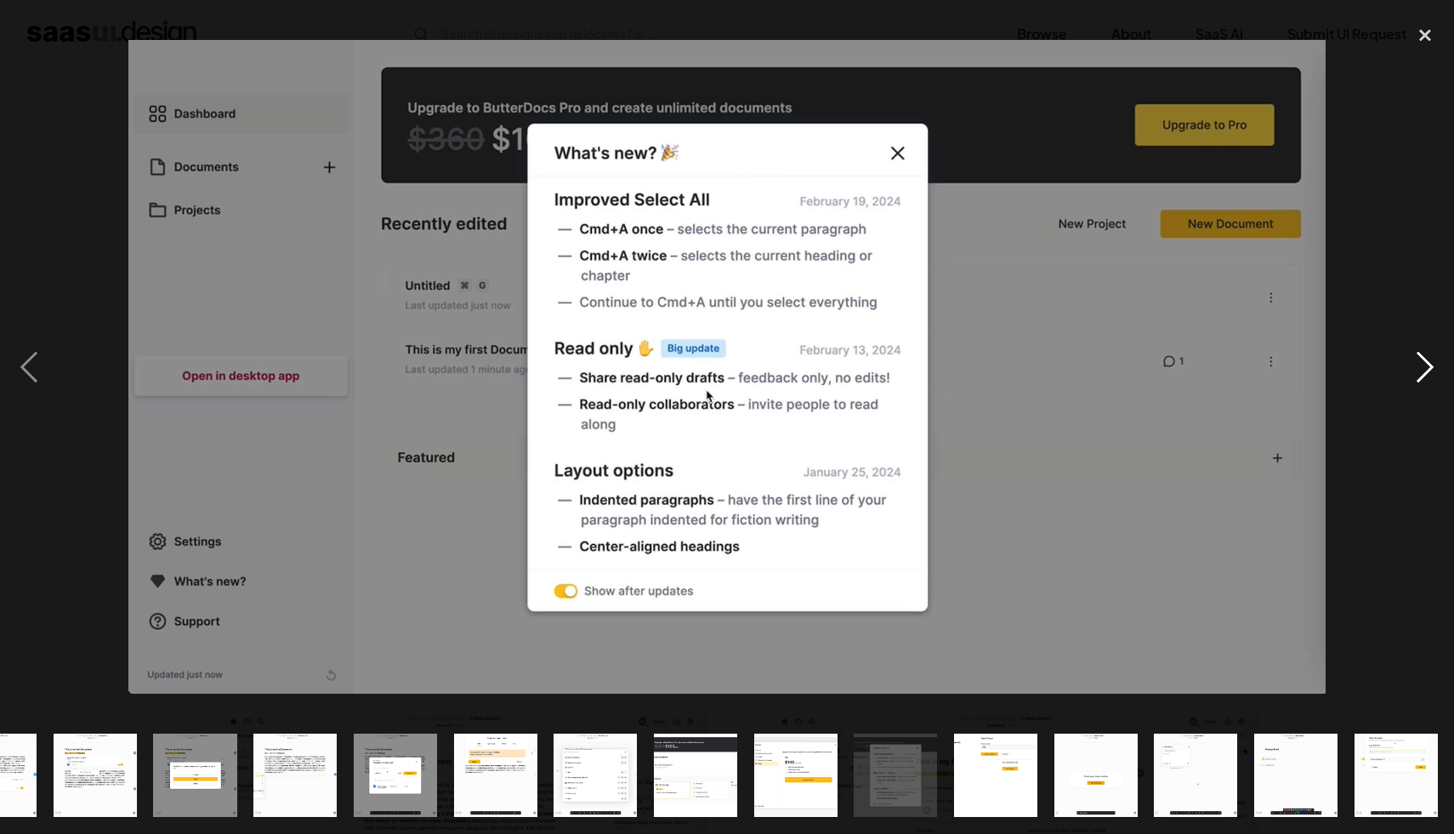
click at [1416, 312] on div "next image" at bounding box center [1425, 367] width 58 height 701
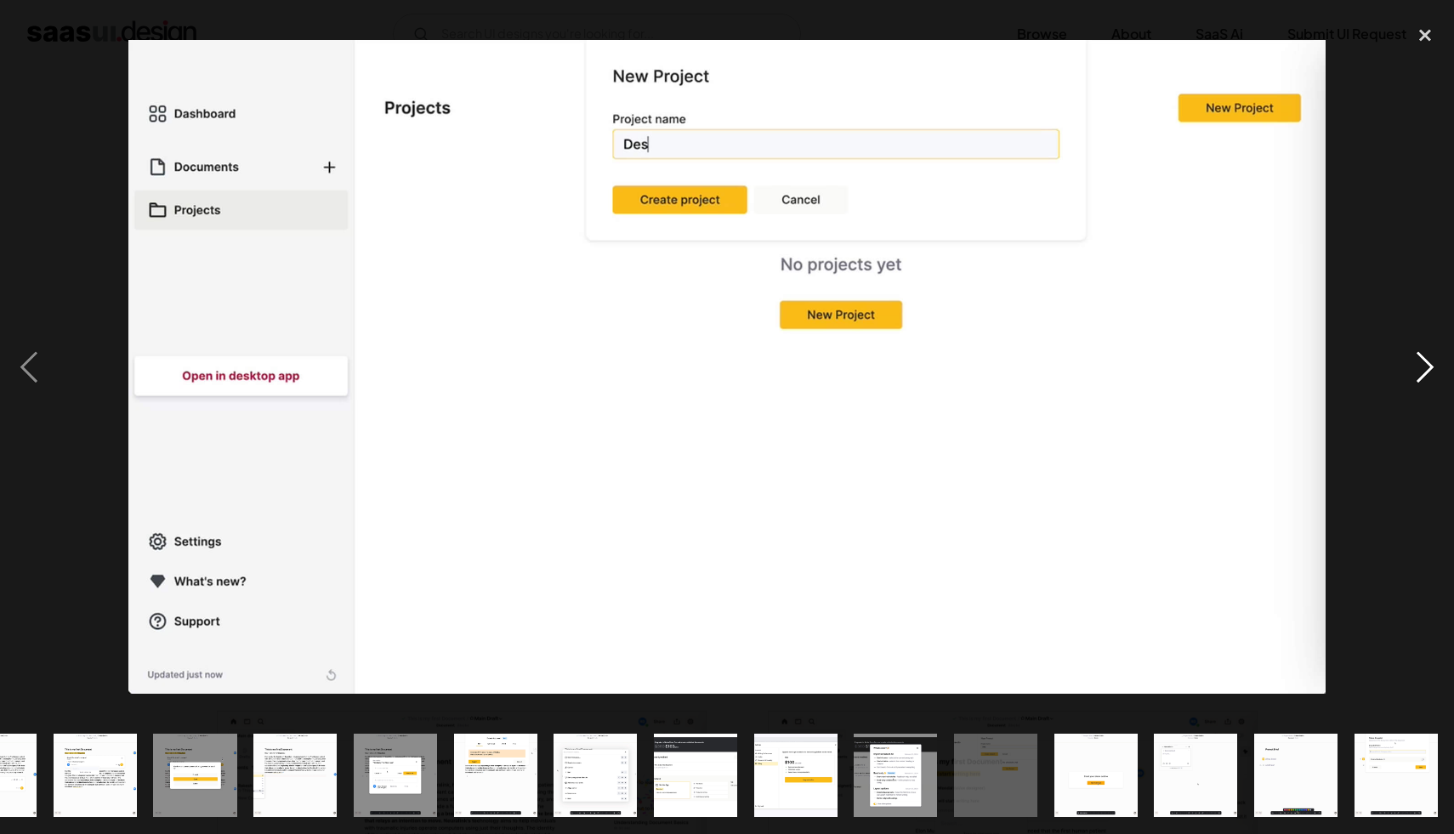
click at [1416, 312] on div "next image" at bounding box center [1425, 367] width 58 height 701
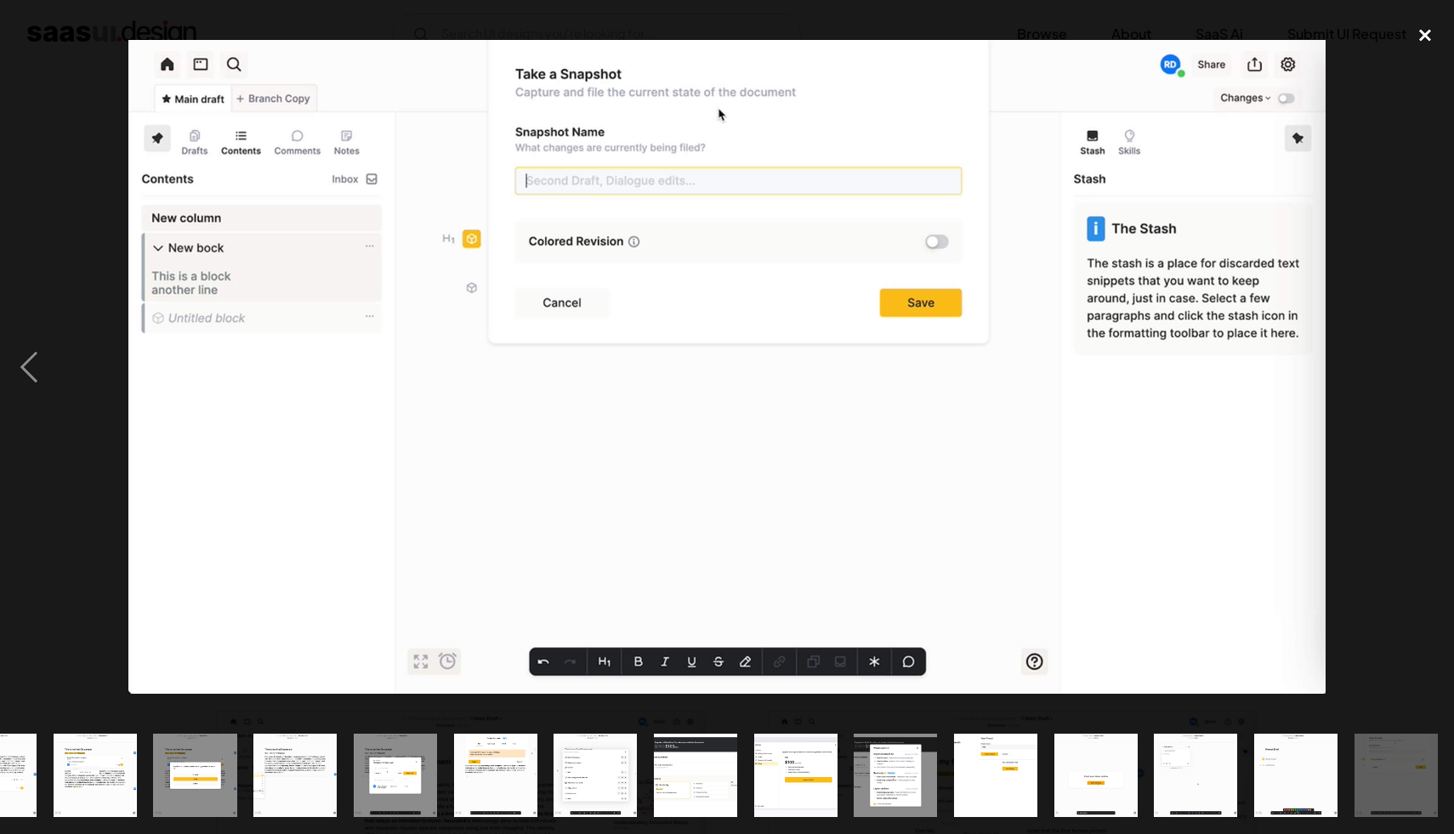
click at [1422, 38] on div "close lightbox" at bounding box center [1425, 35] width 58 height 37
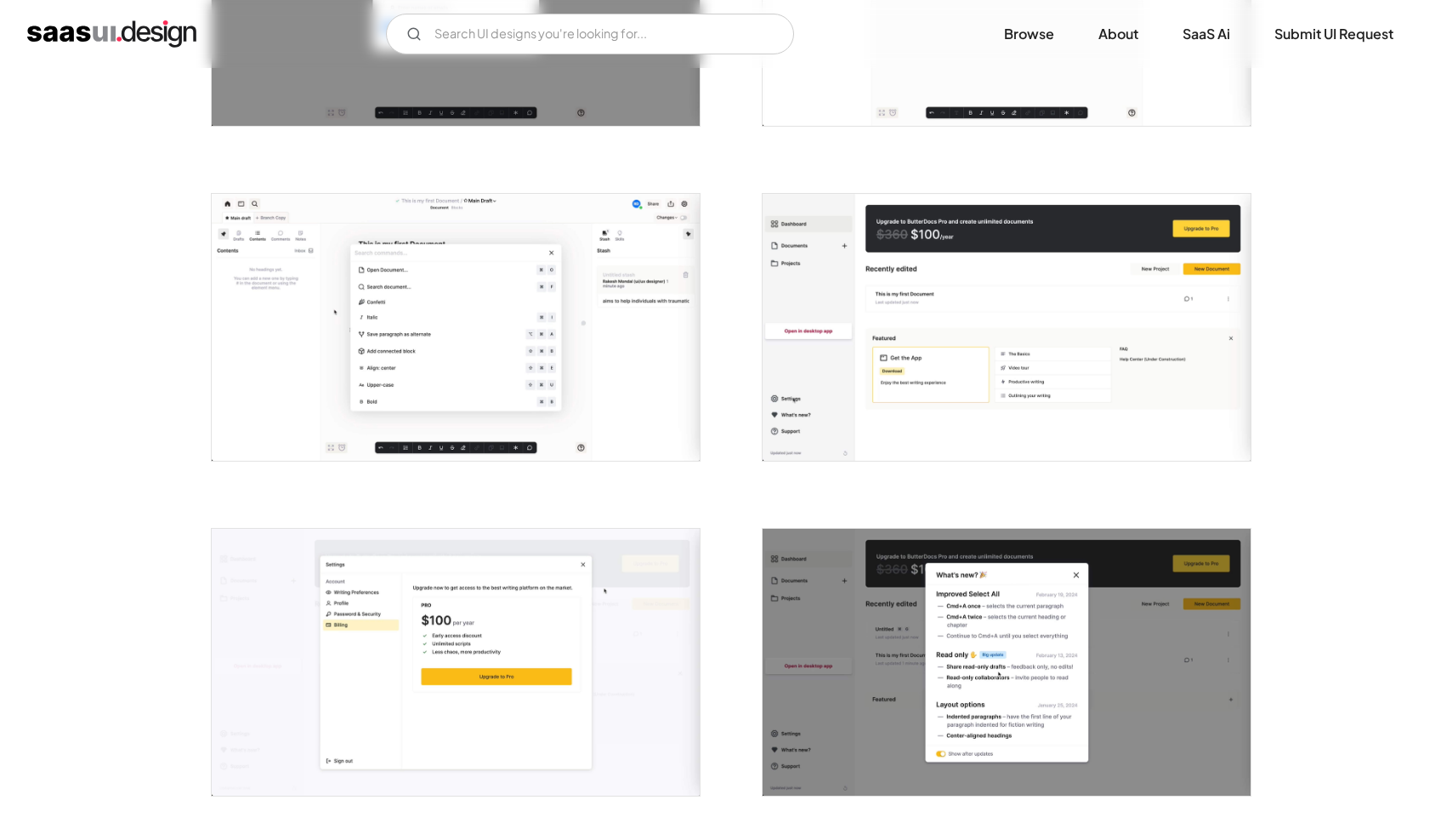
scroll to position [2940, 0]
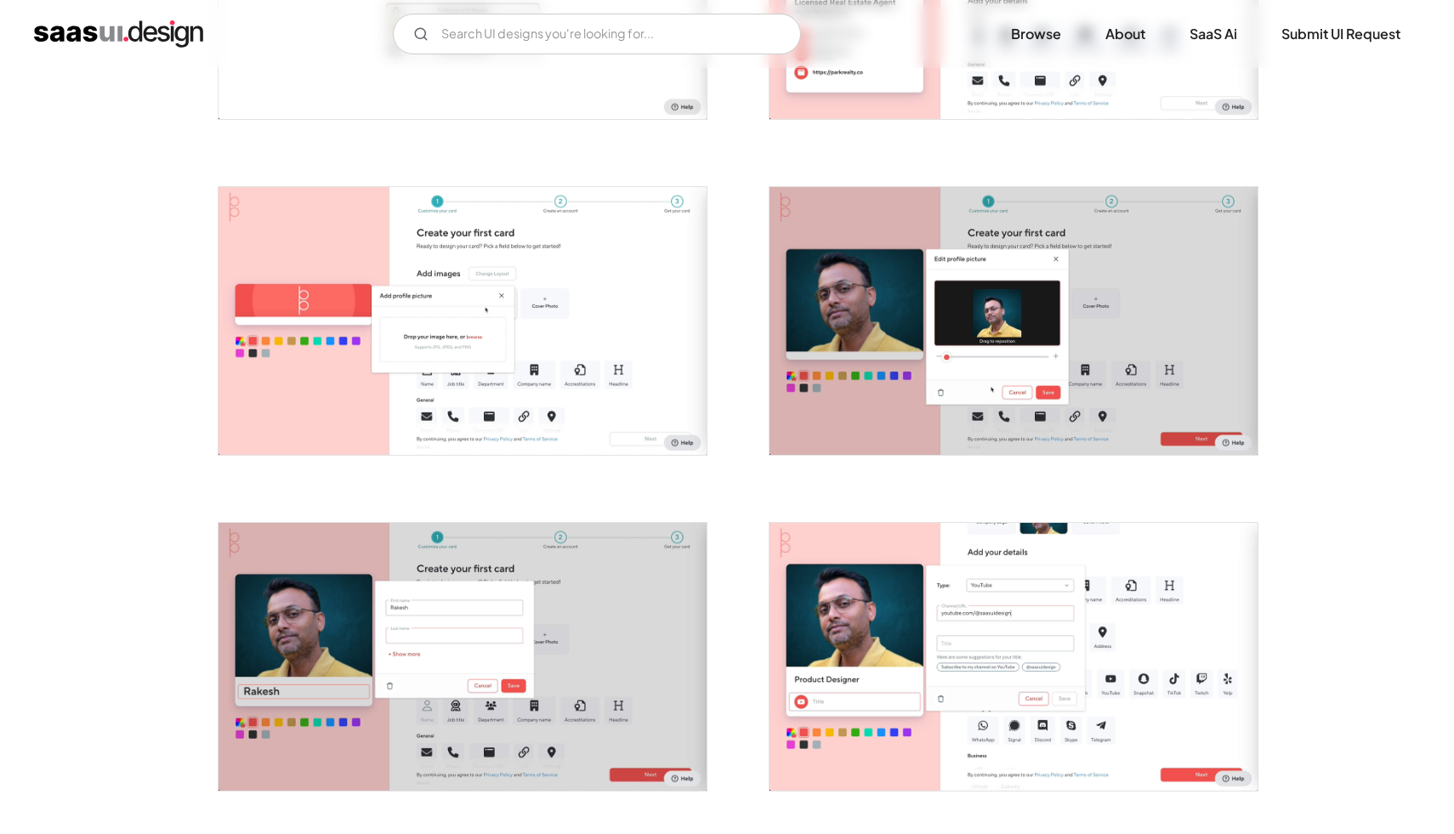
scroll to position [590, 0]
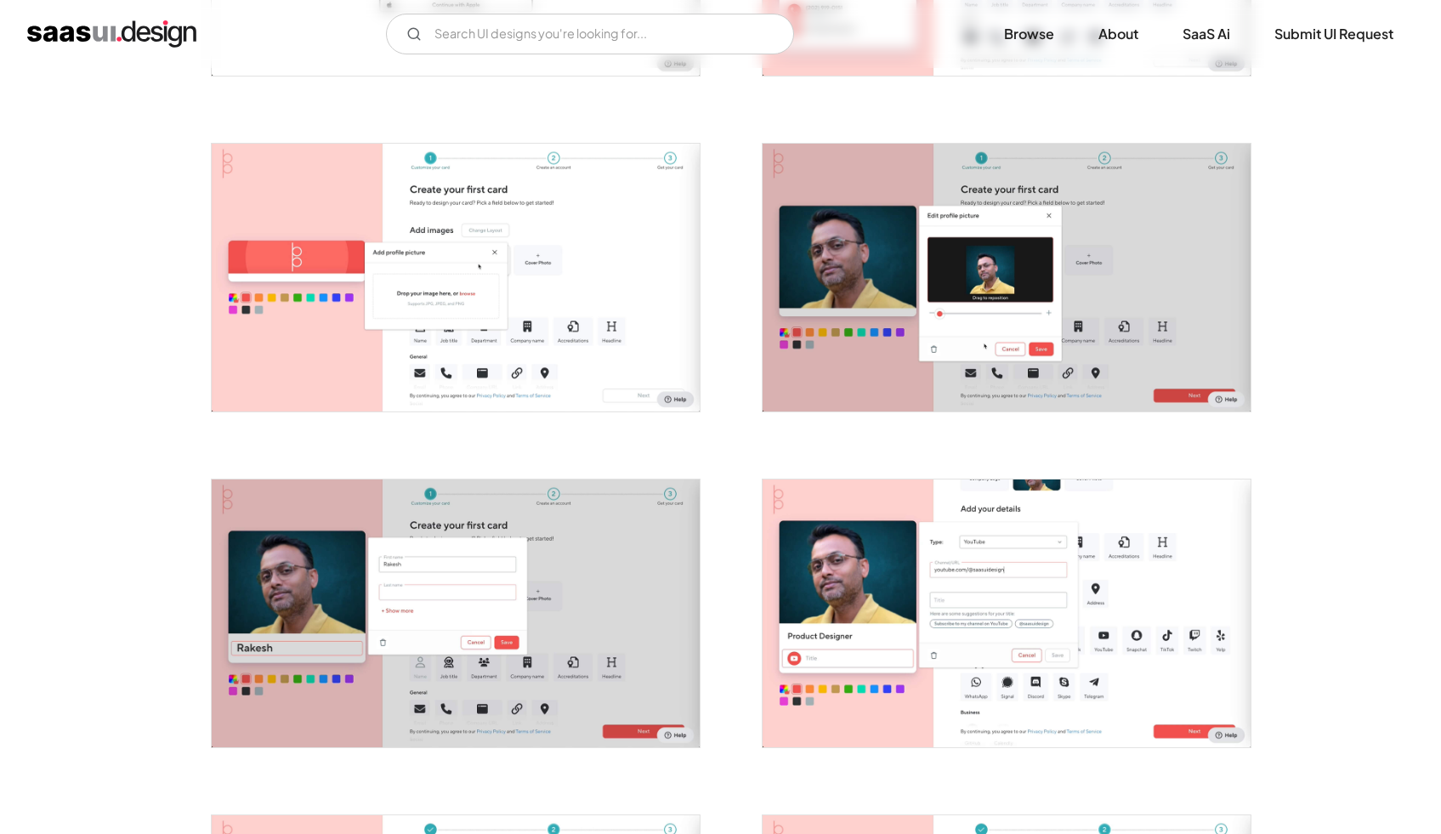
click at [585, 583] on img "open lightbox" at bounding box center [456, 614] width 488 height 268
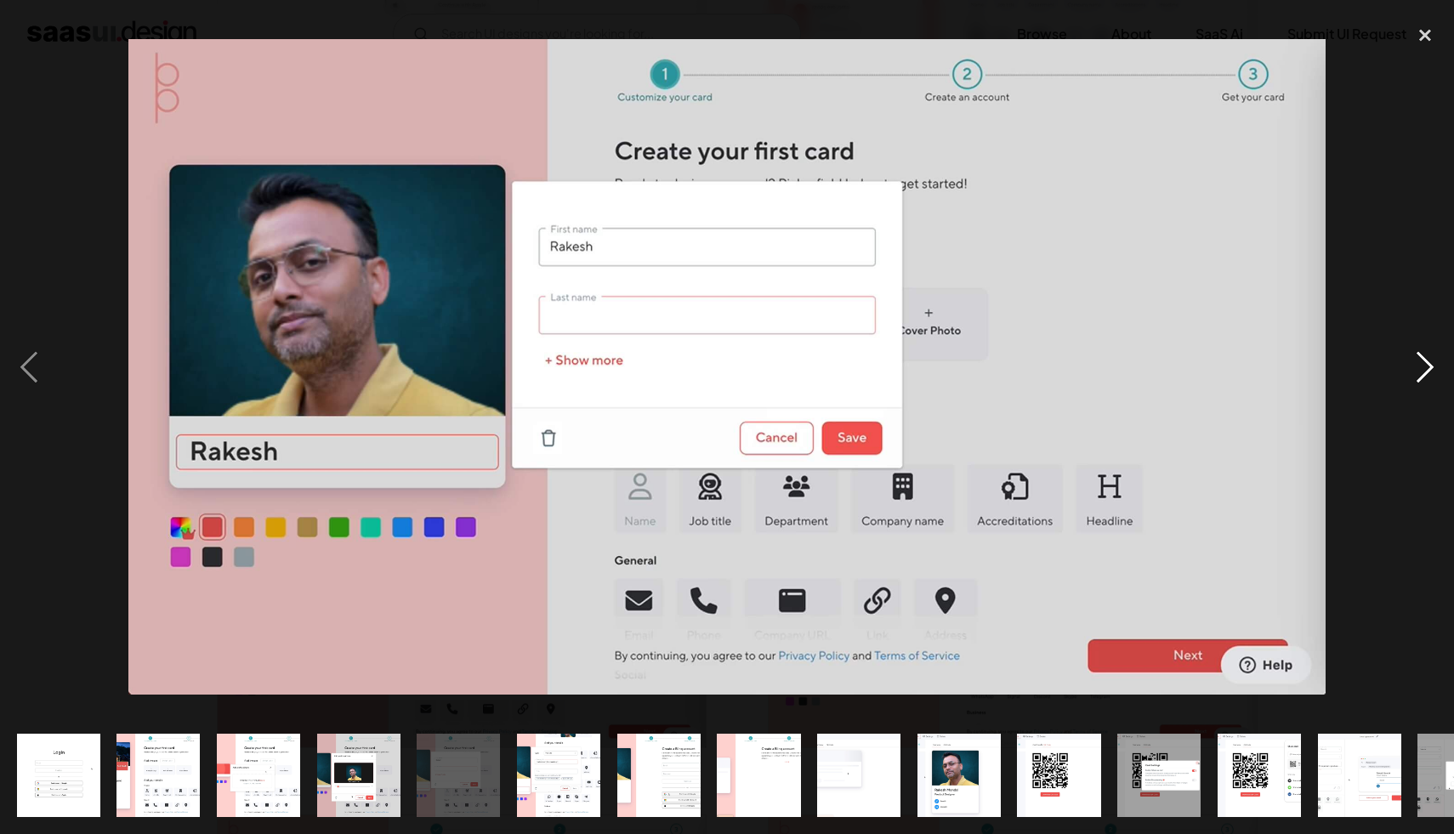
click at [1418, 358] on div "next image" at bounding box center [1425, 367] width 58 height 701
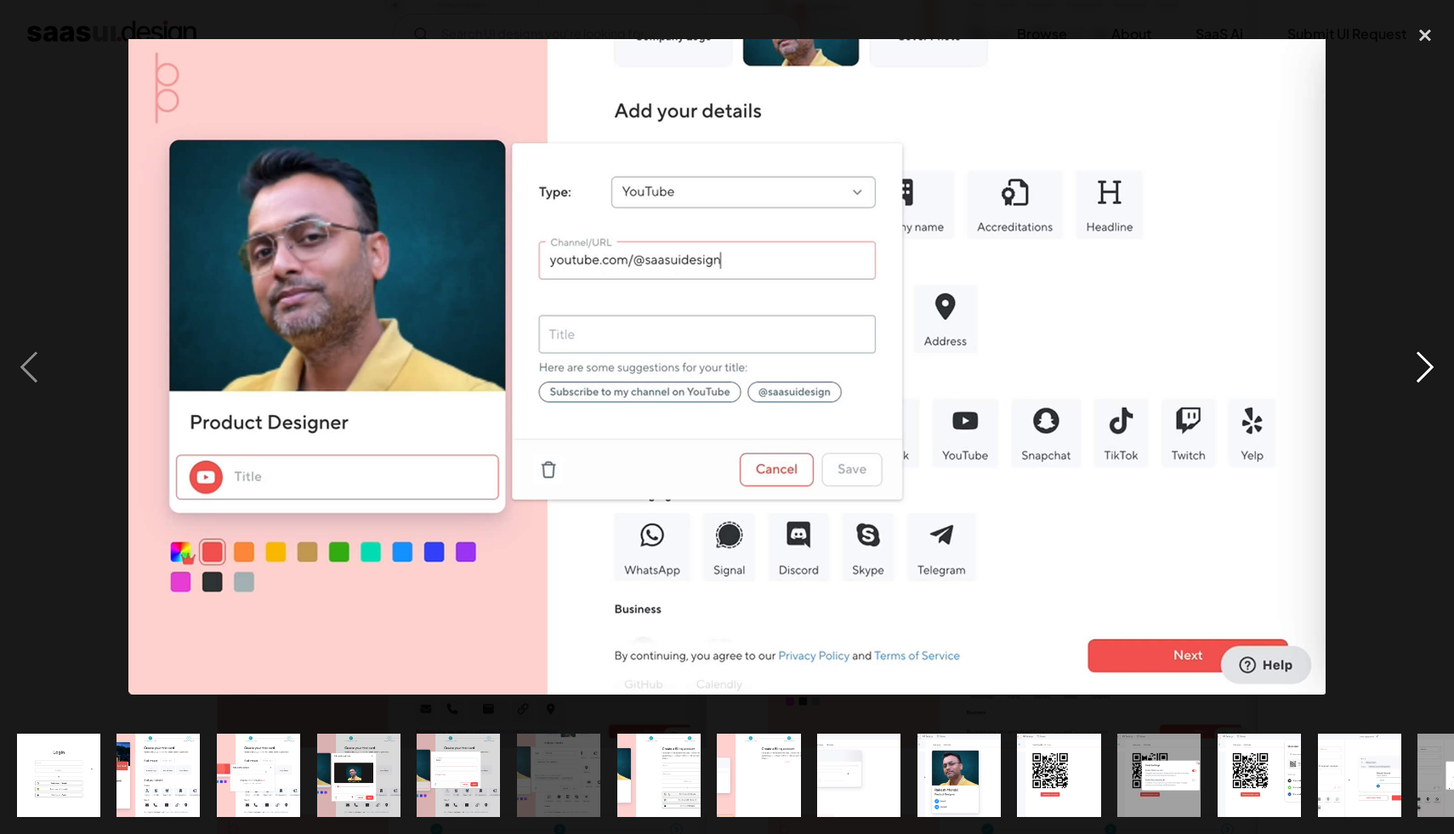
click at [1418, 358] on div "next image" at bounding box center [1425, 367] width 58 height 701
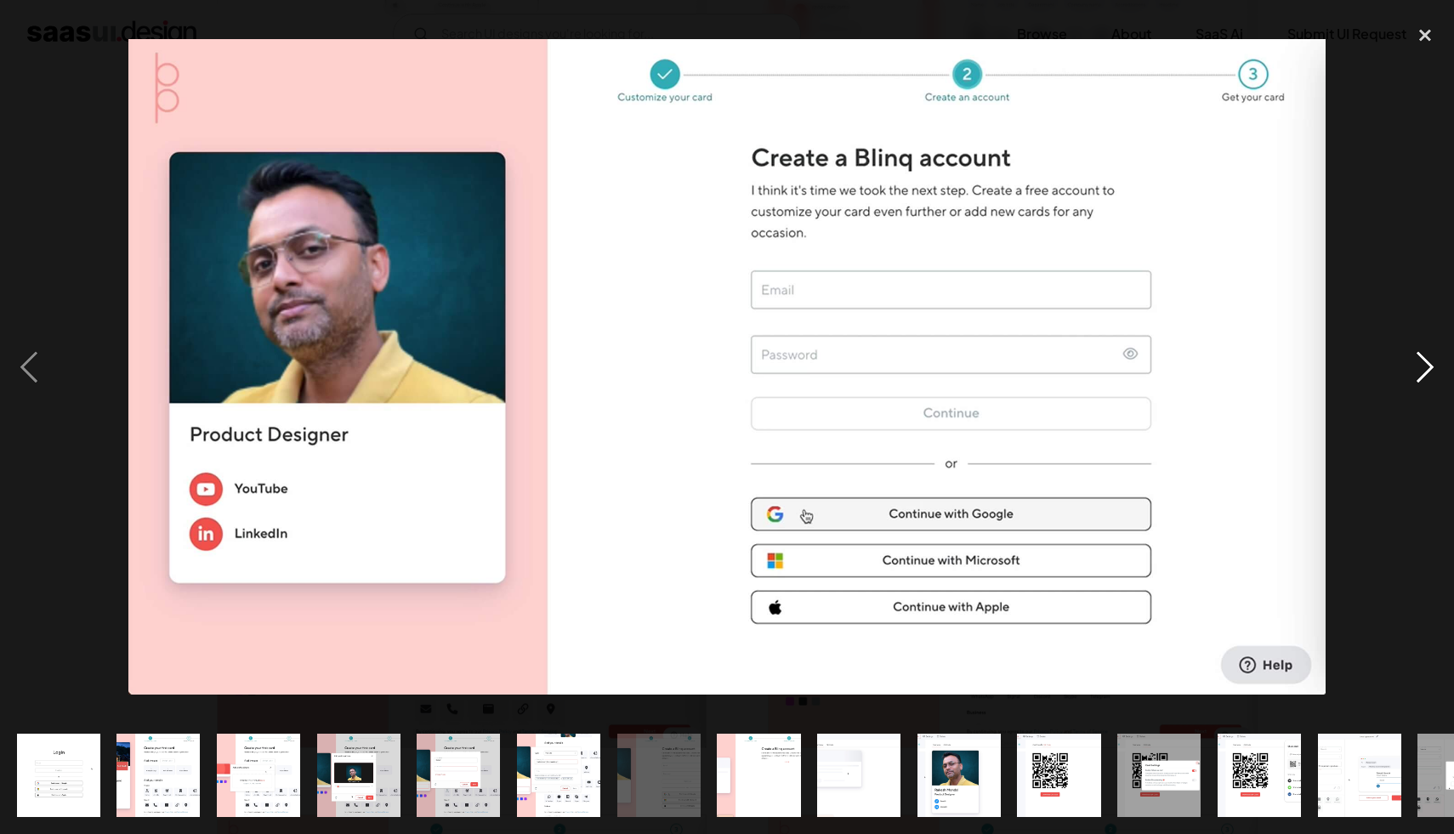
click at [1418, 358] on div "next image" at bounding box center [1425, 367] width 58 height 701
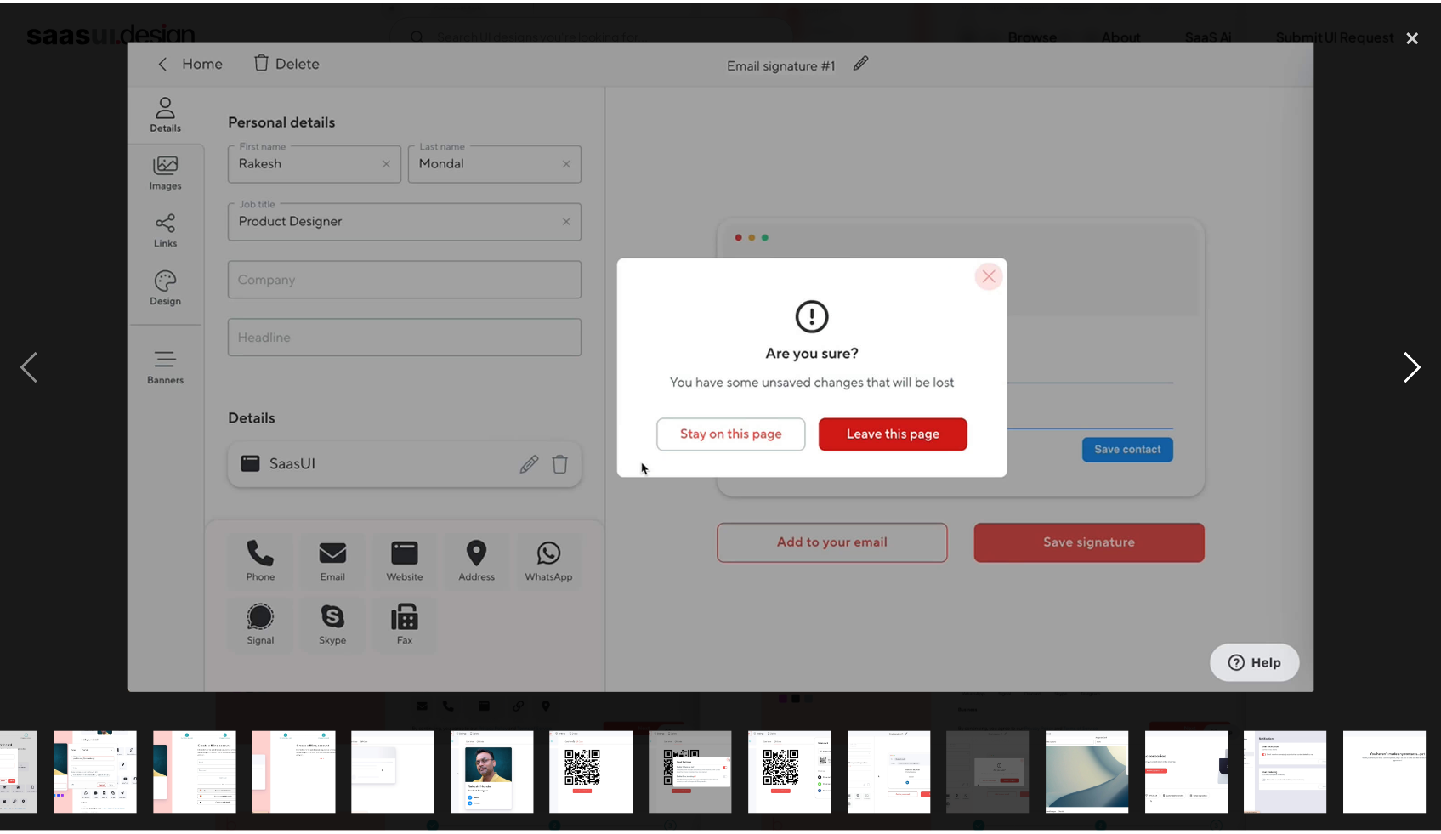
scroll to position [0, 564]
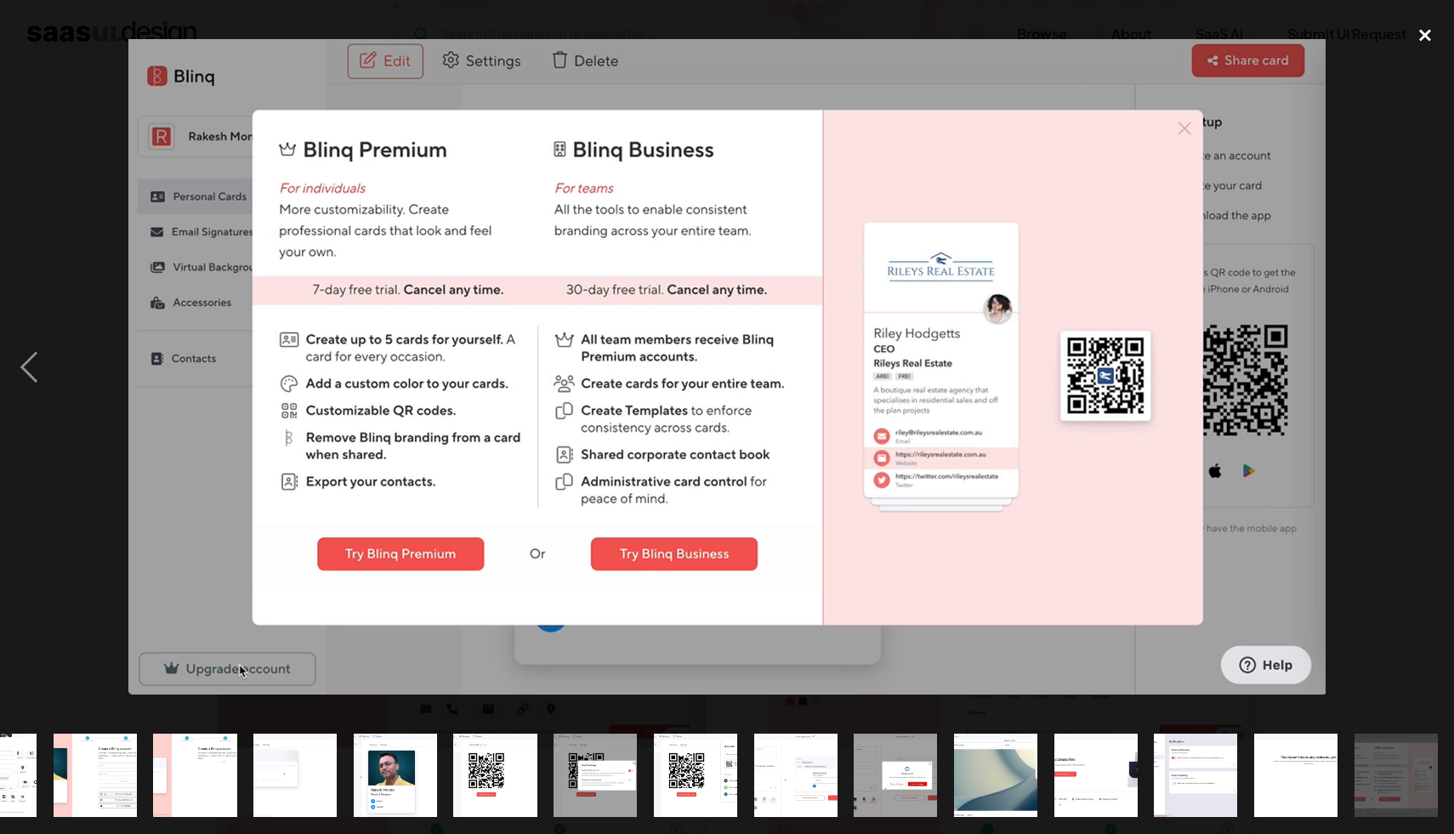
click at [1429, 34] on div "close lightbox" at bounding box center [1425, 35] width 58 height 37
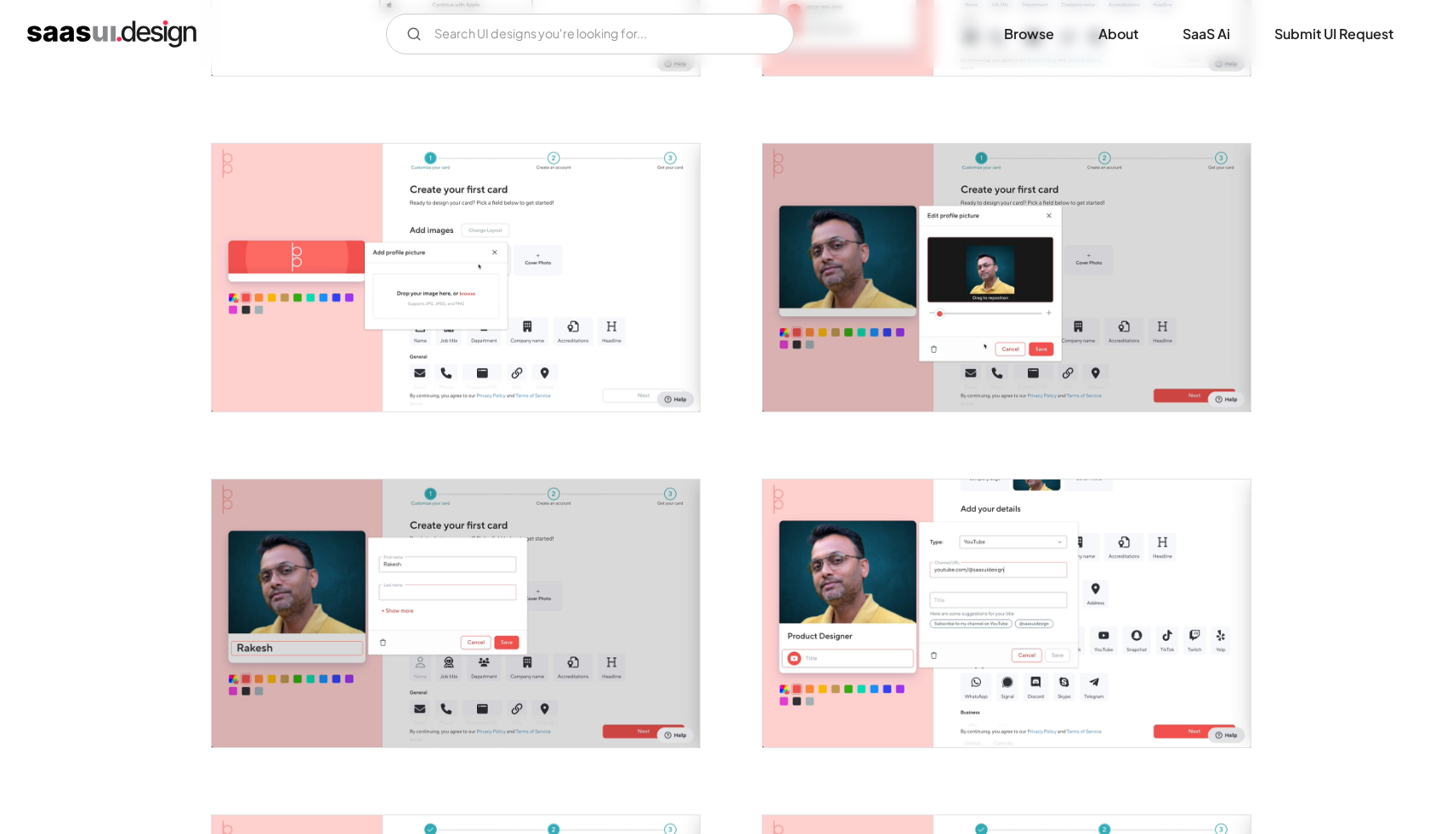
scroll to position [0, 0]
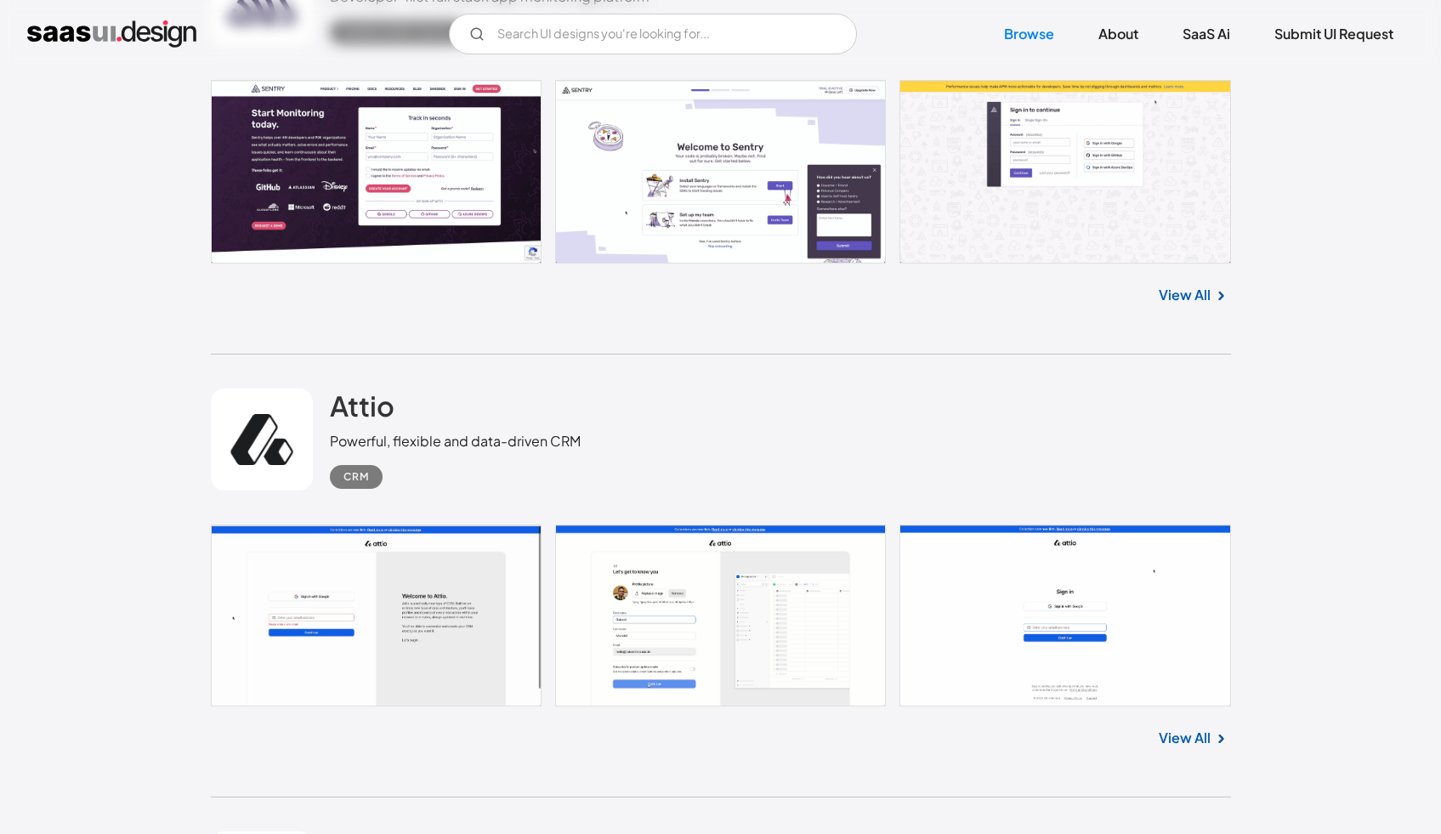
scroll to position [10516, 0]
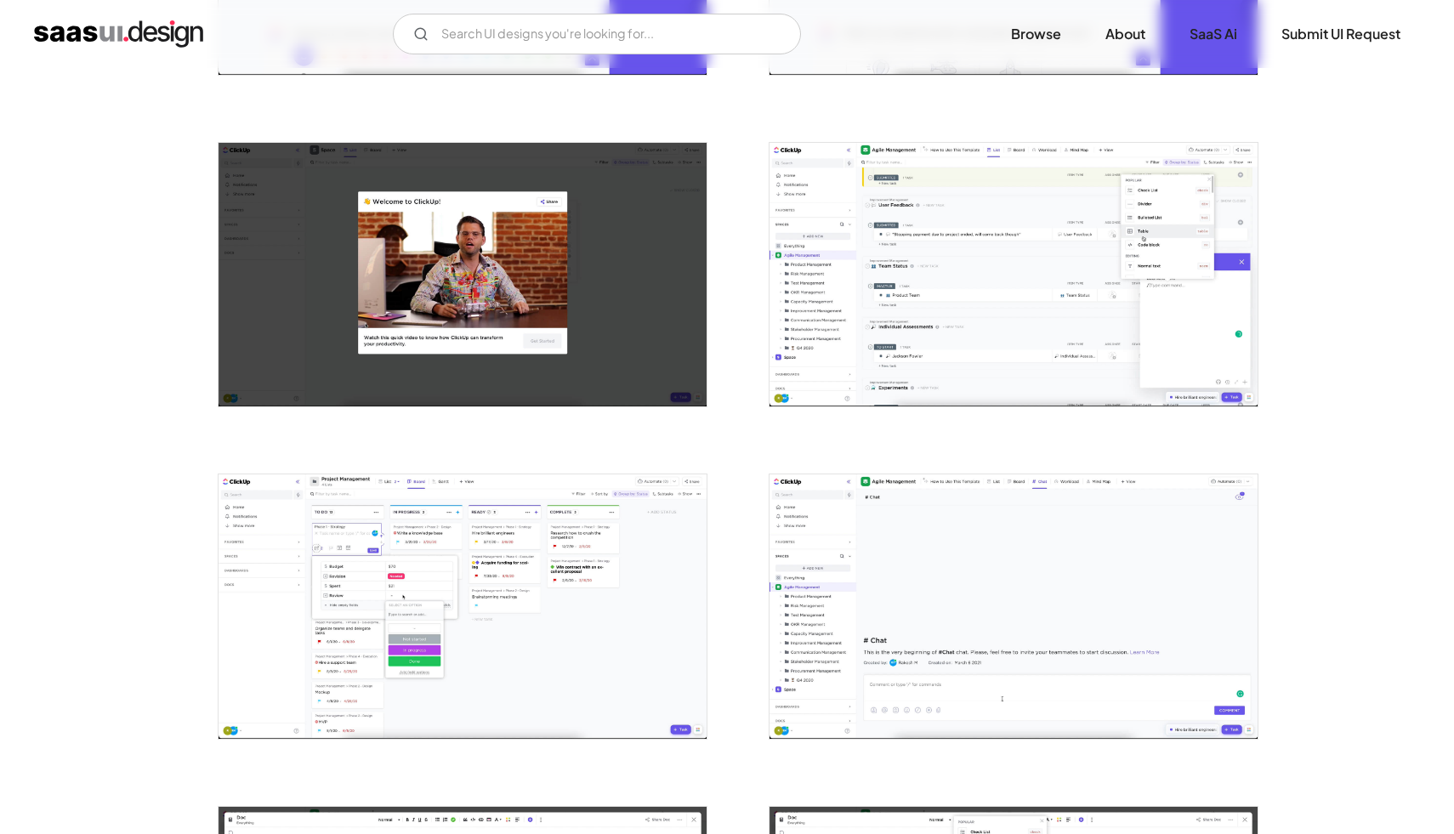
scroll to position [1251, 0]
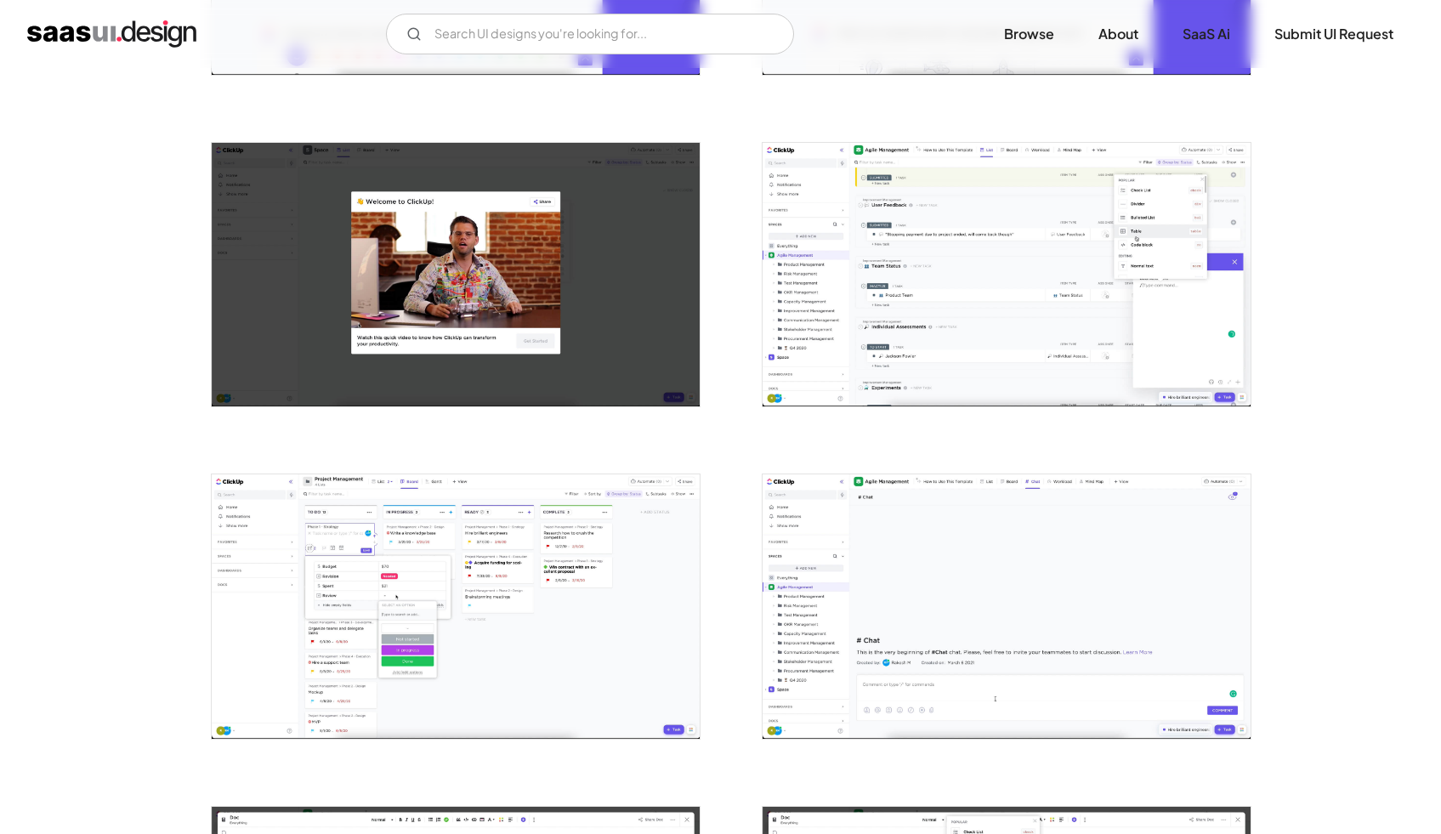
click at [1105, 273] on img "open lightbox" at bounding box center [1007, 275] width 488 height 264
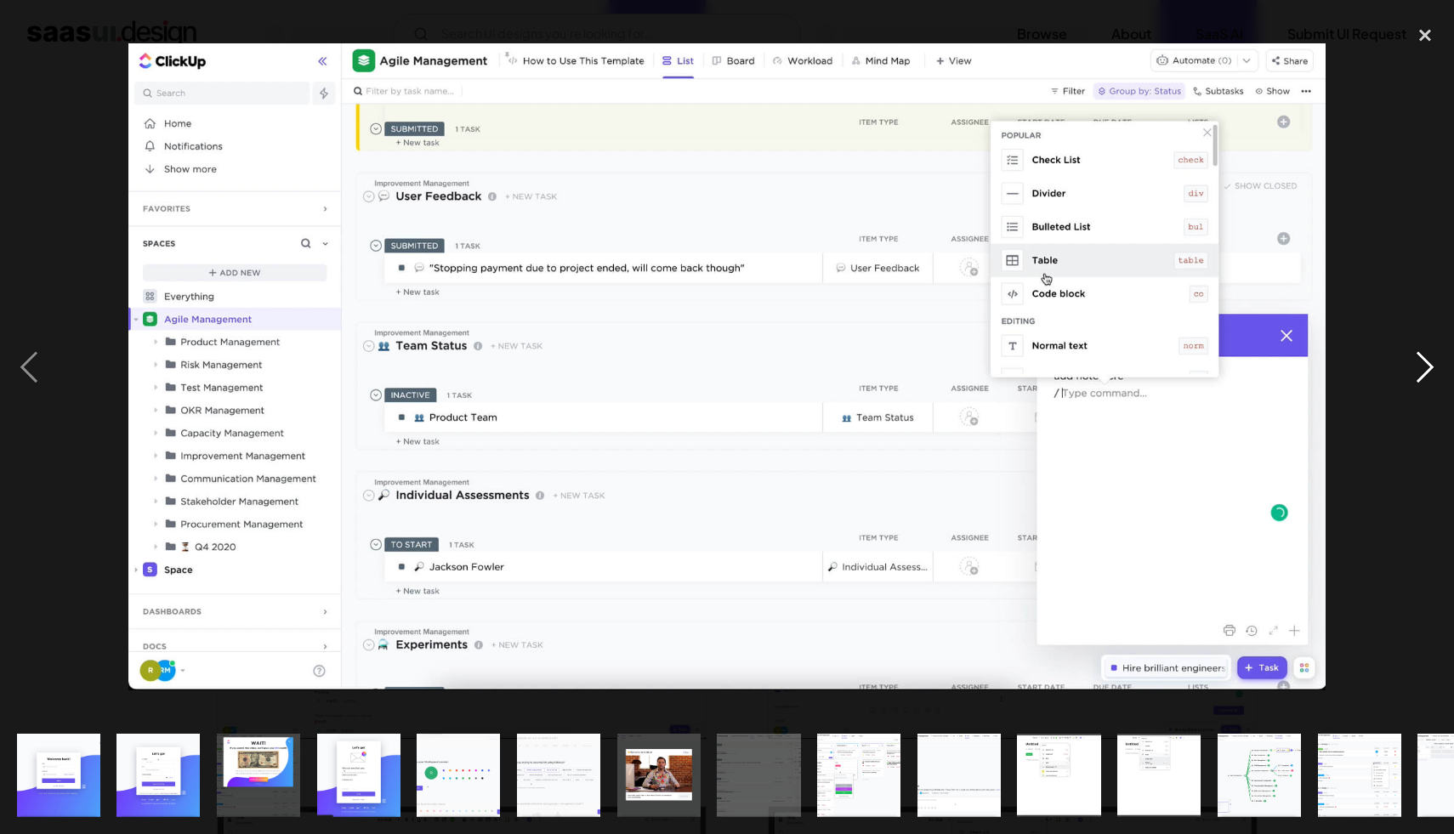
click at [1410, 364] on div "next image" at bounding box center [1425, 367] width 58 height 701
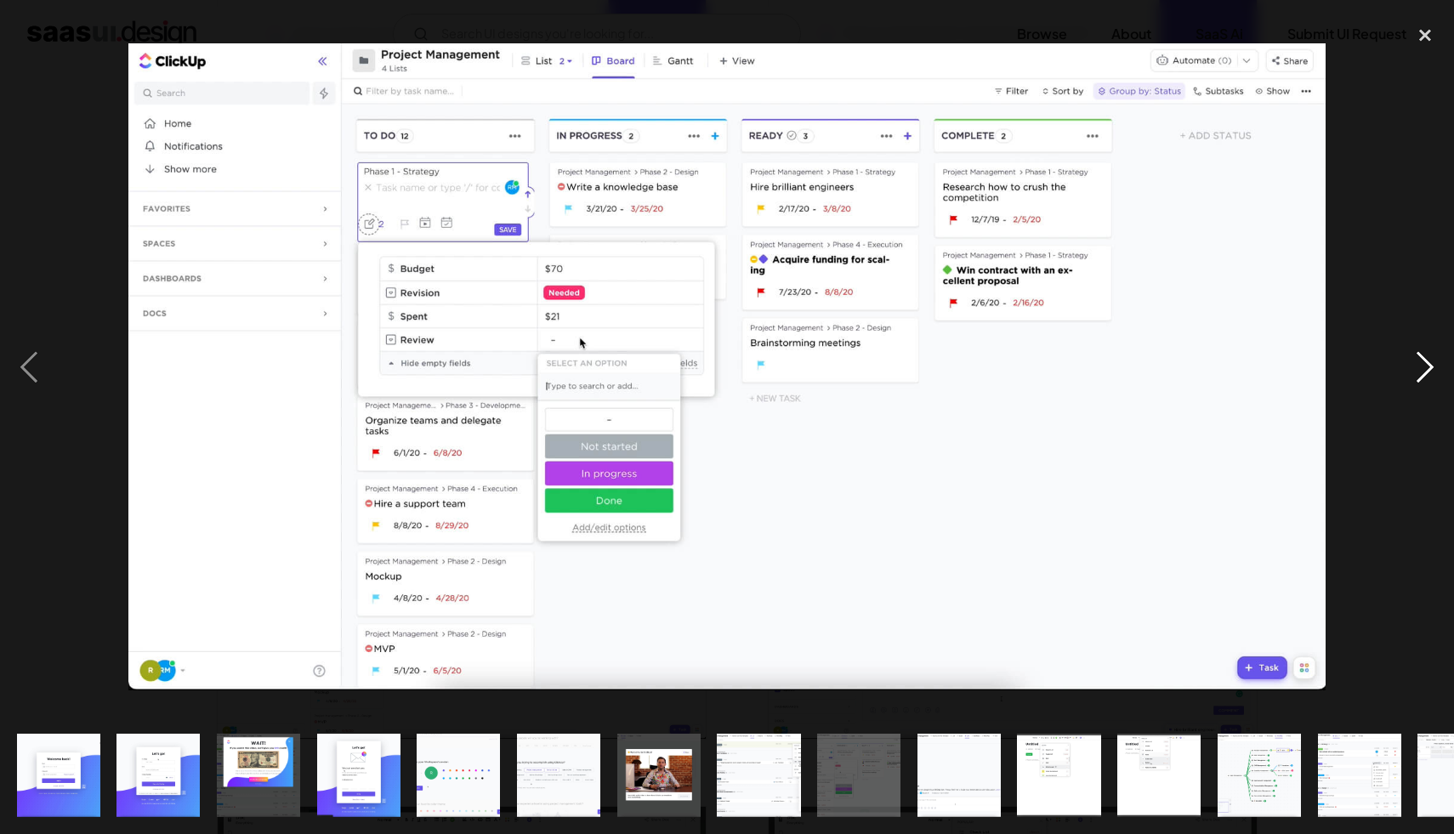
click at [1410, 364] on div "next image" at bounding box center [1425, 367] width 58 height 701
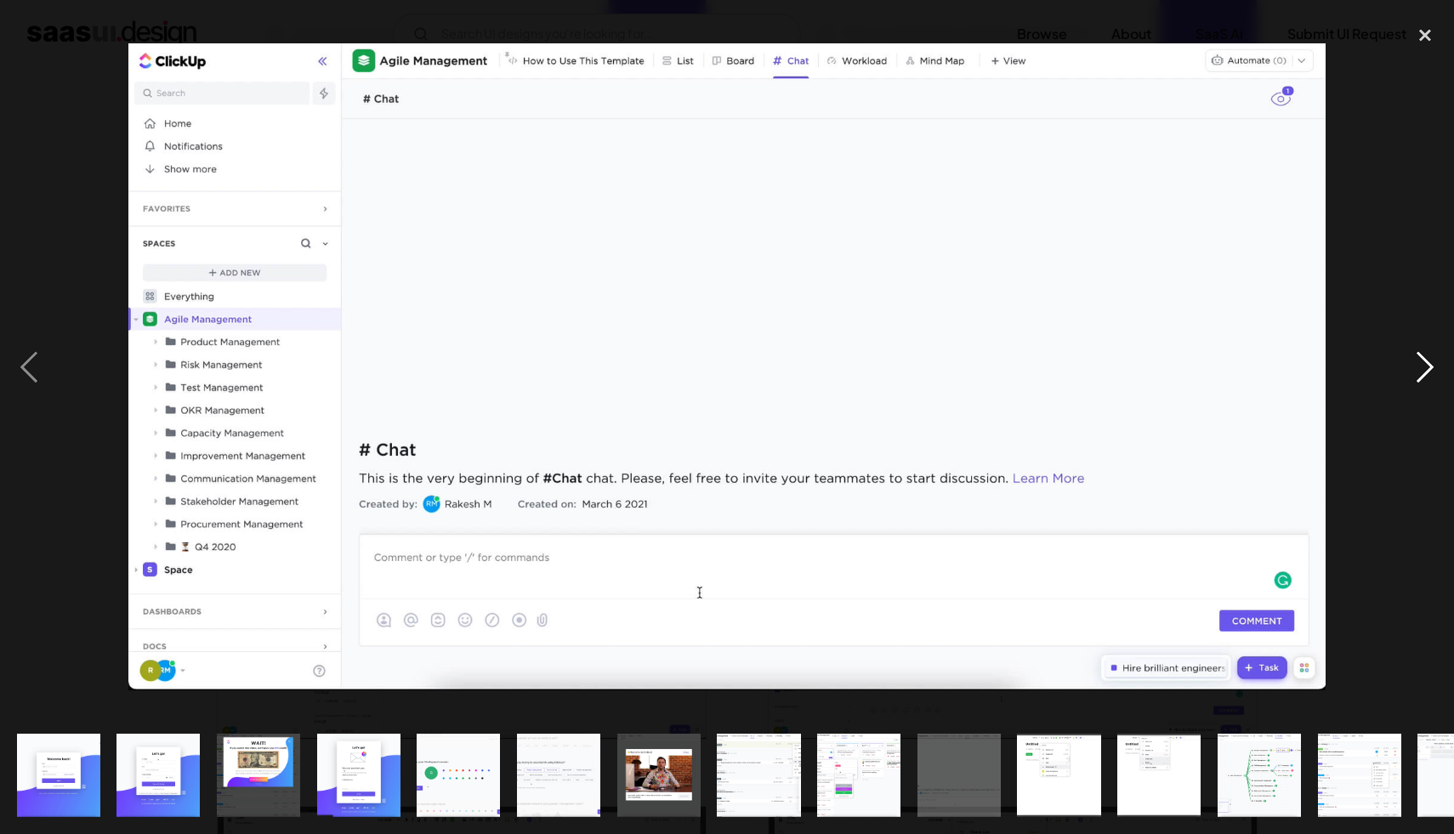
click at [1410, 364] on div "next image" at bounding box center [1425, 367] width 58 height 701
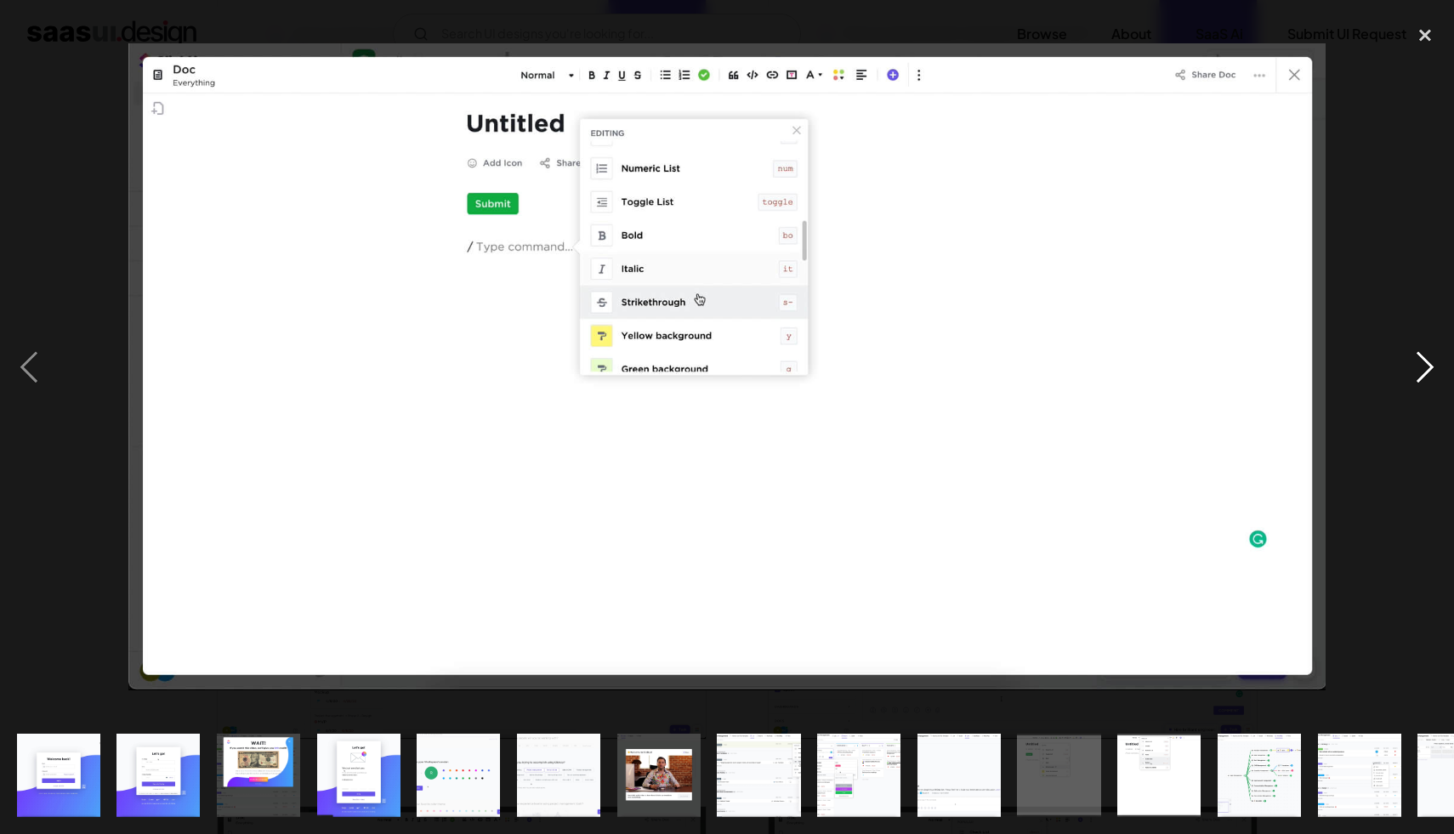
click at [1410, 364] on div "next image" at bounding box center [1425, 367] width 58 height 701
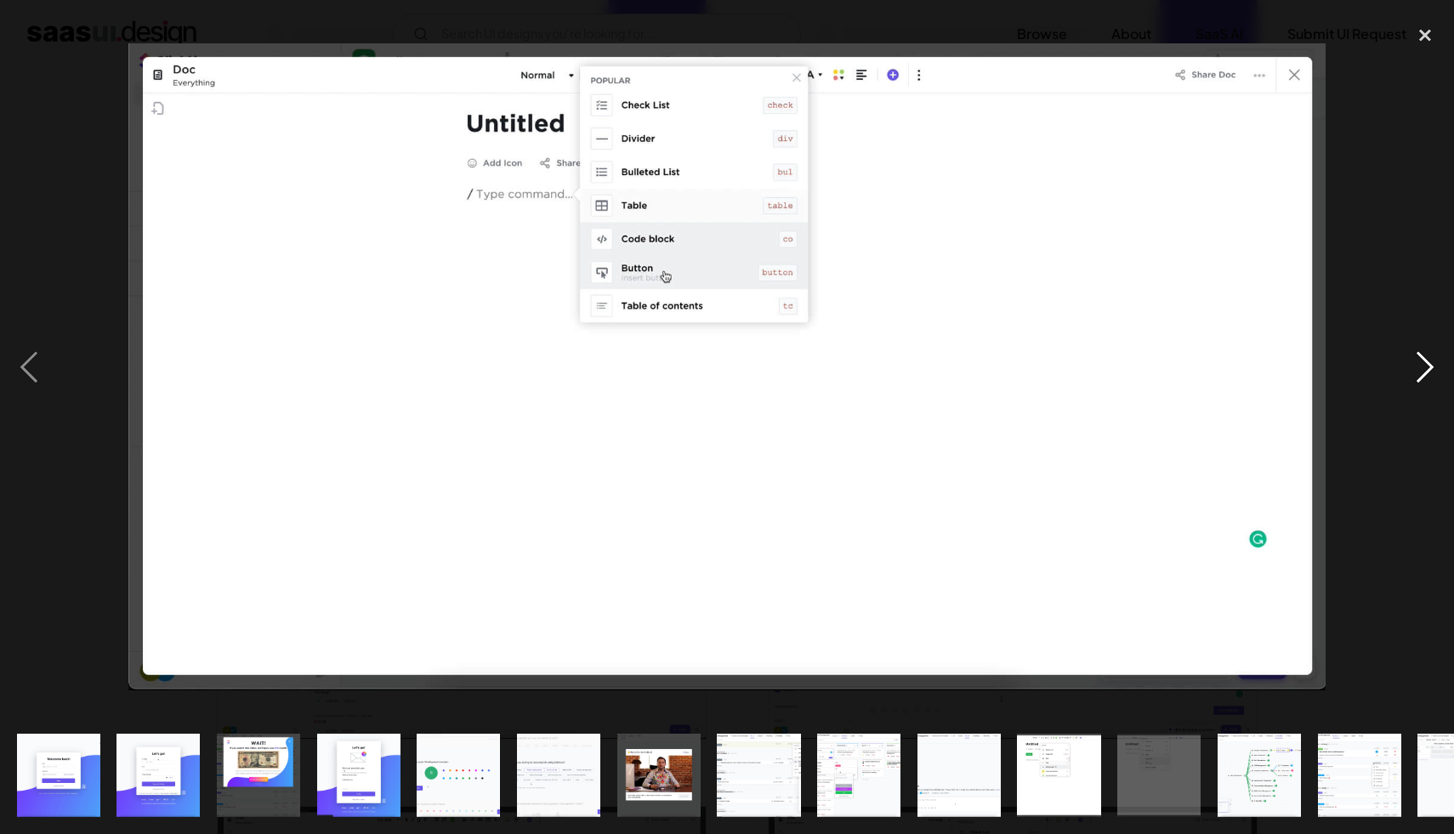
click at [1410, 364] on div "next image" at bounding box center [1425, 367] width 58 height 701
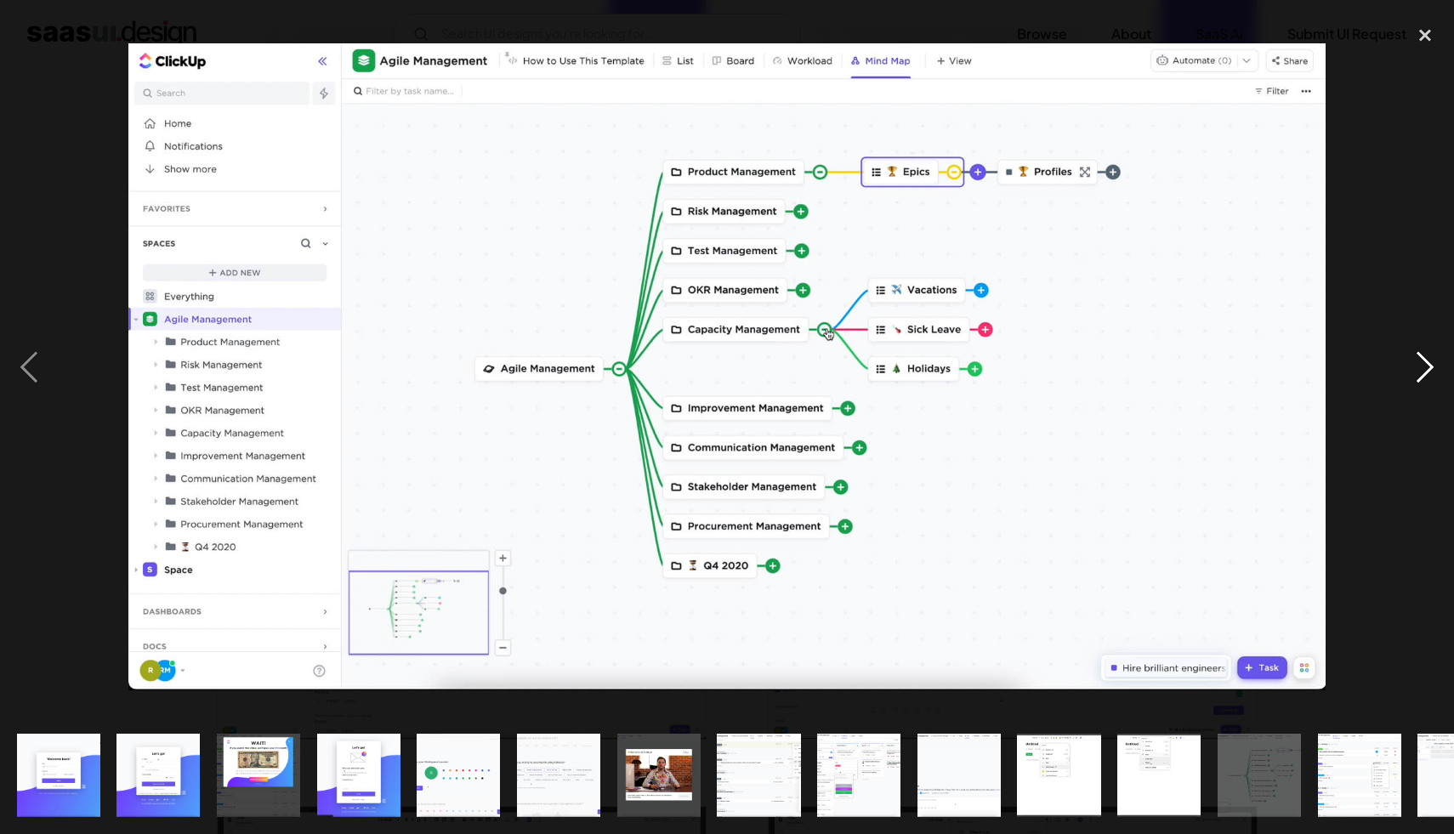
click at [1410, 364] on div "next image" at bounding box center [1425, 367] width 58 height 701
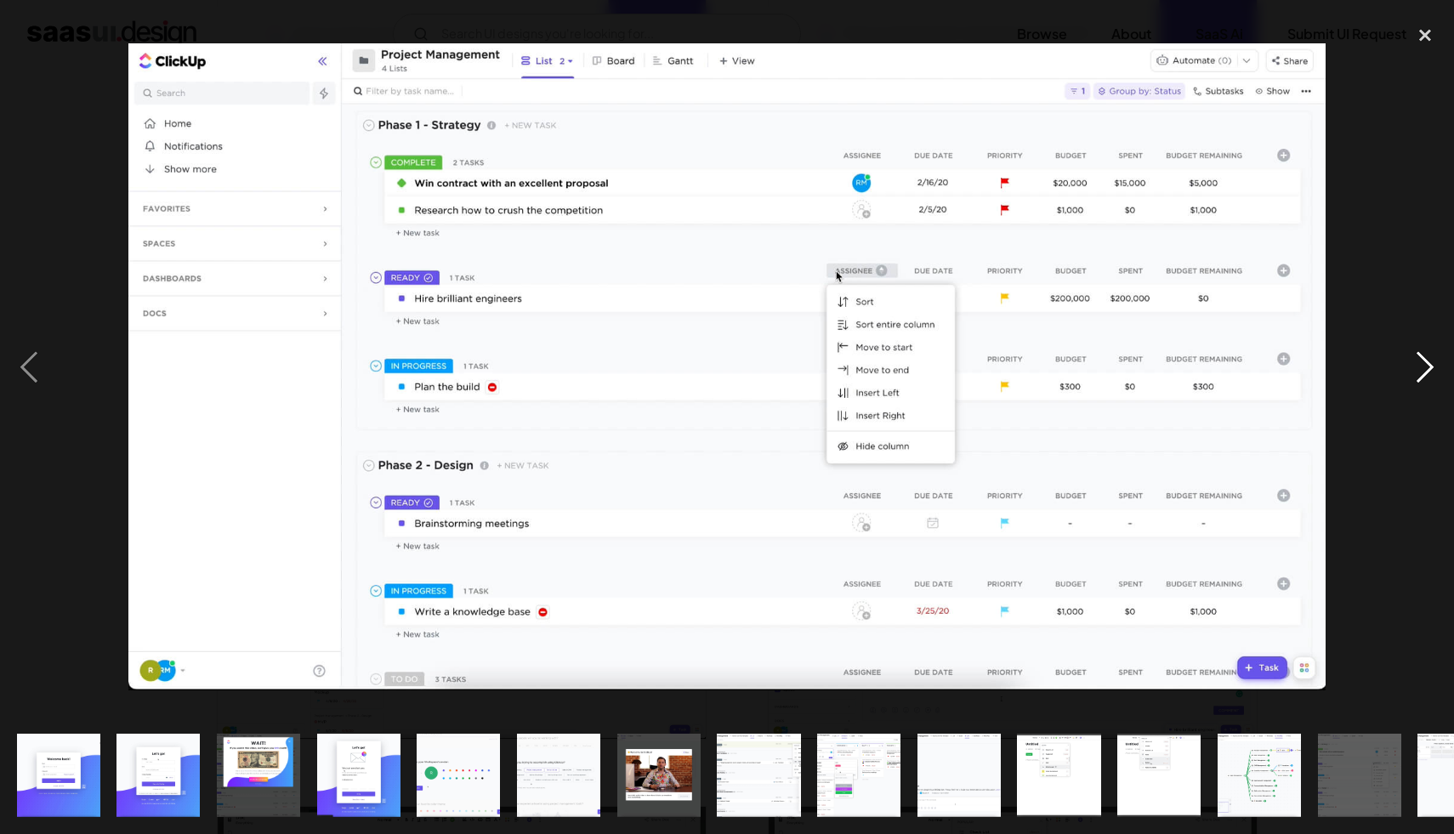
click at [1410, 364] on div "next image" at bounding box center [1425, 367] width 58 height 701
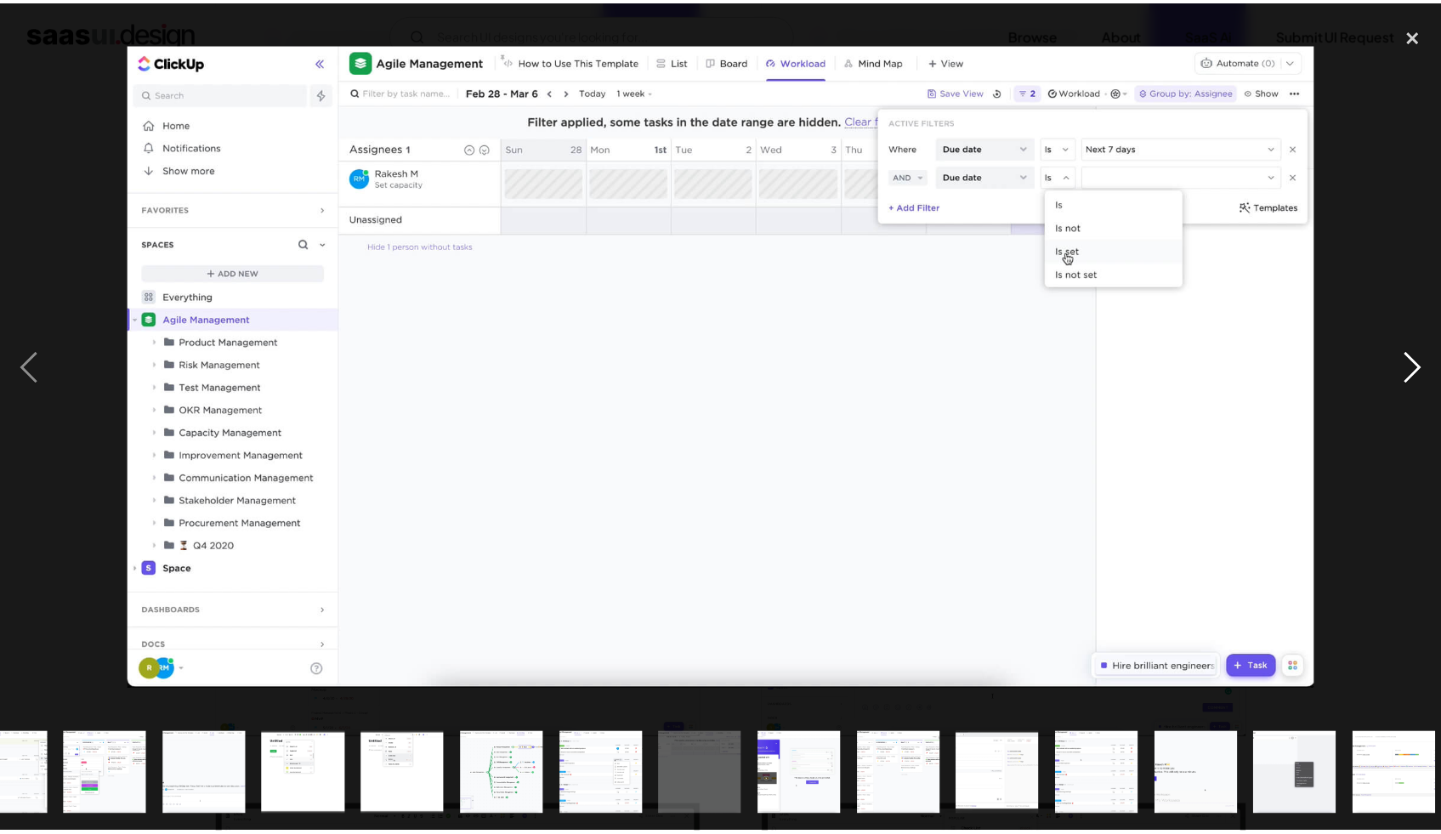
scroll to position [0, 764]
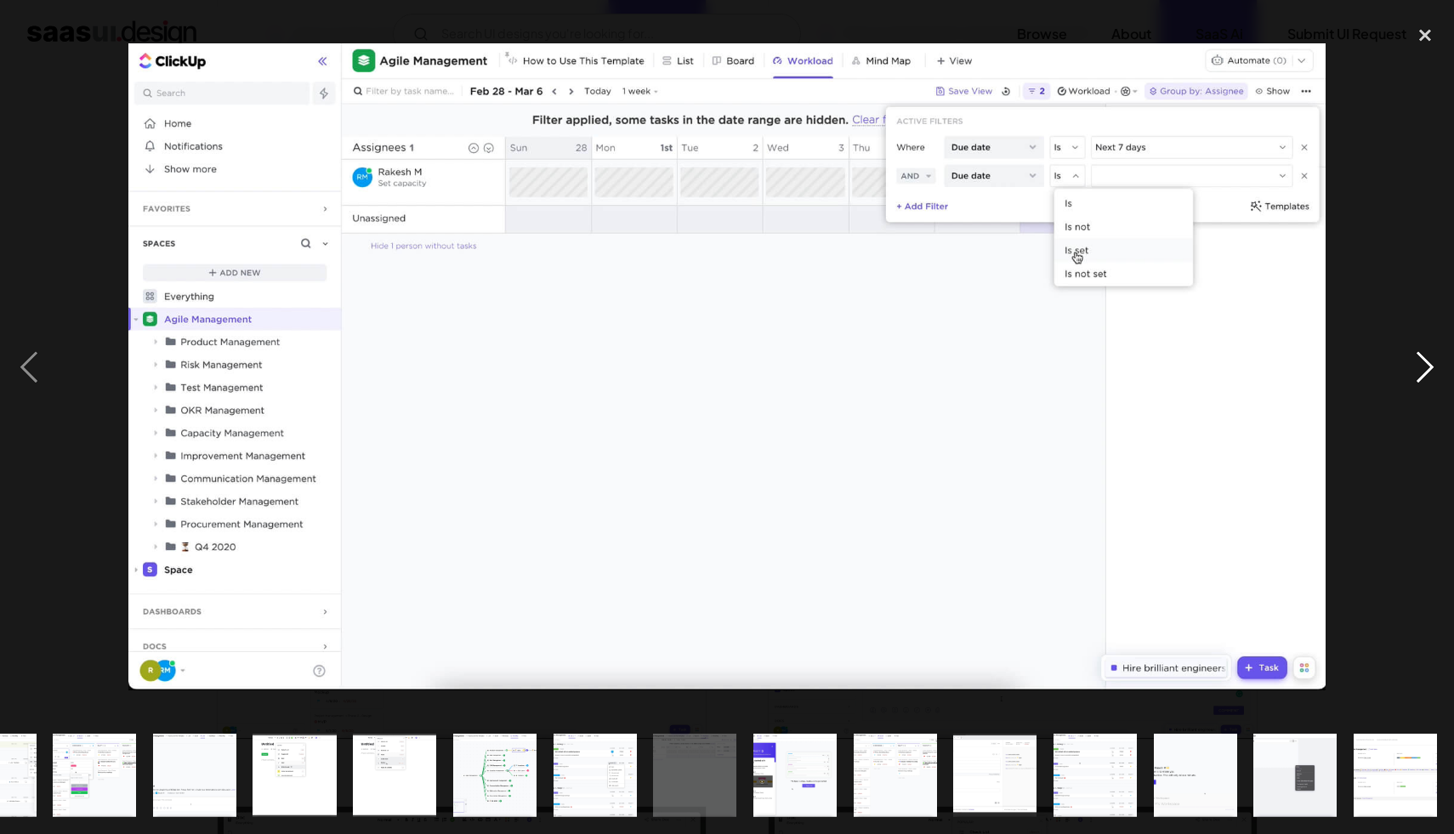
click at [1410, 364] on div "next image" at bounding box center [1425, 367] width 58 height 701
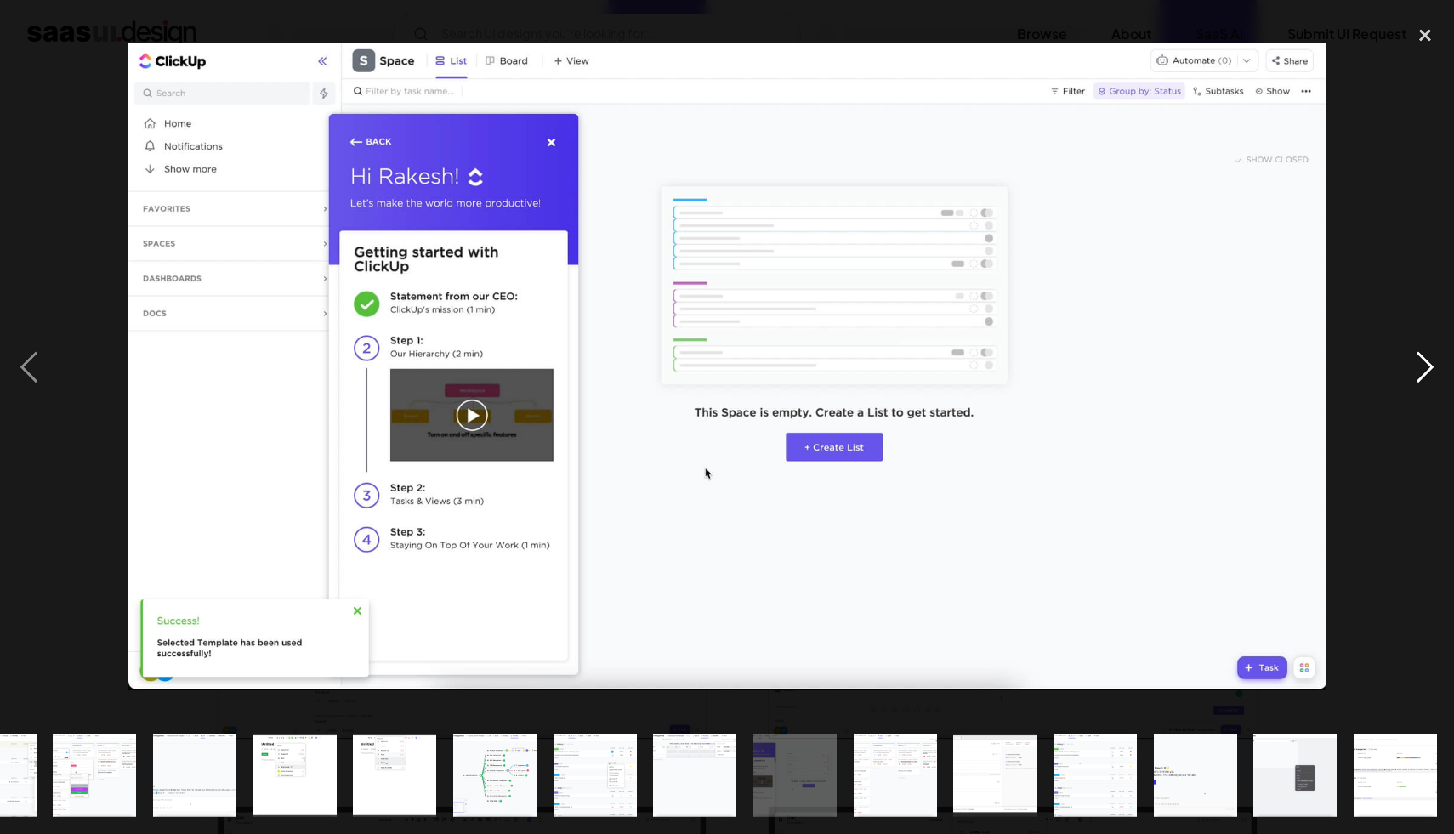
click at [1410, 364] on div "next image" at bounding box center [1425, 367] width 58 height 701
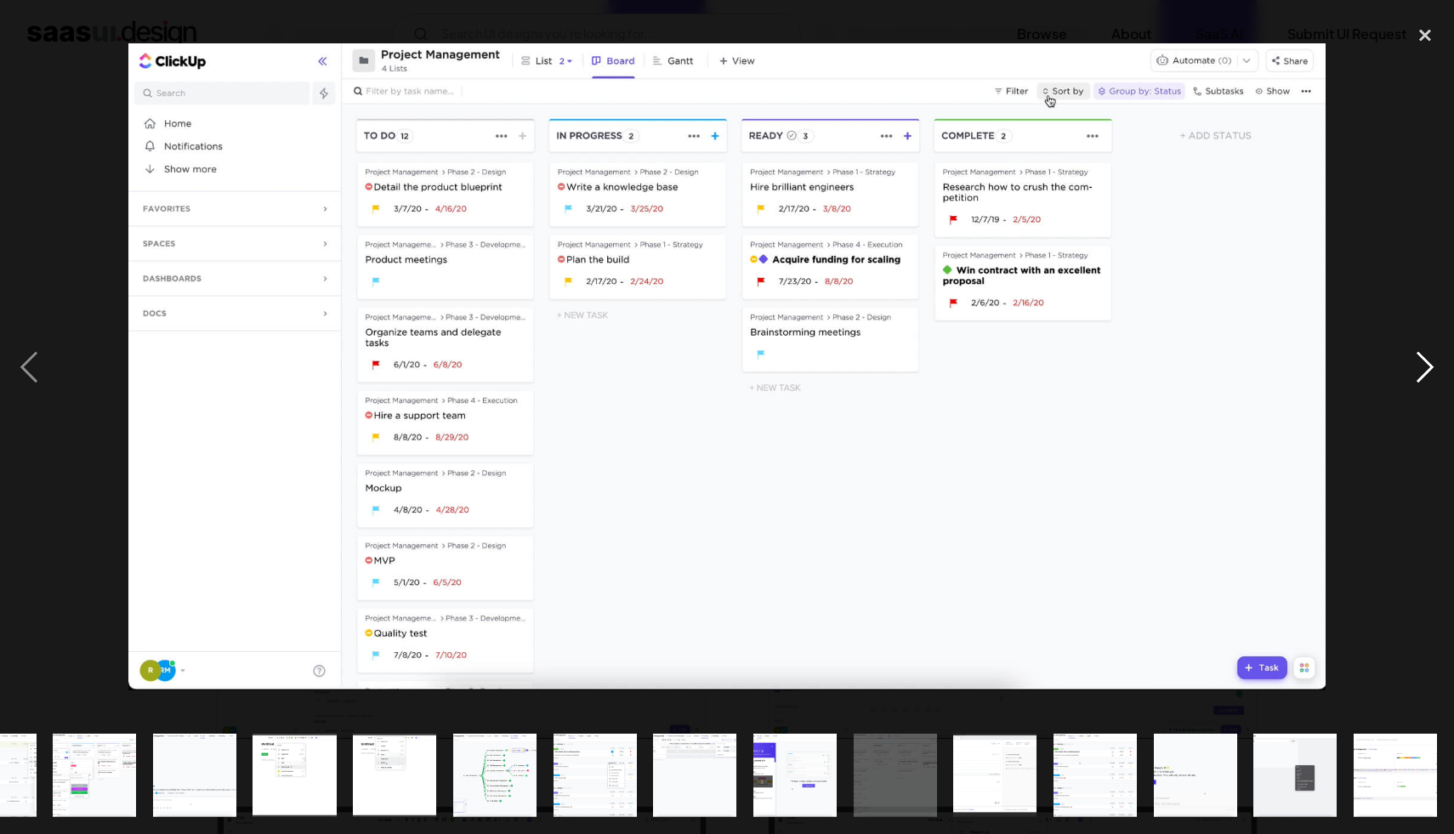
click at [1410, 364] on div "next image" at bounding box center [1425, 367] width 58 height 701
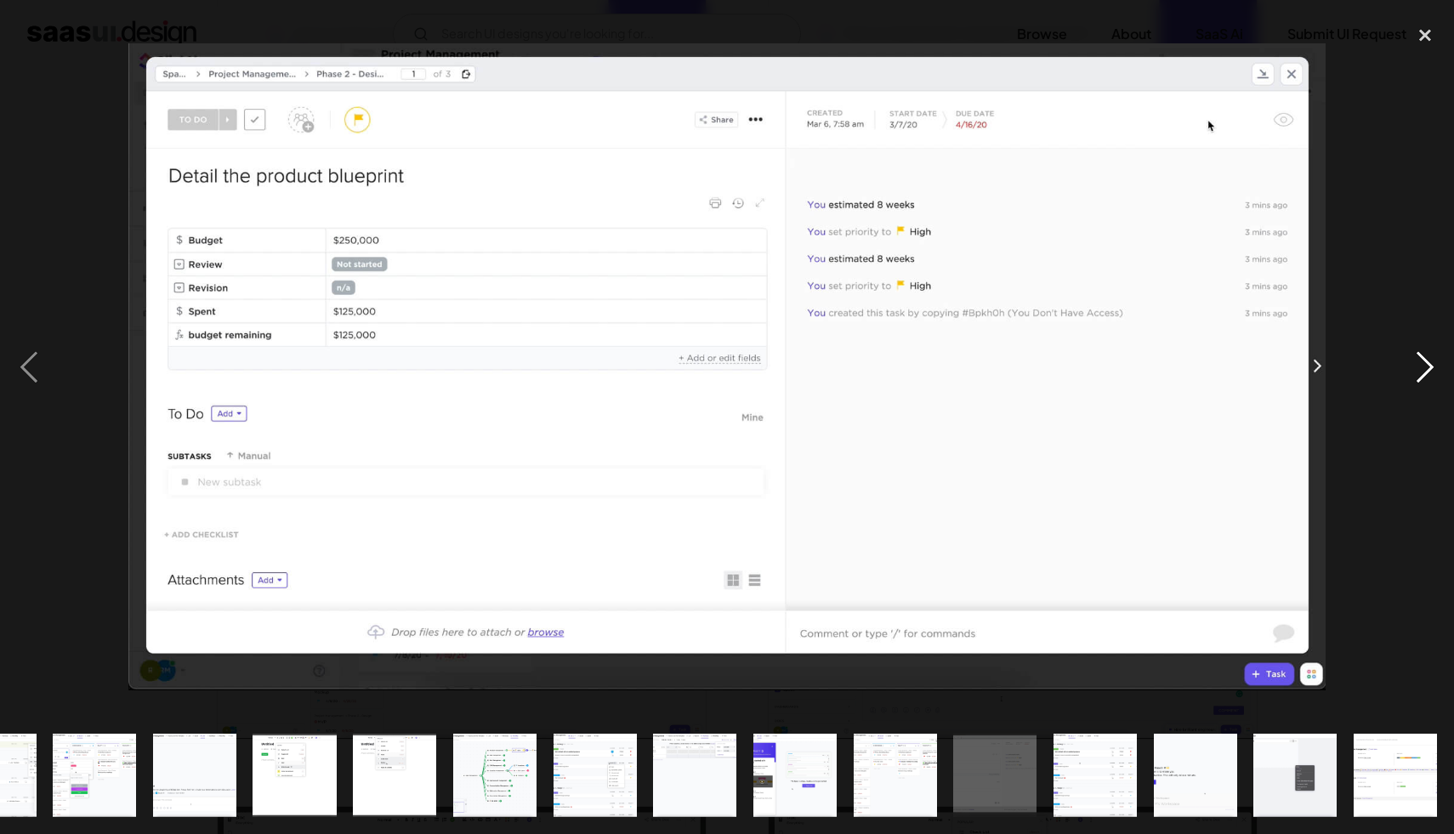
click at [1409, 364] on div "next image" at bounding box center [1425, 367] width 58 height 701
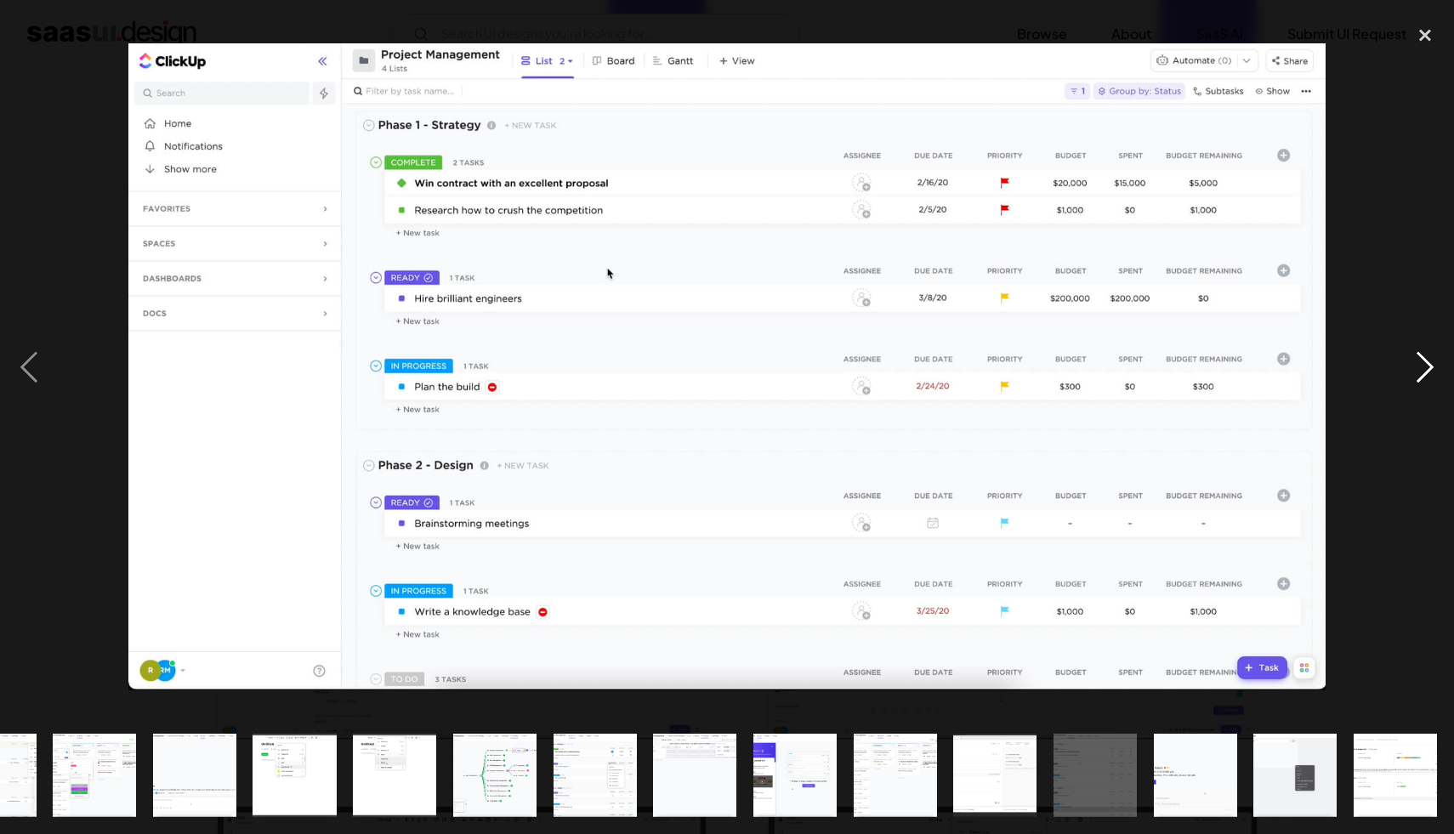
click at [1409, 364] on div "next image" at bounding box center [1425, 367] width 58 height 701
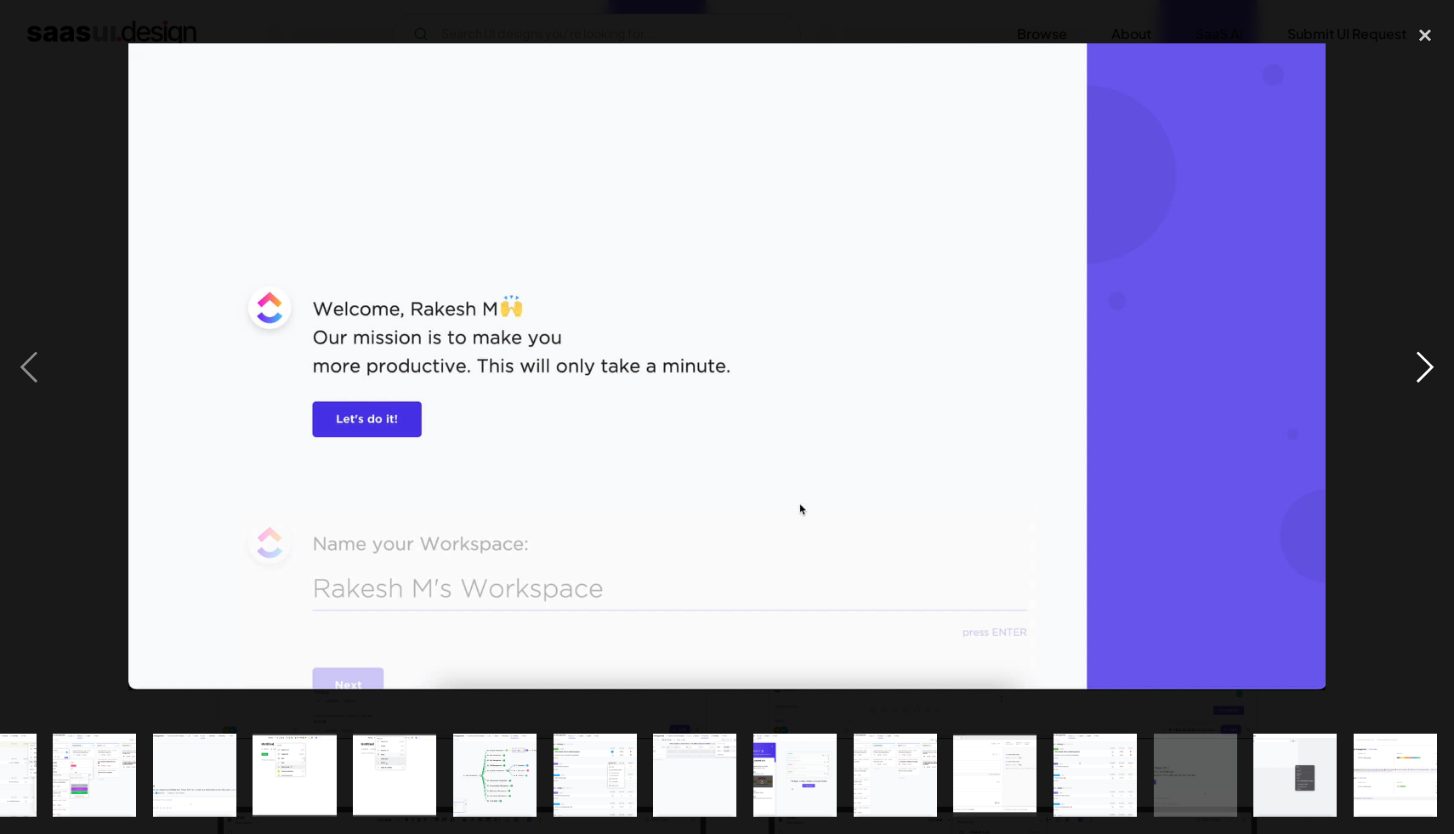
click at [1409, 364] on div "next image" at bounding box center [1425, 367] width 58 height 701
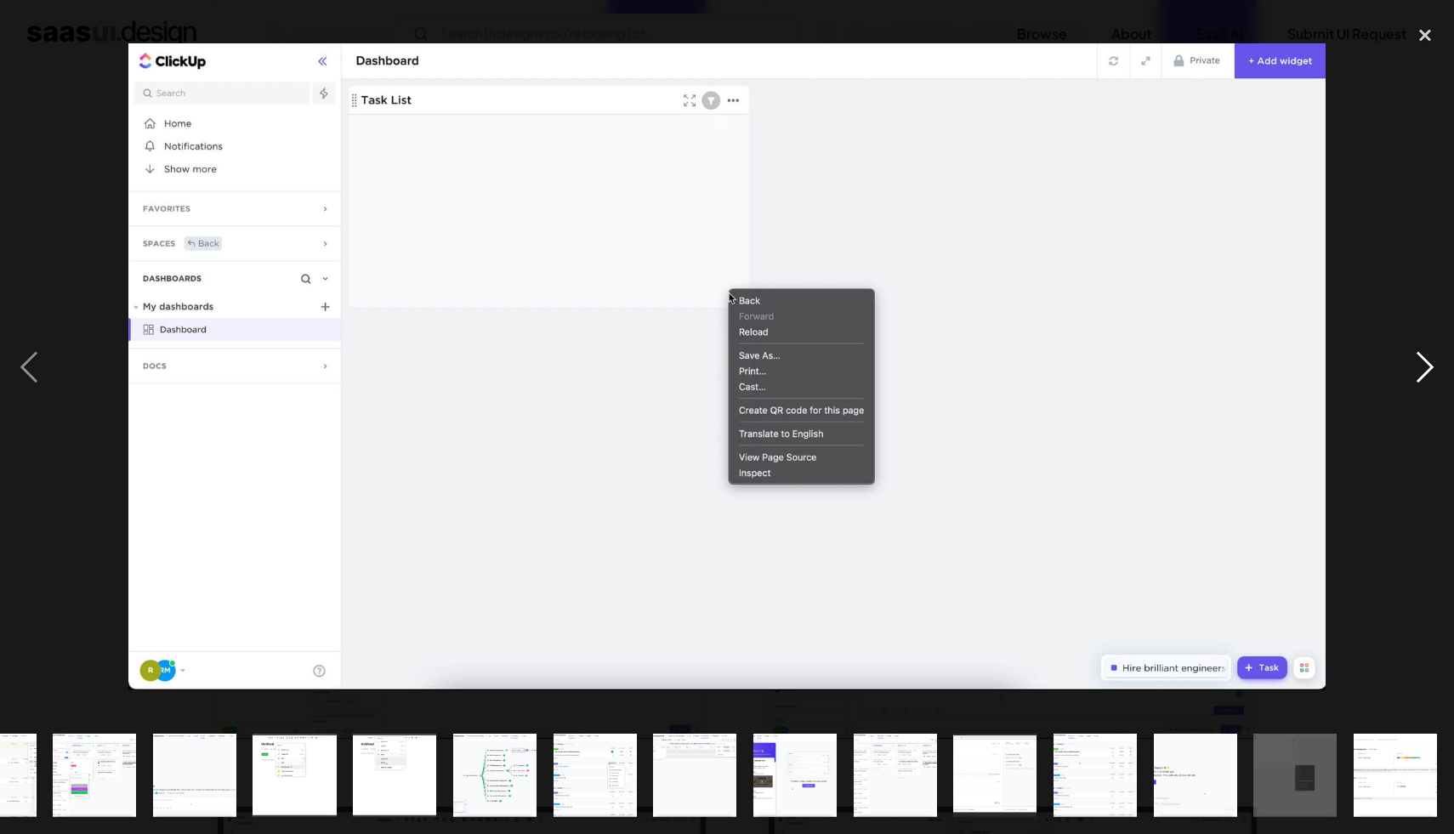
click at [1409, 364] on div "next image" at bounding box center [1425, 367] width 58 height 701
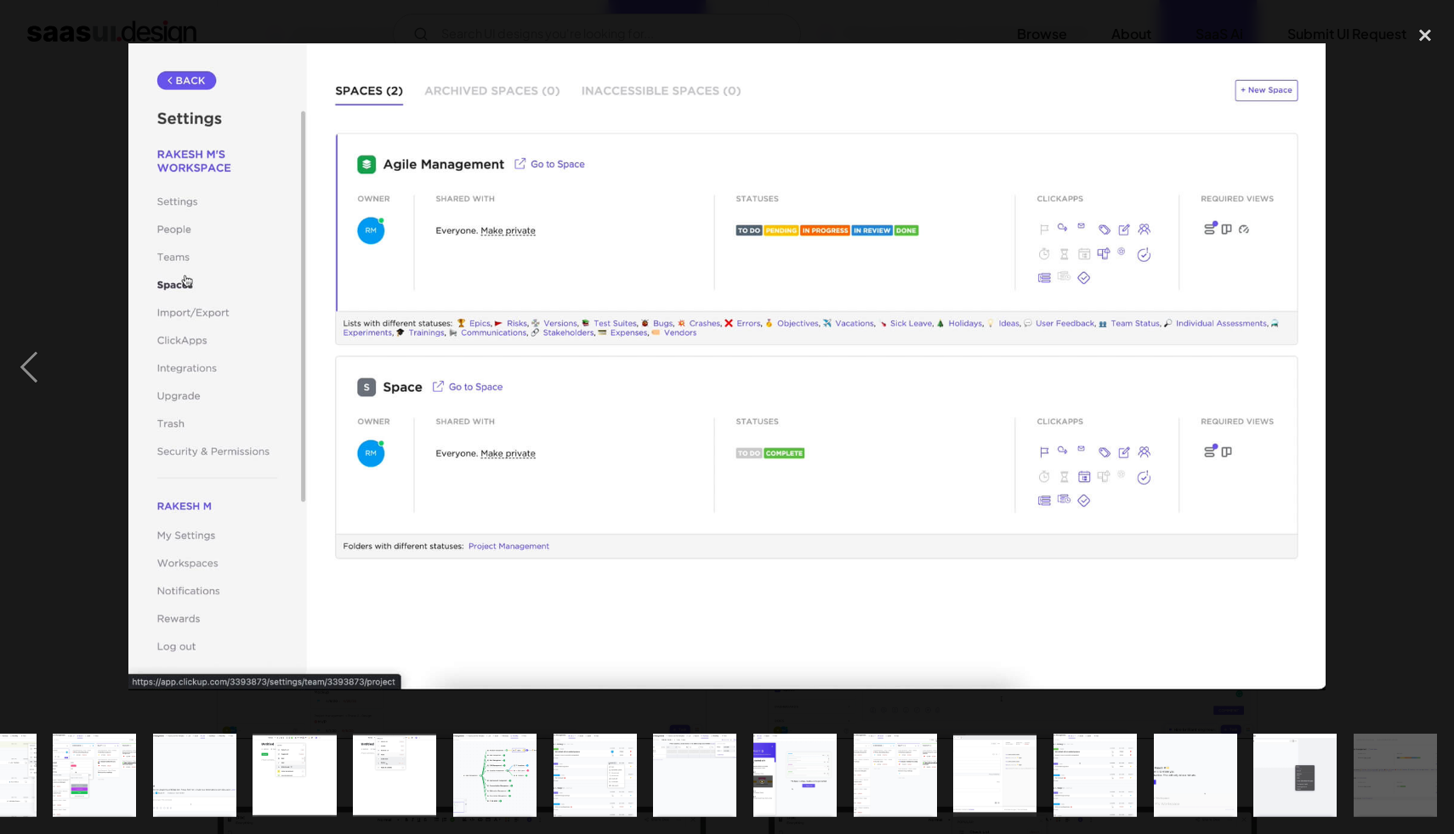
click at [1409, 364] on div "next image" at bounding box center [1425, 367] width 58 height 701
click at [1416, 35] on div "close lightbox" at bounding box center [1425, 35] width 58 height 37
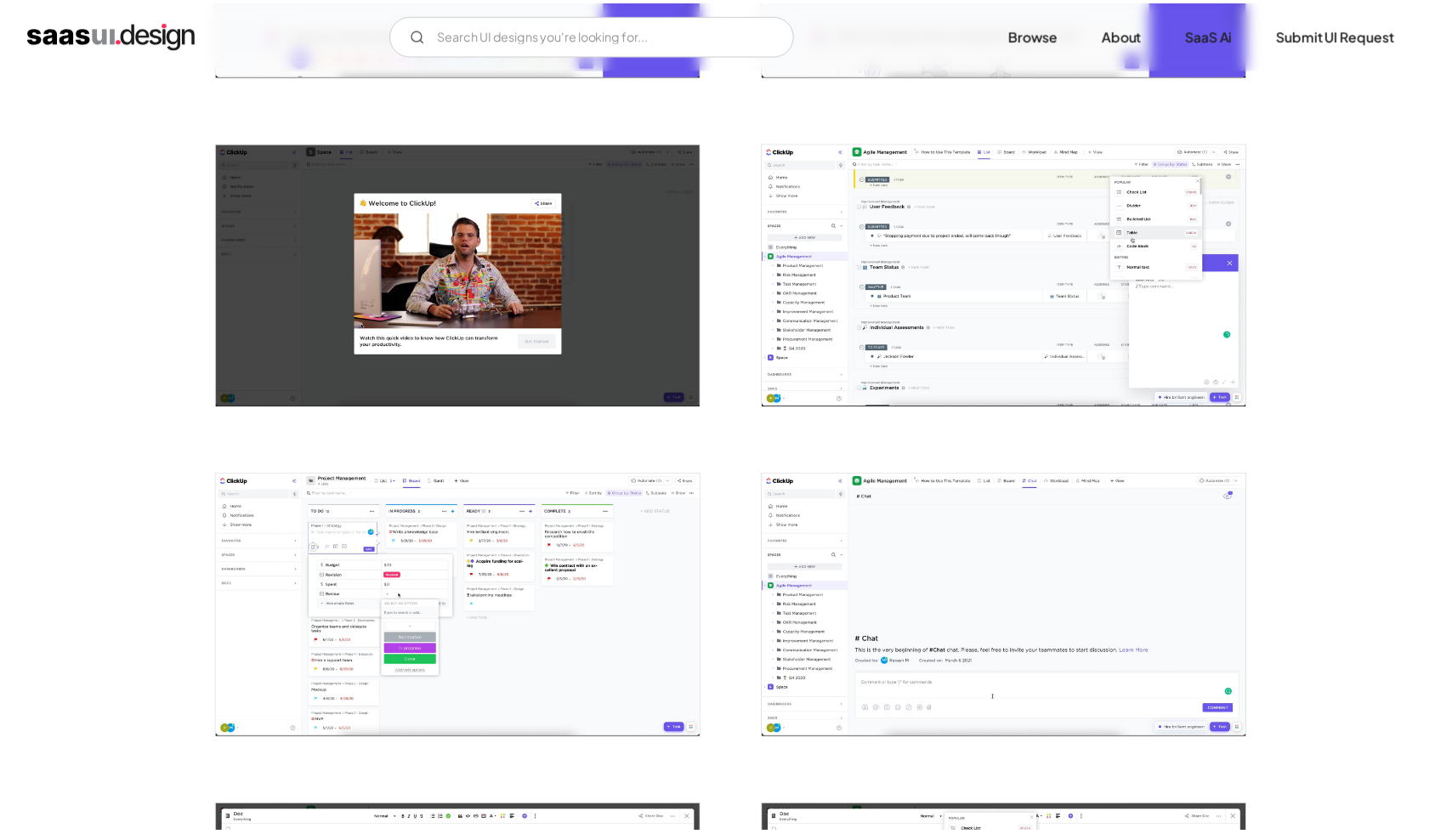
scroll to position [0, 0]
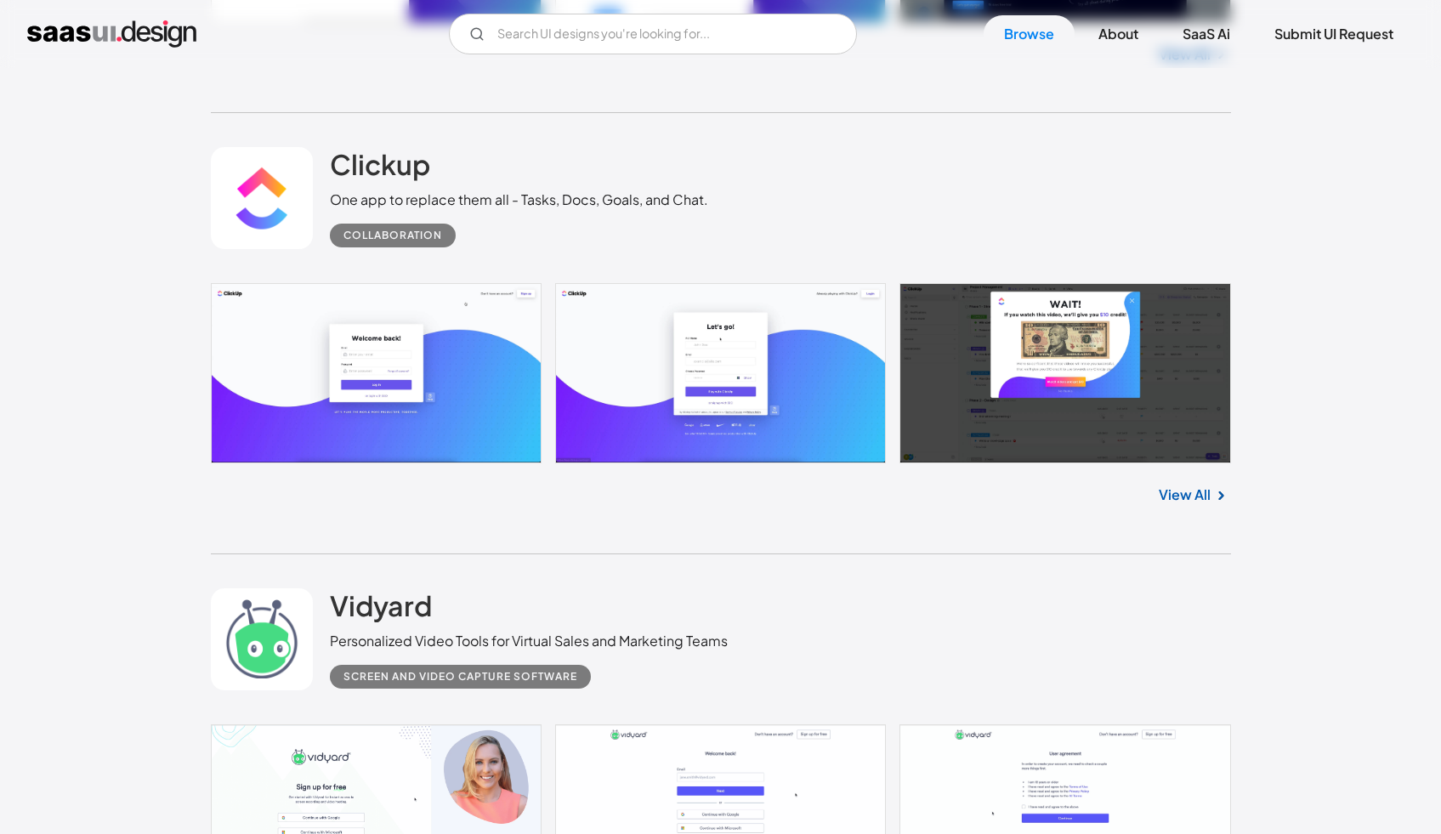
scroll to position [12717, 0]
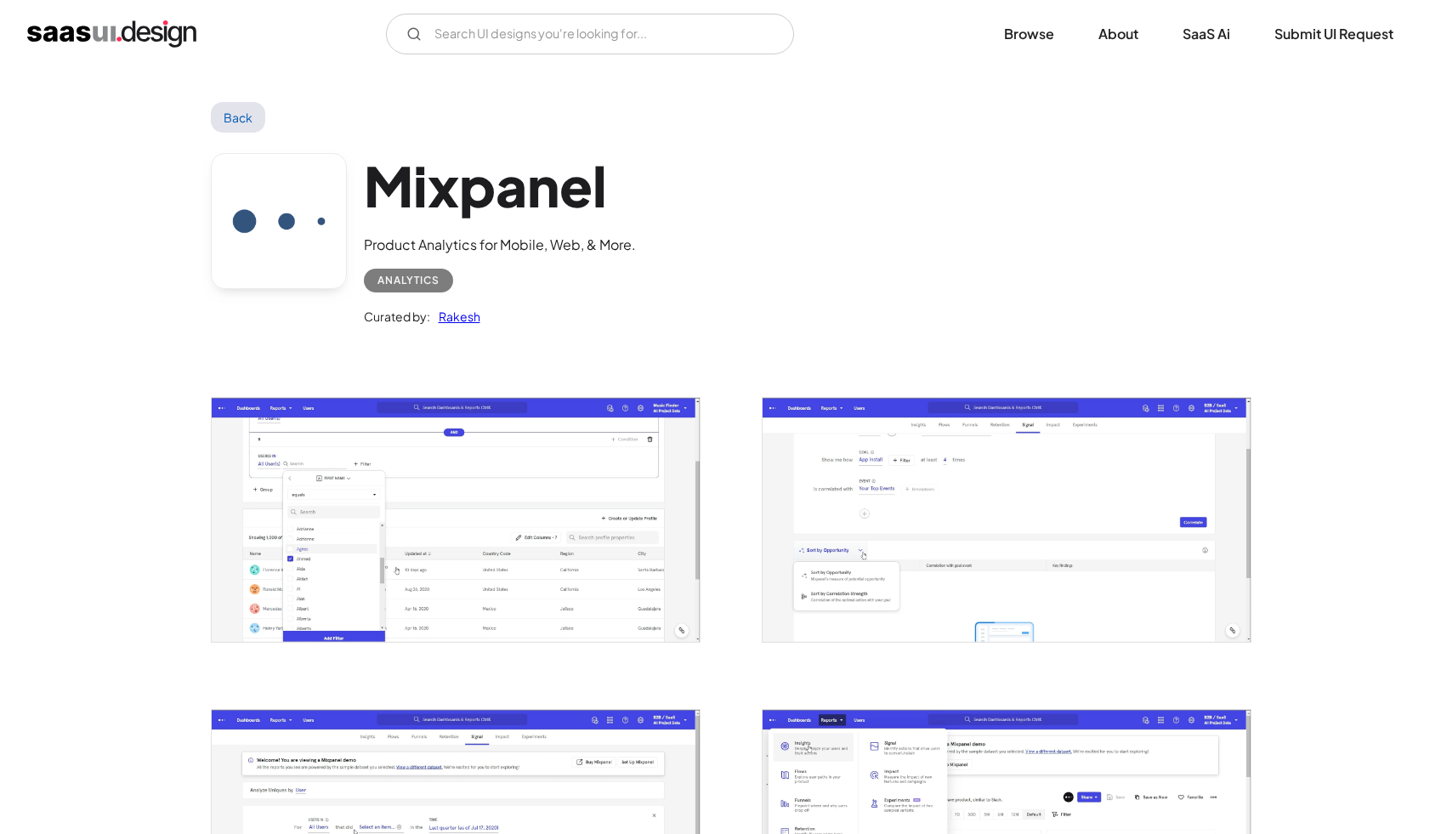
click at [632, 483] on img "open lightbox" at bounding box center [456, 519] width 488 height 243
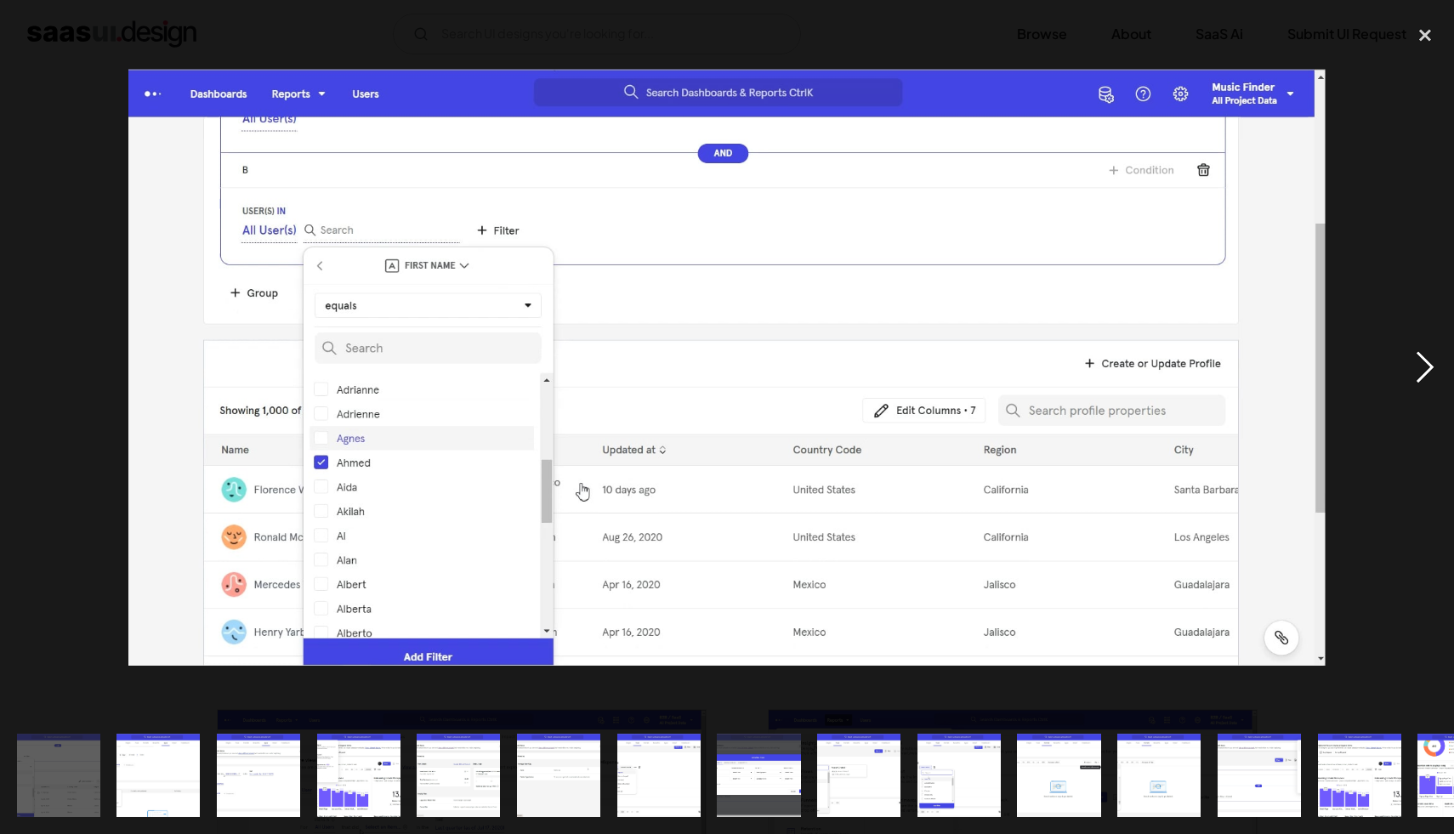
click at [1418, 384] on div "next image" at bounding box center [1425, 367] width 58 height 701
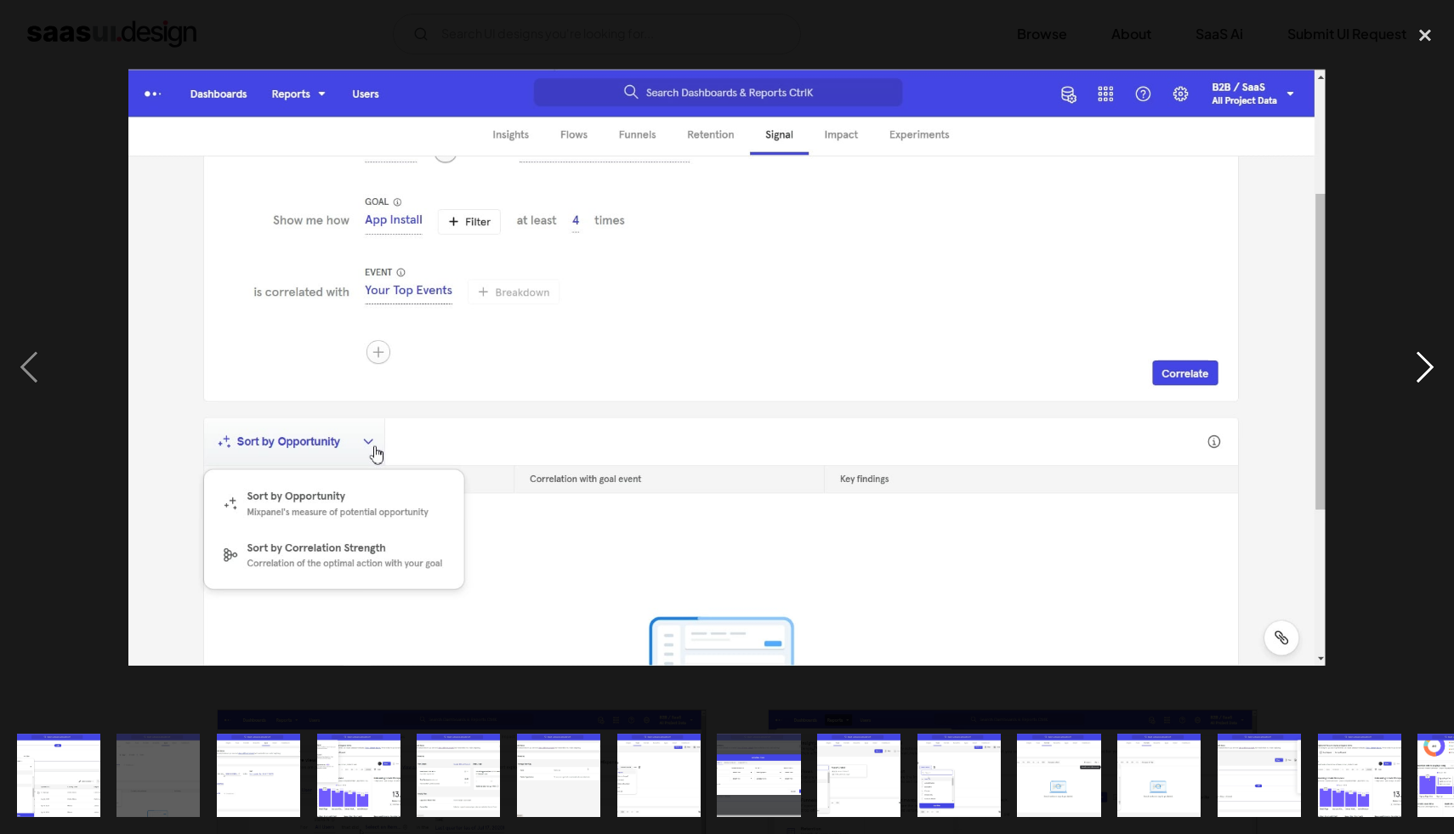
click at [1417, 384] on div "next image" at bounding box center [1425, 367] width 58 height 701
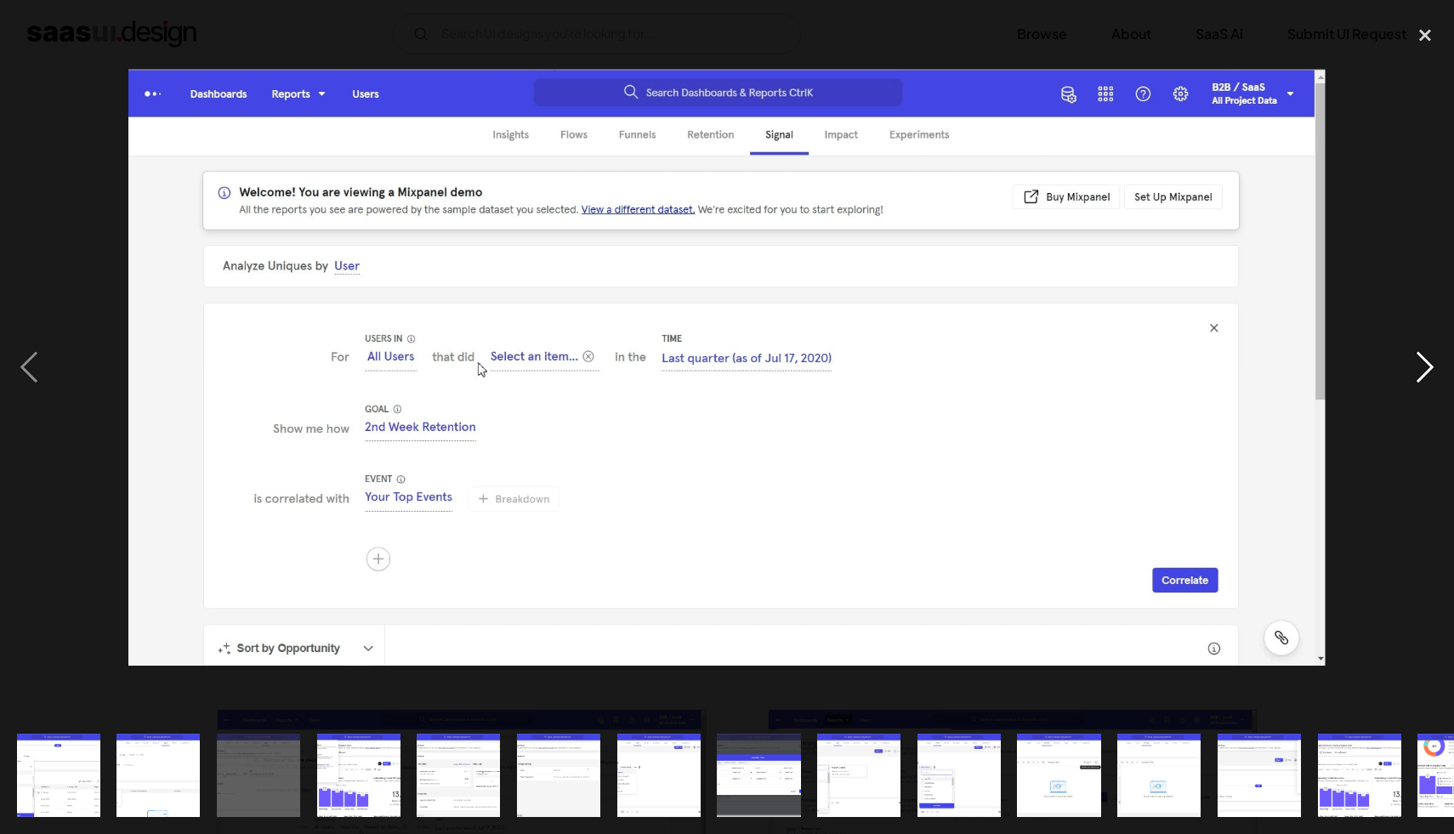
click at [1417, 384] on div "next image" at bounding box center [1425, 367] width 58 height 701
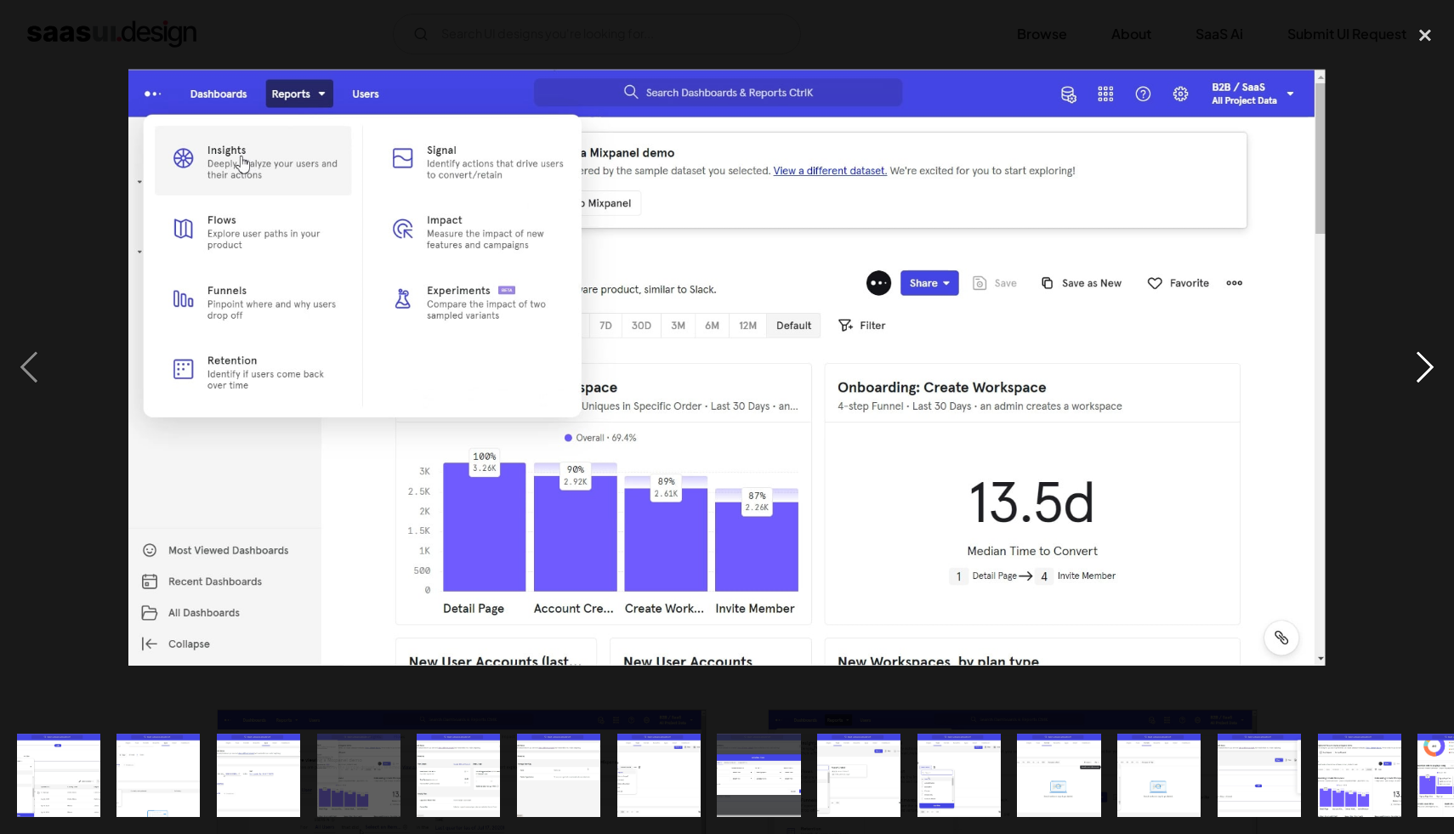
click at [1417, 384] on div "next image" at bounding box center [1425, 367] width 58 height 701
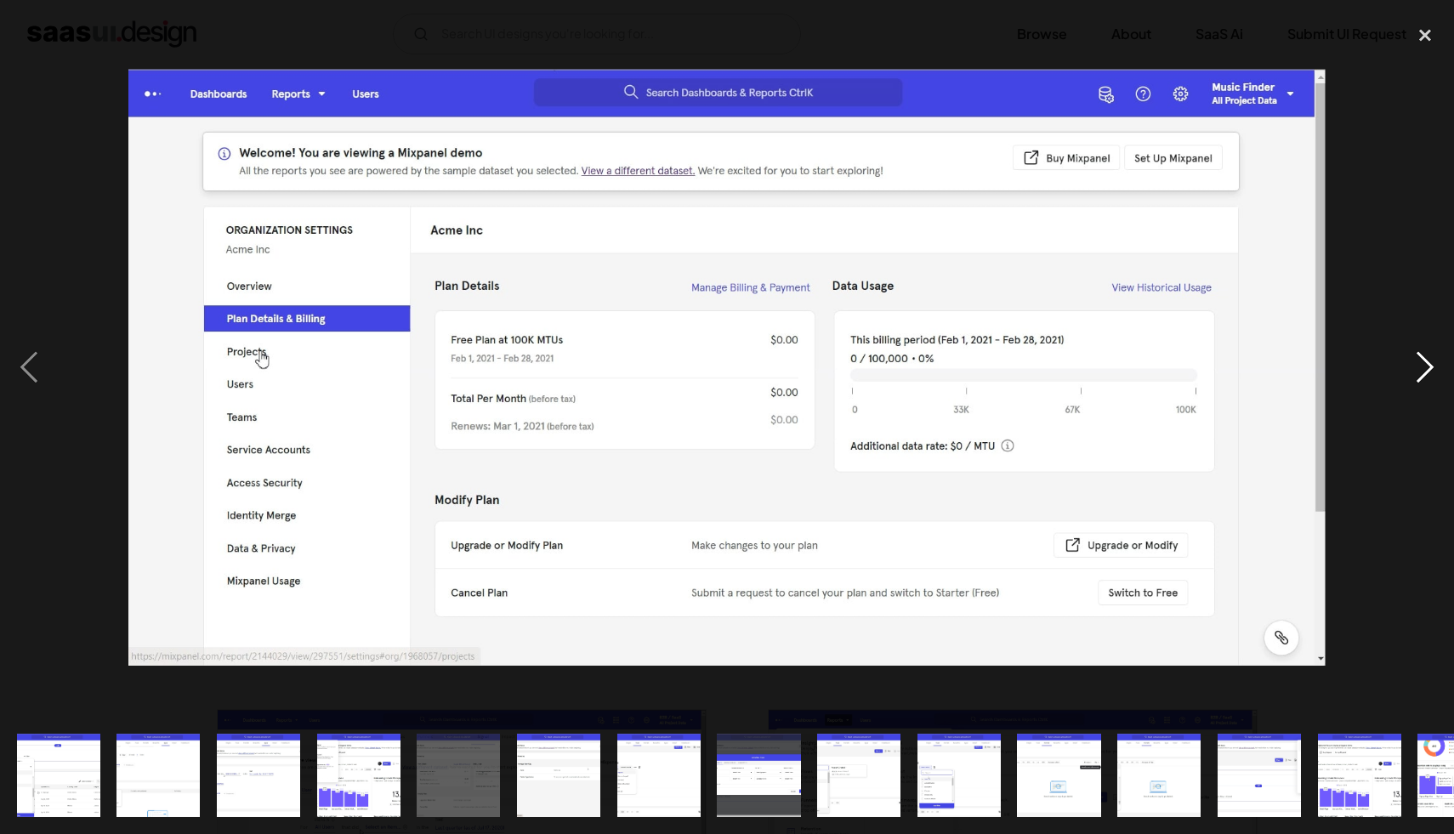
click at [1417, 384] on div "next image" at bounding box center [1425, 367] width 58 height 701
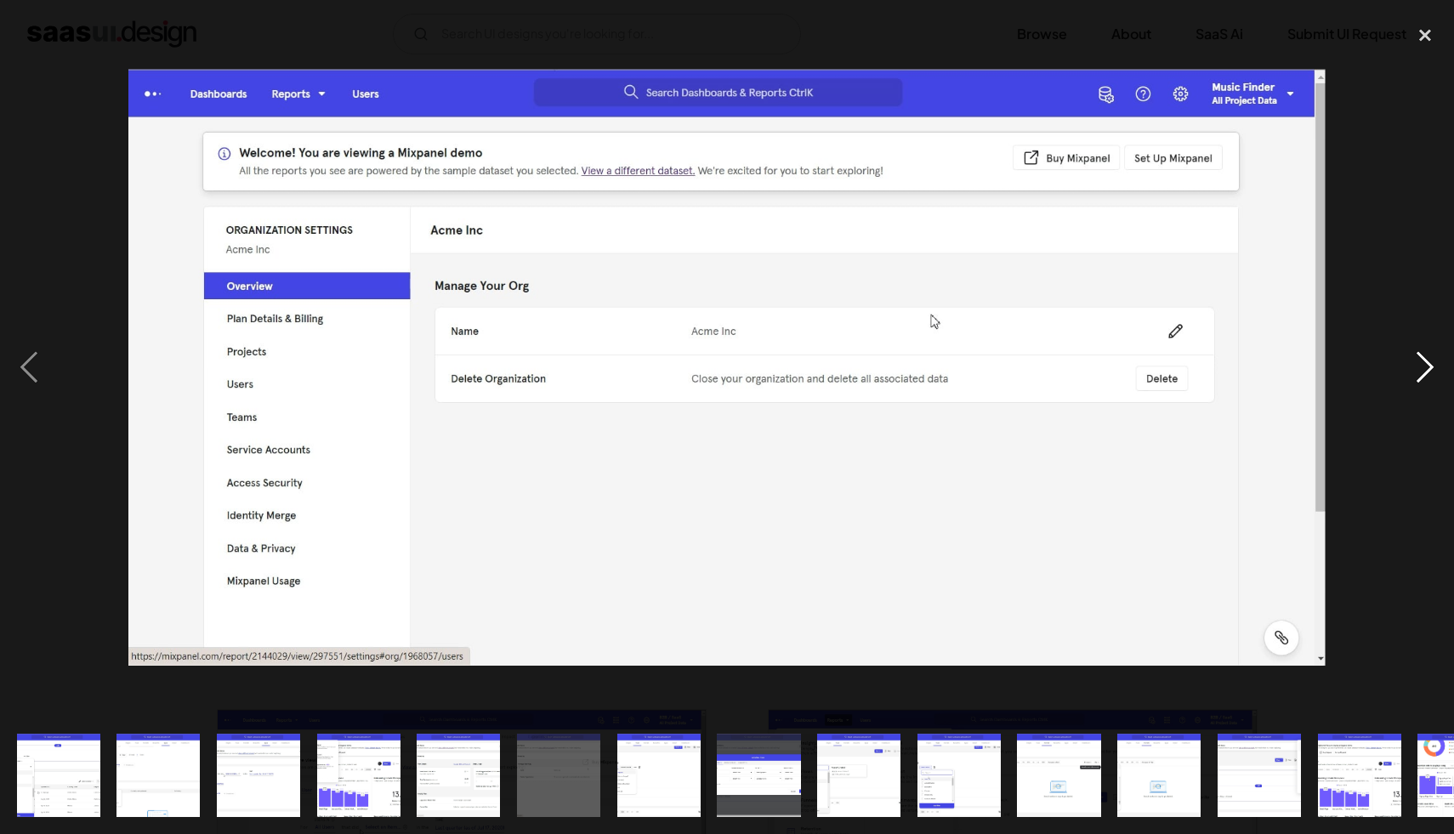
click at [1417, 384] on div "next image" at bounding box center [1425, 367] width 58 height 701
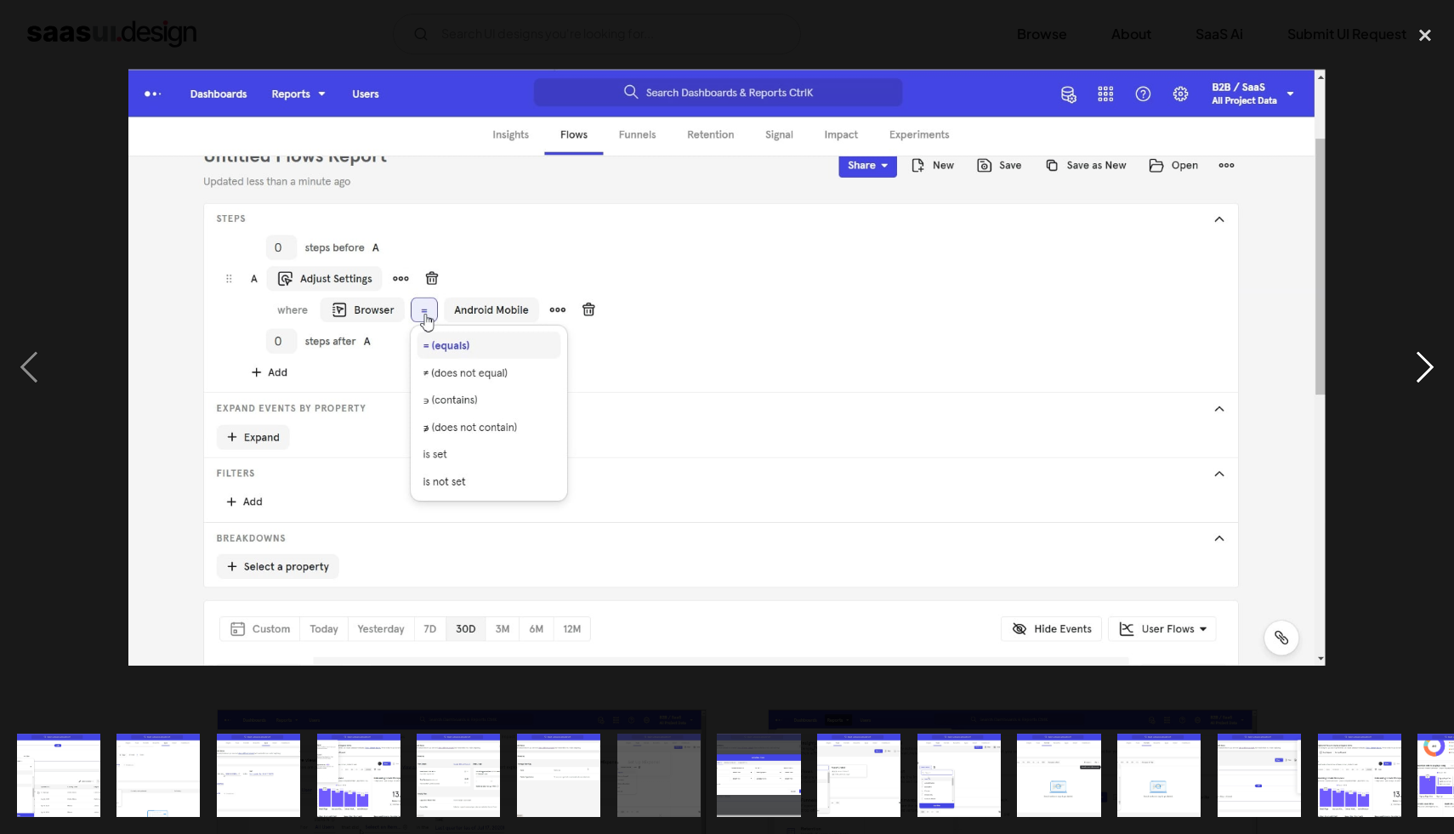
click at [1417, 384] on div "next image" at bounding box center [1425, 367] width 58 height 701
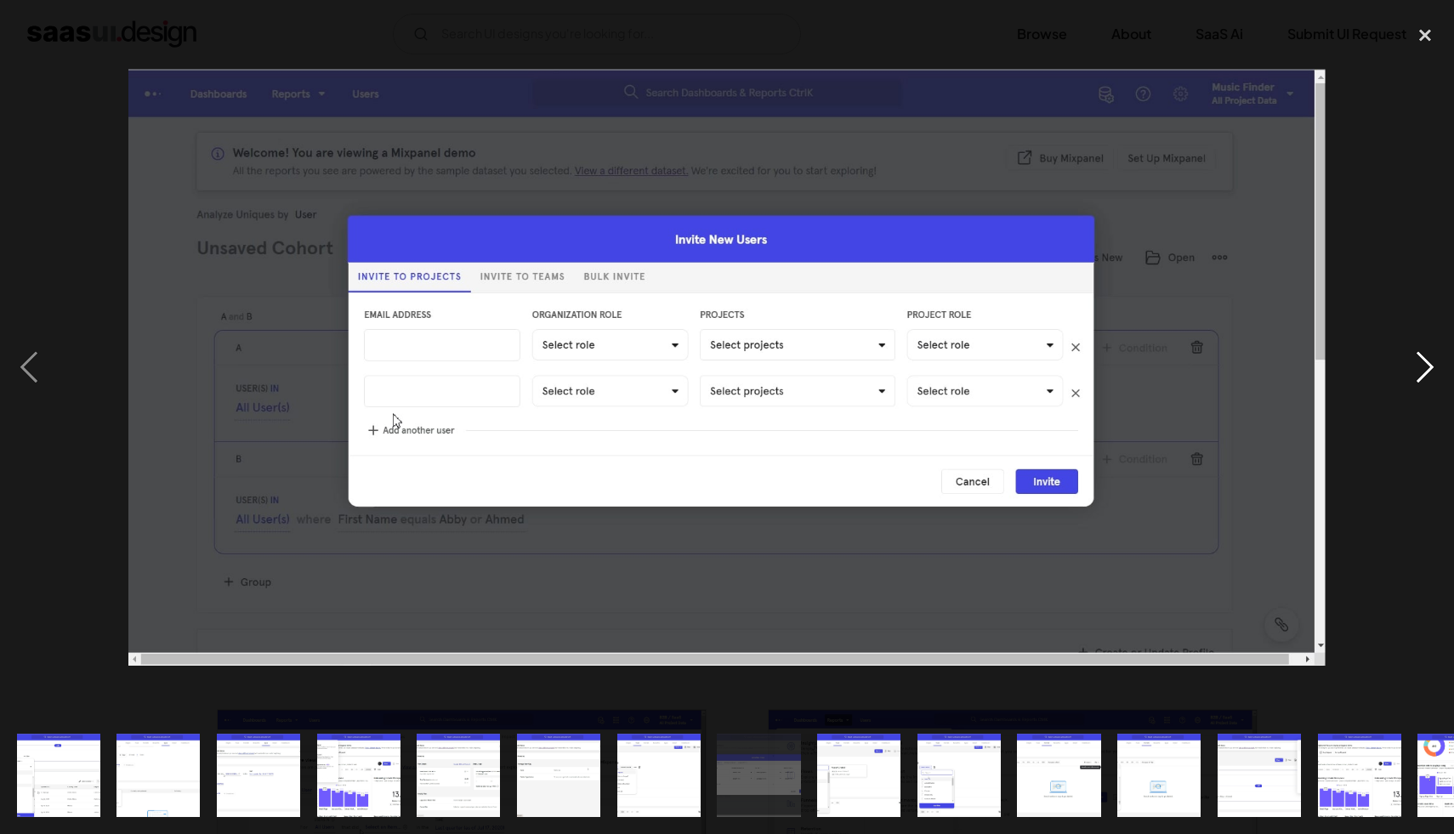
click at [1417, 384] on div "next image" at bounding box center [1425, 367] width 58 height 701
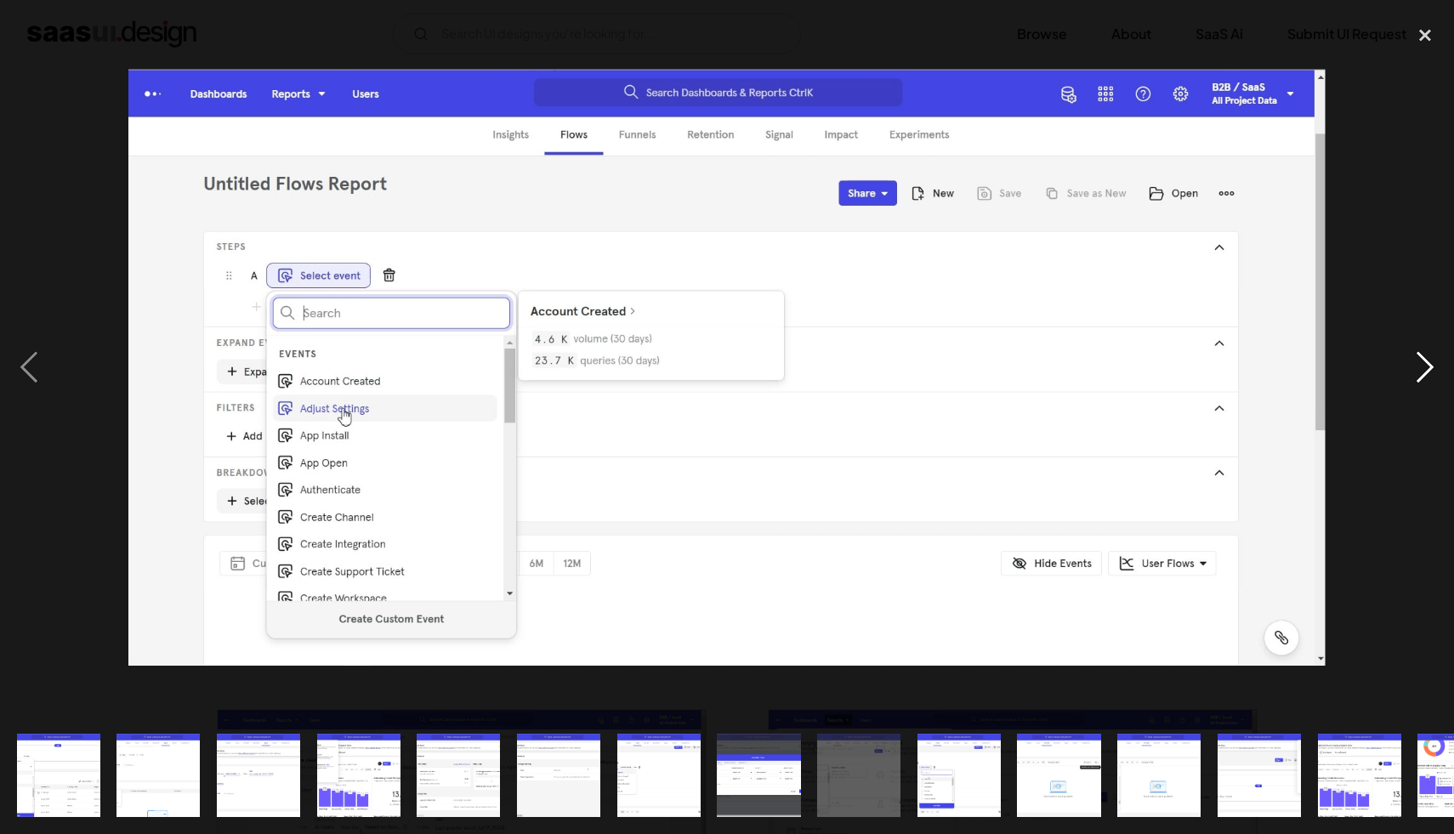
click at [1420, 362] on div "next image" at bounding box center [1425, 367] width 58 height 701
